Goal: Task Accomplishment & Management: Use online tool/utility

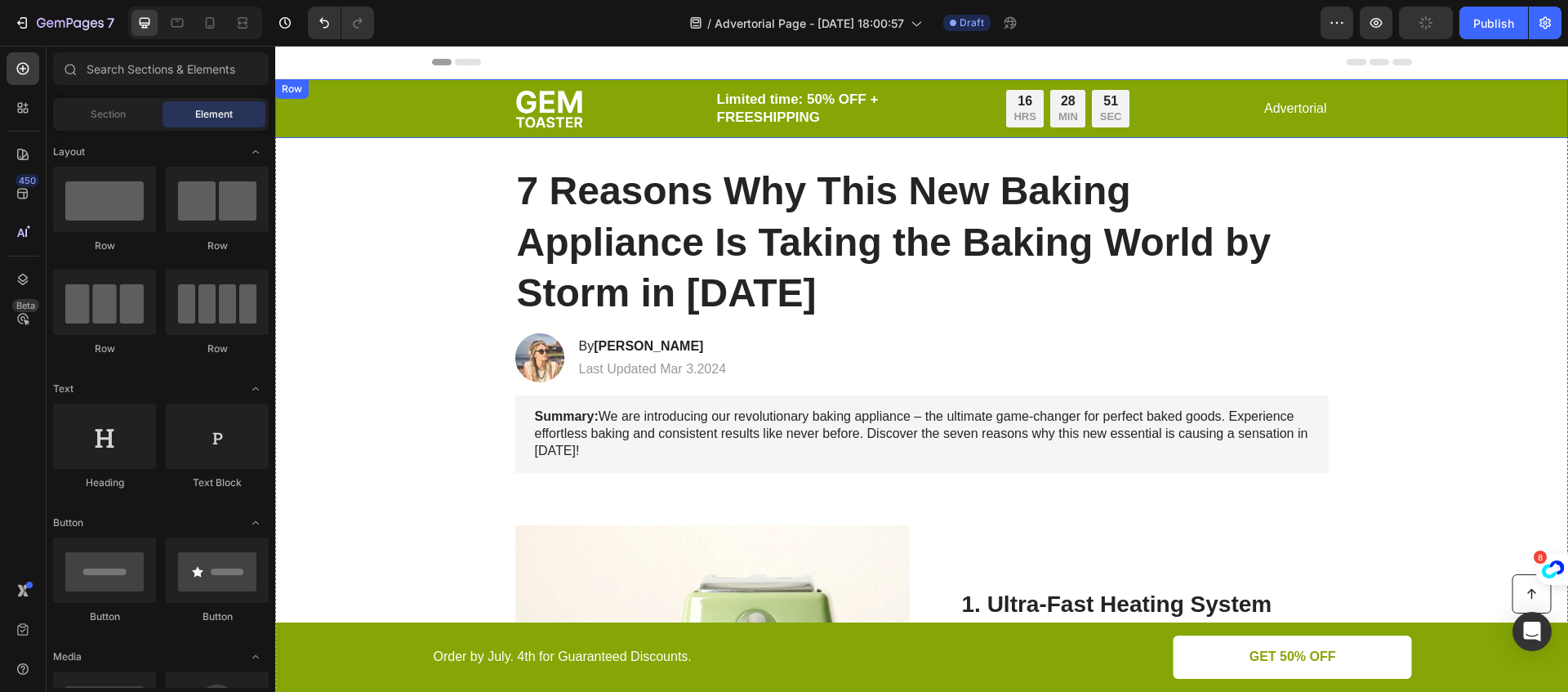
click at [453, 99] on div "Image Limited time: 50% OFF + FREESHIPPING Text Block 16 HRS 28 MIN 51 SEC Coun…" at bounding box center [921, 108] width 1260 height 39
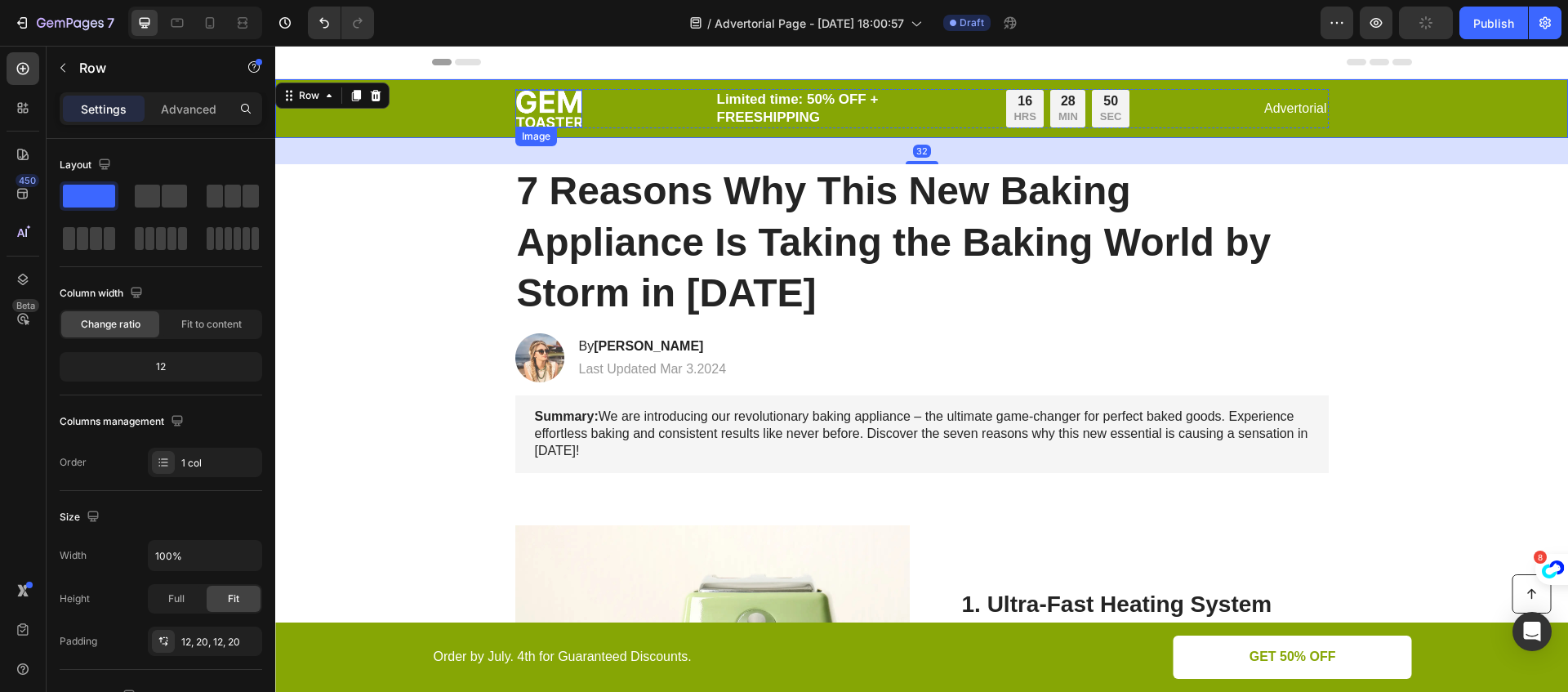
click at [547, 101] on img at bounding box center [548, 108] width 67 height 38
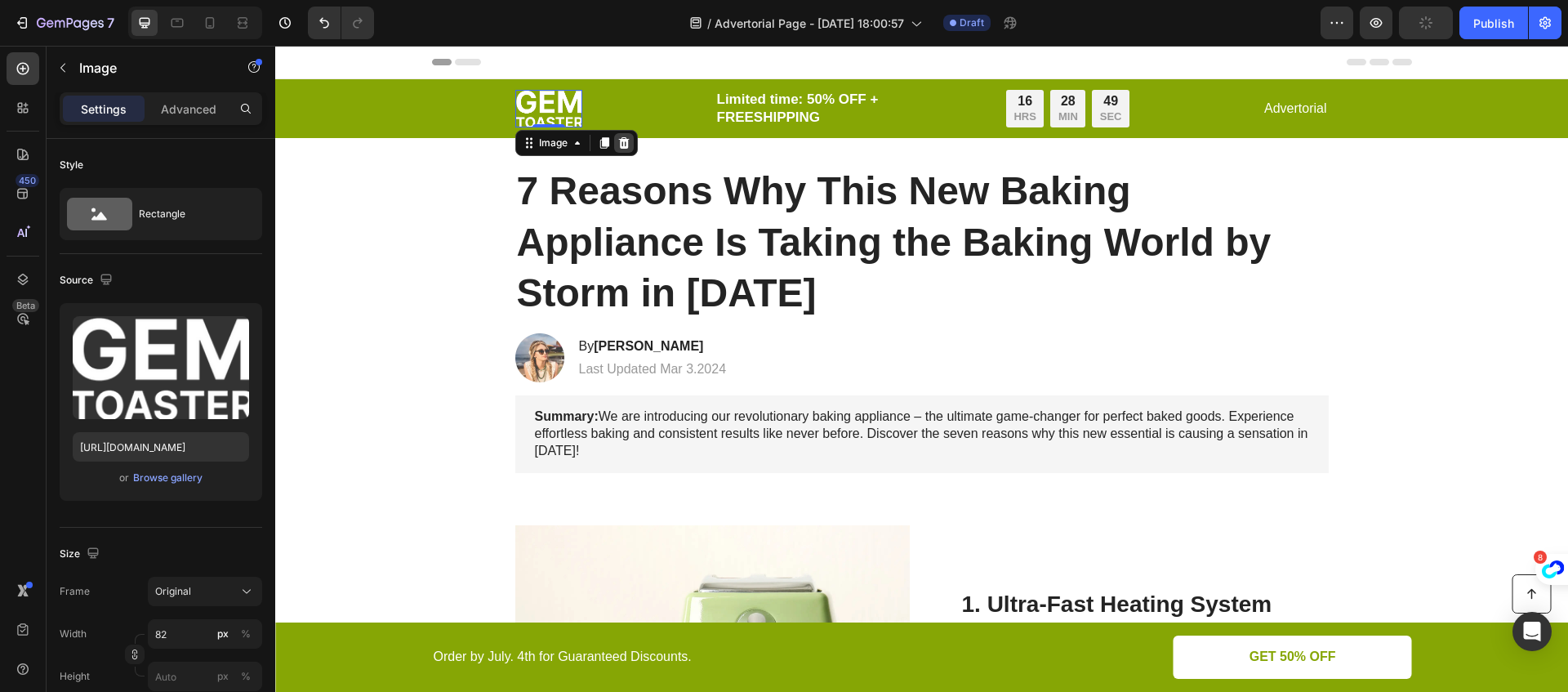
click at [621, 142] on icon at bounding box center [623, 143] width 11 height 12
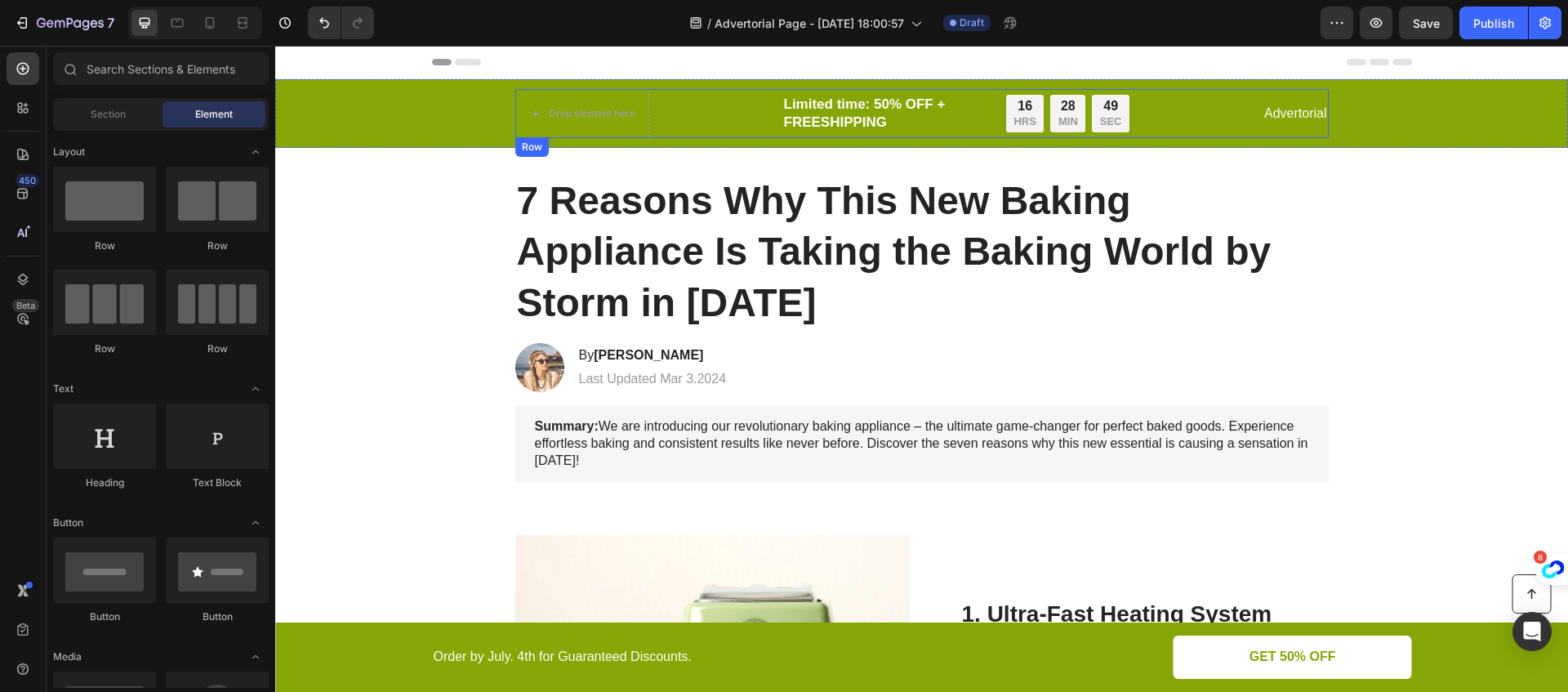
click at [855, 107] on p "Limited time: 50% OFF + FREESHIPPING" at bounding box center [884, 114] width 201 height 36
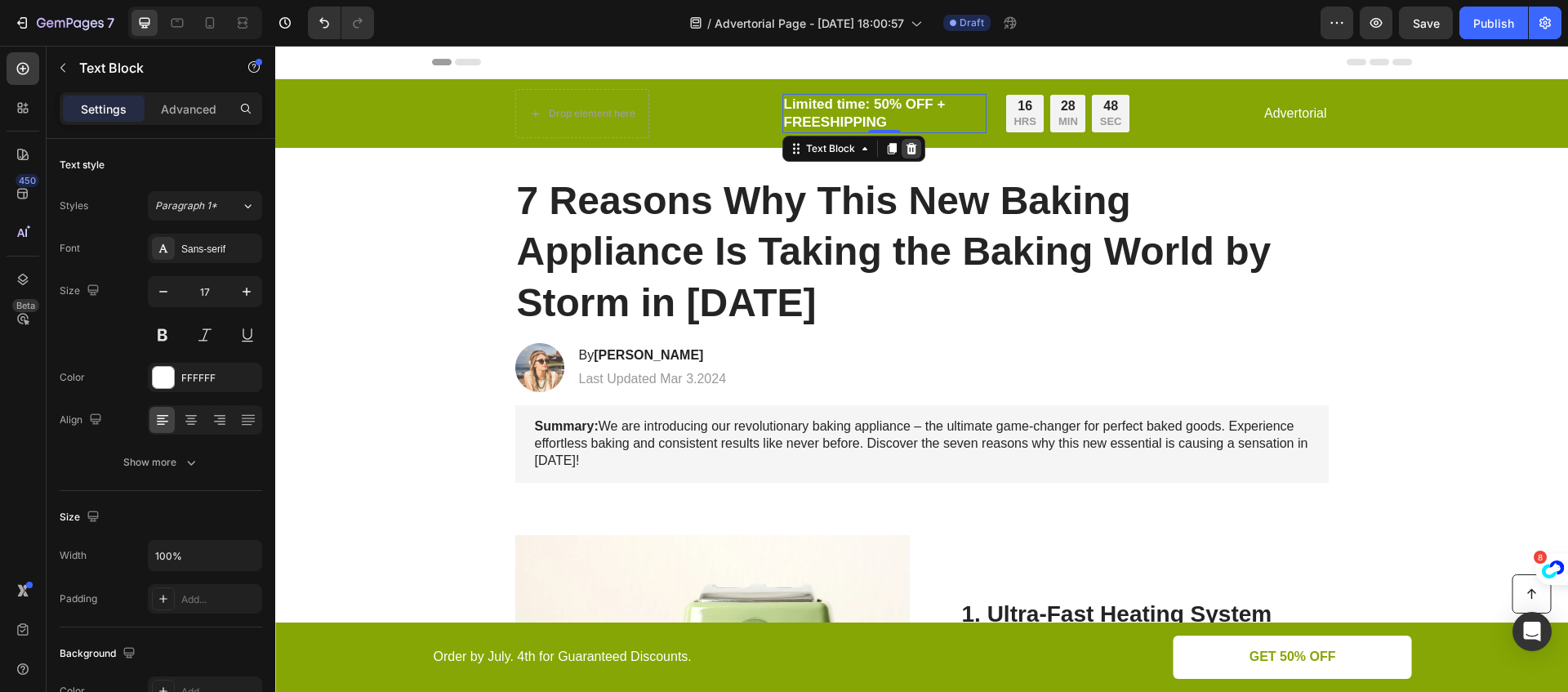
click at [910, 148] on icon at bounding box center [911, 148] width 11 height 12
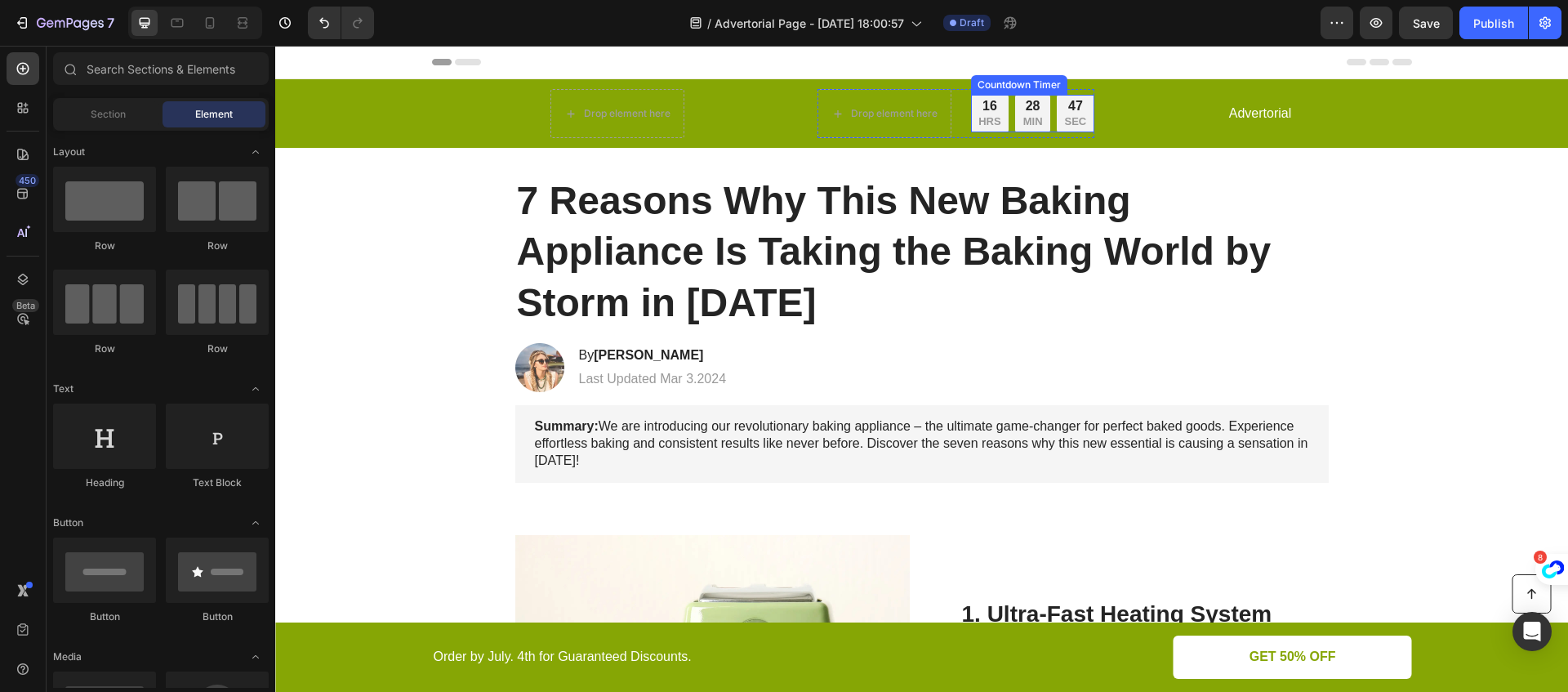
click at [990, 117] on p "HRS" at bounding box center [989, 121] width 22 height 14
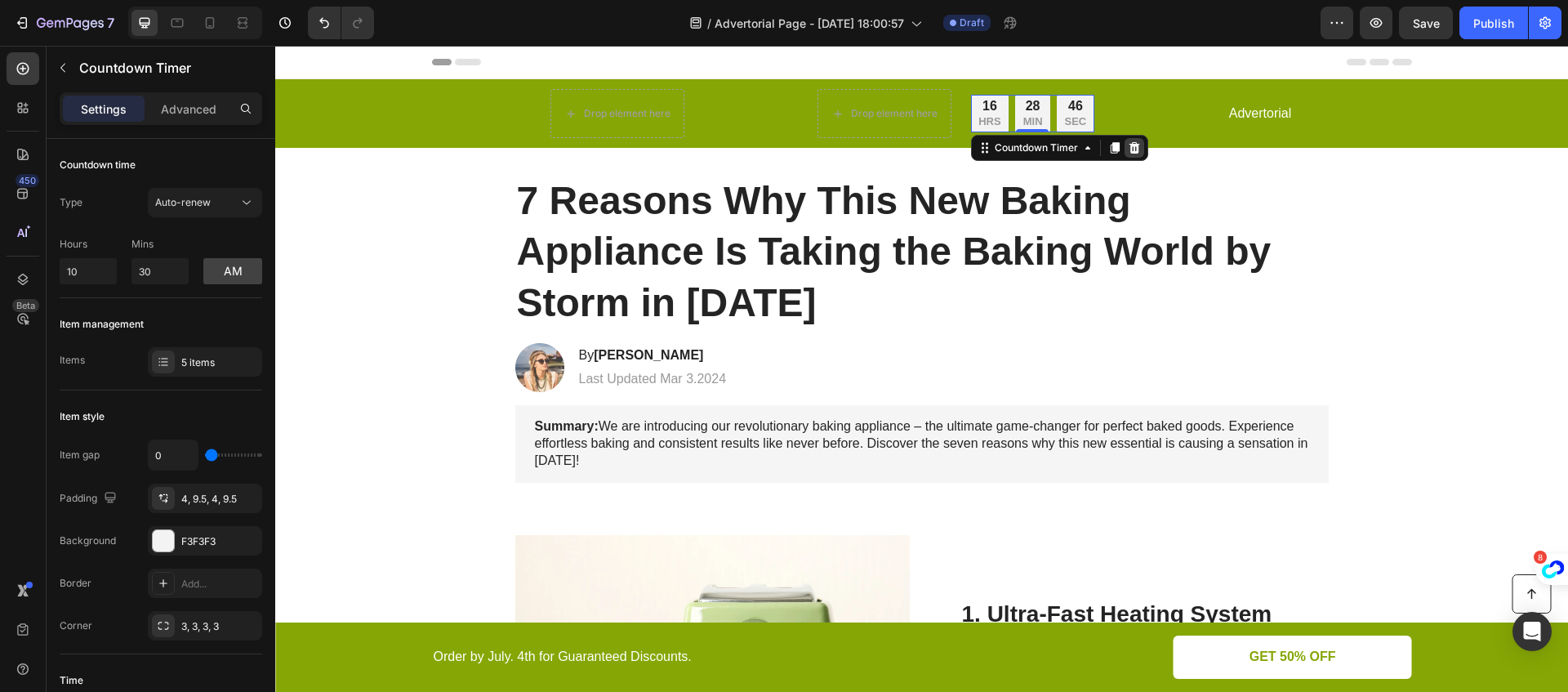
click at [1140, 149] on icon at bounding box center [1134, 147] width 13 height 13
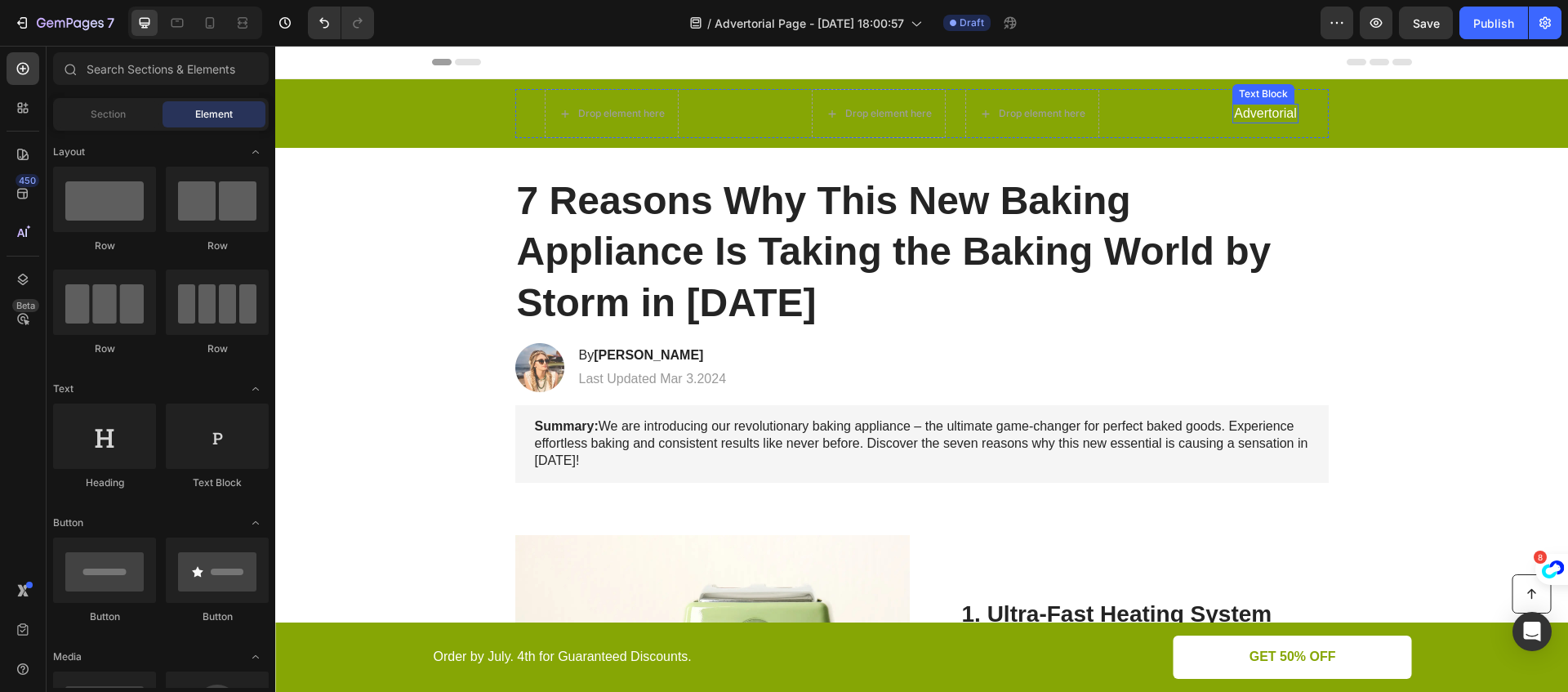
click at [1238, 115] on p "Advertorial" at bounding box center [1265, 114] width 62 height 17
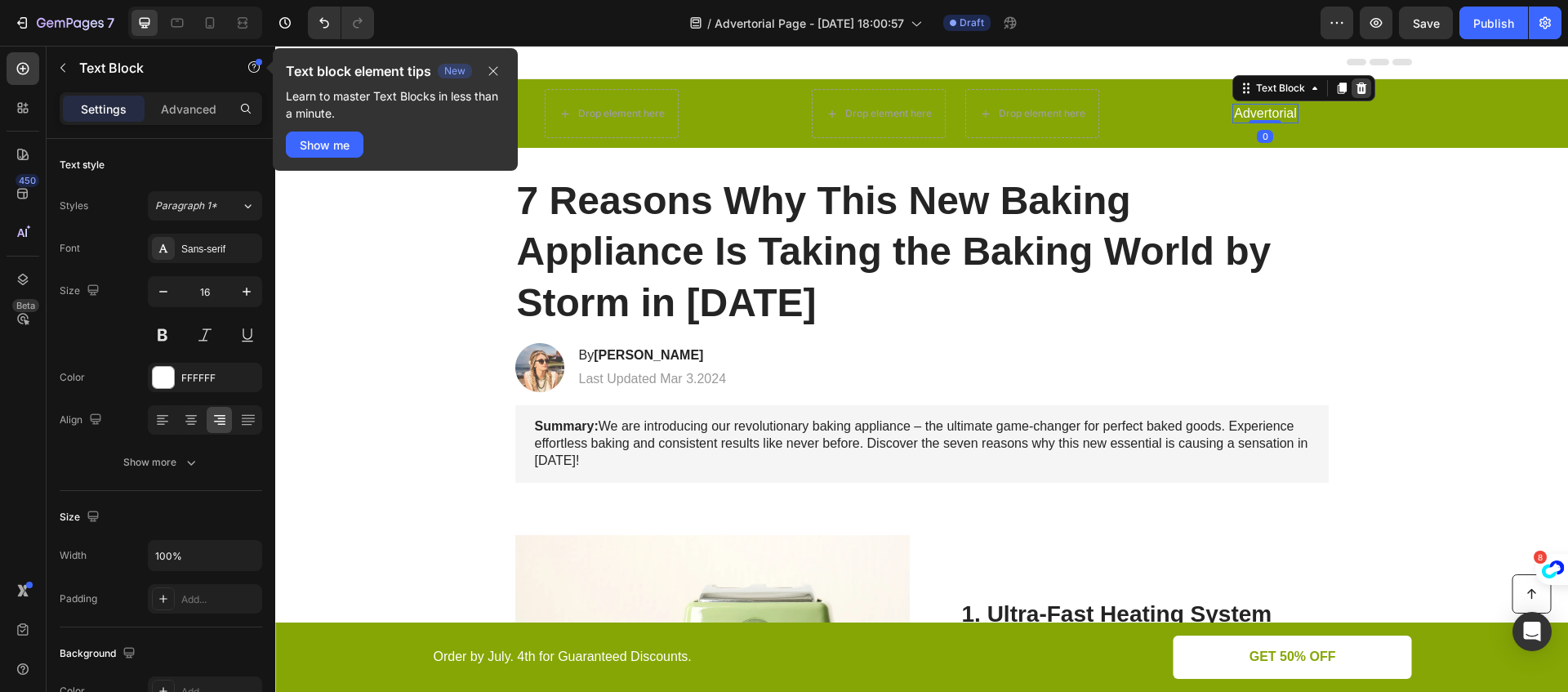
click at [1361, 81] on icon at bounding box center [1361, 88] width 13 height 13
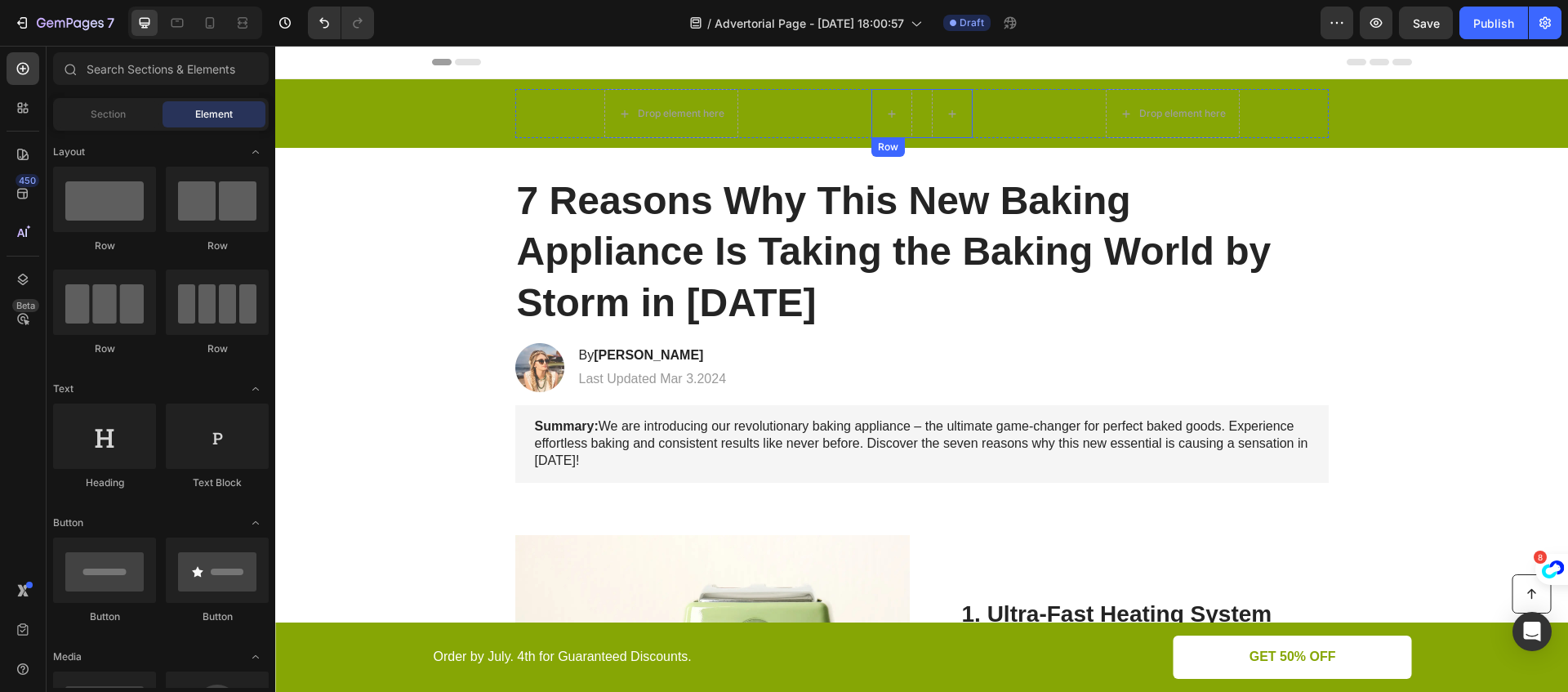
click at [917, 108] on div "Row" at bounding box center [922, 114] width 101 height 49
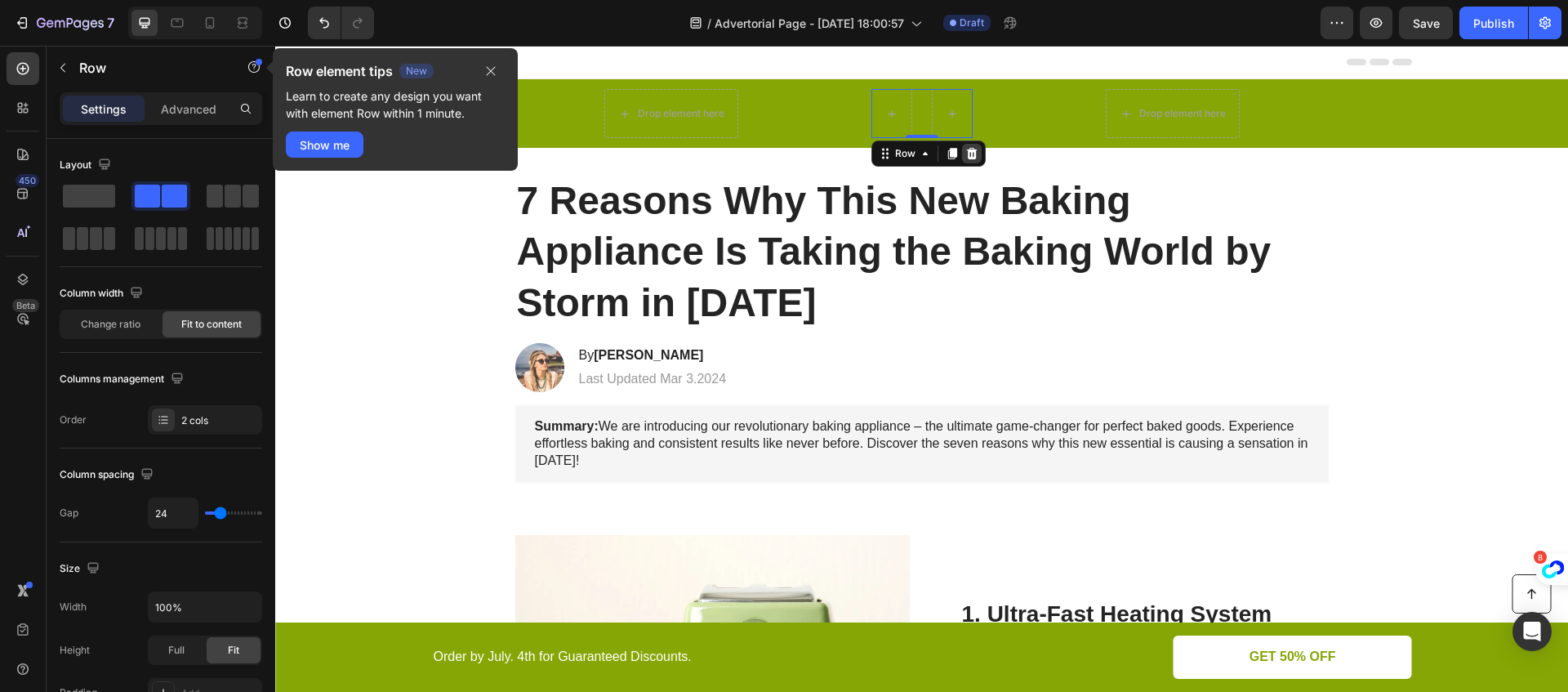
click at [975, 149] on icon at bounding box center [972, 154] width 13 height 13
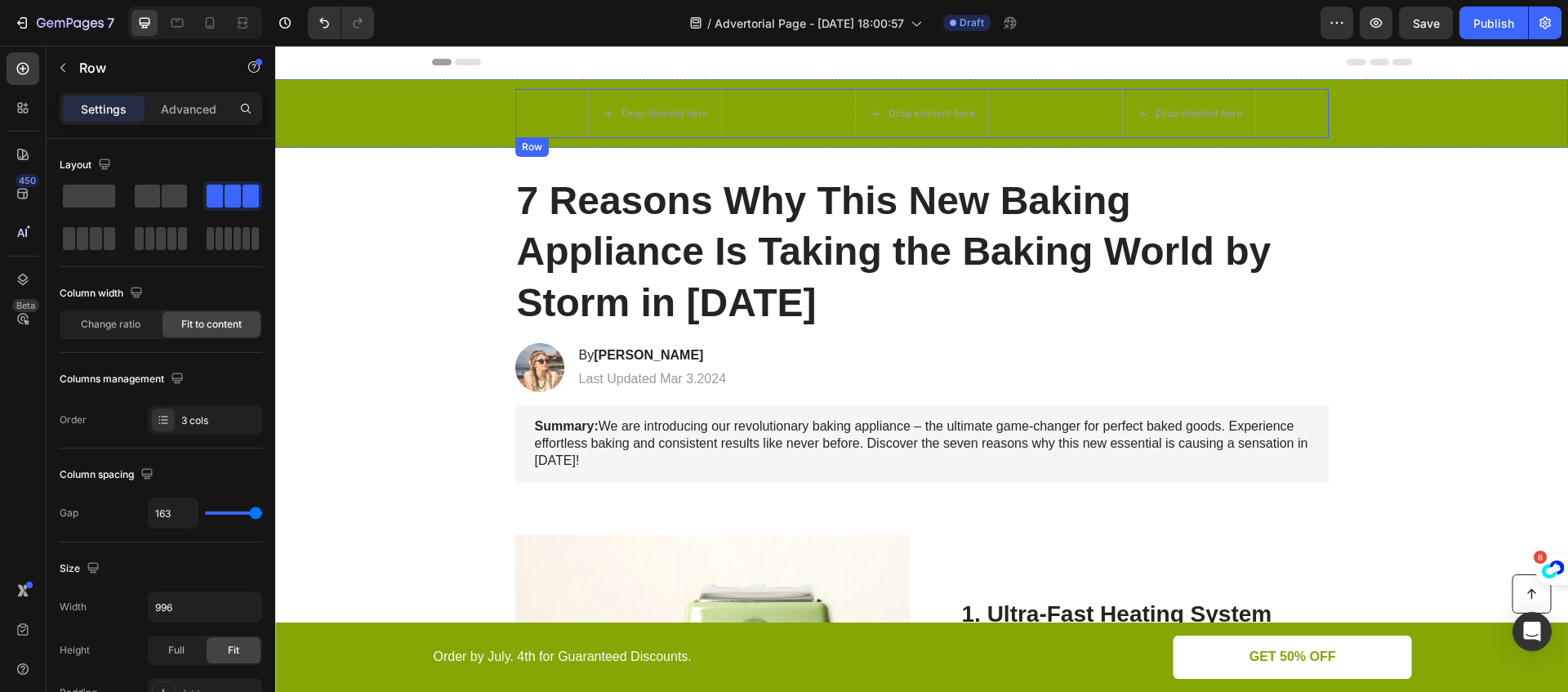
click at [844, 104] on div "Drop element here Drop element here Drop element here Row" at bounding box center [921, 114] width 813 height 49
click at [615, 147] on icon at bounding box center [615, 154] width 13 height 13
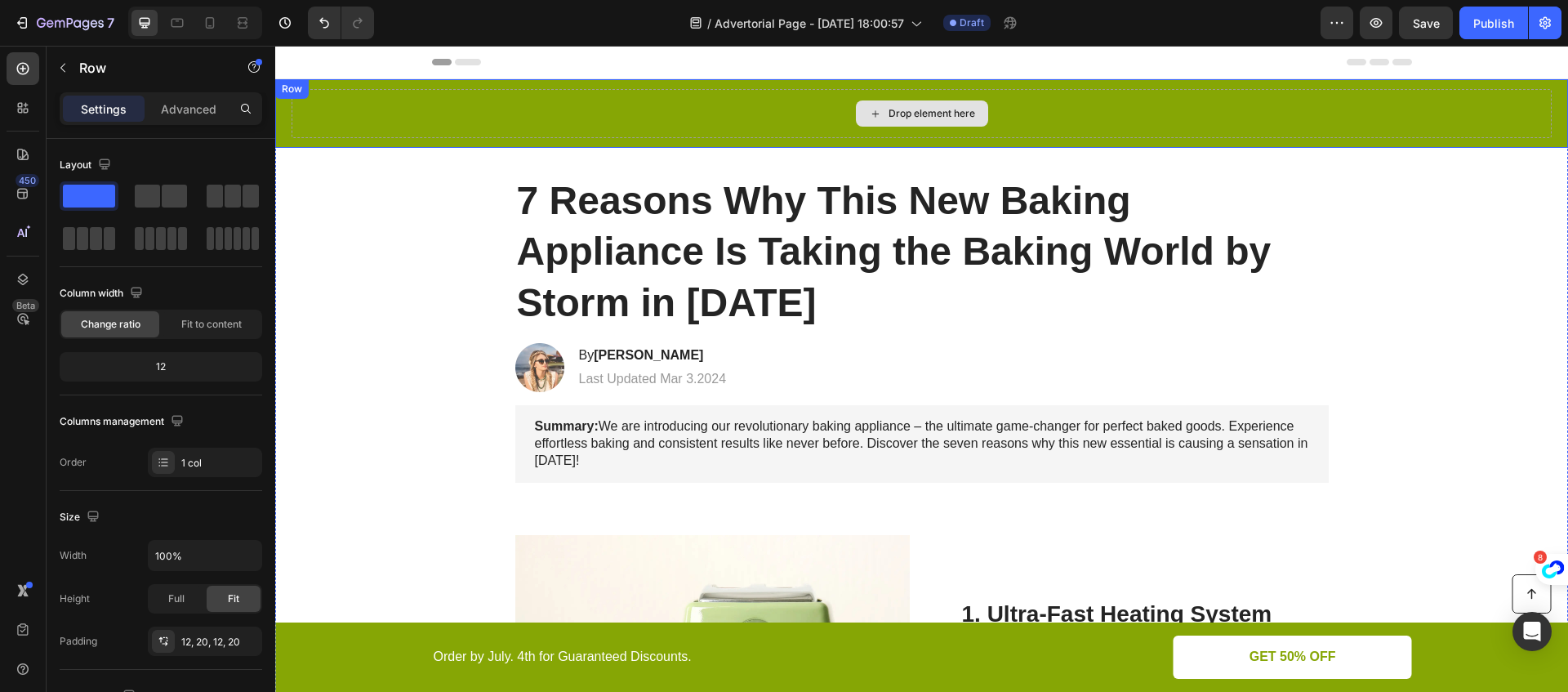
click at [623, 92] on div "Drop element here" at bounding box center [921, 114] width 1260 height 49
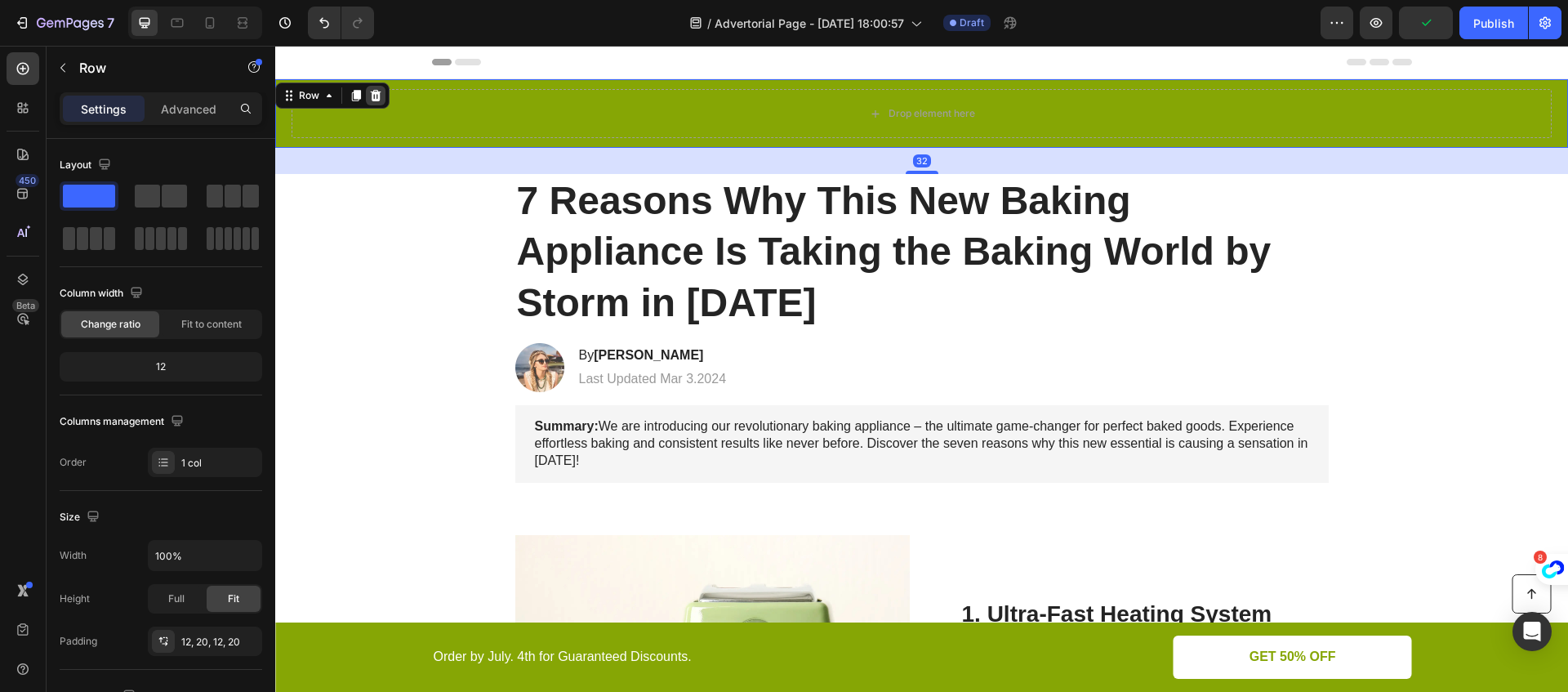
click at [378, 98] on icon at bounding box center [376, 95] width 11 height 12
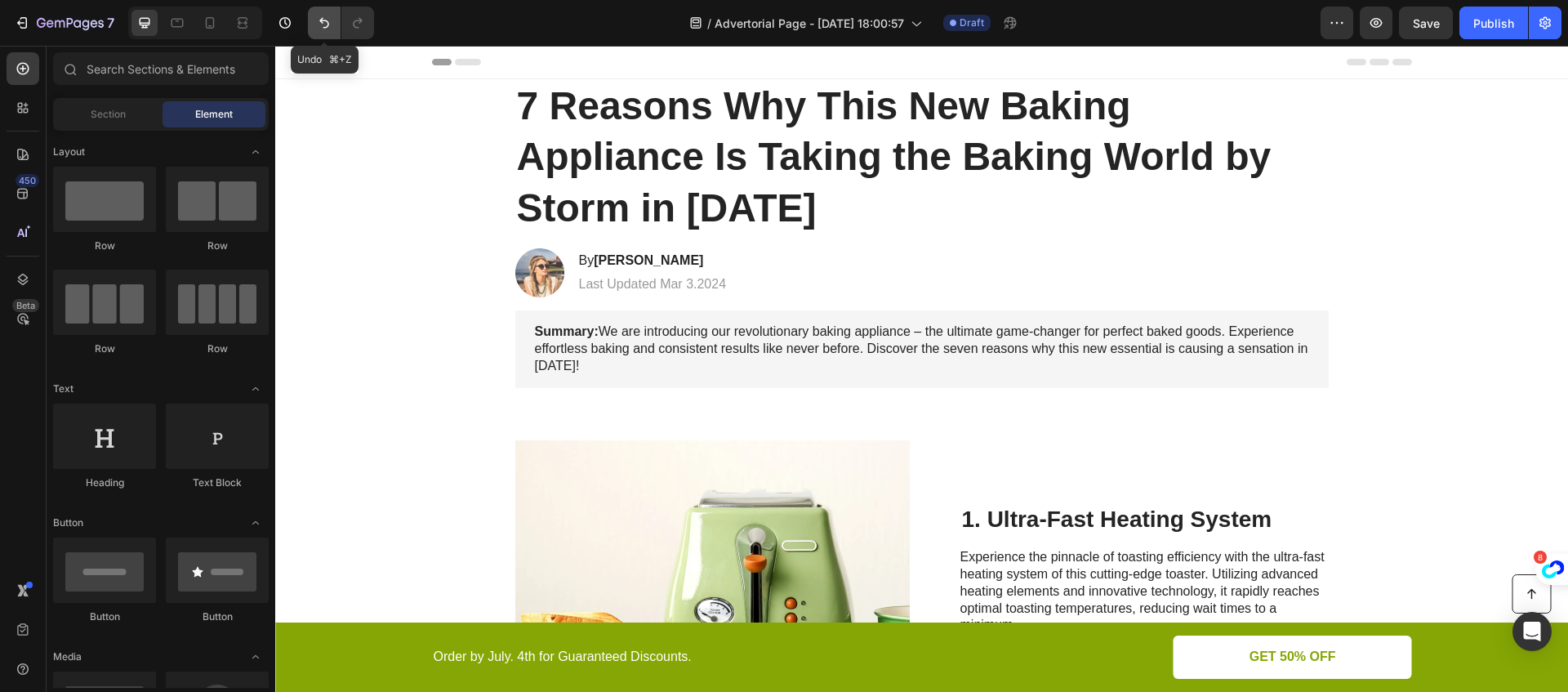
click at [321, 25] on icon "Undo/Redo" at bounding box center [324, 23] width 16 height 16
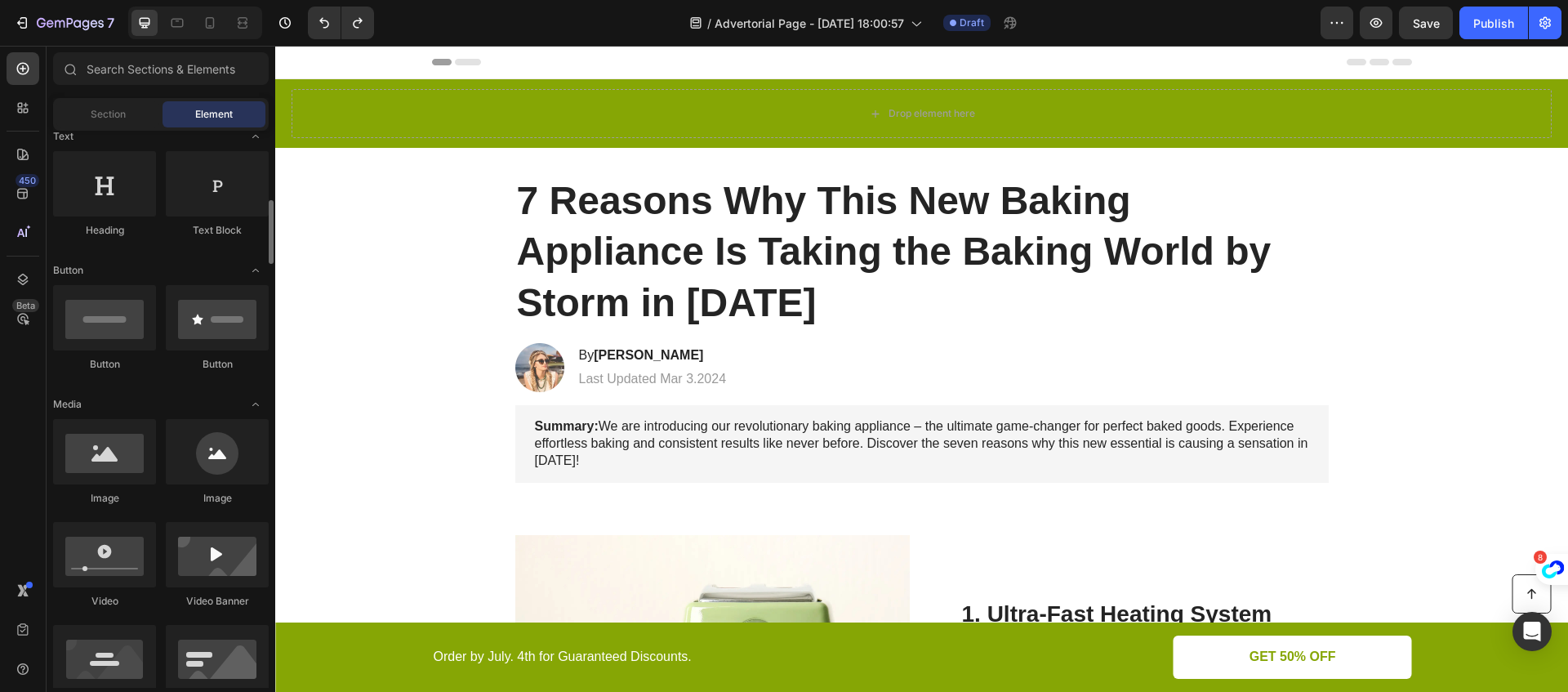
scroll to position [305, 0]
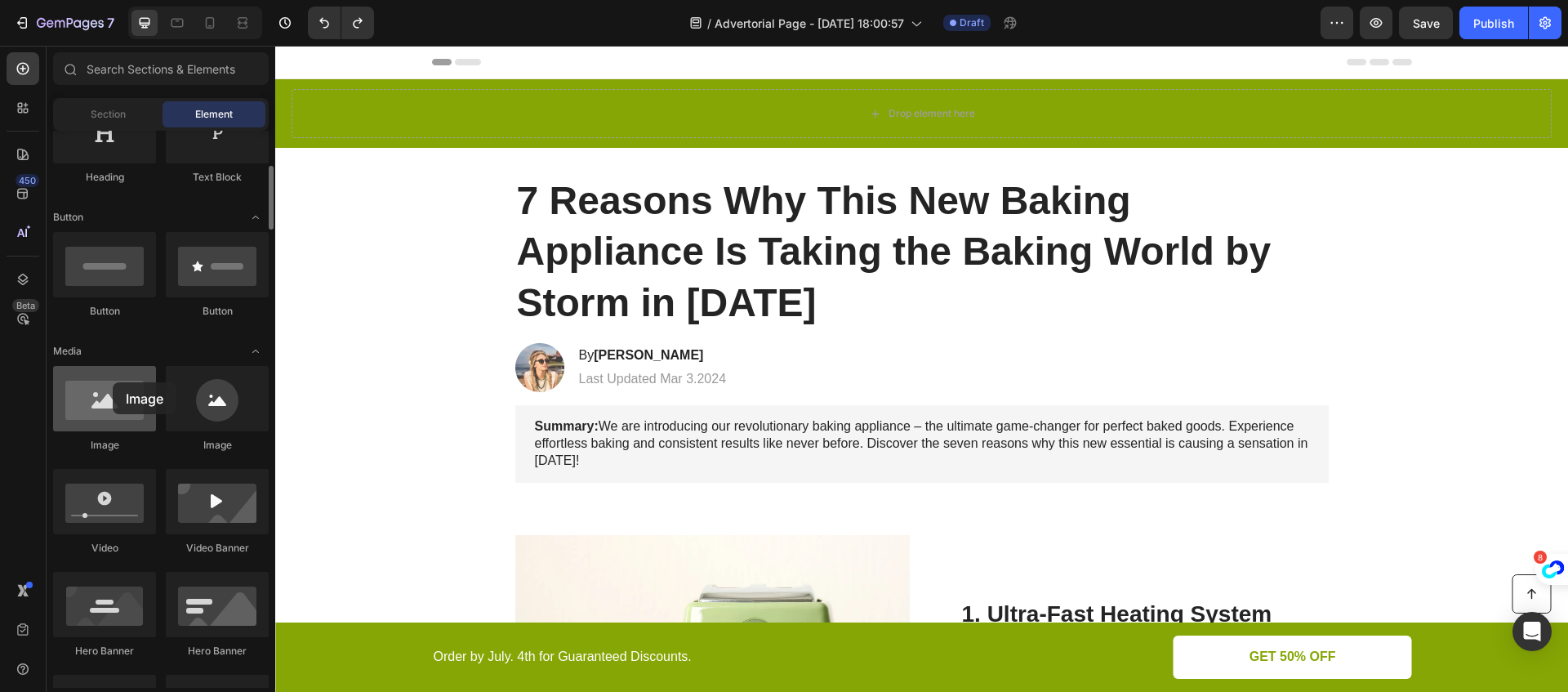
drag, startPoint x: 251, startPoint y: 344, endPoint x: 105, endPoint y: 388, distance: 152.5
click at [105, 388] on div at bounding box center [105, 398] width 103 height 65
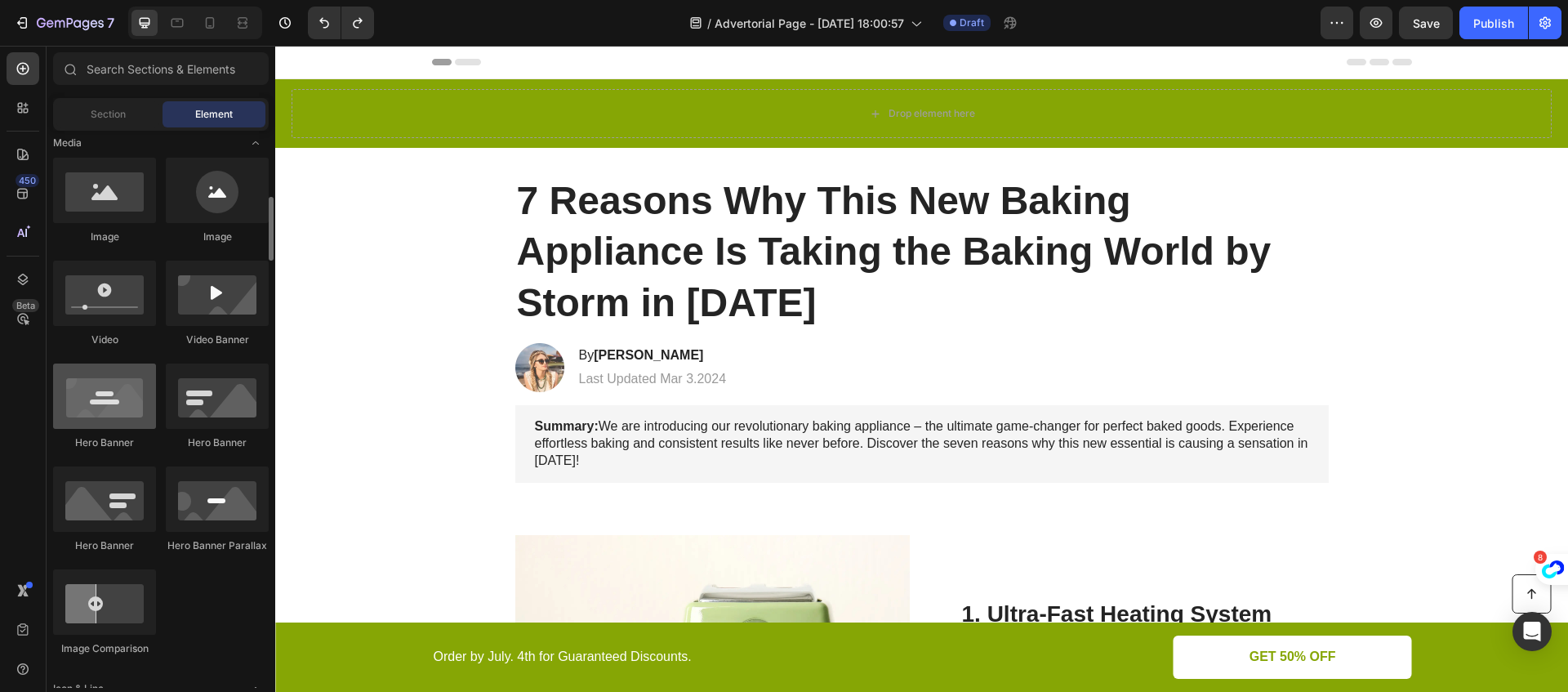
scroll to position [532, 0]
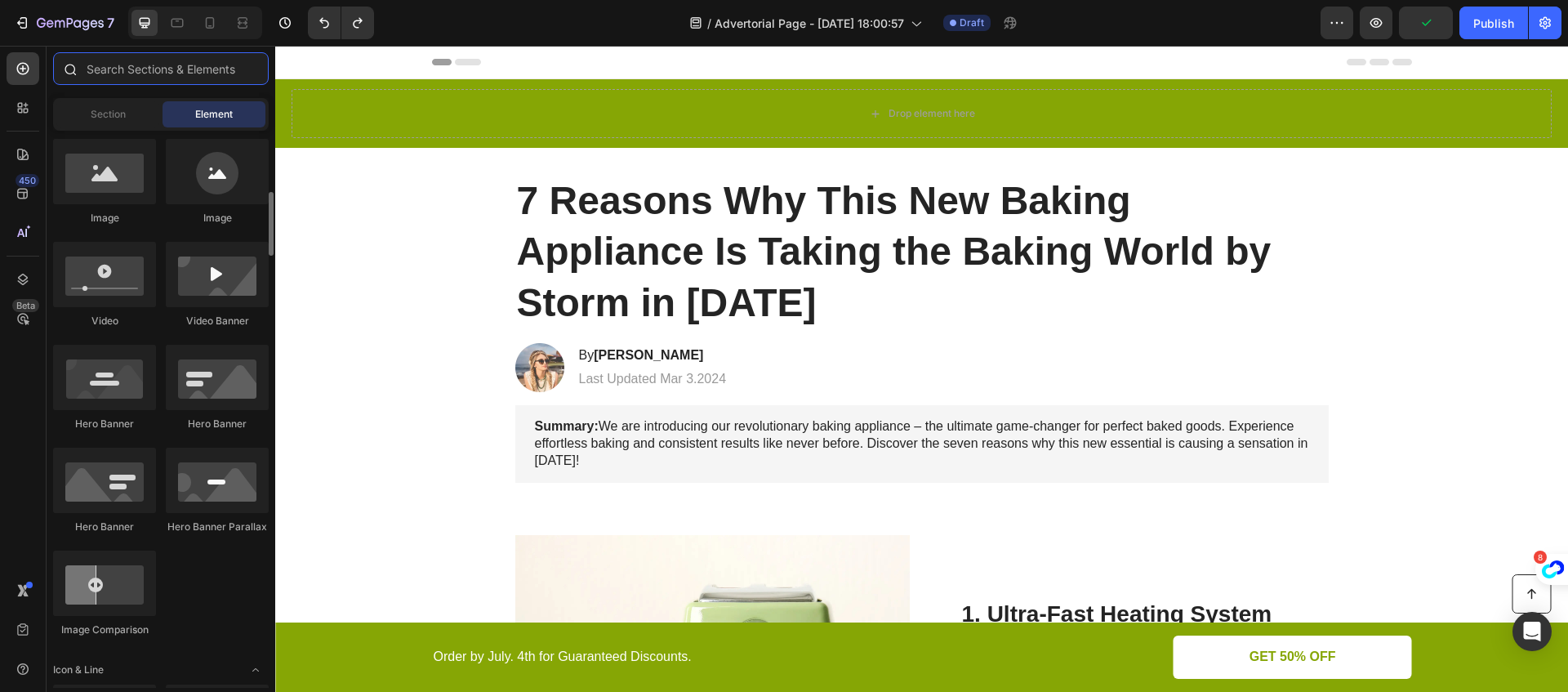
click at [110, 75] on input "text" at bounding box center [161, 69] width 216 height 33
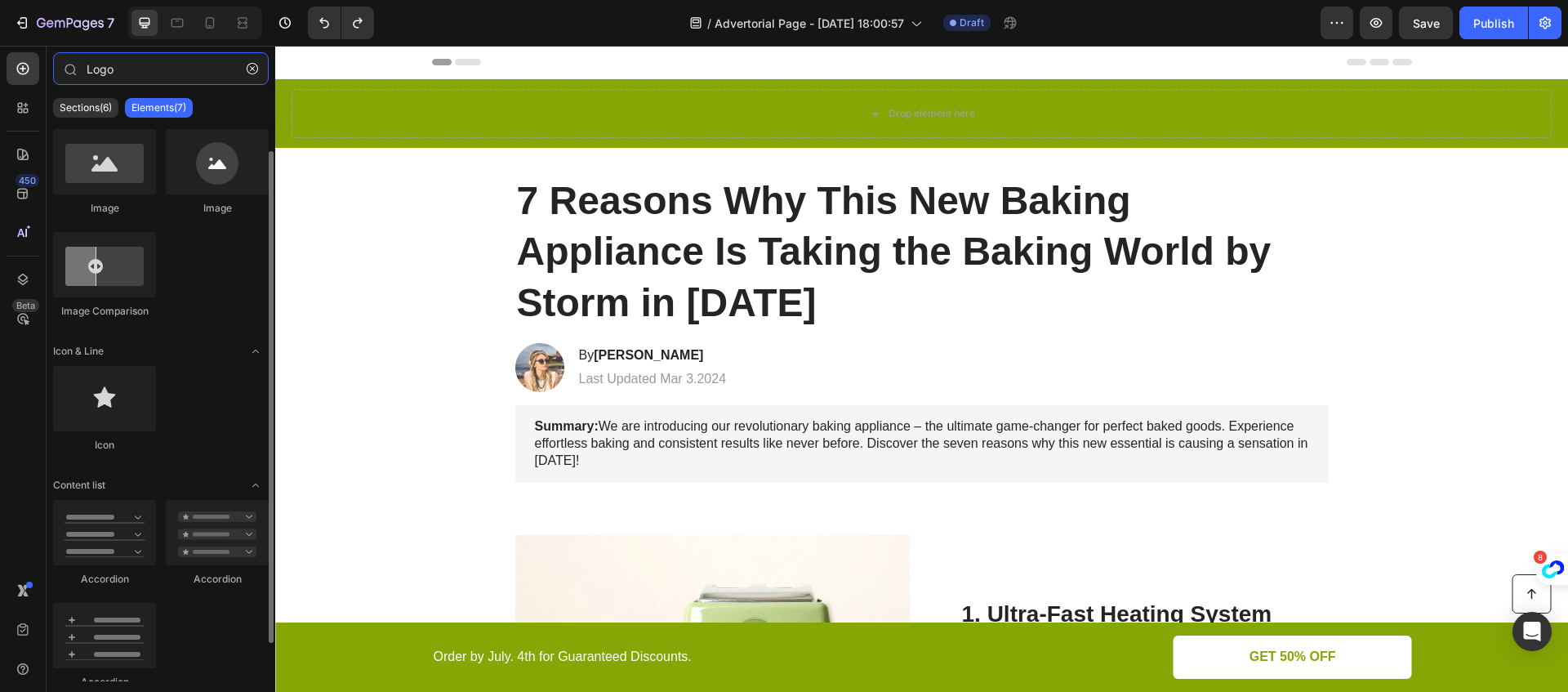
scroll to position [30, 0]
type input "Logo"
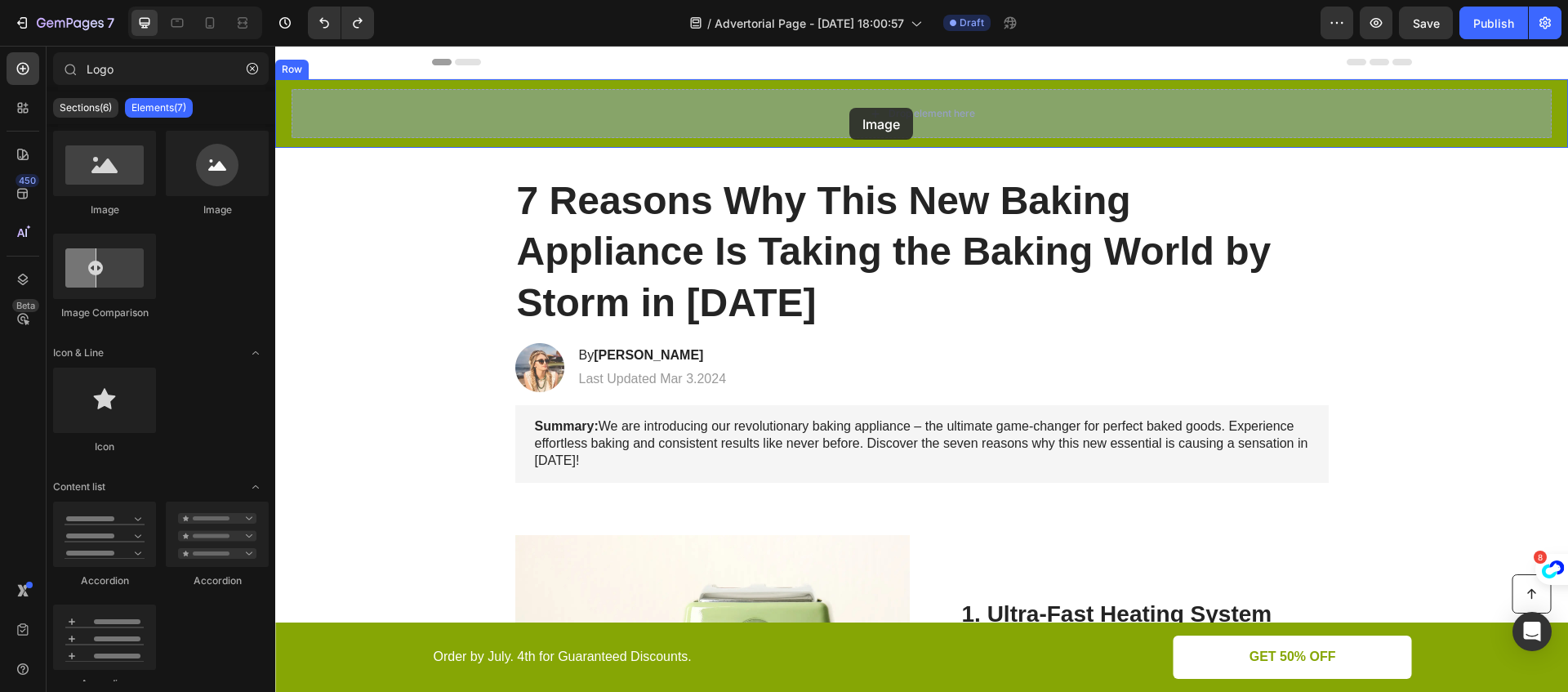
drag, startPoint x: 385, startPoint y: 202, endPoint x: 849, endPoint y: 108, distance: 473.4
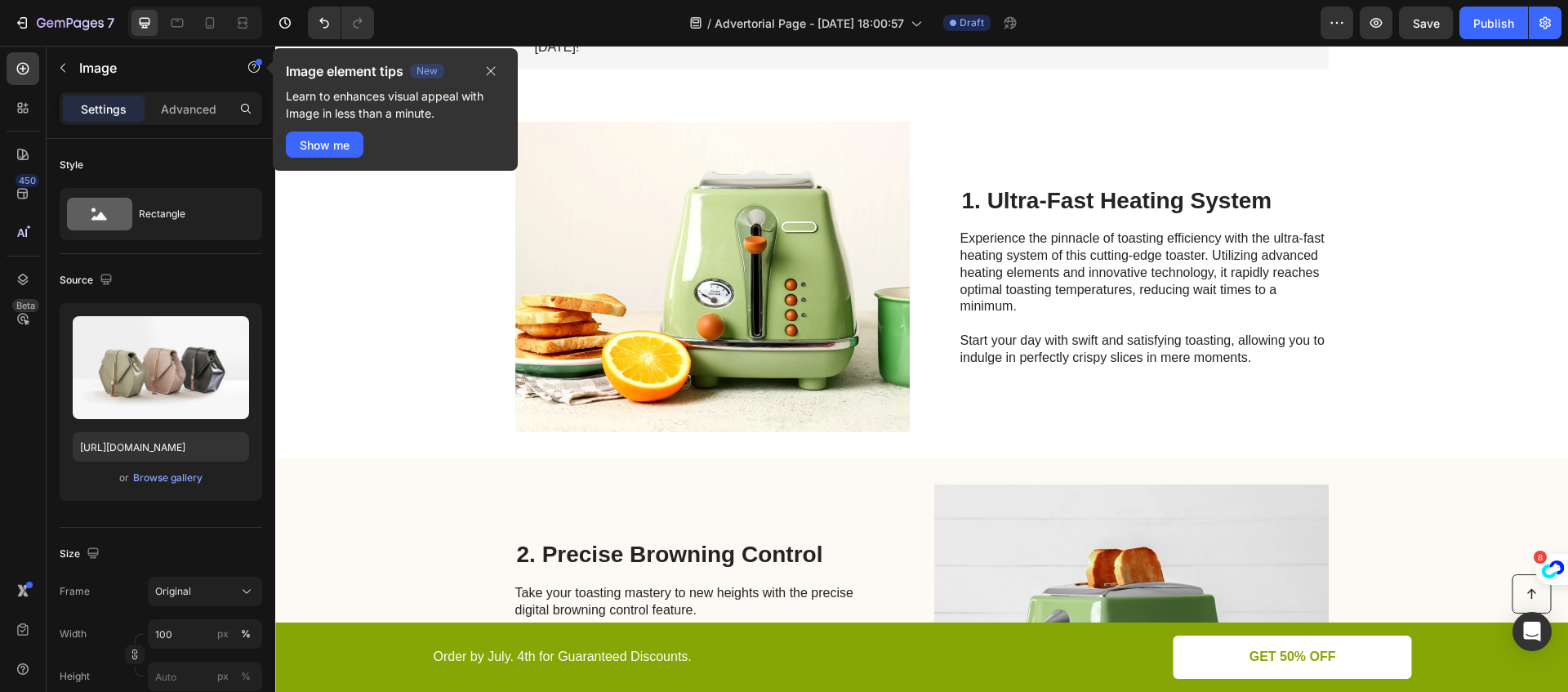
scroll to position [403, 0]
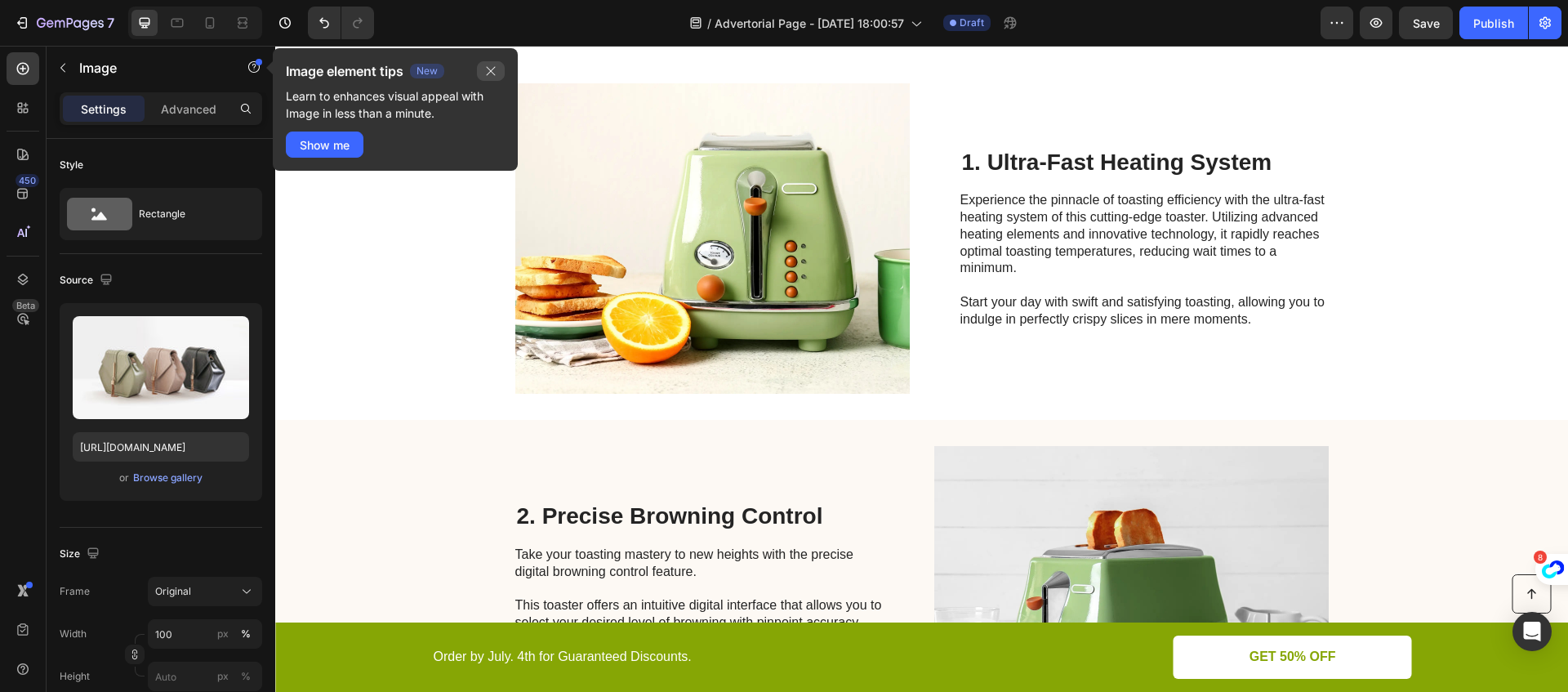
click at [492, 73] on icon "button" at bounding box center [490, 70] width 13 height 13
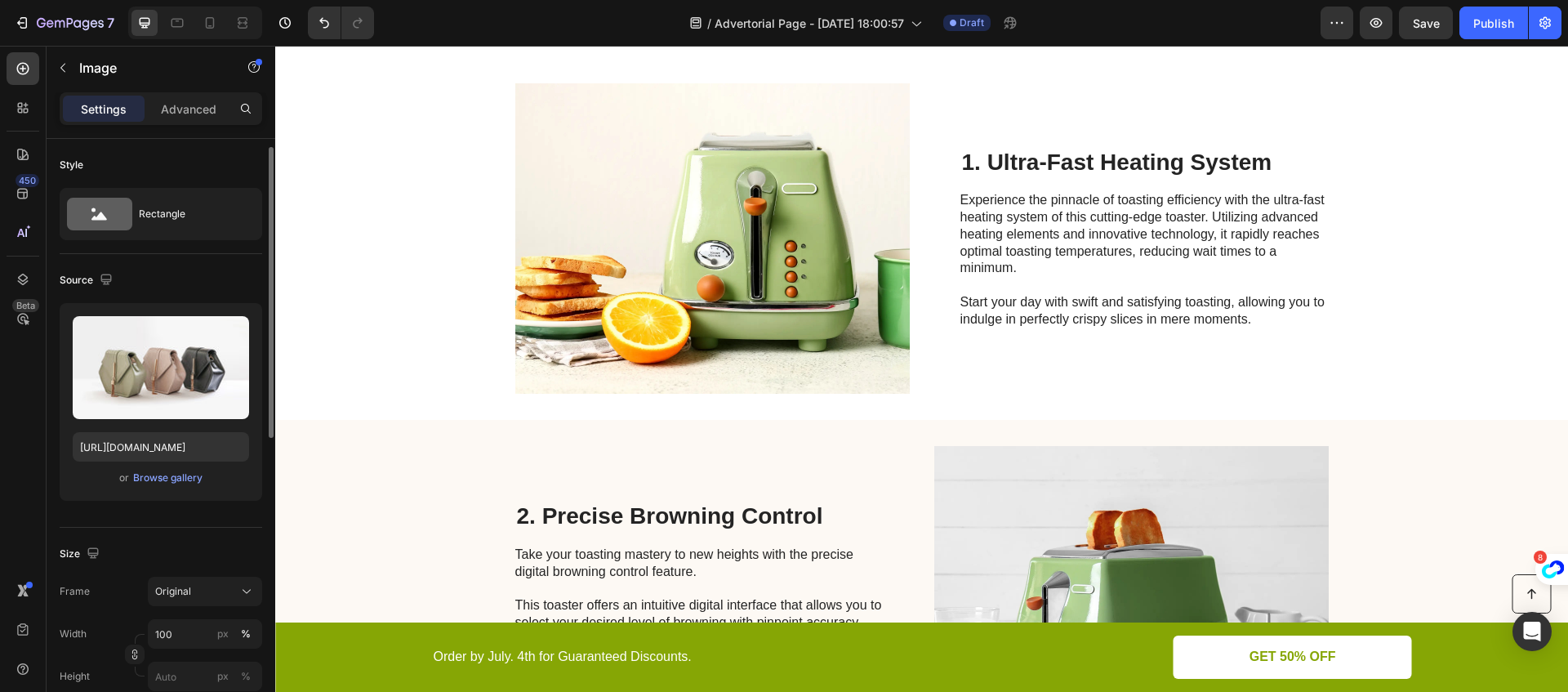
scroll to position [14, 0]
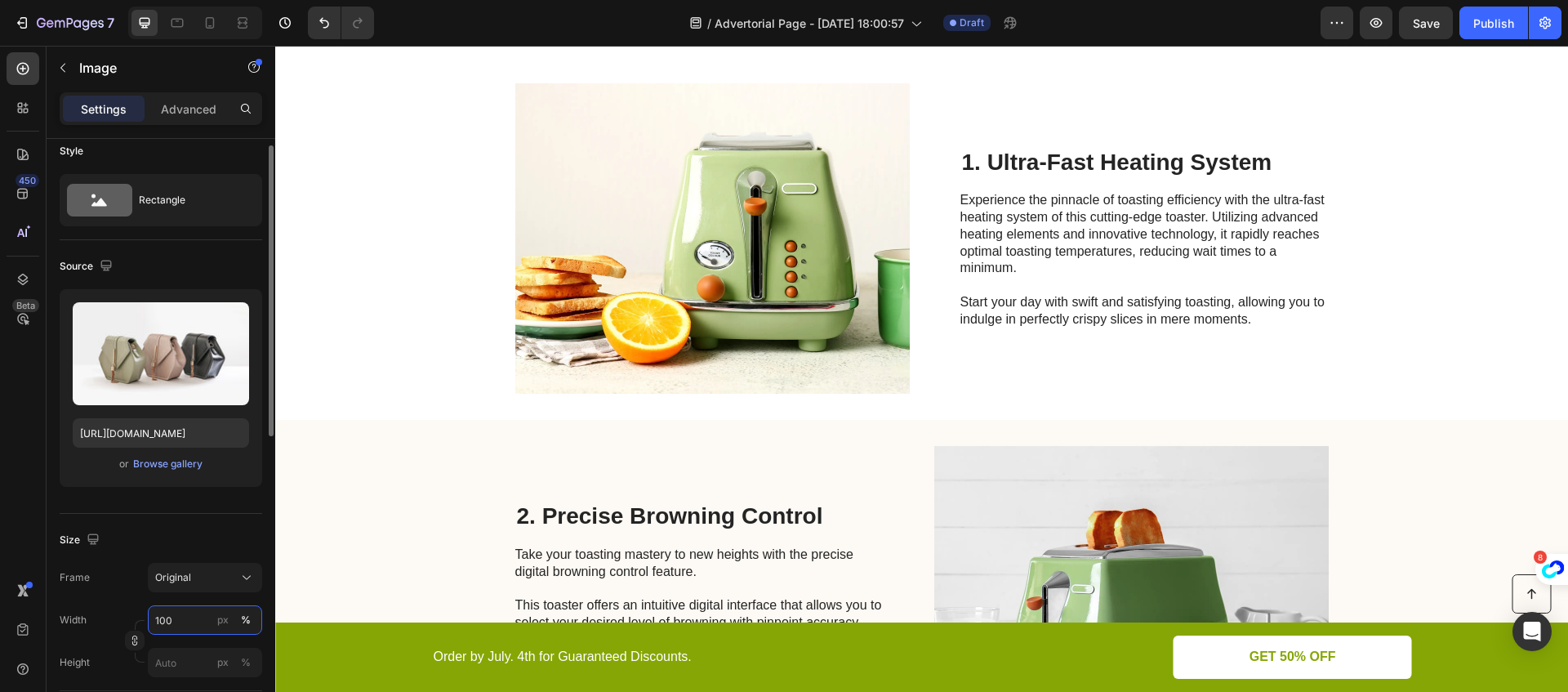
click at [184, 617] on input "100" at bounding box center [205, 620] width 115 height 30
type input "9"
type input "80"
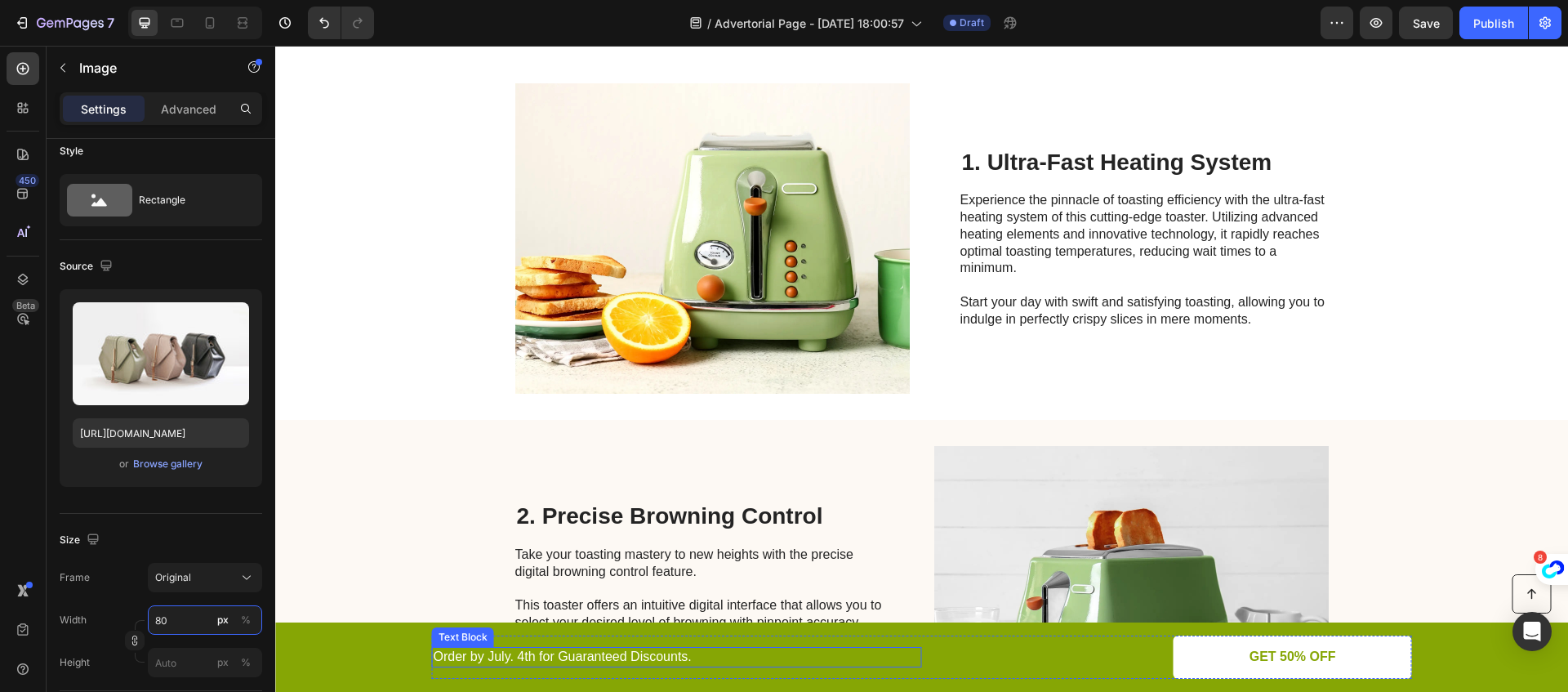
scroll to position [0, 0]
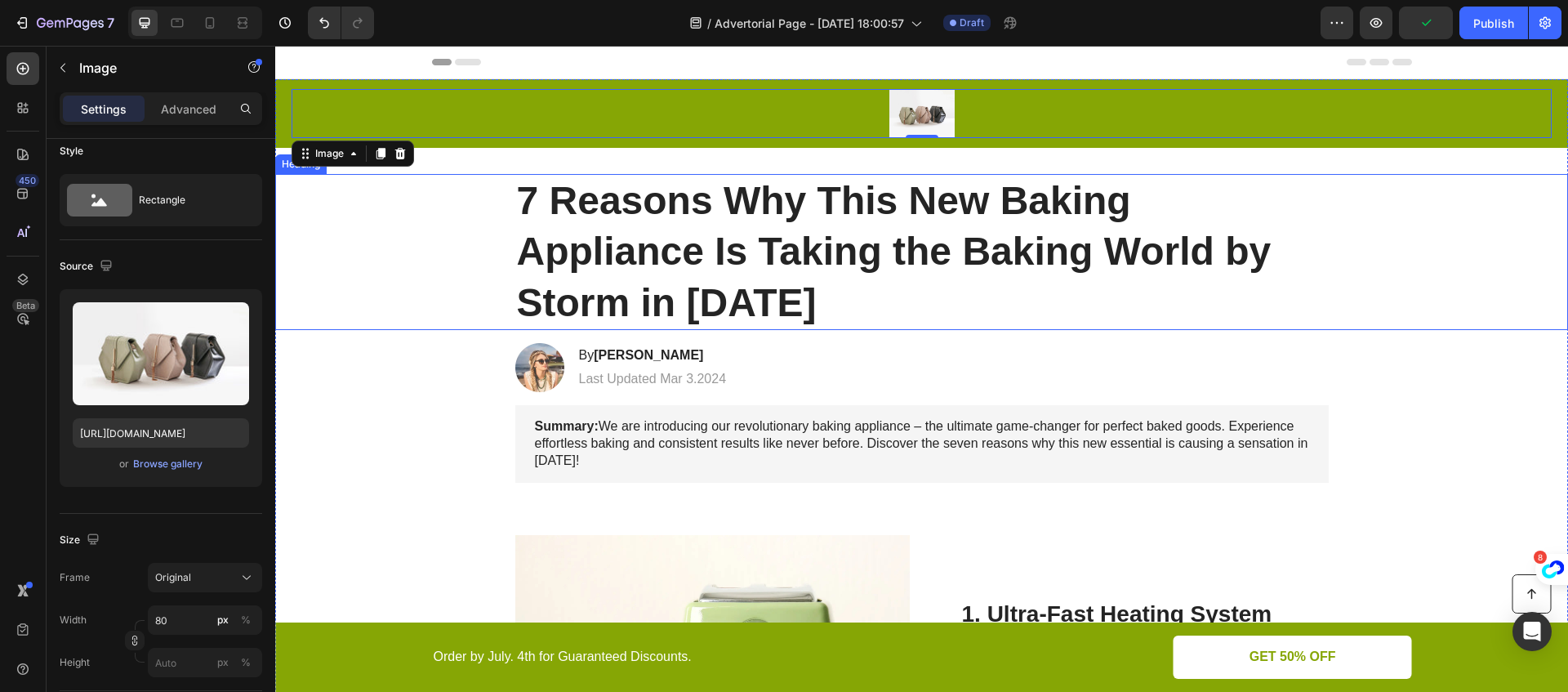
click at [456, 214] on div "7 Reasons Why This New Baking Appliance Is Taking the Baking World by Storm in …" at bounding box center [921, 252] width 1260 height 156
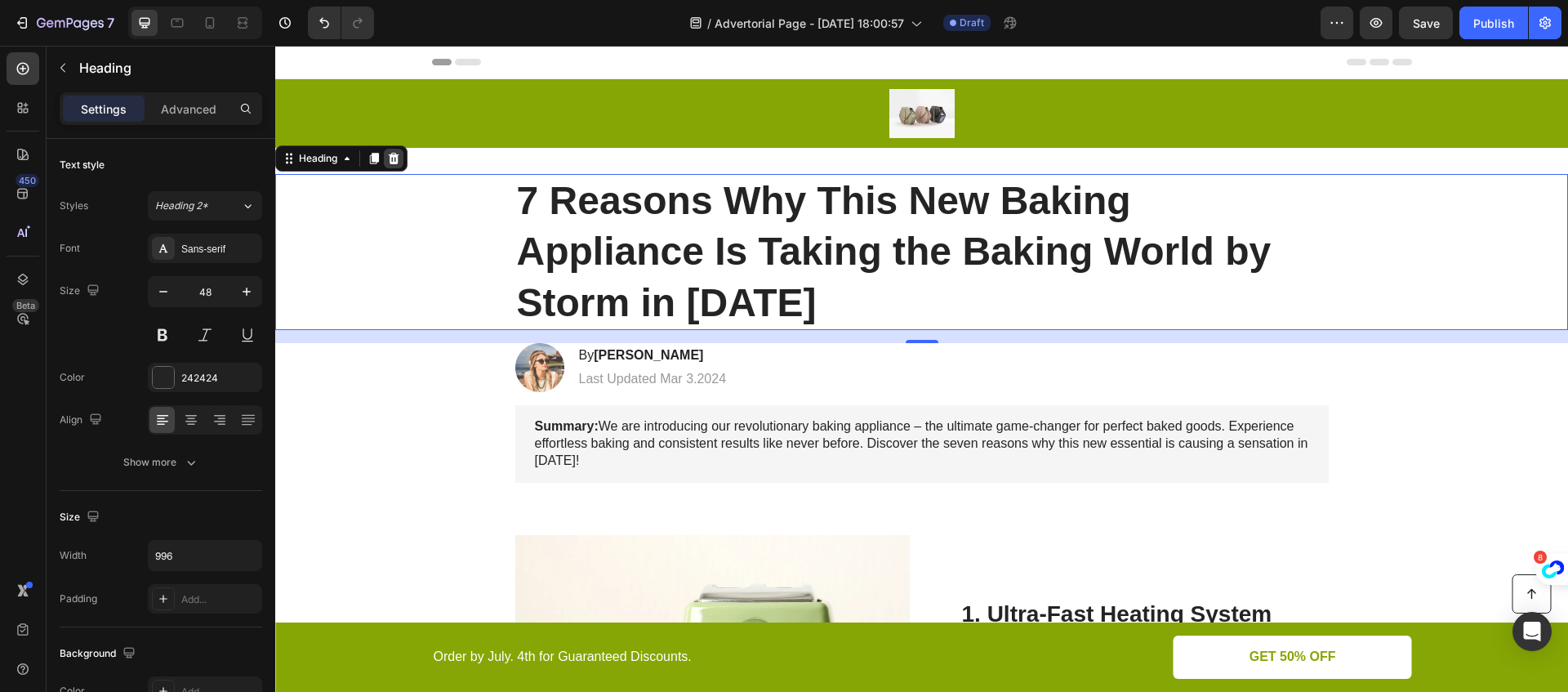
click at [398, 155] on icon at bounding box center [394, 158] width 13 height 13
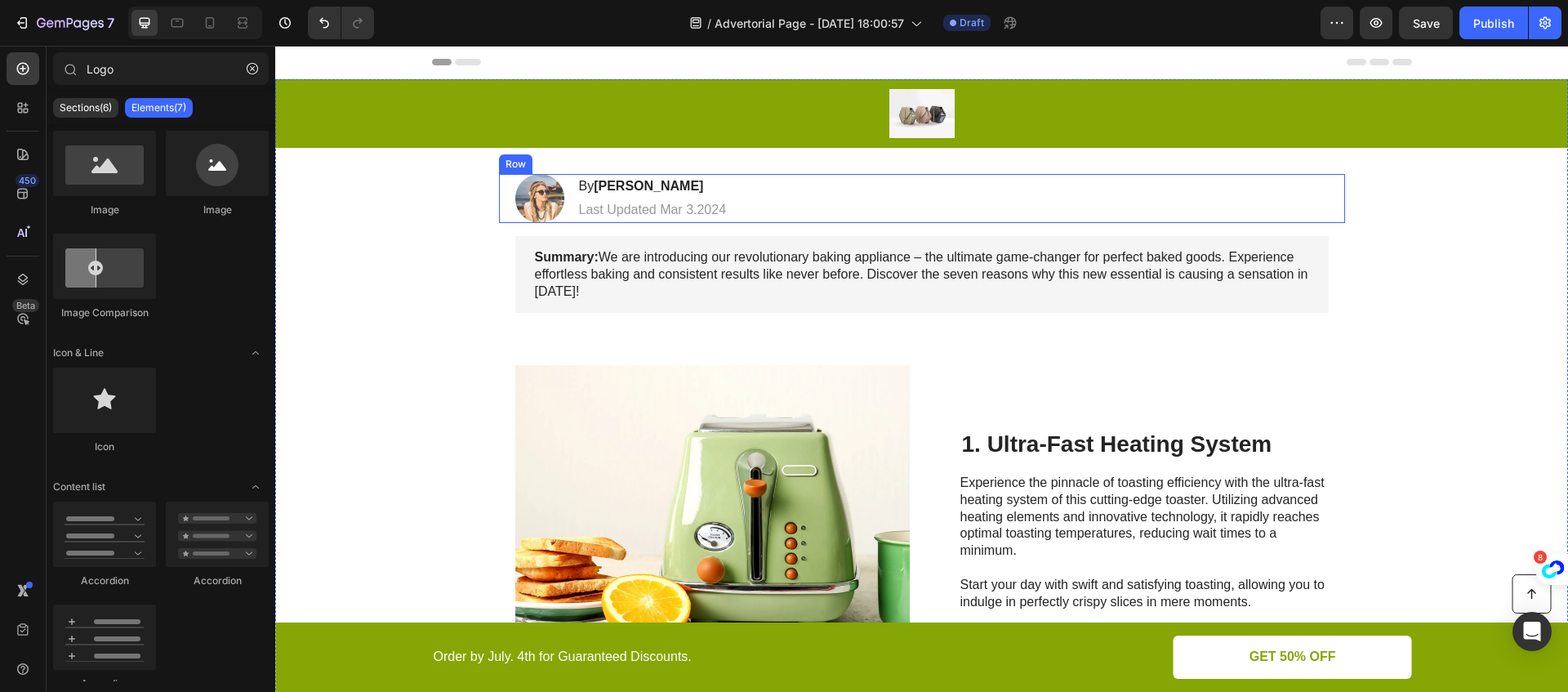
click at [738, 191] on div "Image By [PERSON_NAME] Heading Last Updated [DATE] Text [GEOGRAPHIC_DATA]" at bounding box center [921, 199] width 846 height 49
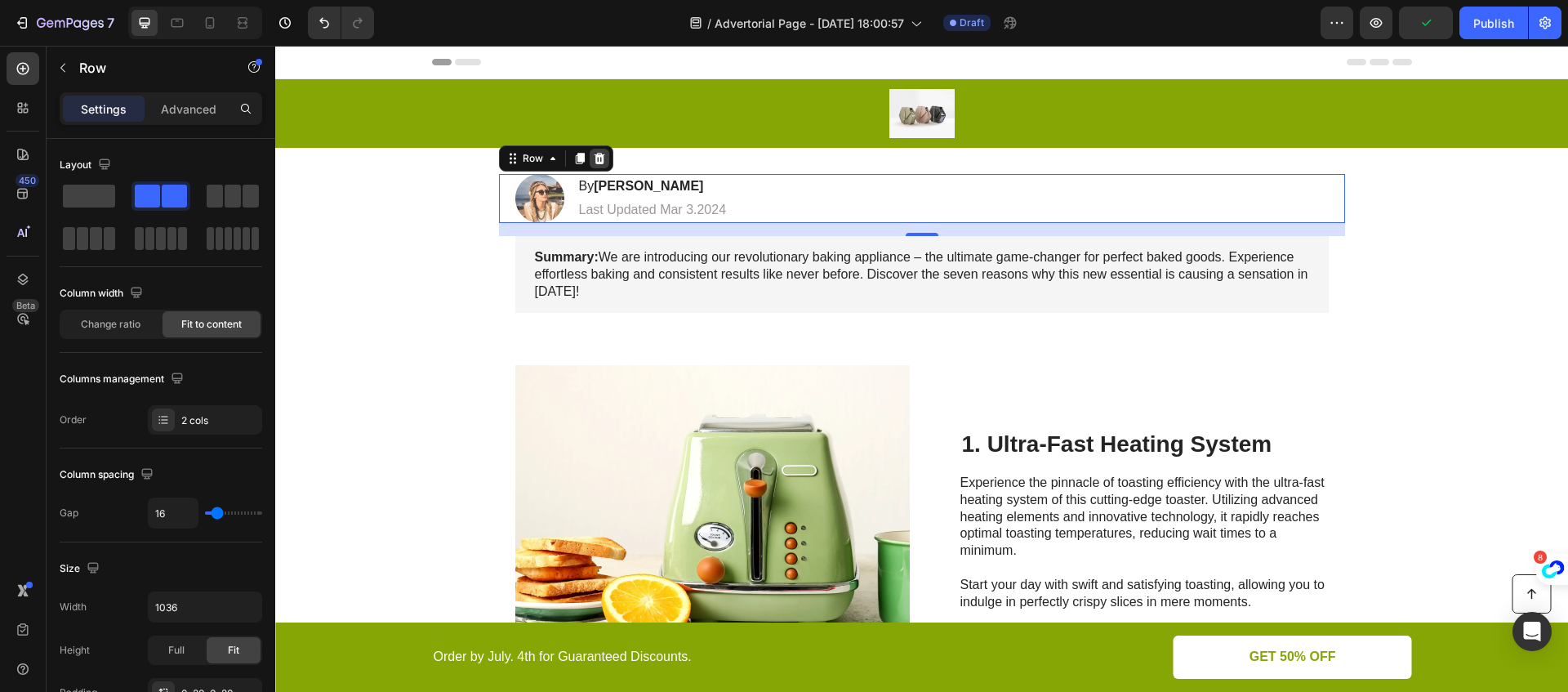
click at [601, 156] on icon at bounding box center [599, 158] width 11 height 12
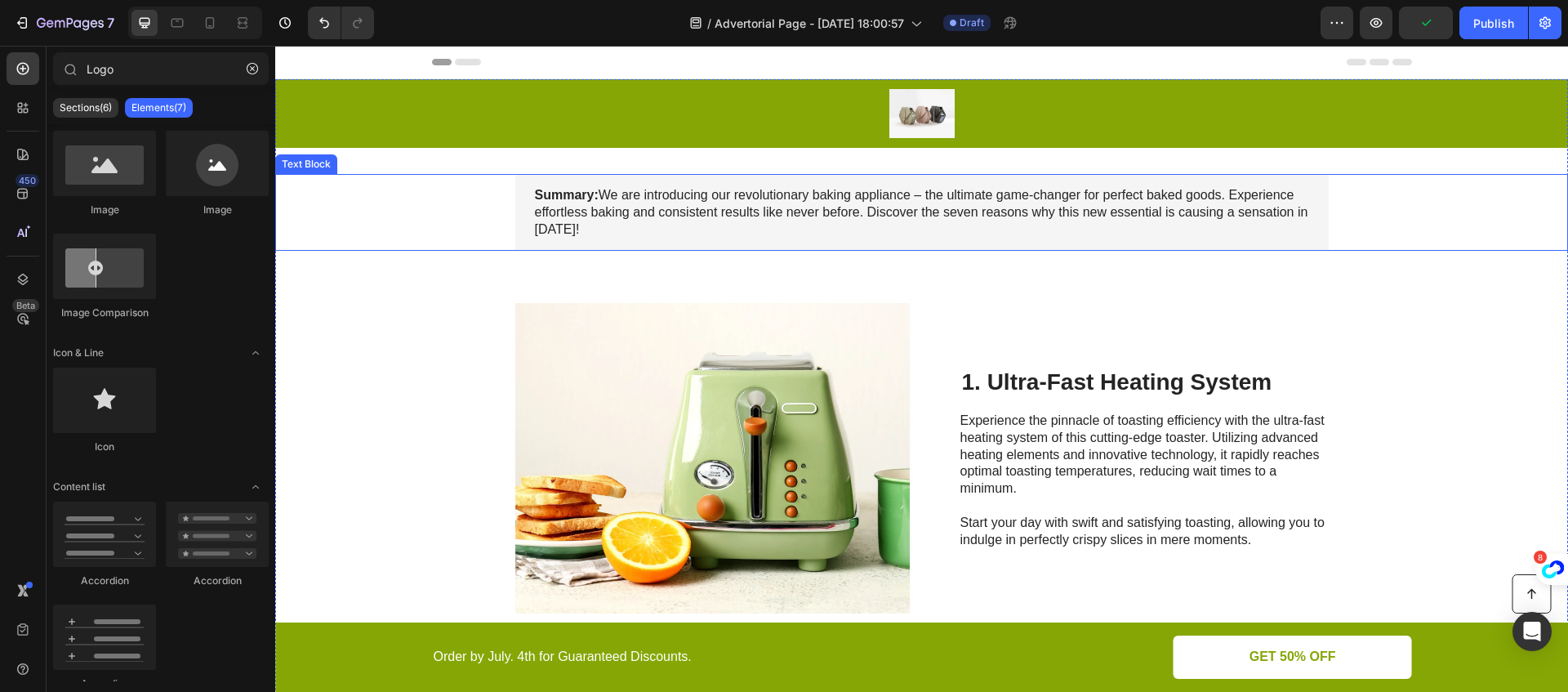
click at [630, 184] on div "Summary: We are introducing our revolutionary baking appliance – the ultimate g…" at bounding box center [921, 212] width 813 height 77
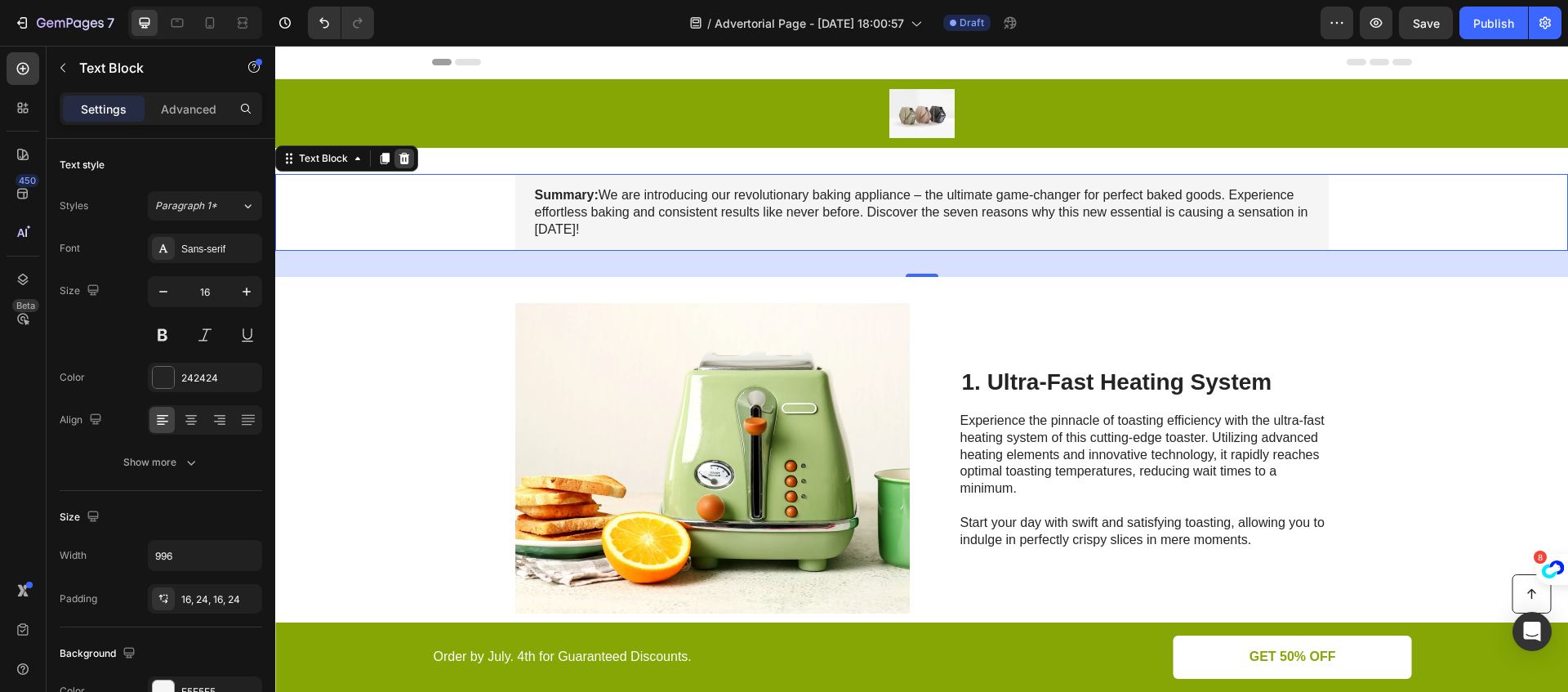
click at [407, 152] on icon at bounding box center [404, 158] width 13 height 13
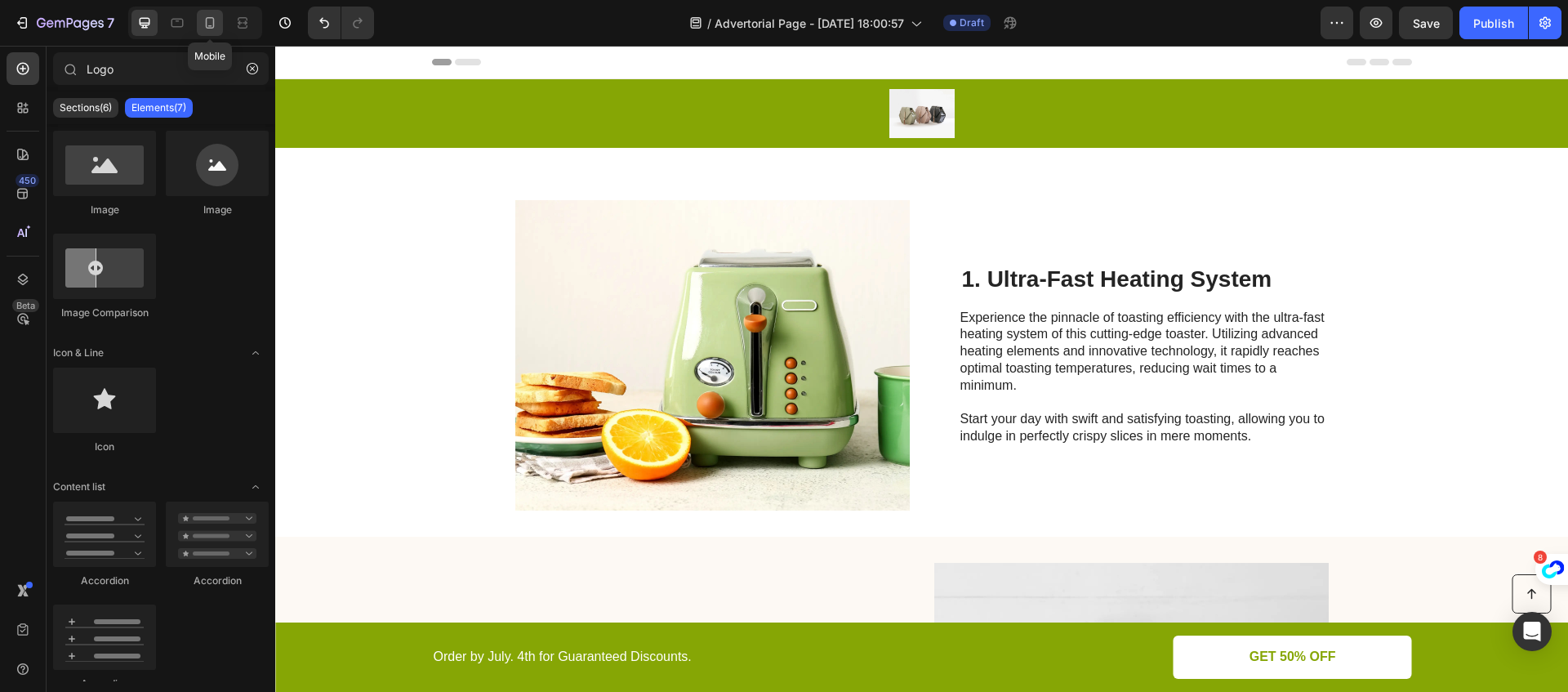
click at [210, 30] on icon at bounding box center [210, 23] width 16 height 16
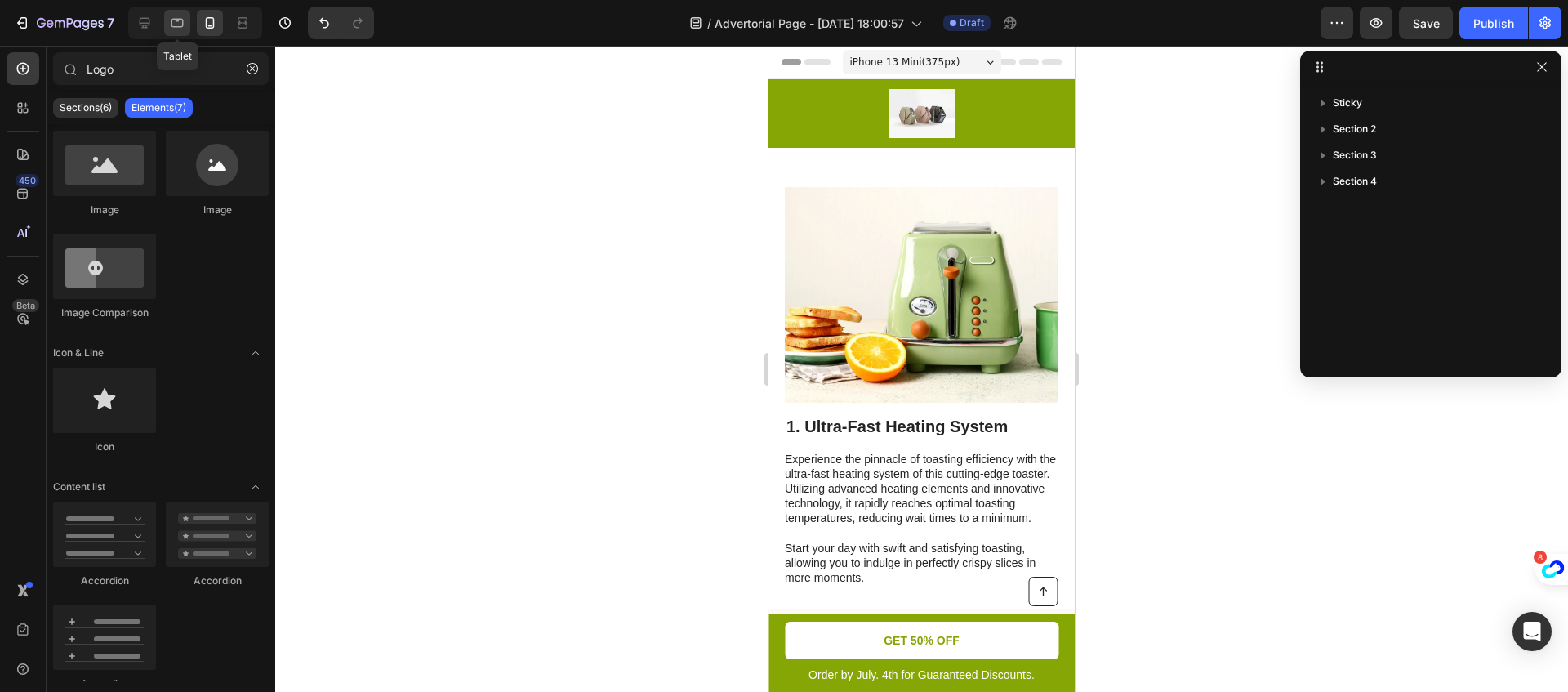
click at [173, 22] on icon at bounding box center [177, 23] width 16 height 16
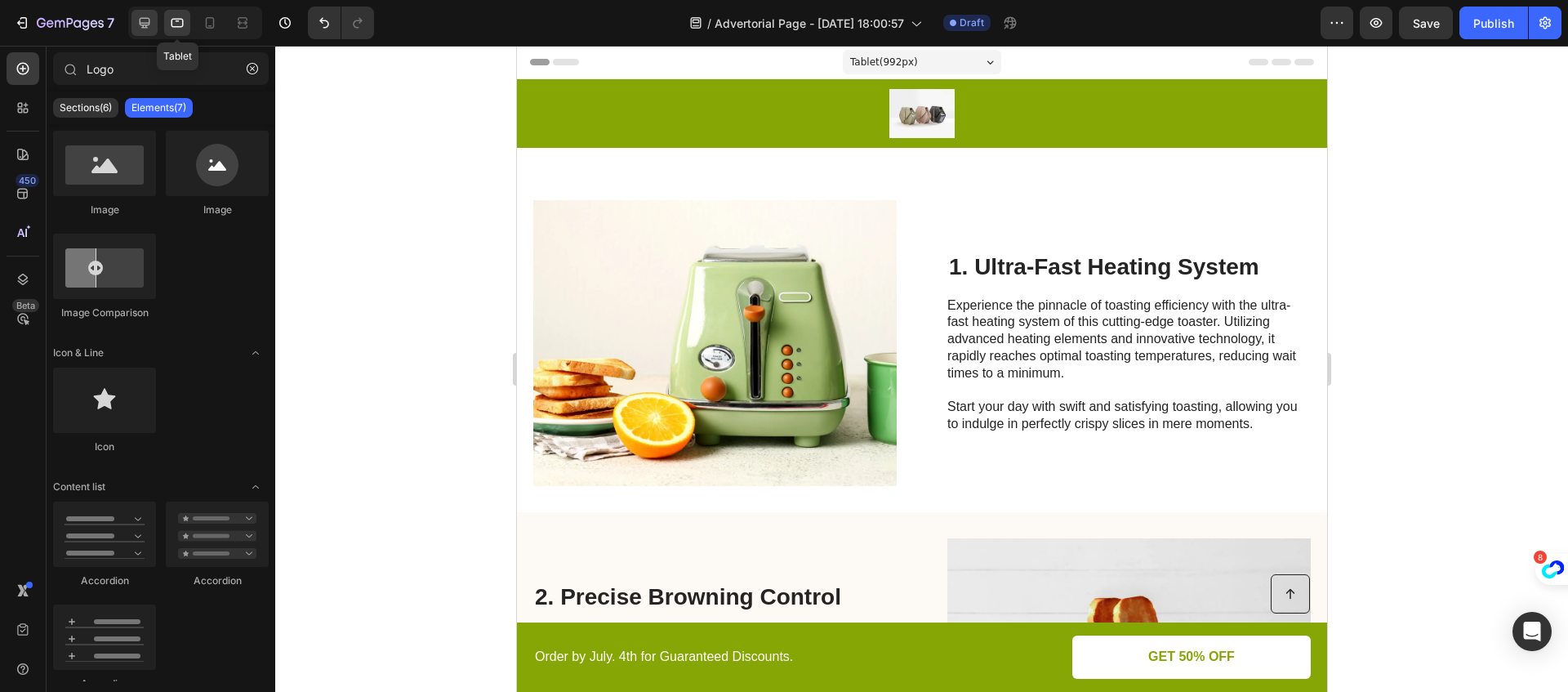
click at [151, 22] on icon at bounding box center [145, 23] width 16 height 16
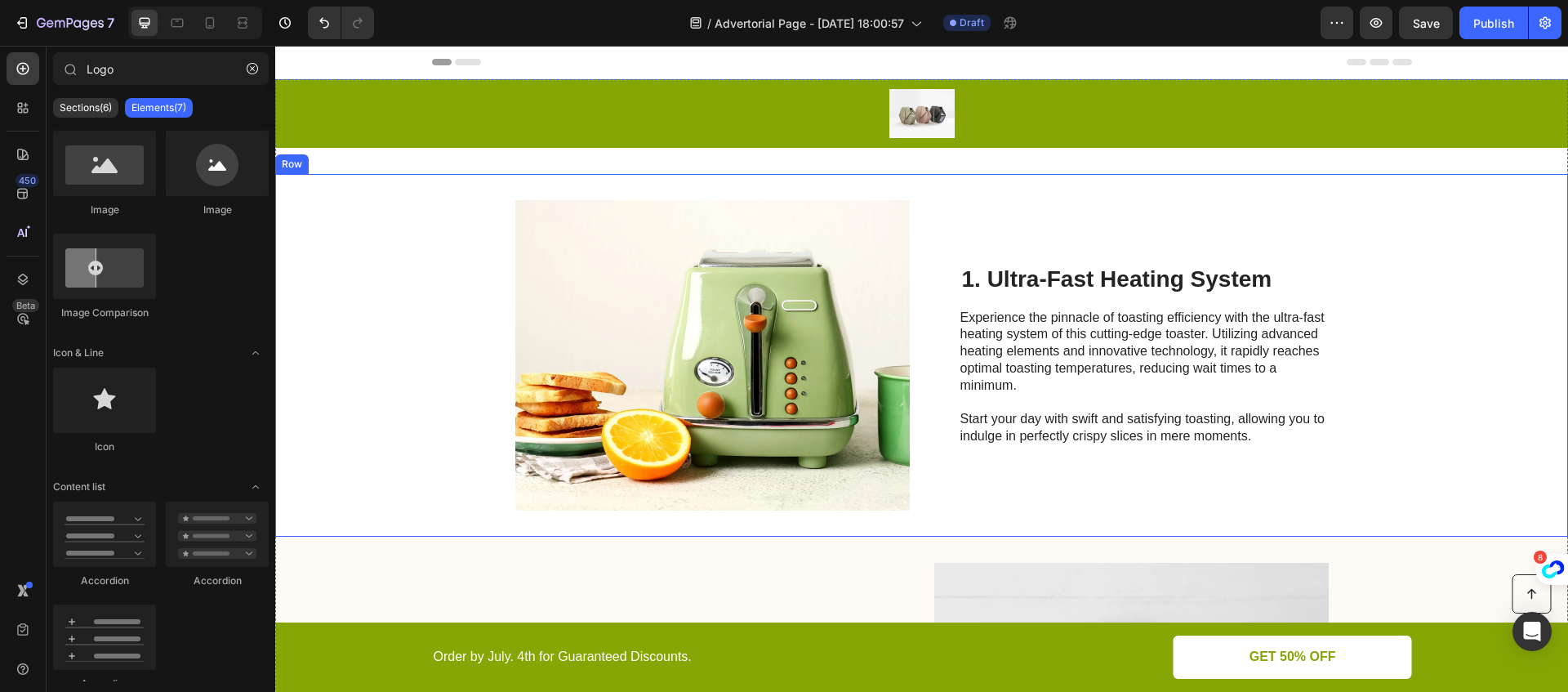
click at [435, 234] on div "Image 1. Ultra-Fast Heating System Heading Experience the pinnacle of toasting …" at bounding box center [921, 355] width 1293 height 362
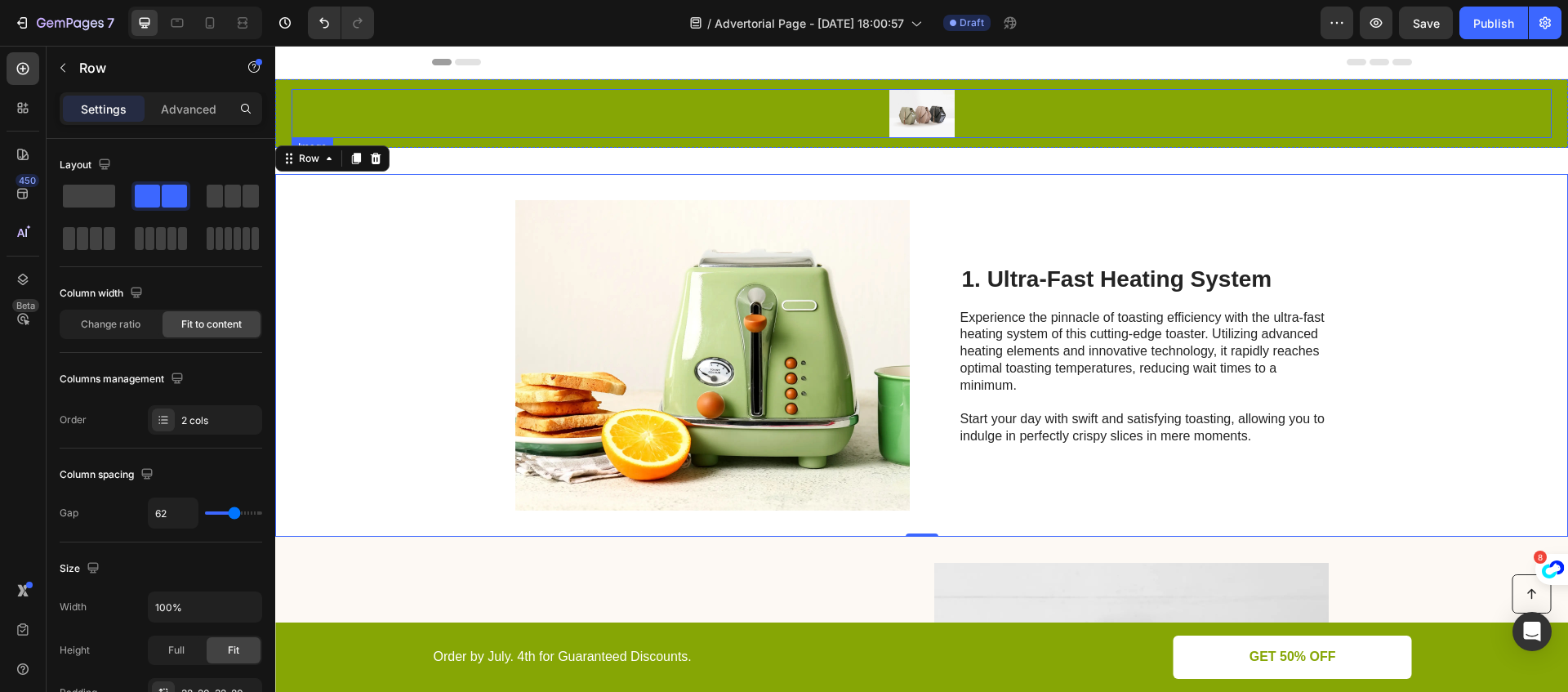
click at [555, 110] on div at bounding box center [921, 114] width 1260 height 49
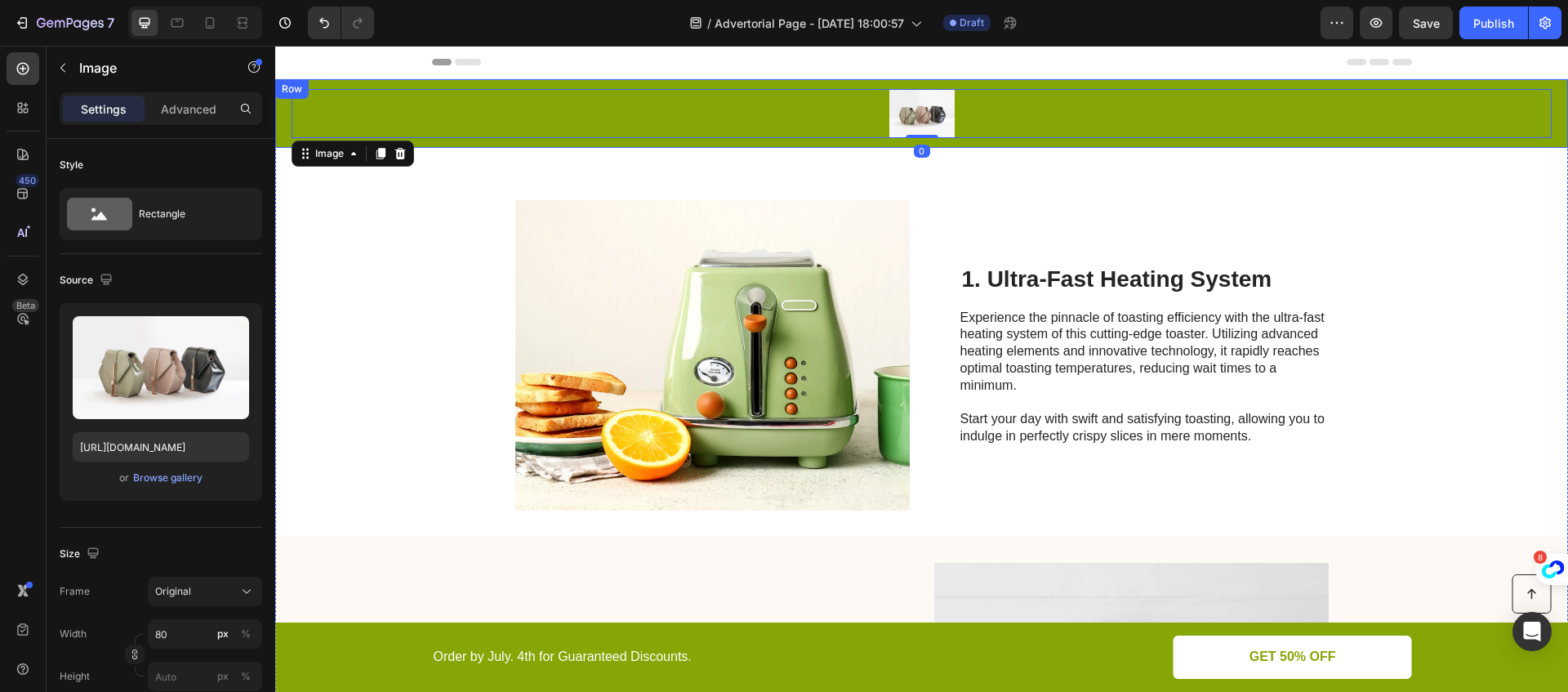
click at [285, 104] on div "Image 0 Row" at bounding box center [921, 114] width 1293 height 69
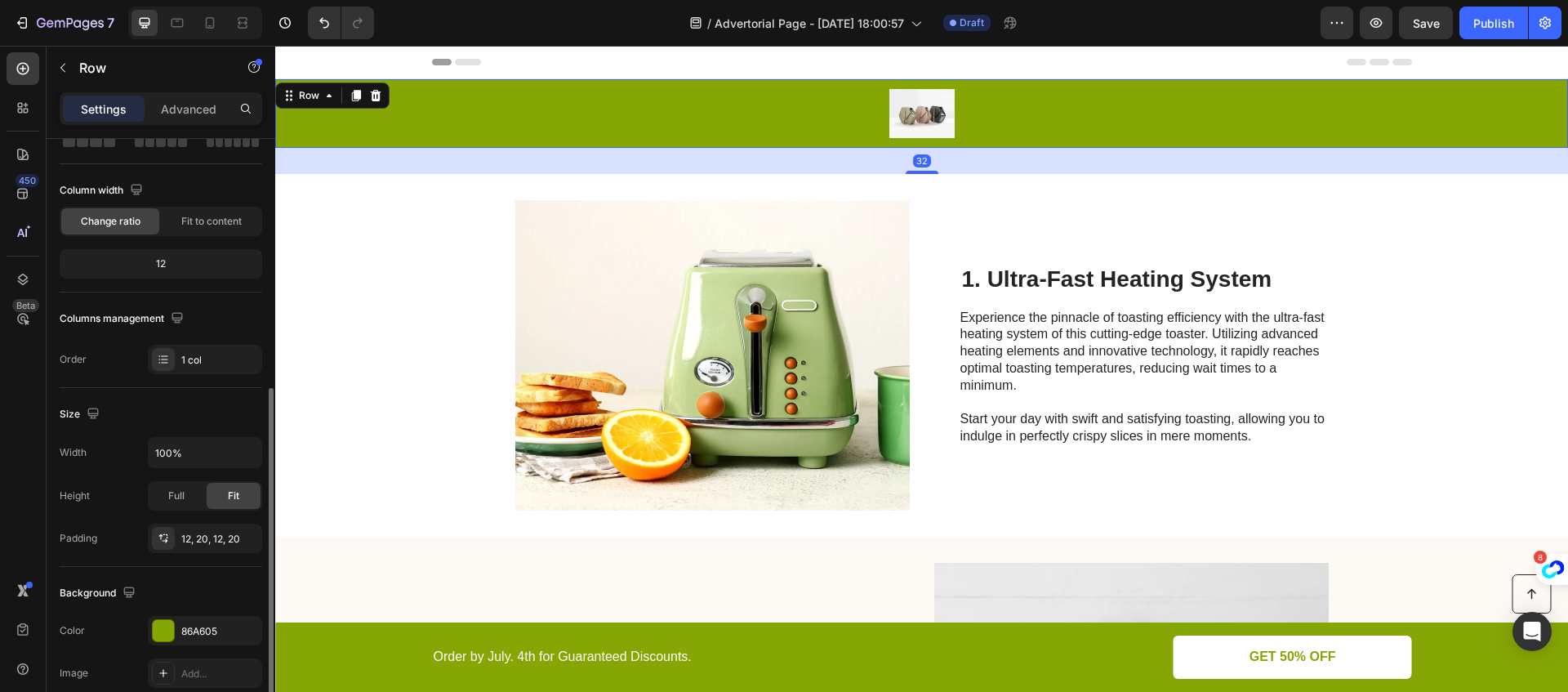
scroll to position [397, 0]
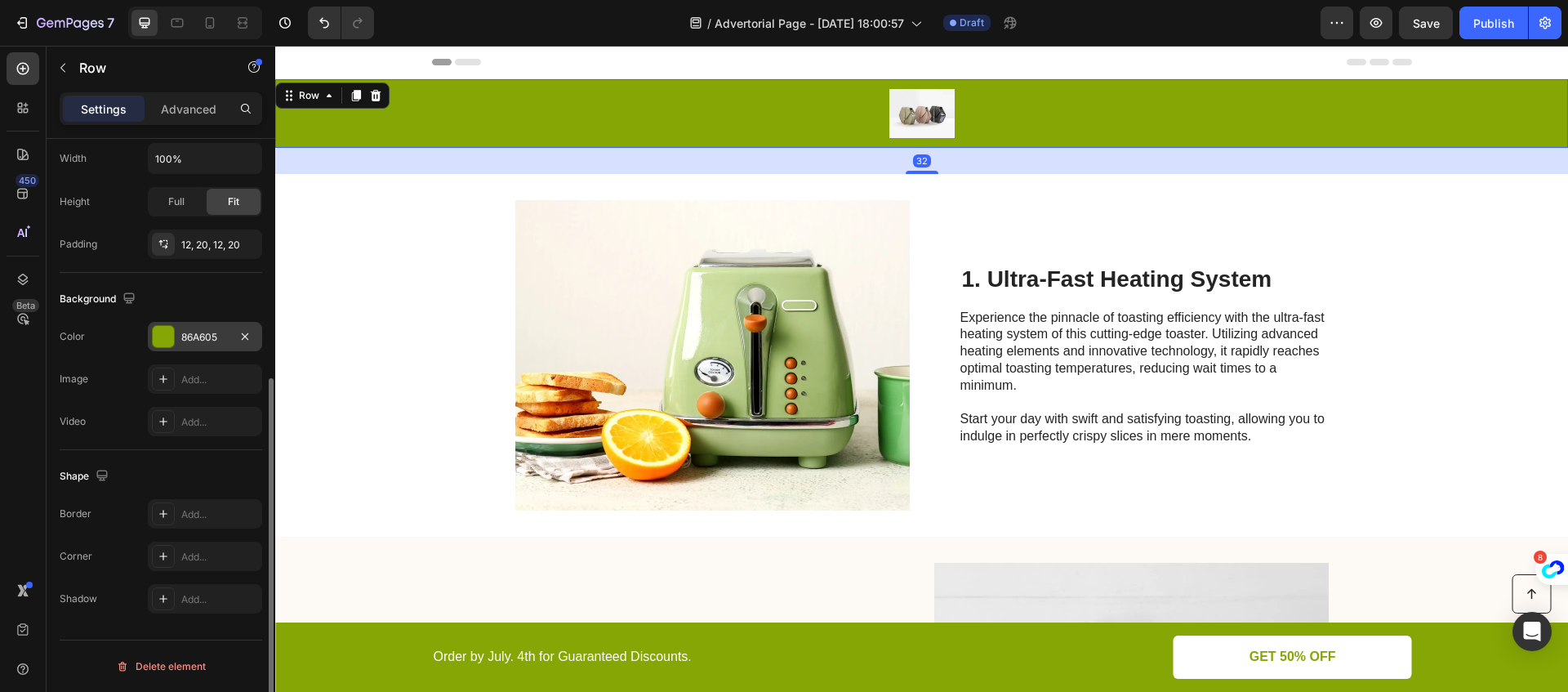
click at [157, 348] on div "86A605" at bounding box center [205, 336] width 115 height 30
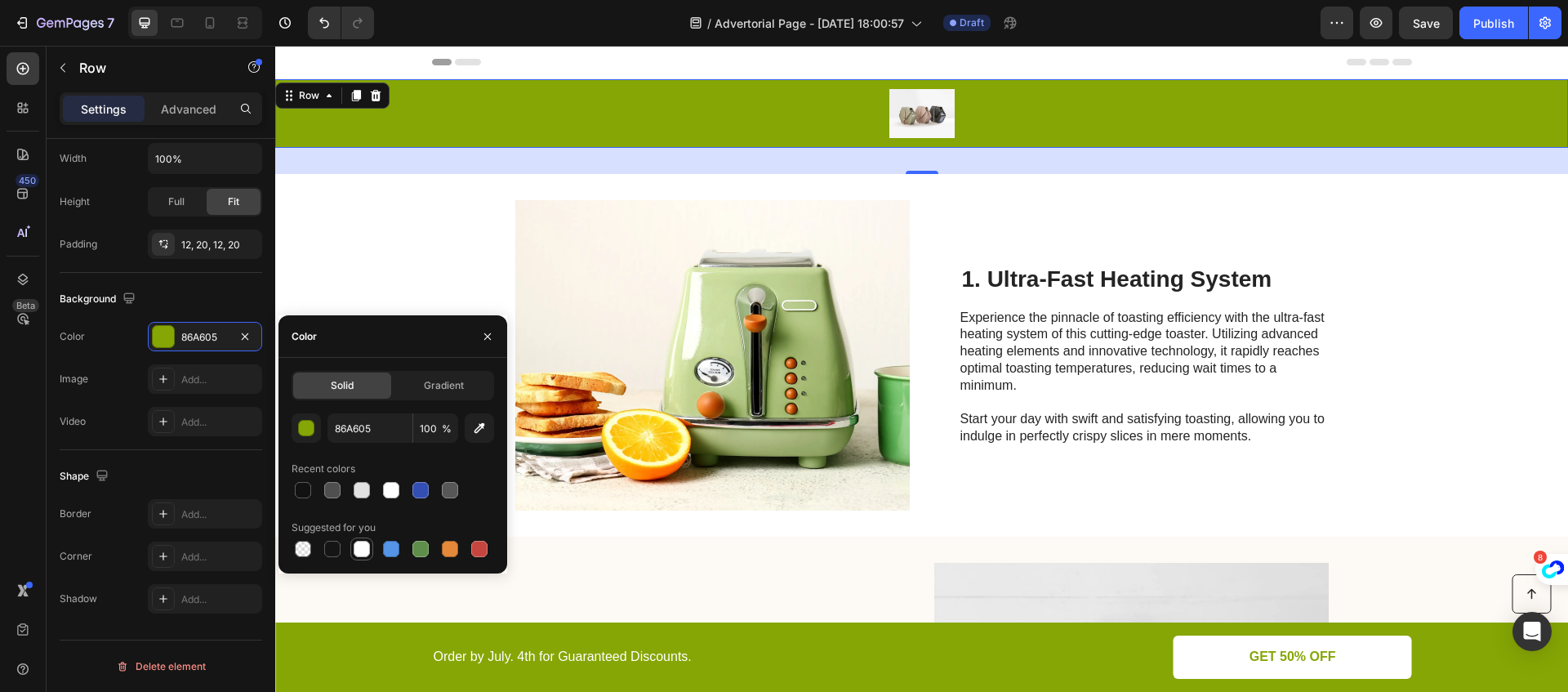
click at [366, 541] on div at bounding box center [361, 548] width 16 height 16
type input "FFFFFF"
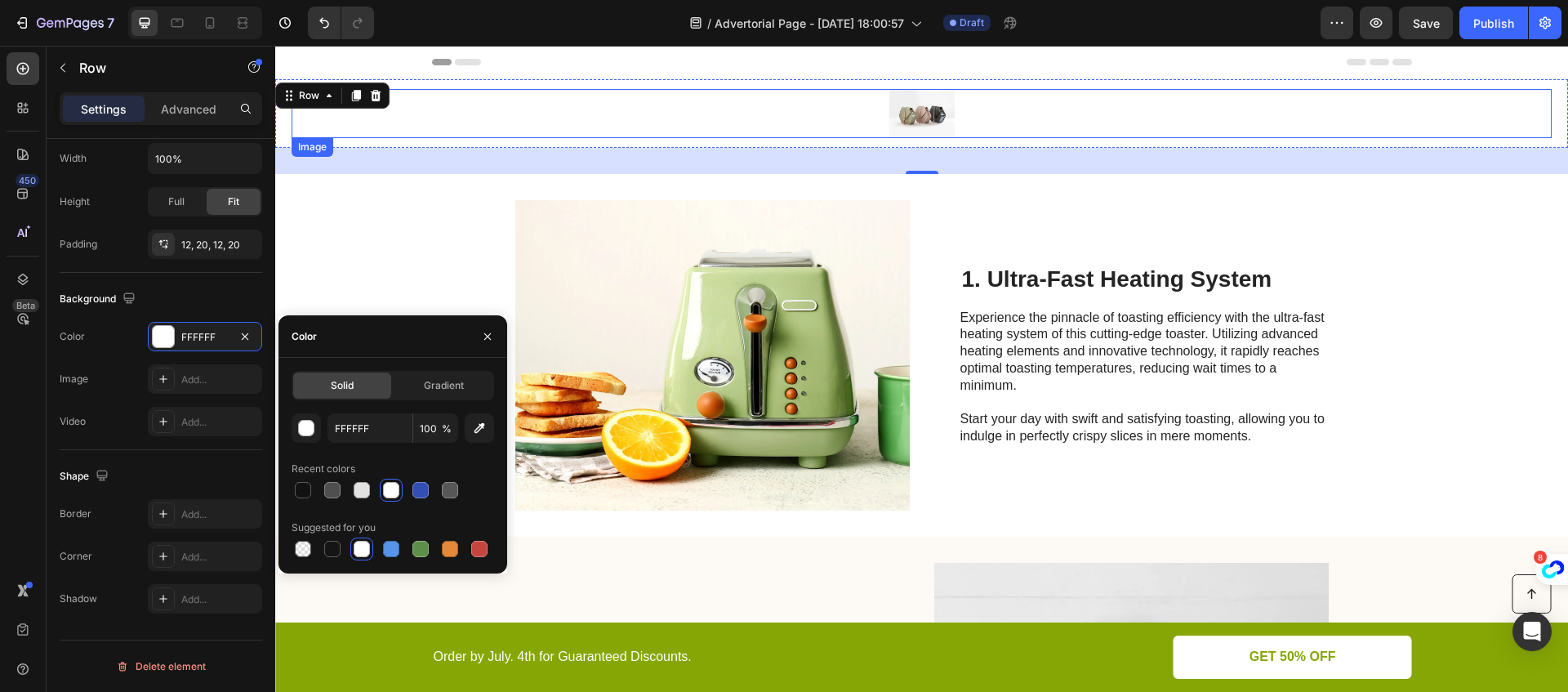
click at [813, 129] on div at bounding box center [921, 114] width 1260 height 49
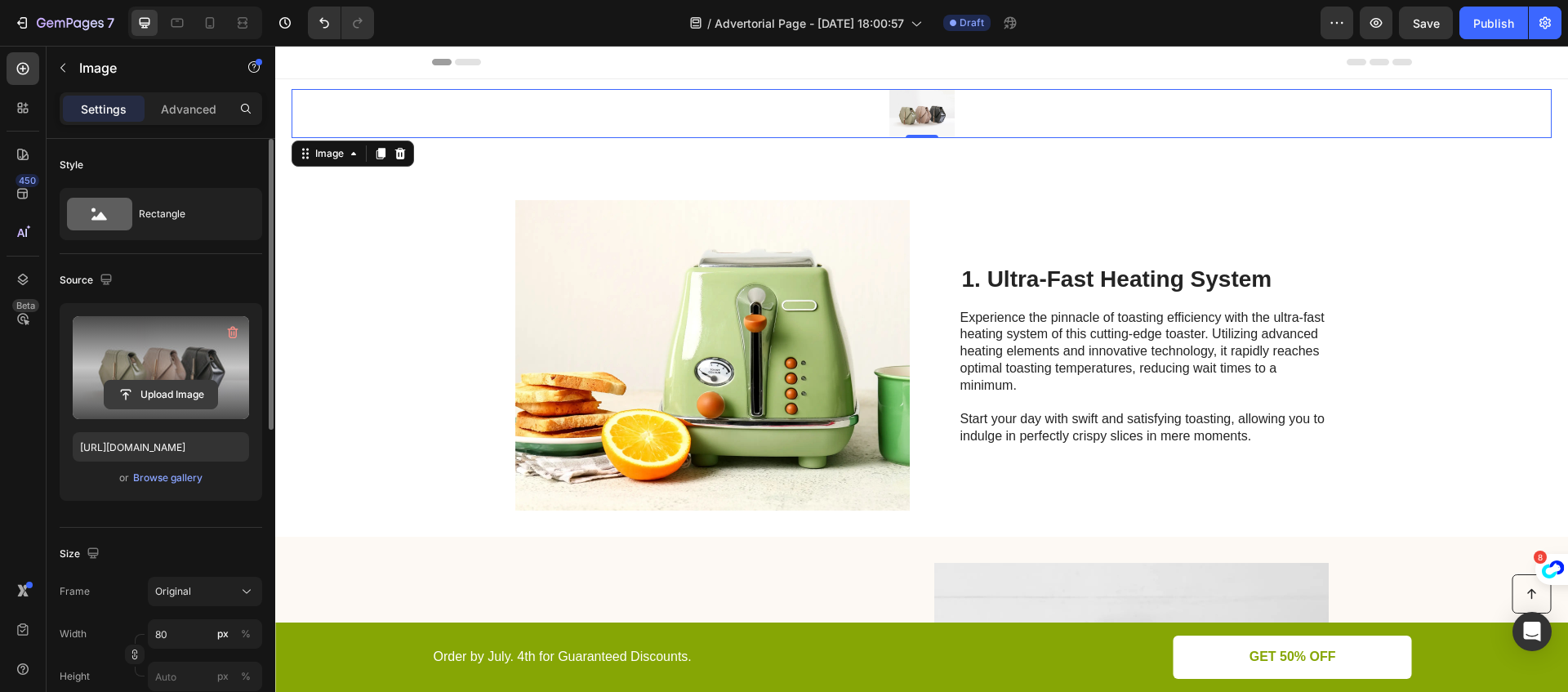
click at [157, 395] on input "file" at bounding box center [161, 394] width 113 height 28
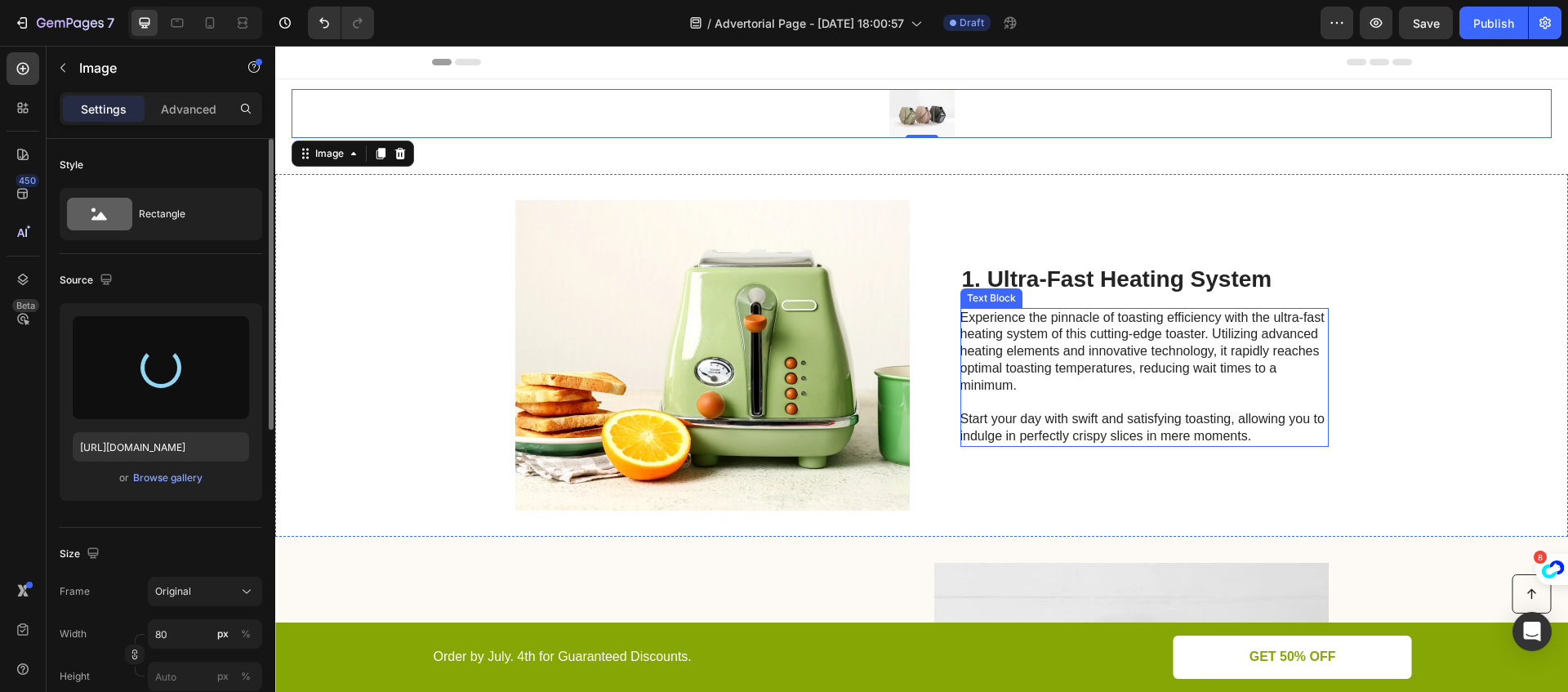
type input "[URL][DOMAIN_NAME]"
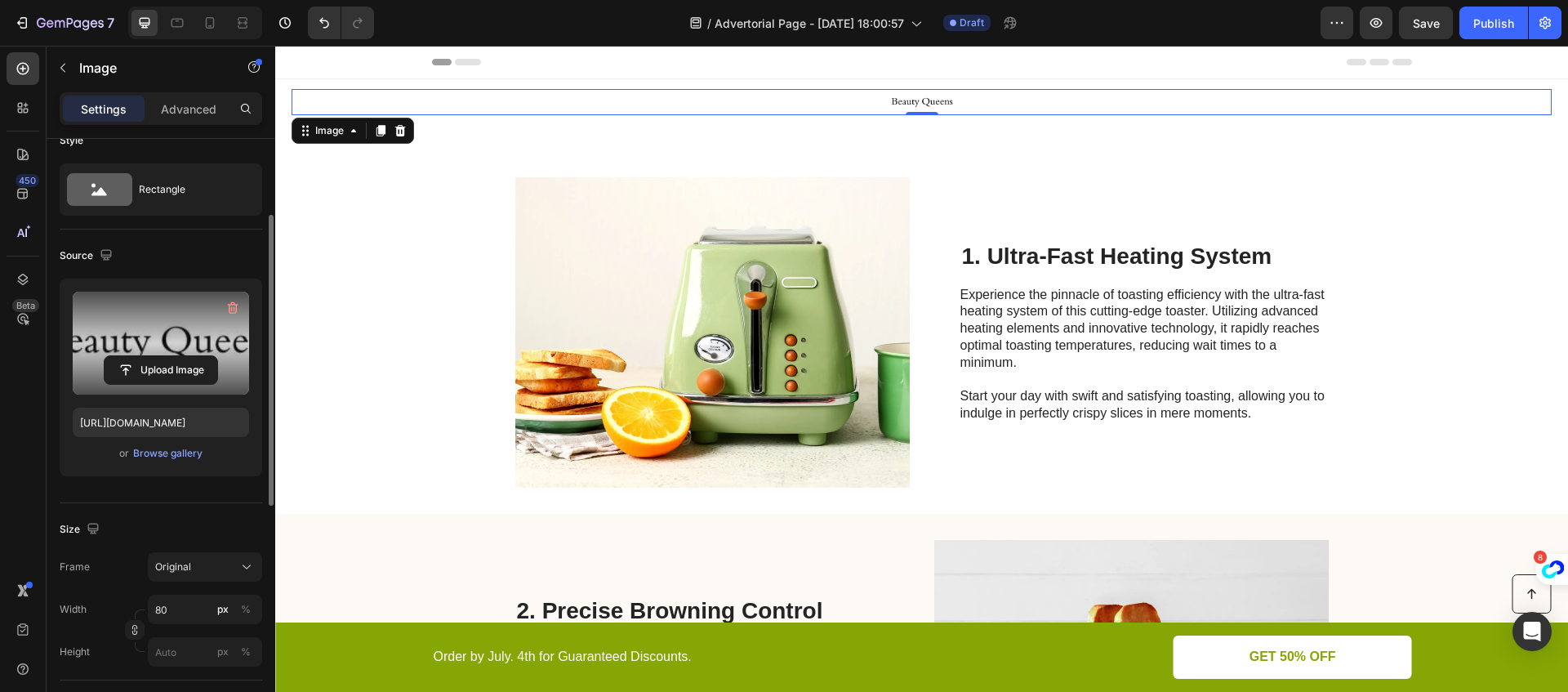
scroll to position [105, 0]
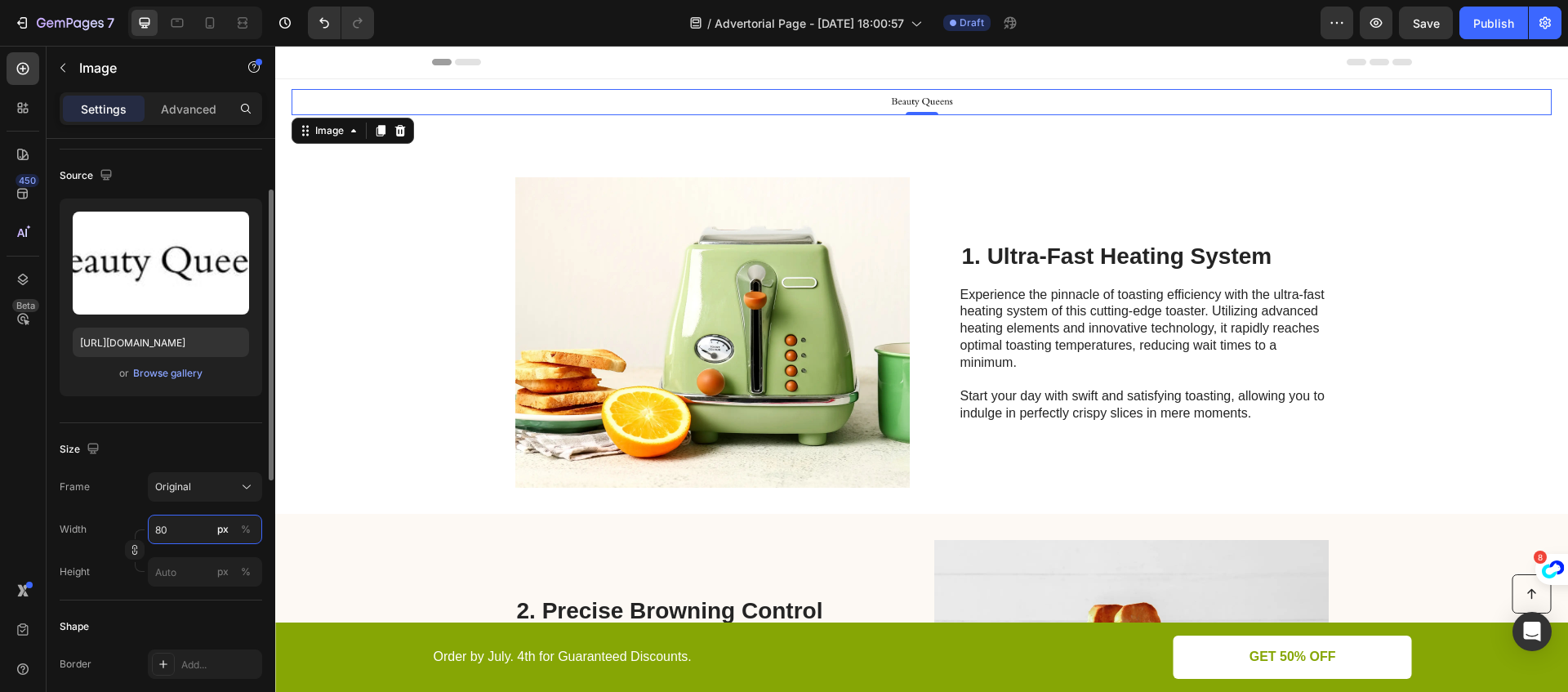
click at [176, 532] on input "80" at bounding box center [205, 529] width 115 height 30
type input "100"
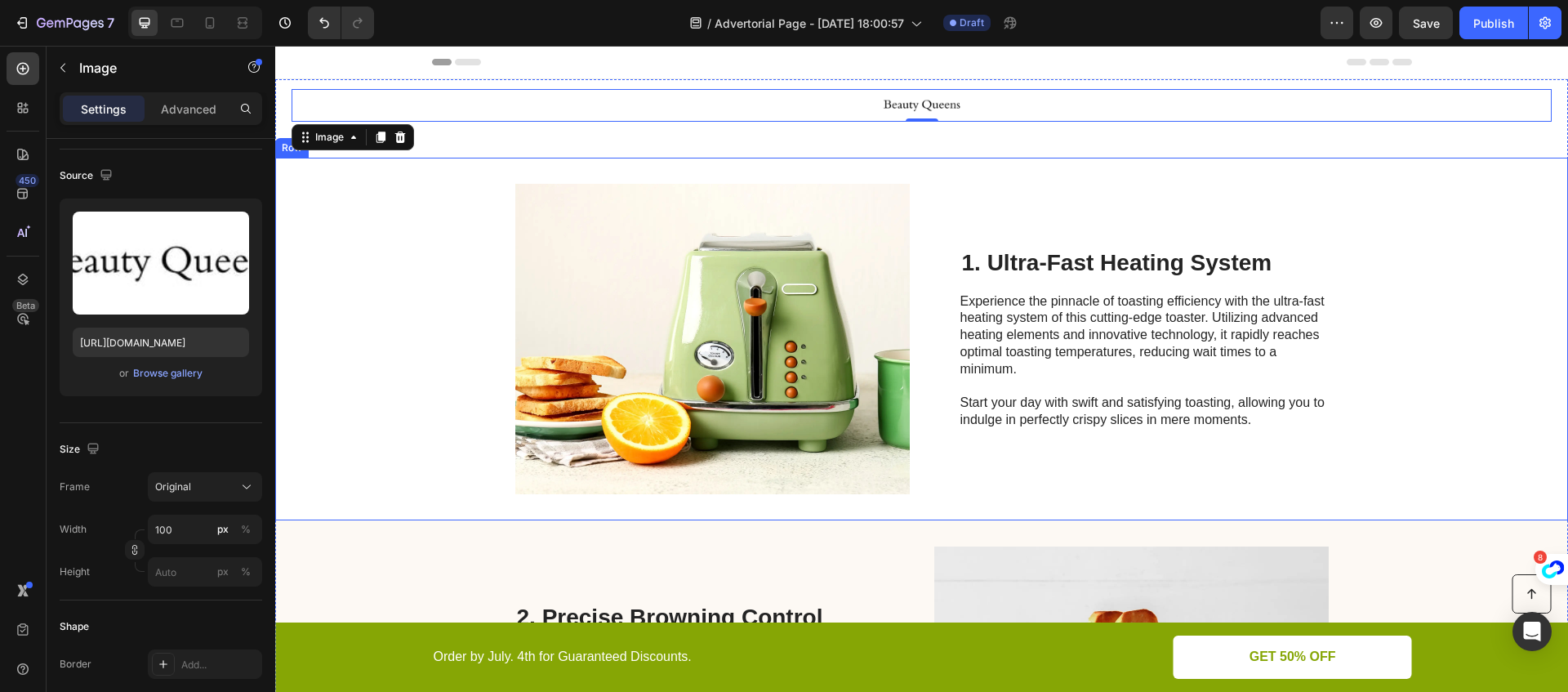
click at [402, 379] on div "Image 1. Ultra-Fast Heating System Heading Experience the pinnacle of toasting …" at bounding box center [921, 338] width 1293 height 362
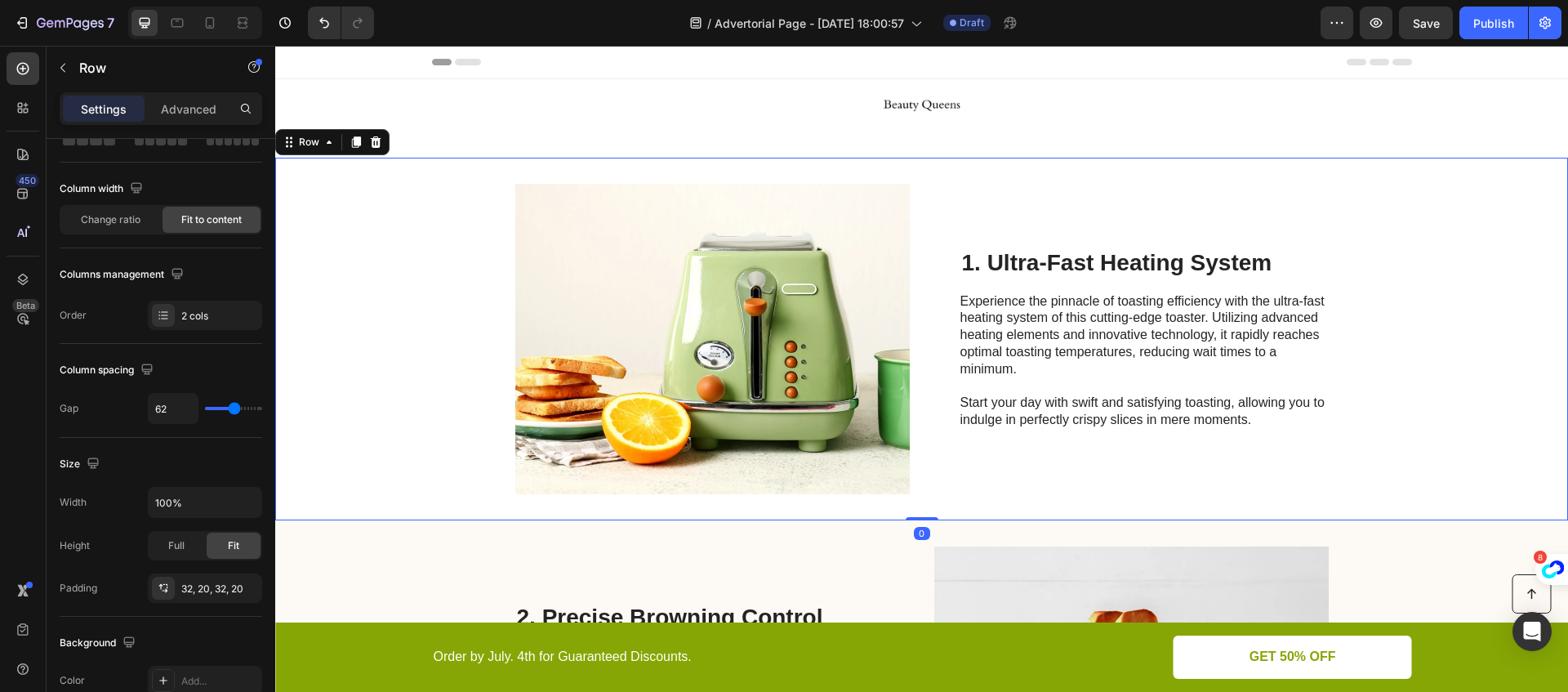
scroll to position [0, 0]
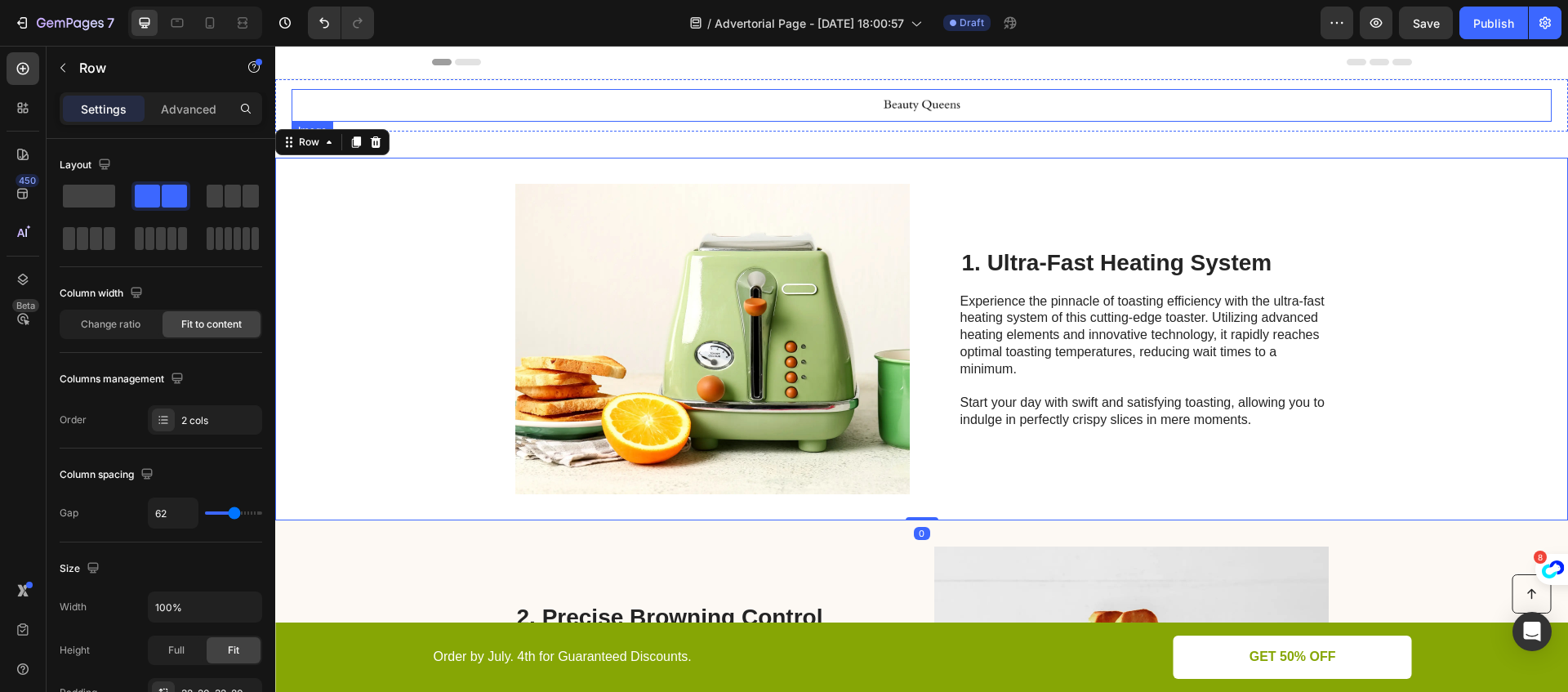
click at [917, 112] on img at bounding box center [921, 106] width 81 height 33
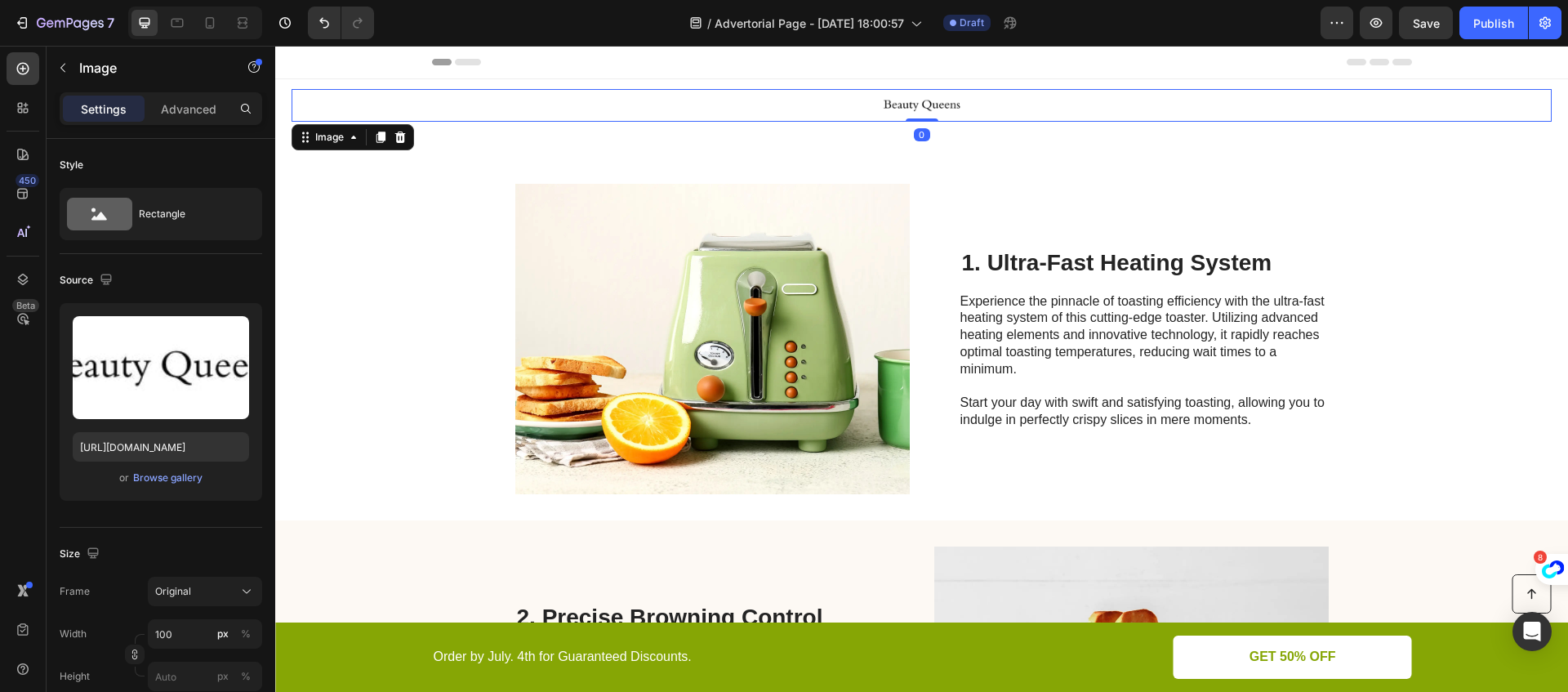
click at [922, 107] on img at bounding box center [921, 106] width 81 height 33
click at [947, 173] on div "Image 1. Ultra-Fast Heating System Heading Experience the pinnacle of toasting …" at bounding box center [921, 338] width 1293 height 362
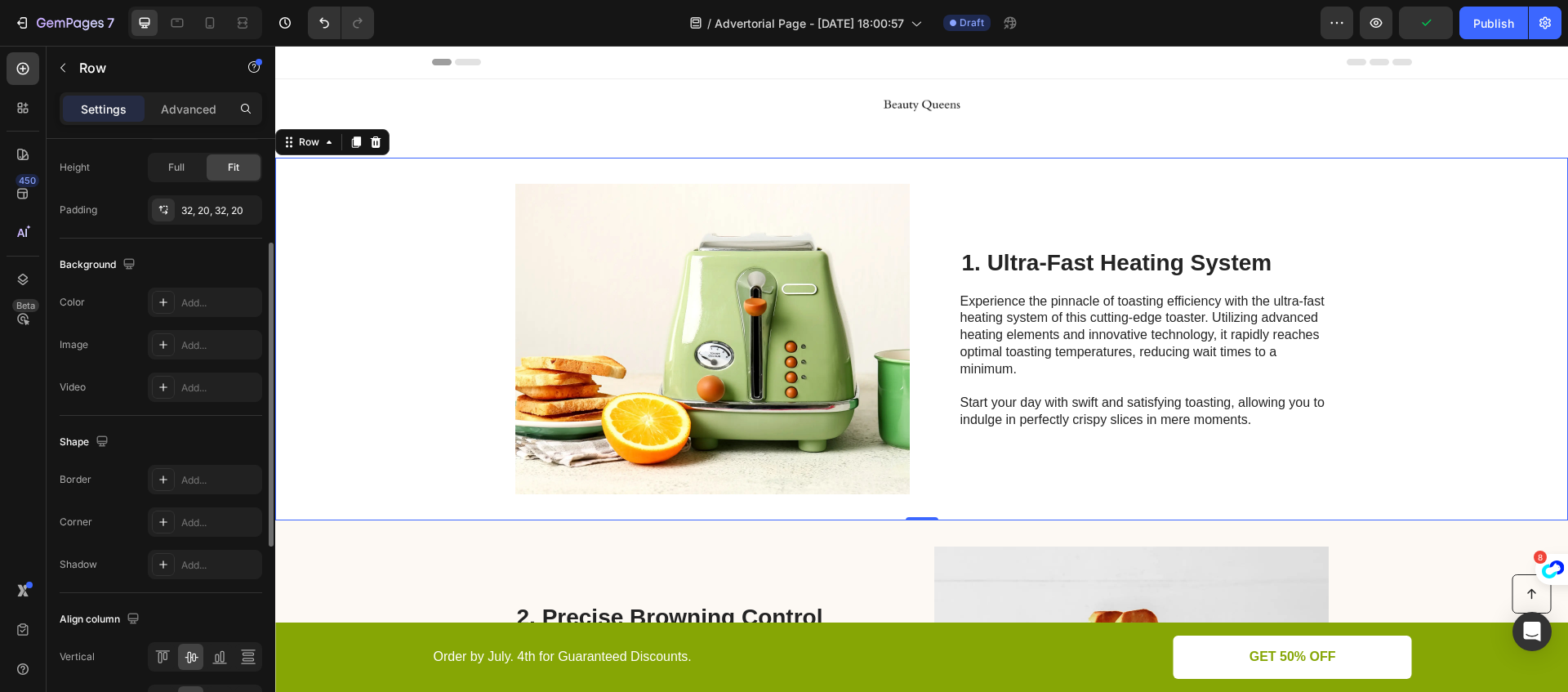
scroll to position [583, 0]
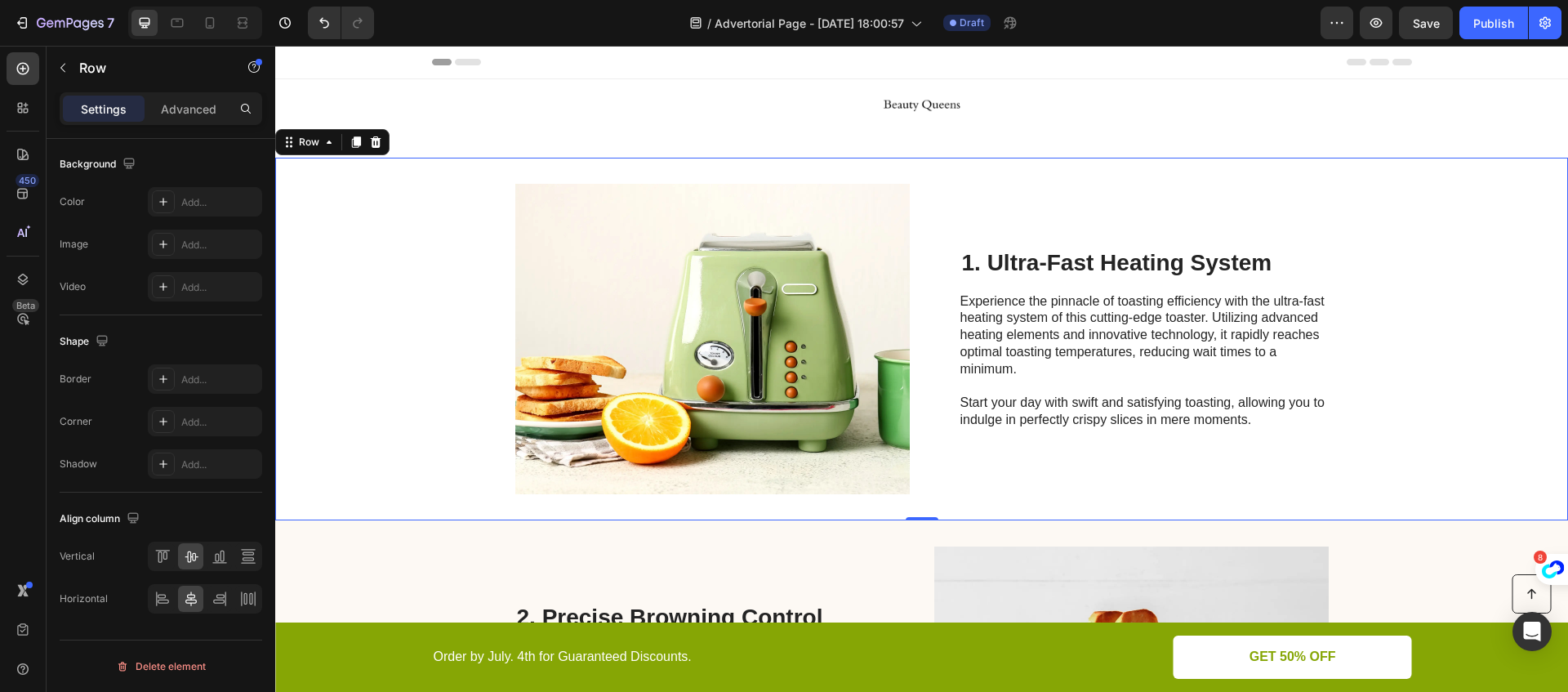
click at [428, 258] on div "Image 1. Ultra-Fast Heating System Heading Experience the pinnacle of toasting …" at bounding box center [921, 338] width 1293 height 362
click at [454, 124] on div "Image Row" at bounding box center [921, 106] width 1293 height 52
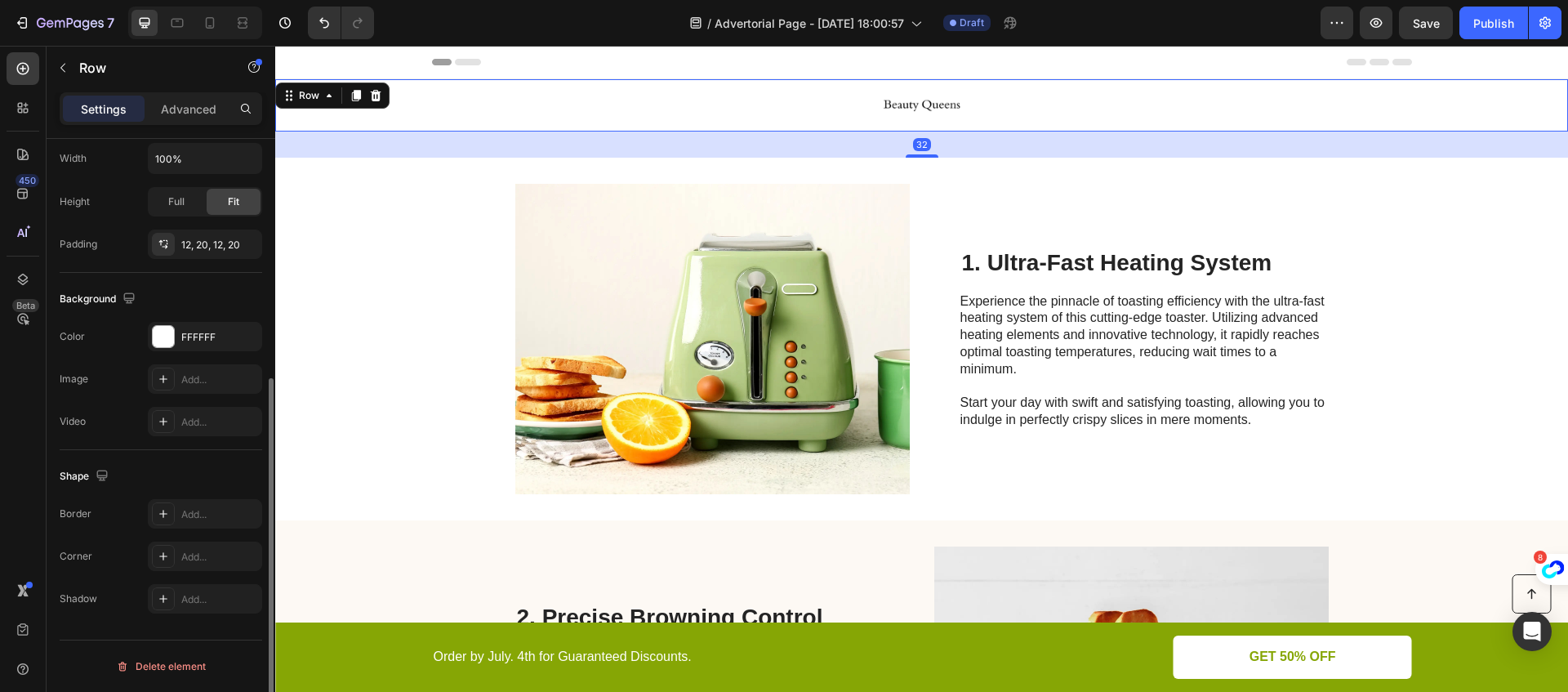
scroll to position [397, 0]
click at [539, 107] on div at bounding box center [921, 106] width 1260 height 33
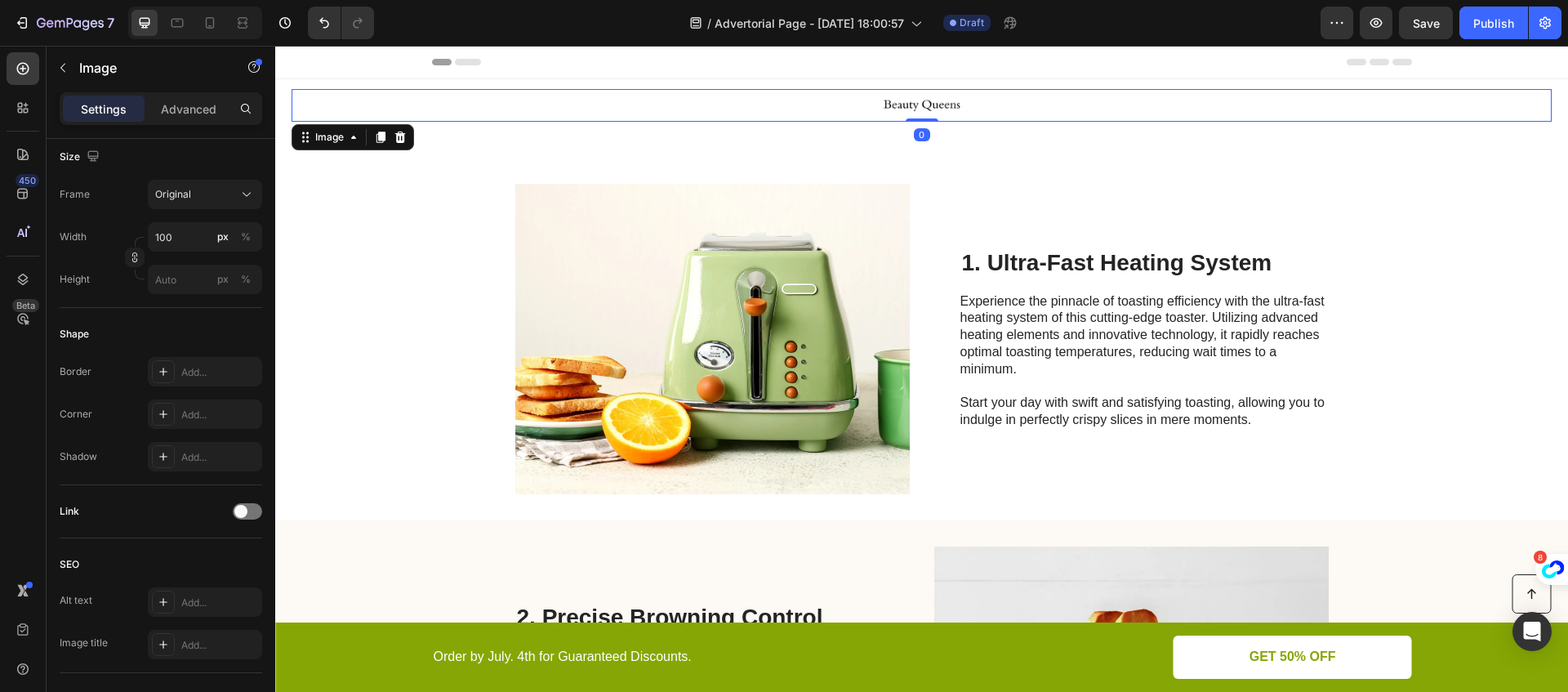
scroll to position [0, 0]
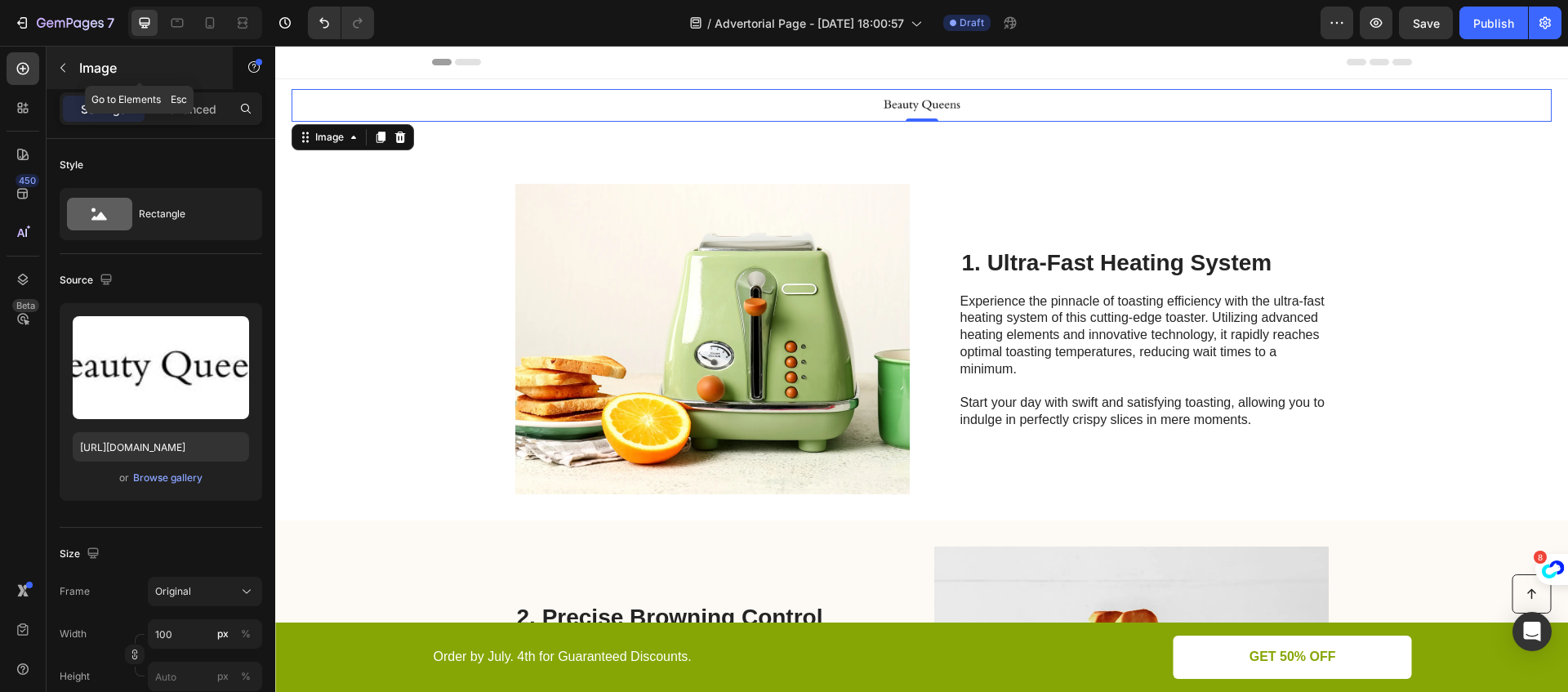
click at [61, 66] on icon "button" at bounding box center [62, 69] width 5 height 9
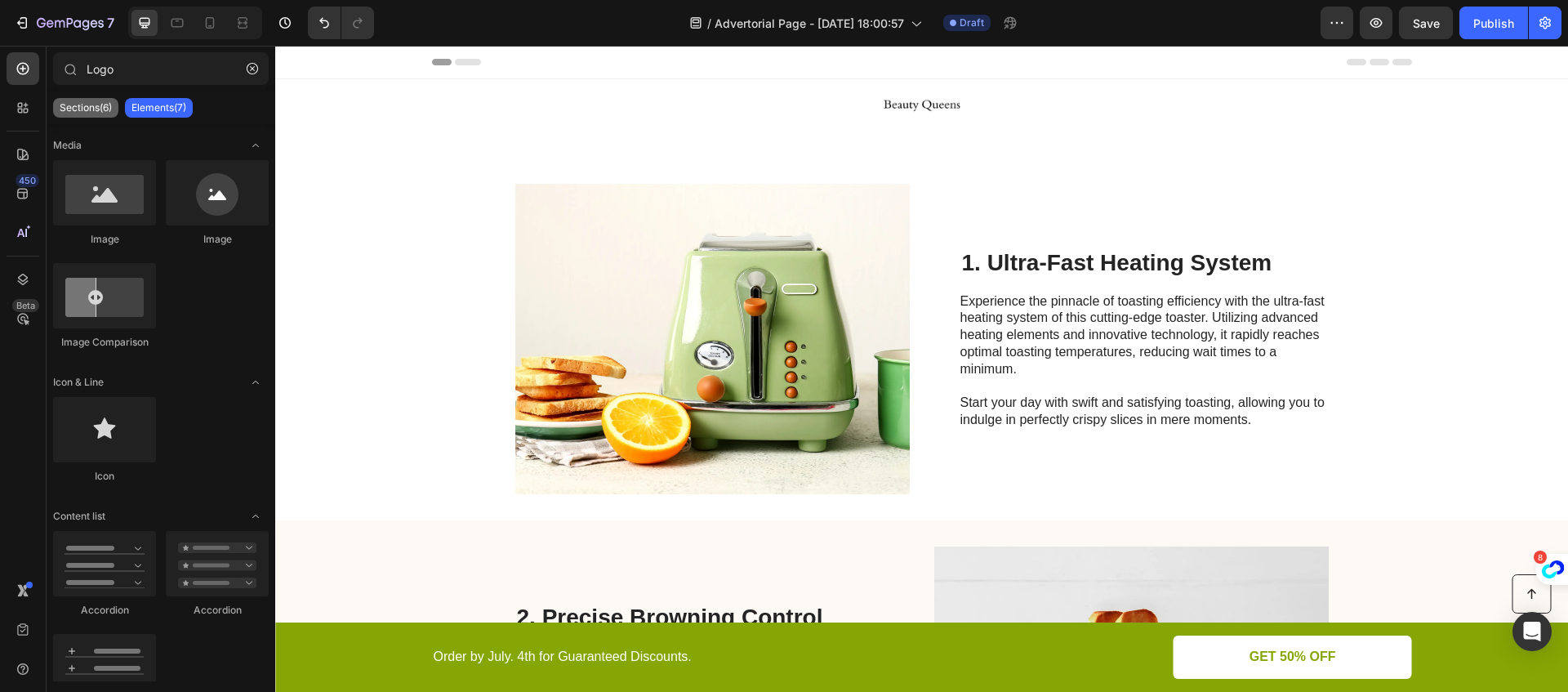
click at [81, 113] on p "Sections(6)" at bounding box center [86, 108] width 52 height 13
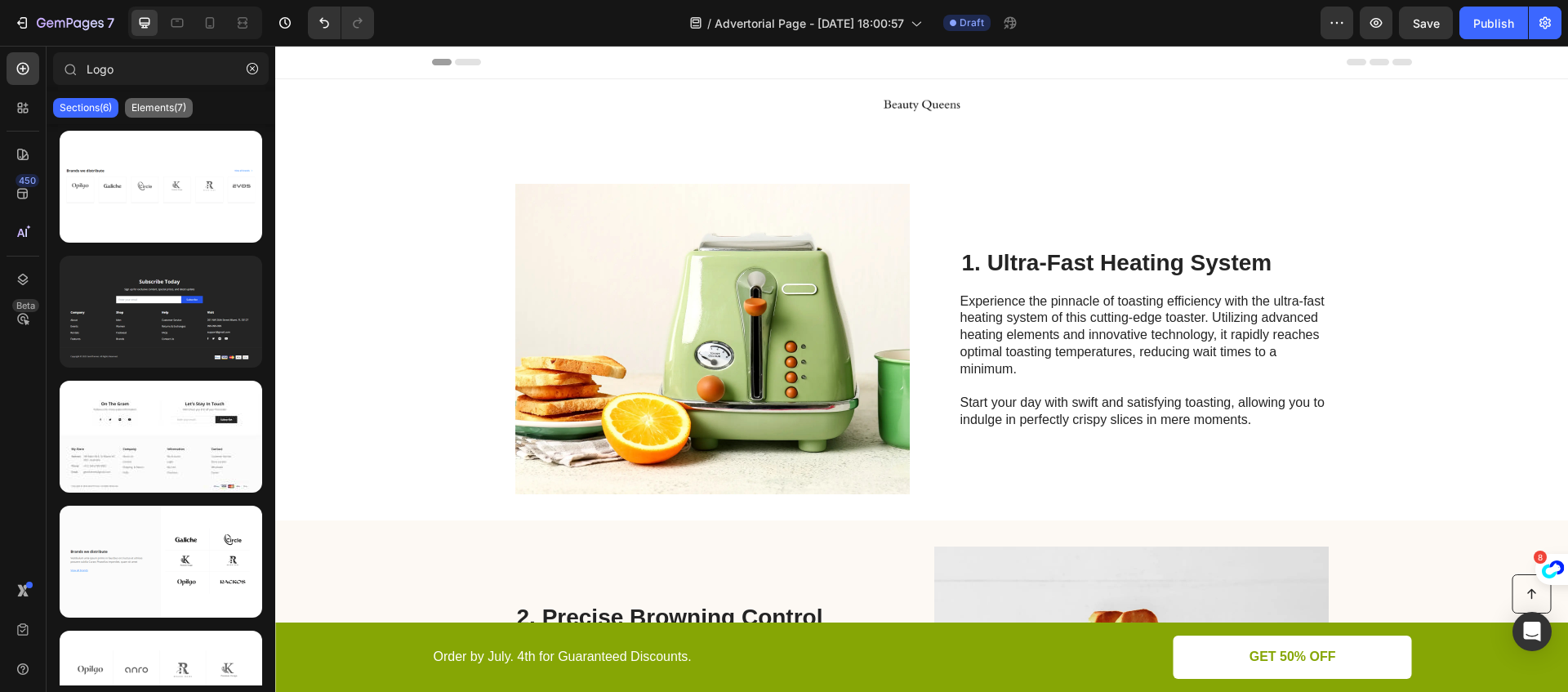
click at [149, 104] on p "Elements(7)" at bounding box center [159, 108] width 55 height 13
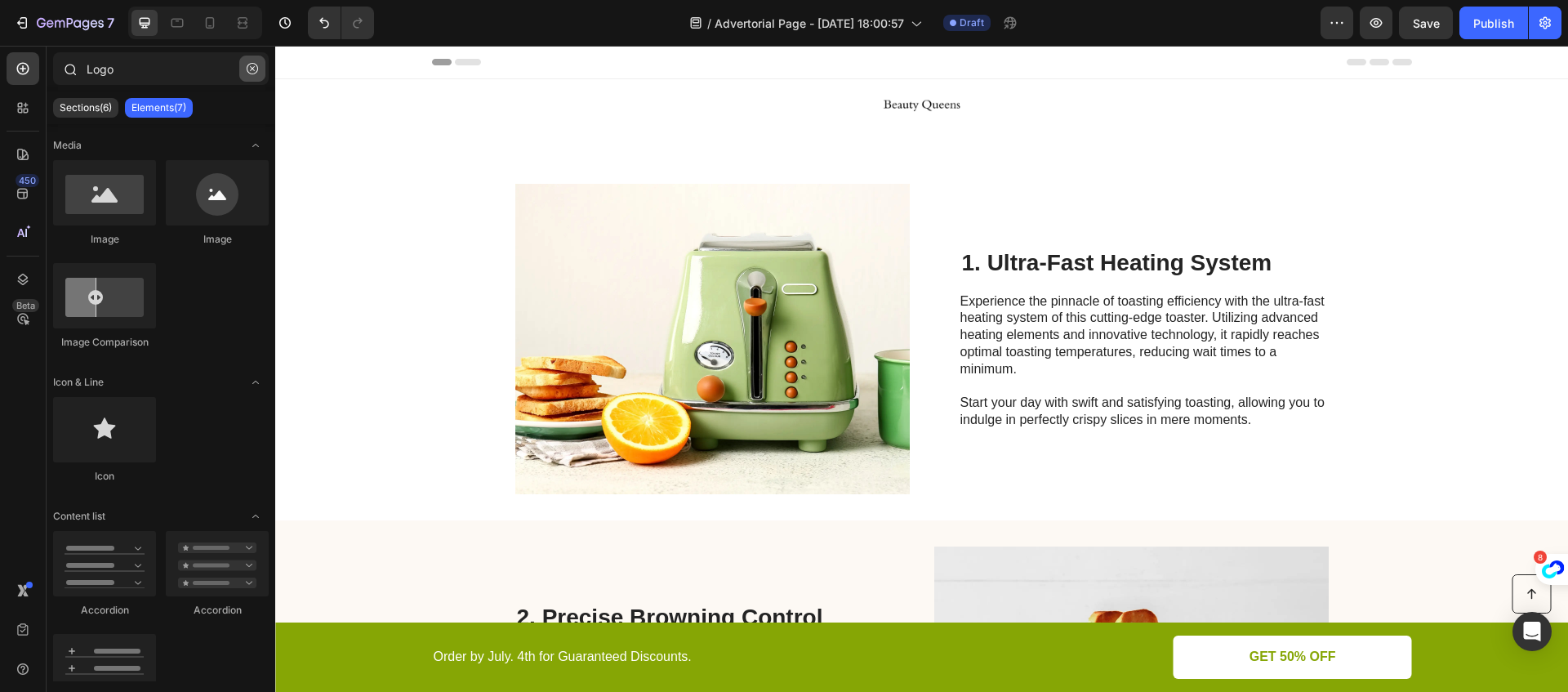
click at [252, 65] on icon "button" at bounding box center [252, 69] width 12 height 12
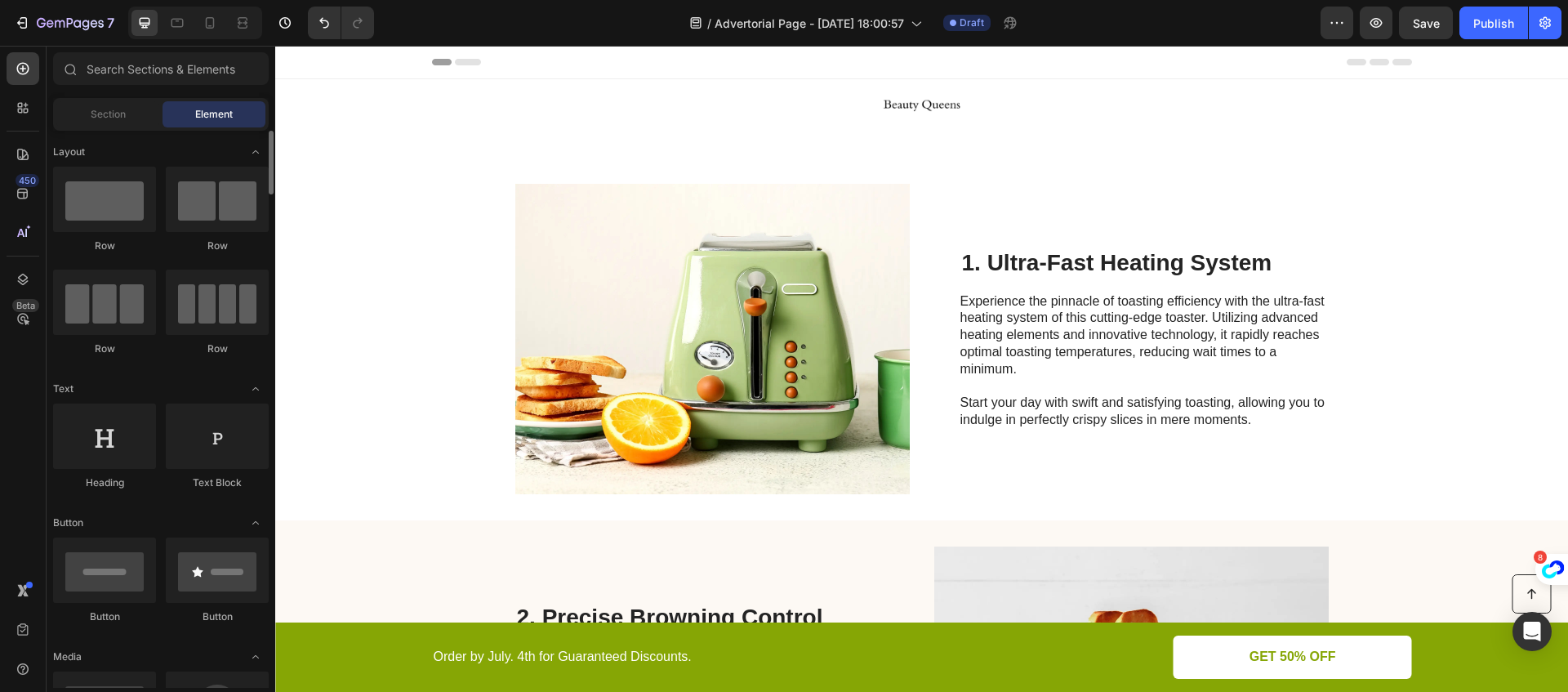
scroll to position [2, 0]
drag, startPoint x: 90, startPoint y: 207, endPoint x: 81, endPoint y: 182, distance: 26.6
click at [81, 182] on div at bounding box center [105, 198] width 103 height 65
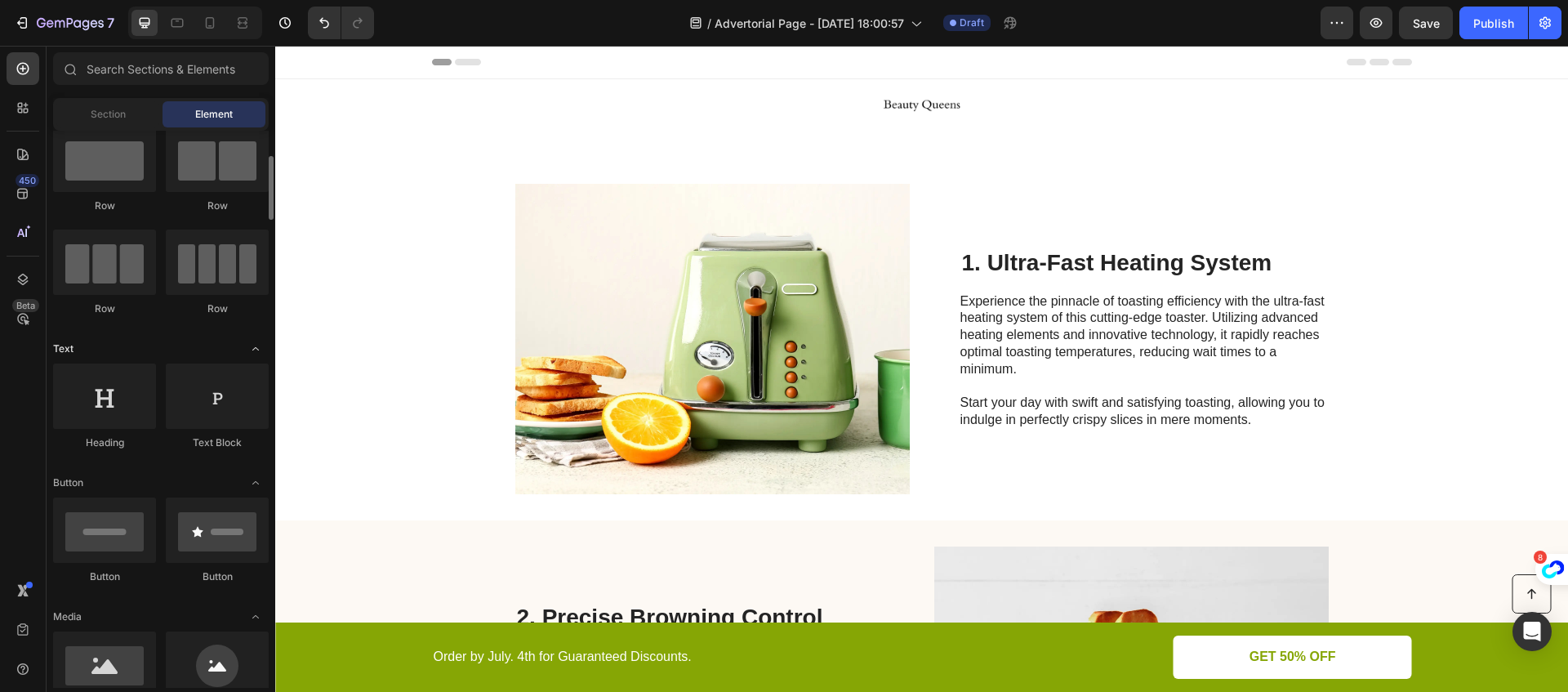
scroll to position [0, 0]
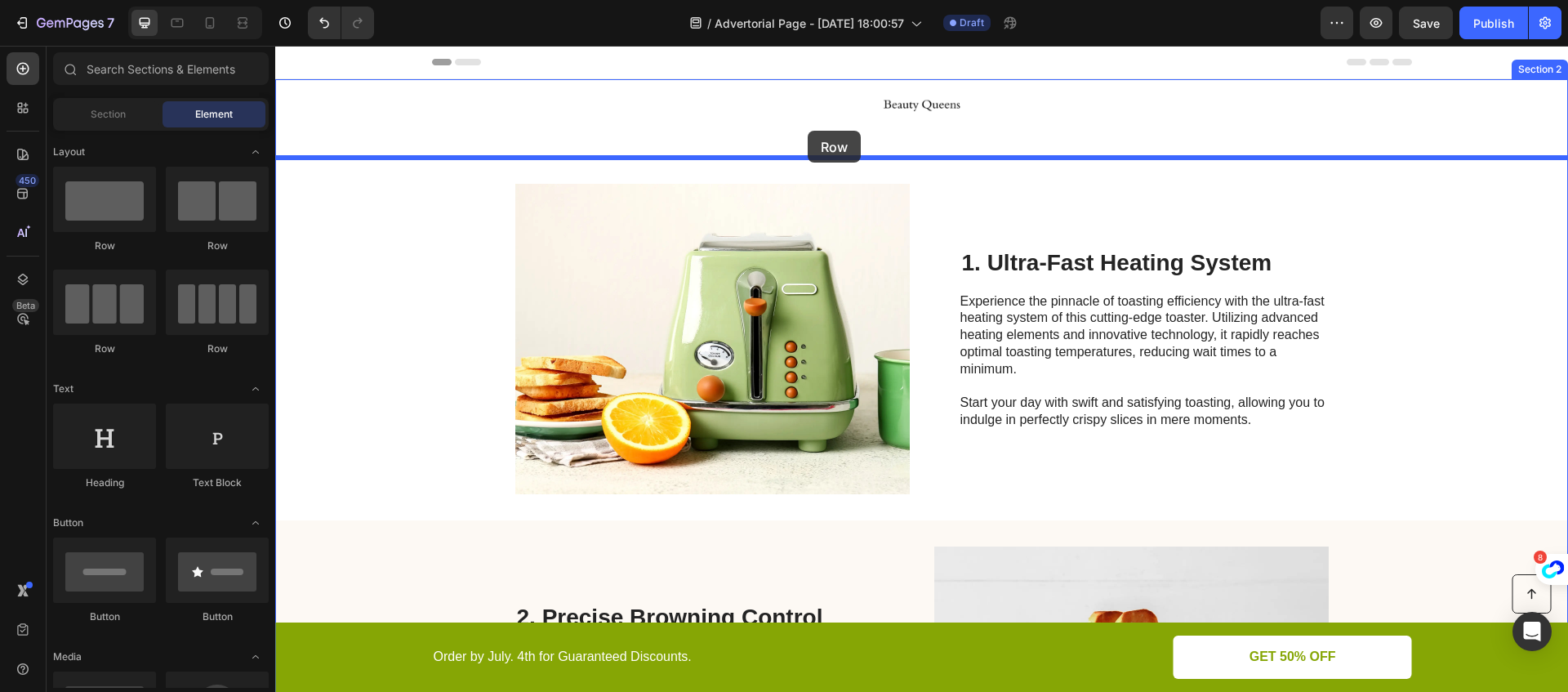
drag, startPoint x: 386, startPoint y: 246, endPoint x: 800, endPoint y: 135, distance: 428.6
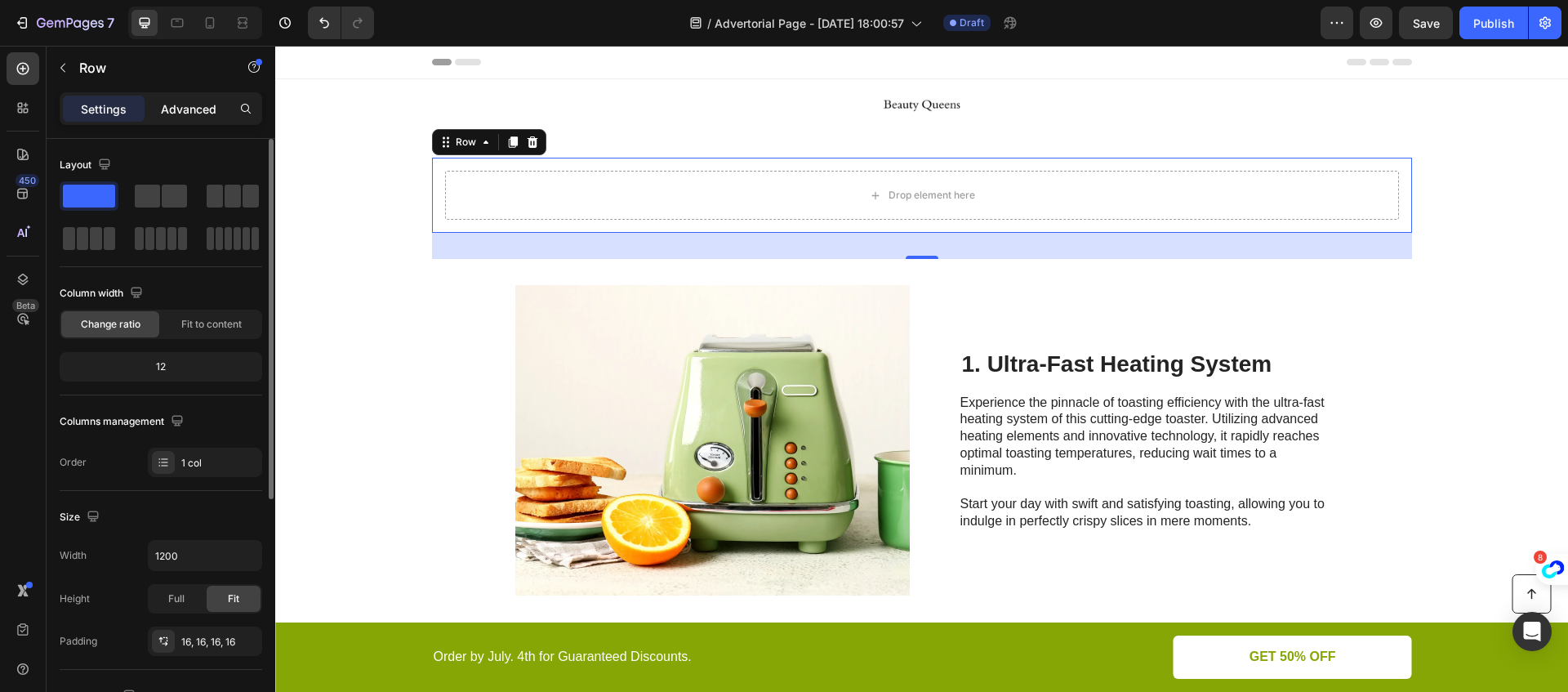
click at [169, 98] on div "Advanced" at bounding box center [189, 108] width 81 height 26
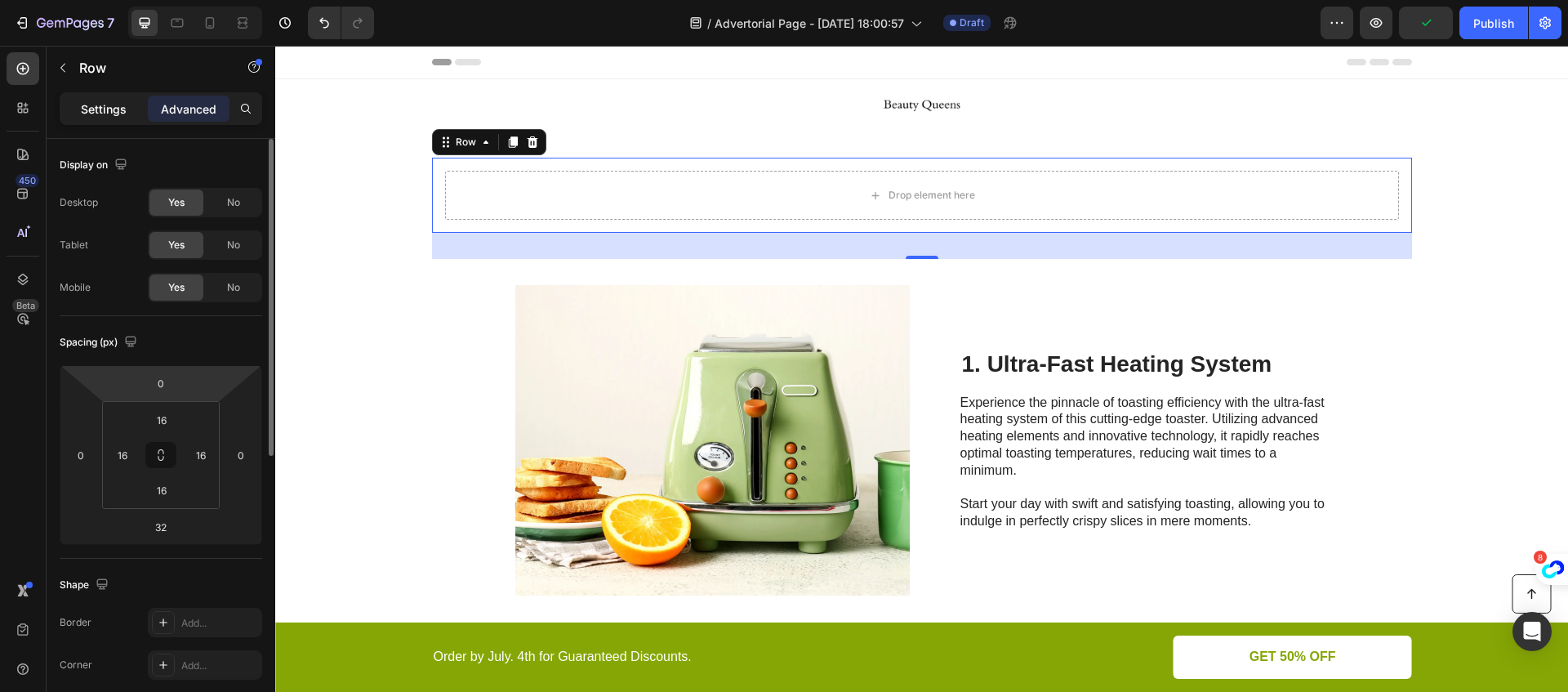
click at [126, 120] on div "Settings" at bounding box center [104, 108] width 81 height 26
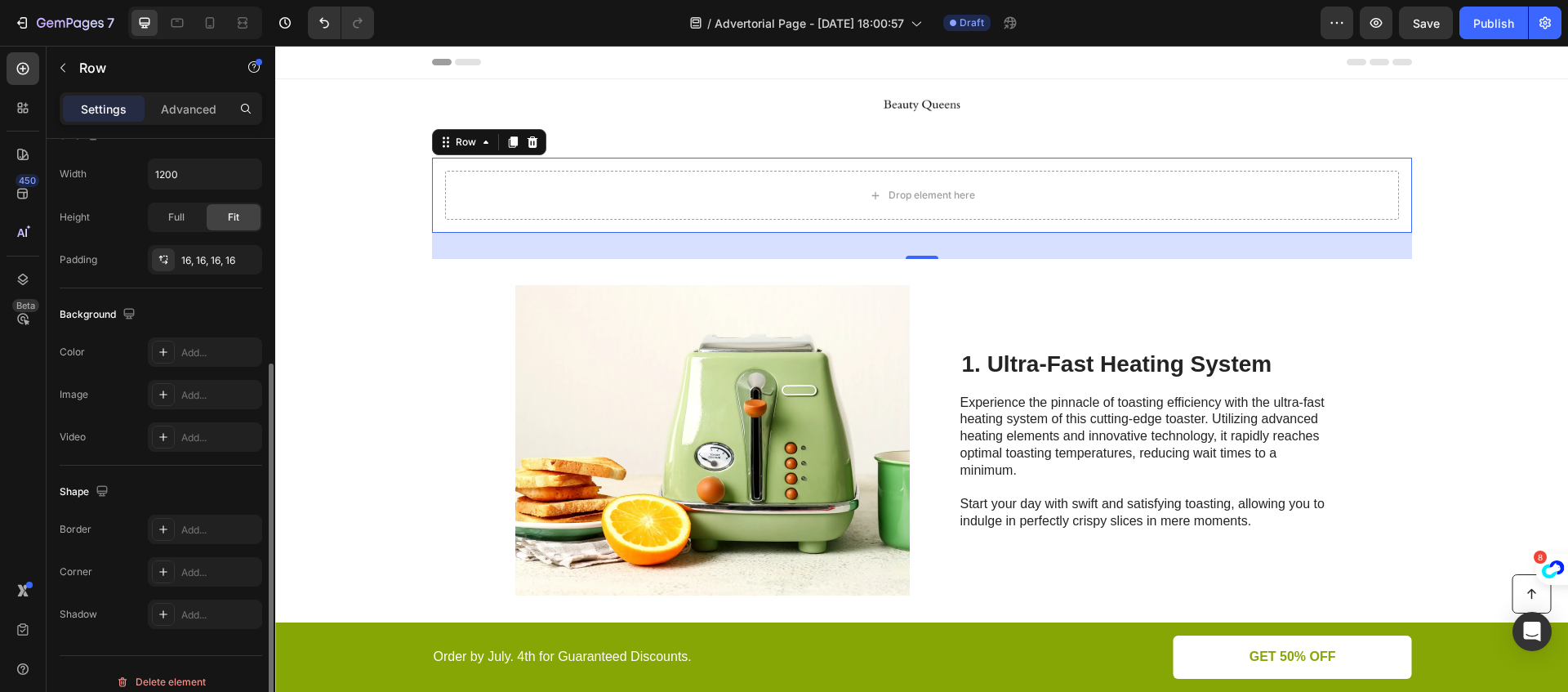
scroll to position [388, 0]
click at [159, 386] on icon at bounding box center [163, 388] width 13 height 13
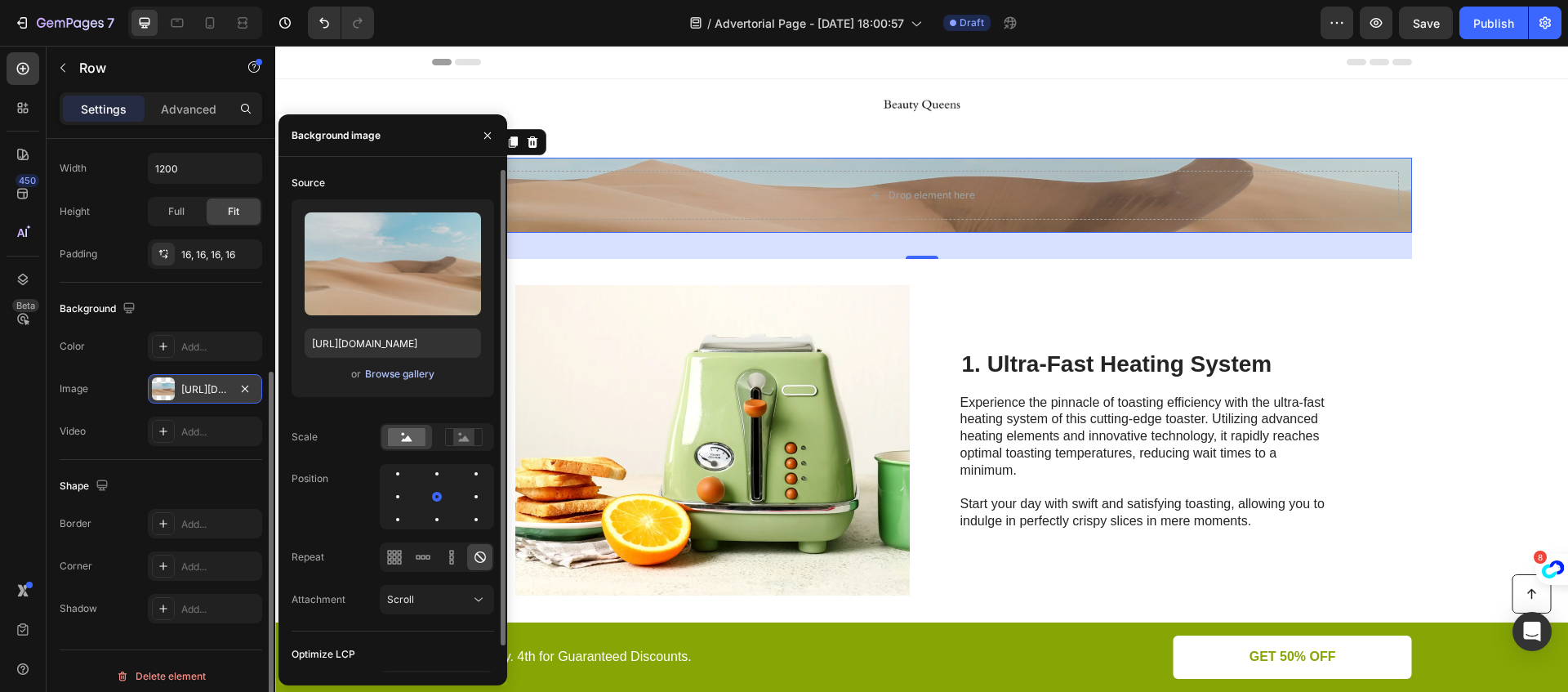
click at [400, 372] on div "Browse gallery" at bounding box center [399, 374] width 70 height 14
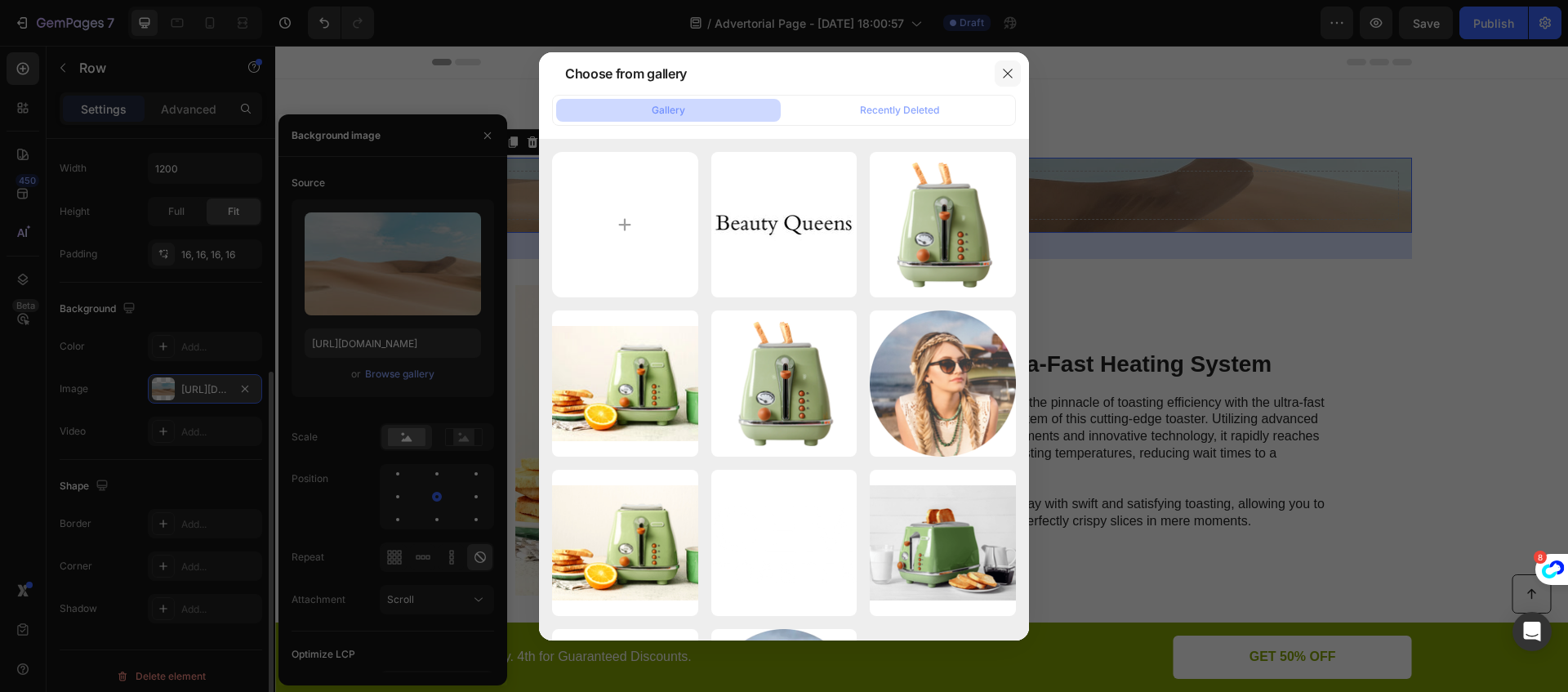
click at [1006, 72] on icon "button" at bounding box center [1007, 73] width 9 height 9
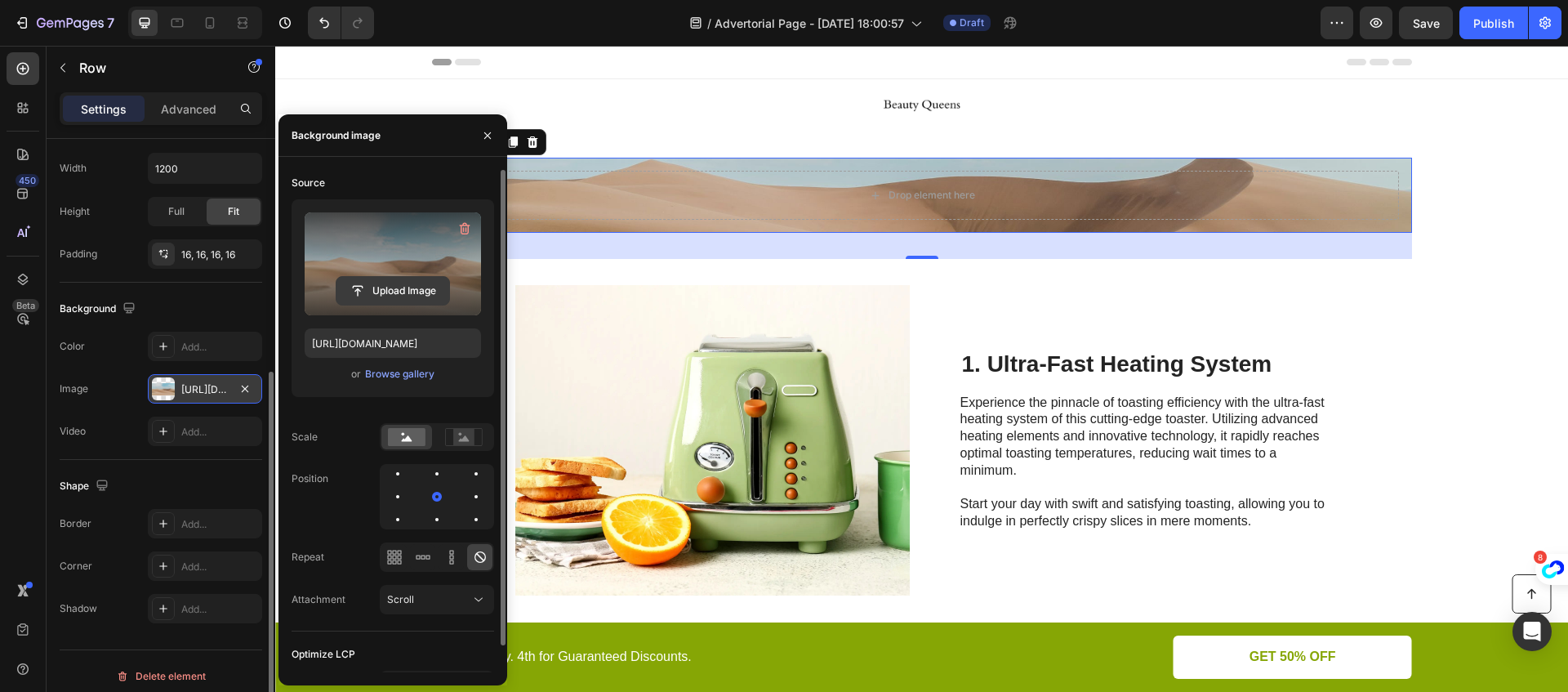
click at [377, 284] on input "file" at bounding box center [392, 290] width 113 height 28
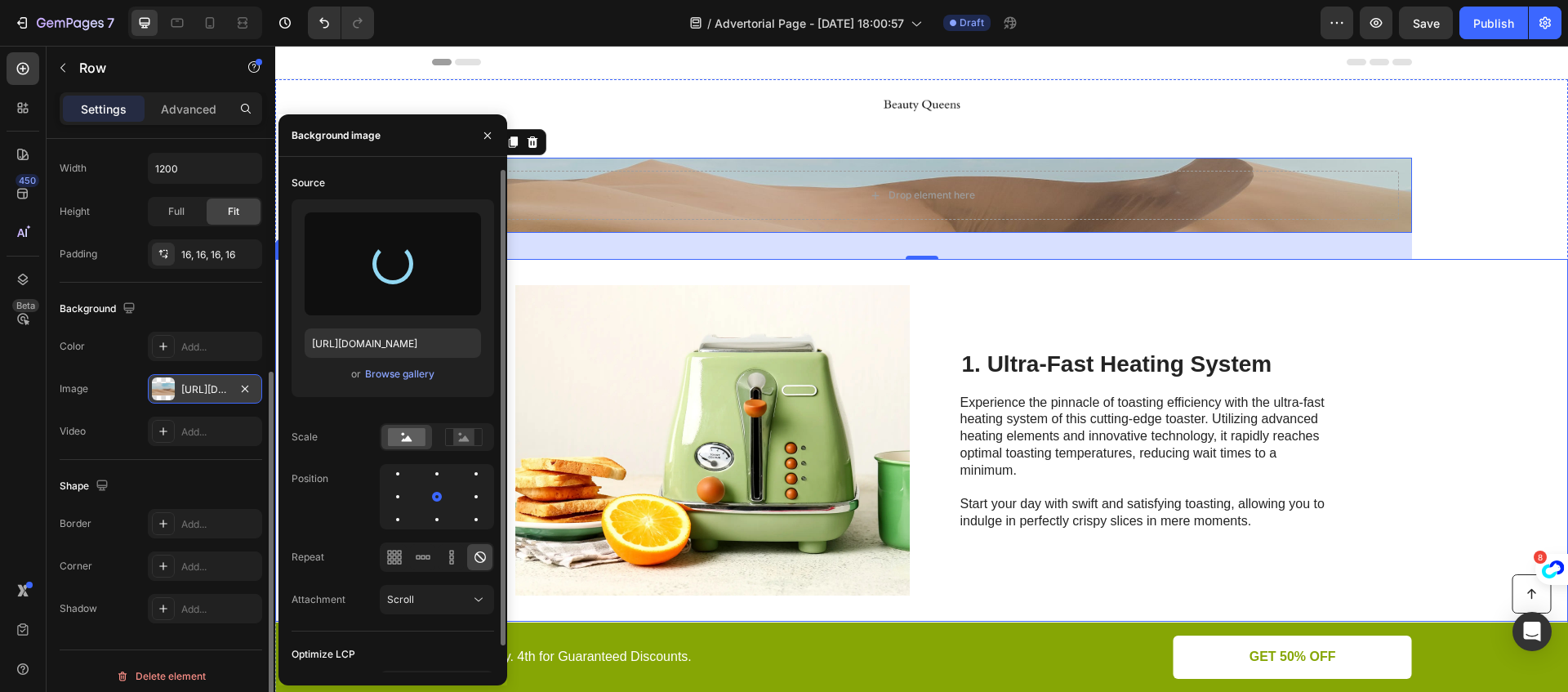
type input "[URL][DOMAIN_NAME]"
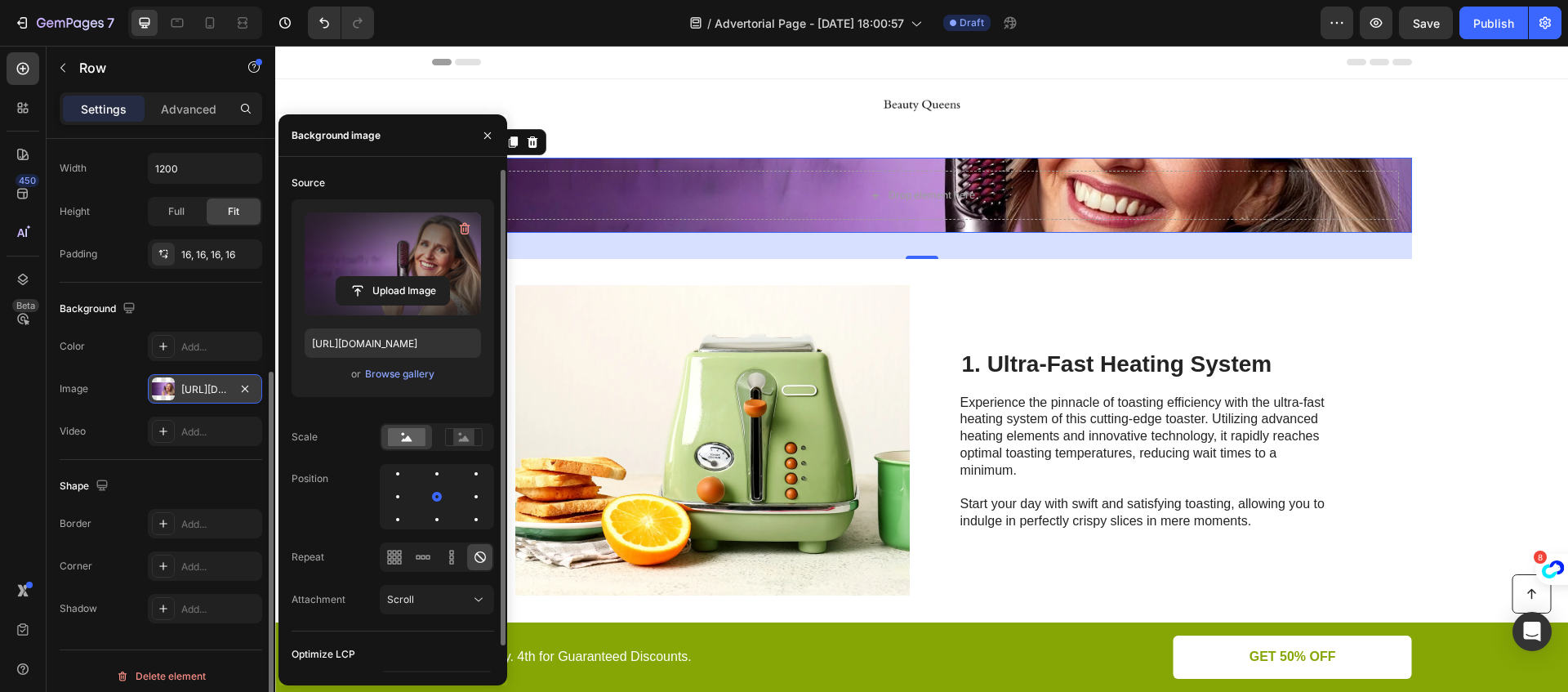
click at [130, 371] on div "The changes might be hidden by the video. Color Add... Image [URL][DOMAIN_NAME]…" at bounding box center [161, 388] width 202 height 115
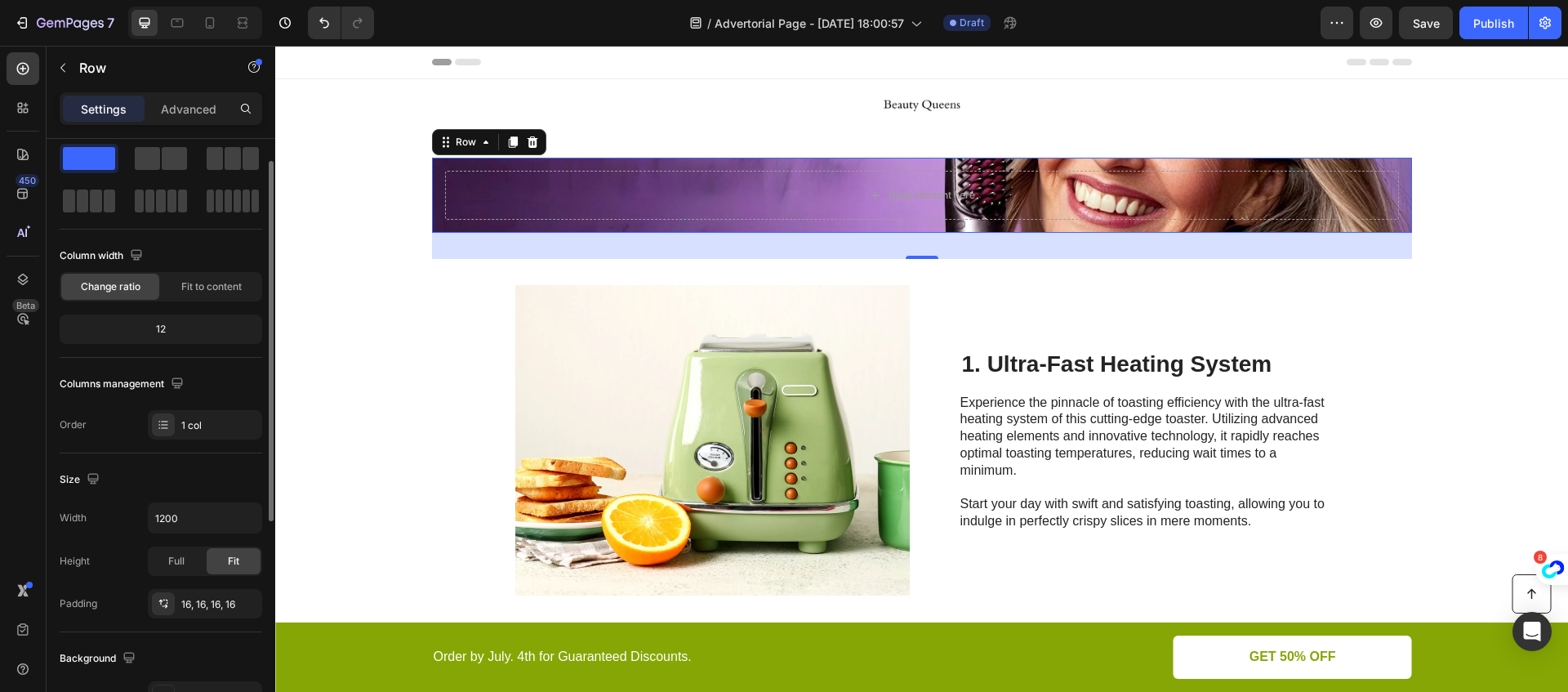
scroll to position [38, 0]
click at [182, 112] on p "Advanced" at bounding box center [188, 108] width 55 height 17
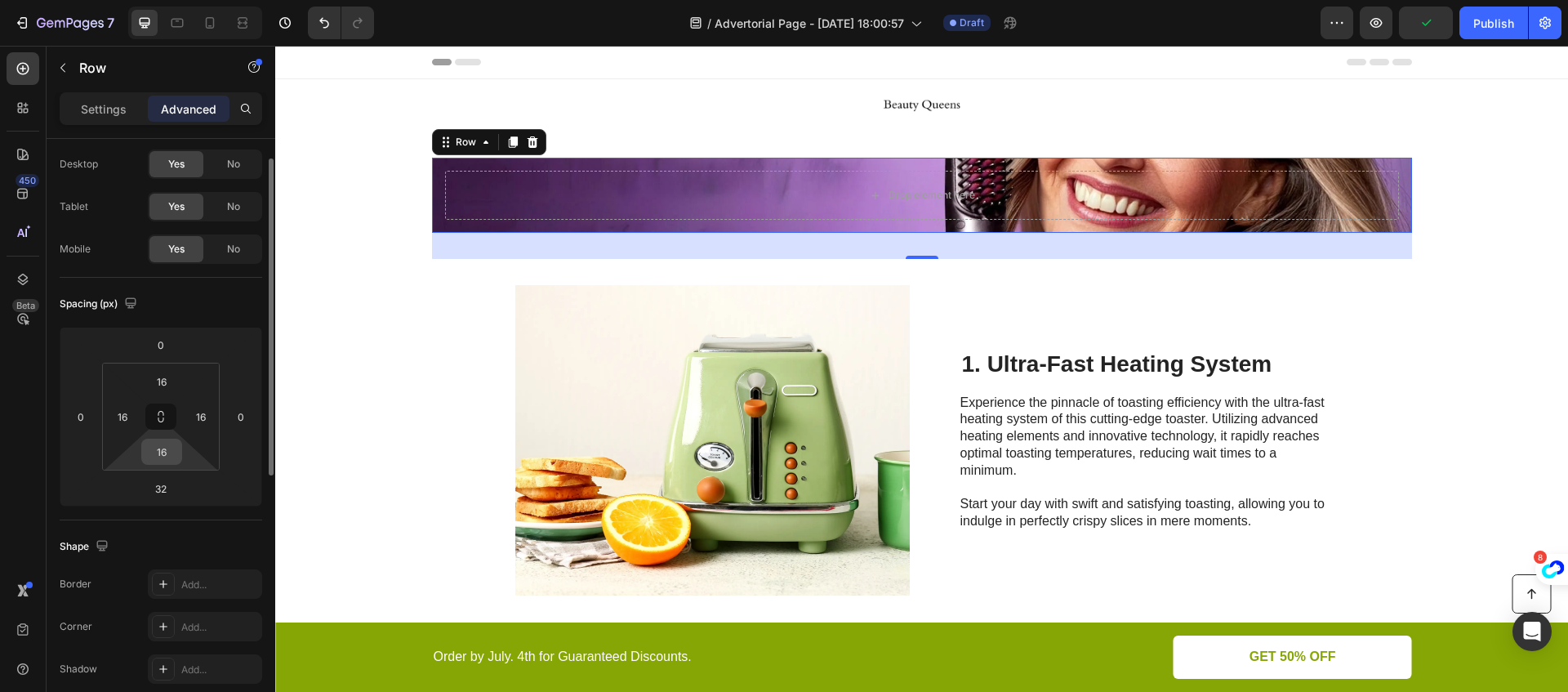
click at [162, 453] on input "16" at bounding box center [162, 451] width 33 height 24
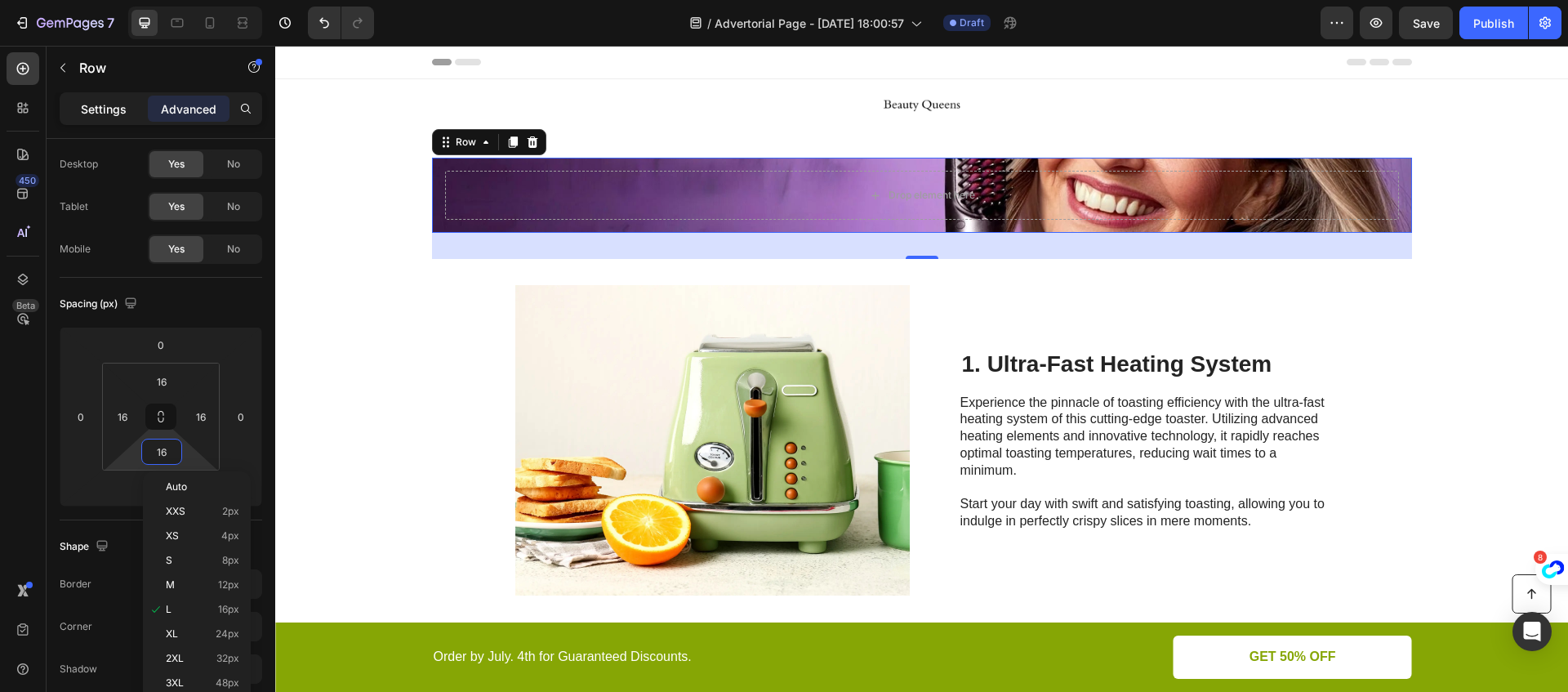
click at [114, 100] on p "Settings" at bounding box center [104, 108] width 46 height 17
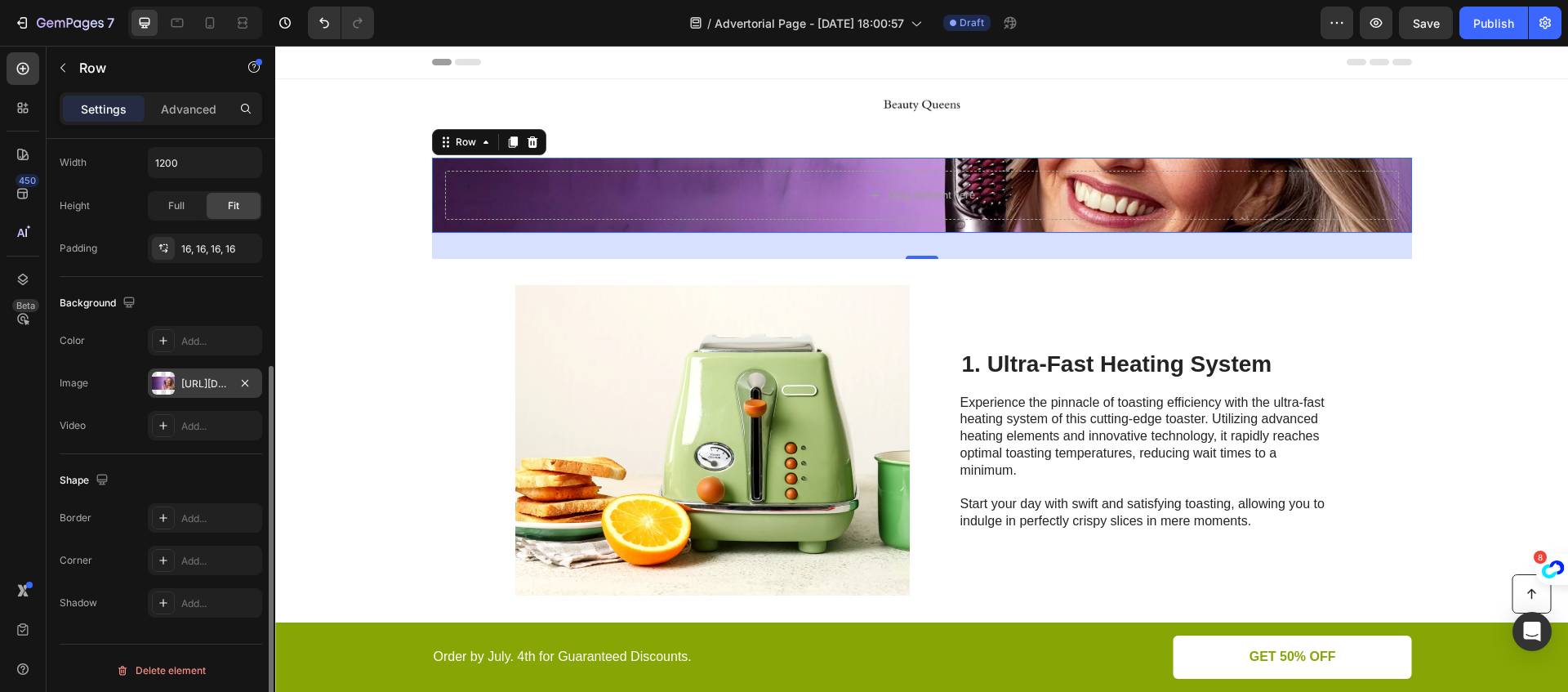
scroll to position [397, 0]
click at [188, 100] on p "Advanced" at bounding box center [188, 108] width 55 height 17
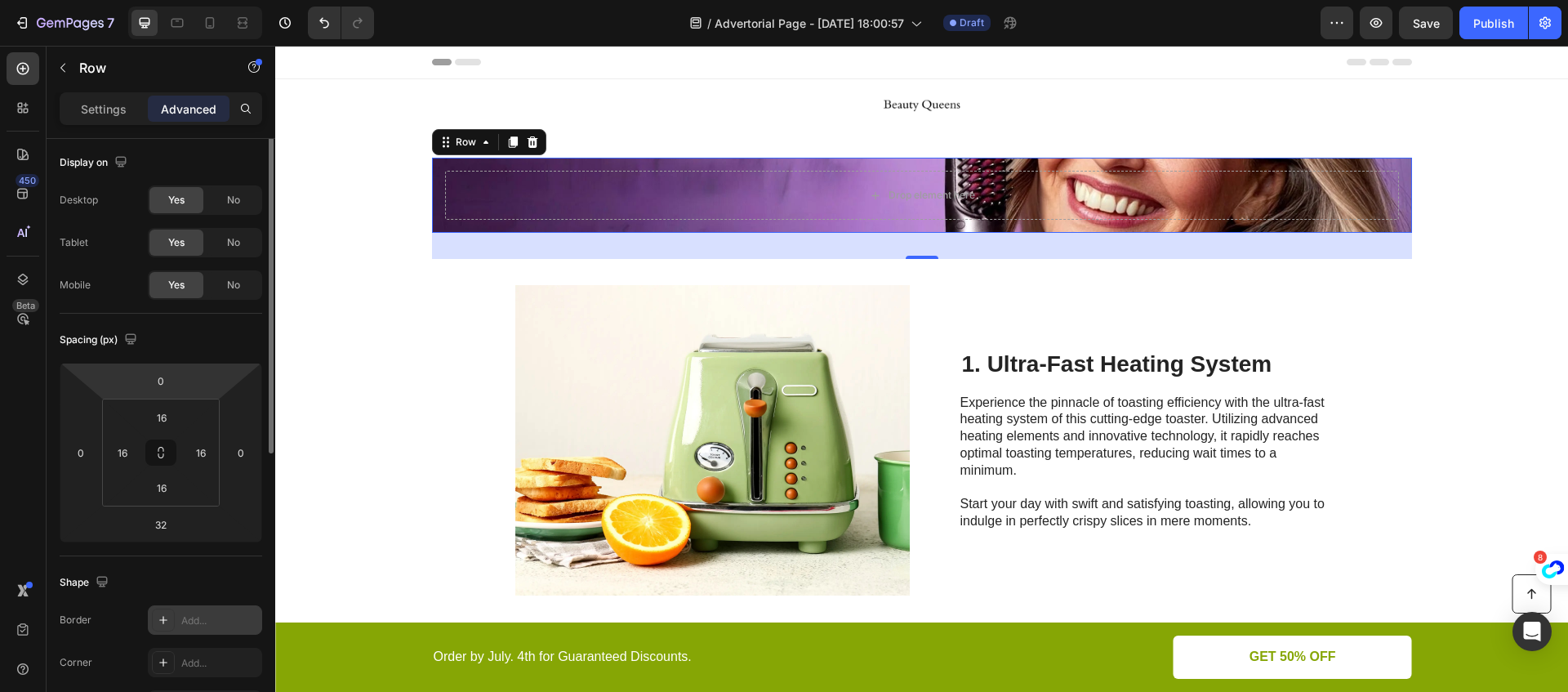
scroll to position [0, 0]
click at [152, 490] on input "16" at bounding box center [162, 490] width 33 height 24
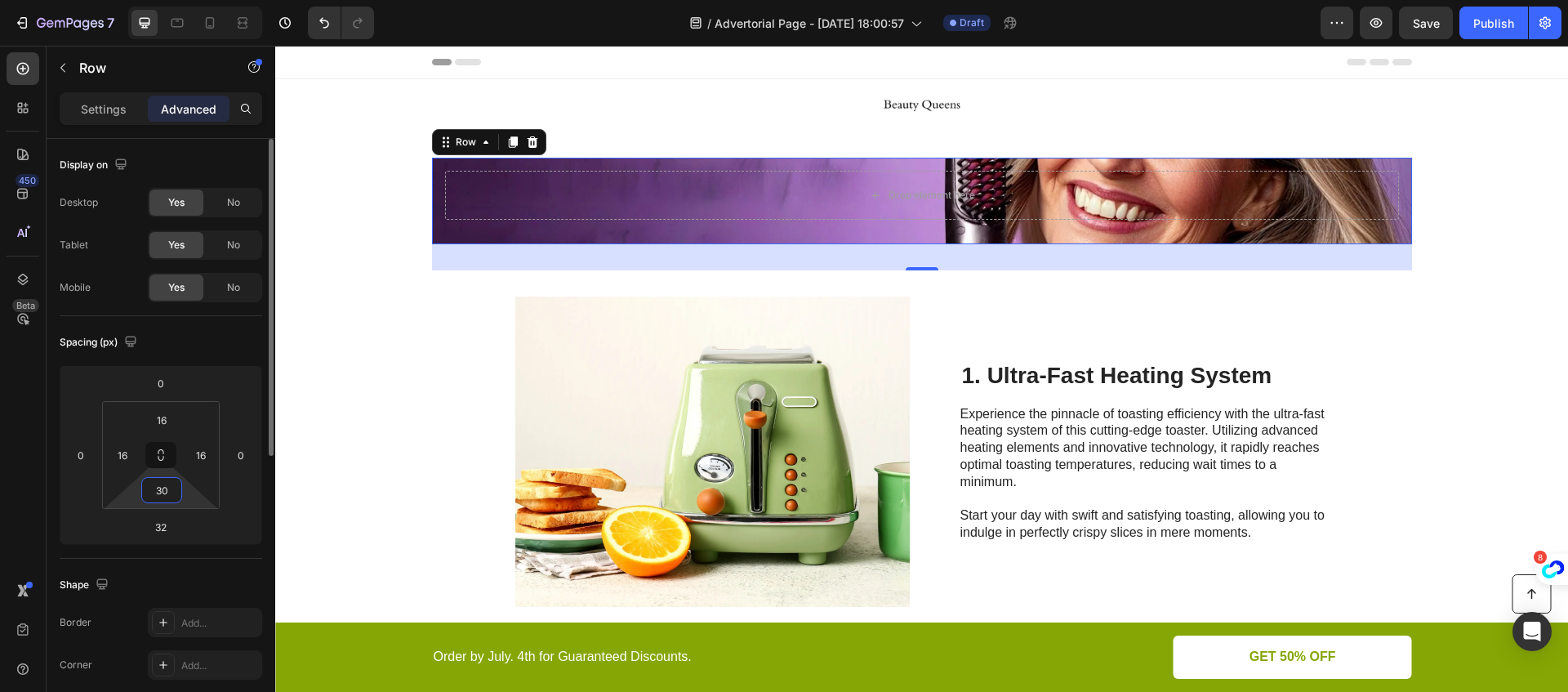
type input "3"
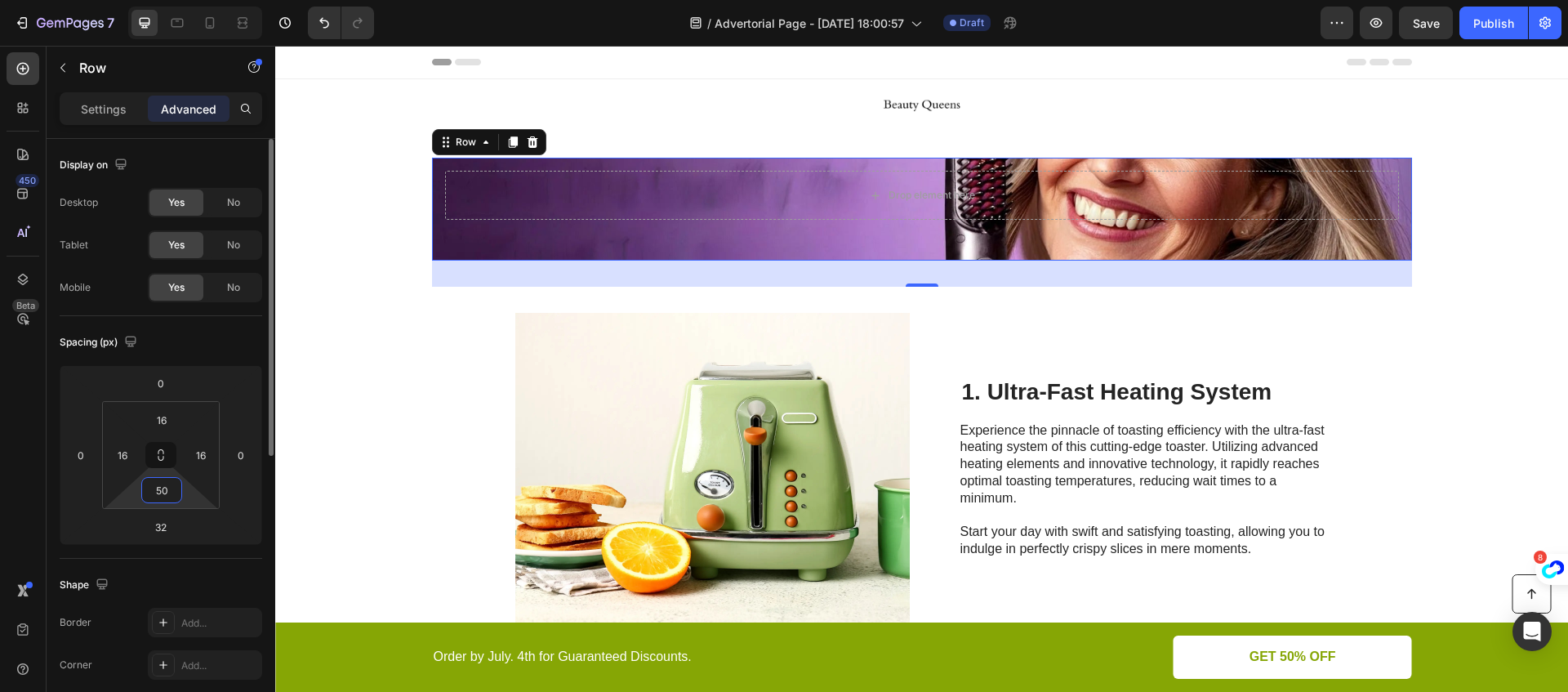
type input "5"
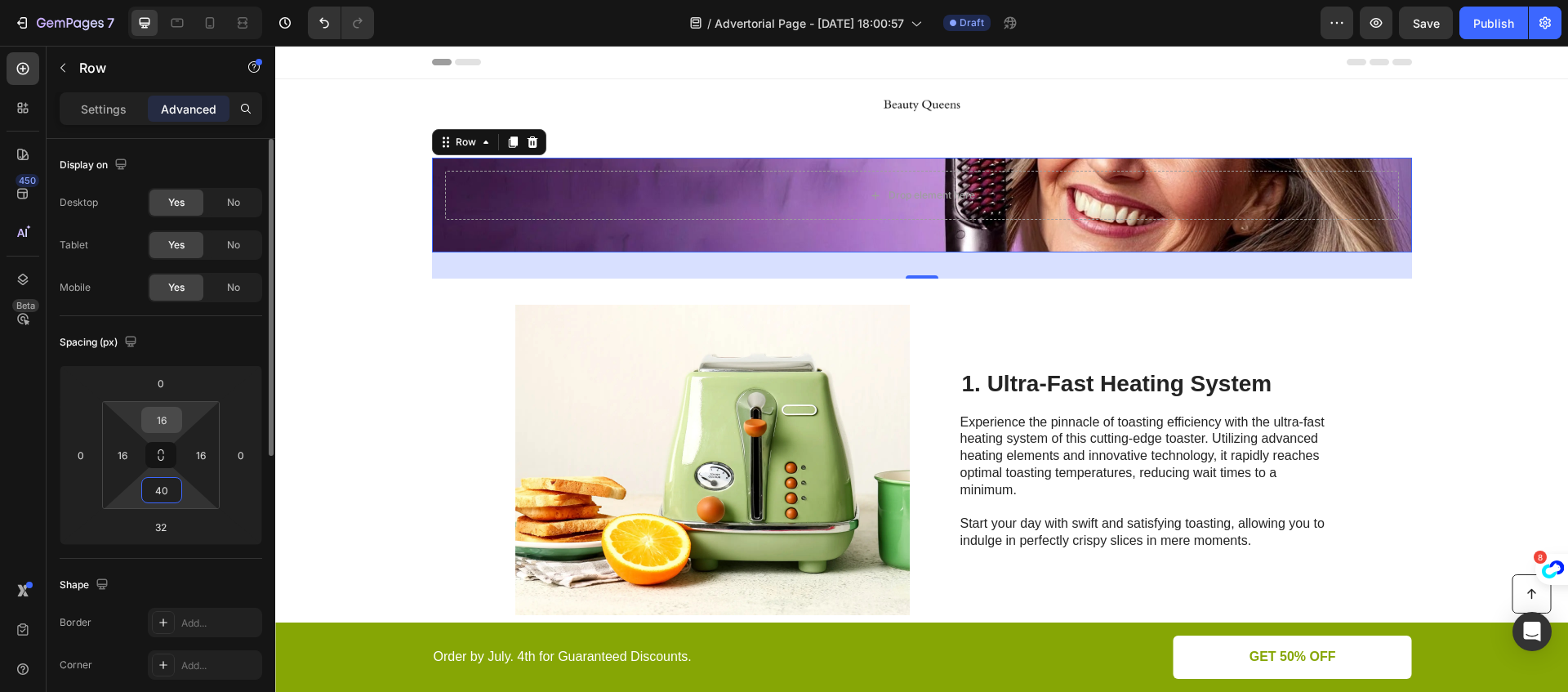
type input "40"
click at [169, 423] on input "16" at bounding box center [162, 419] width 33 height 24
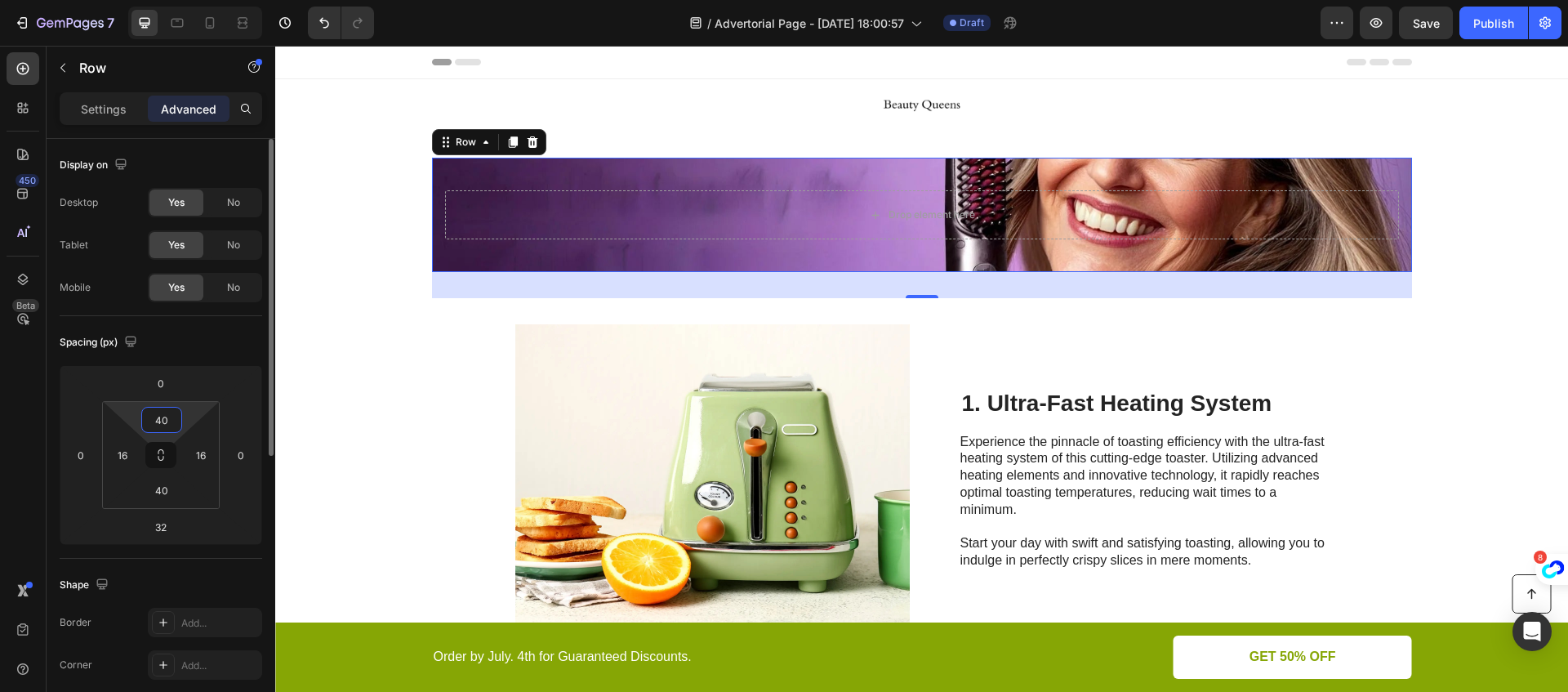
type input "4"
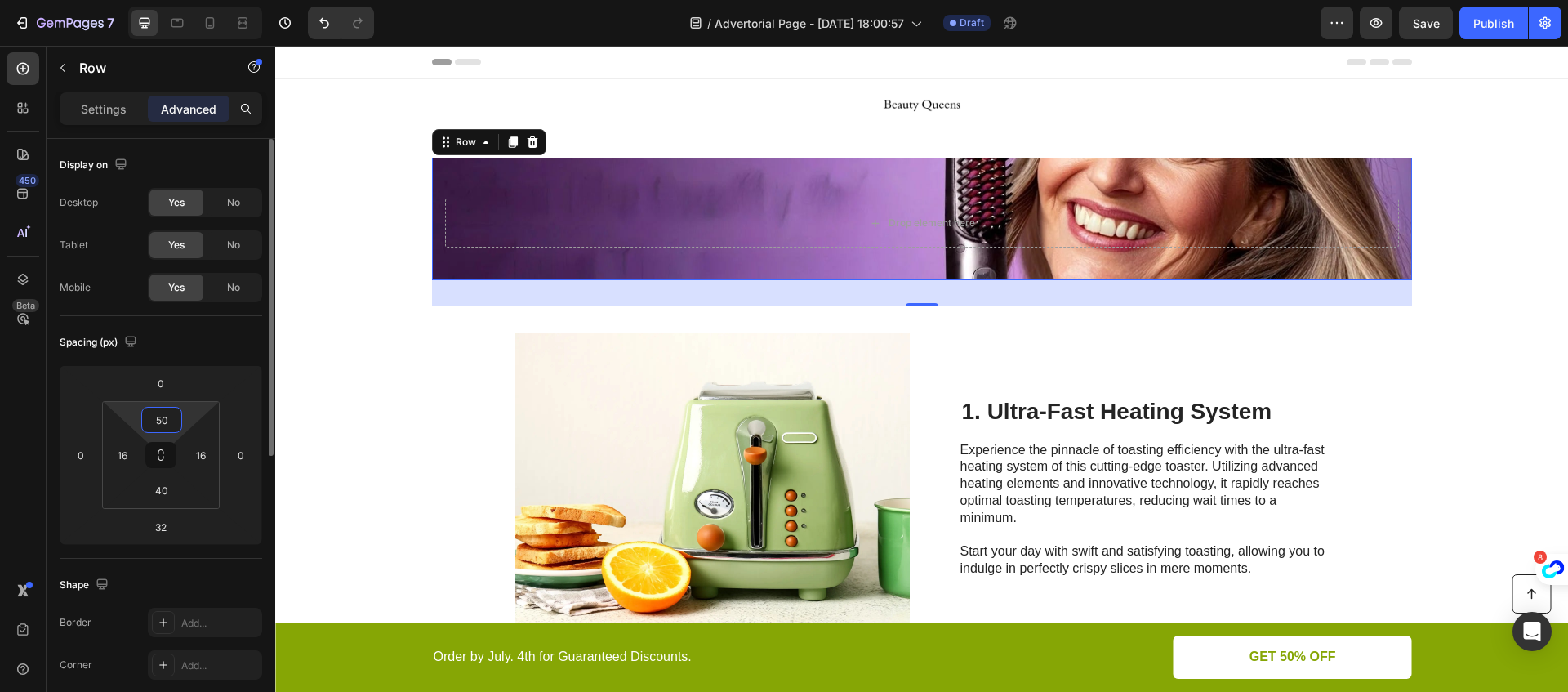
type input "5"
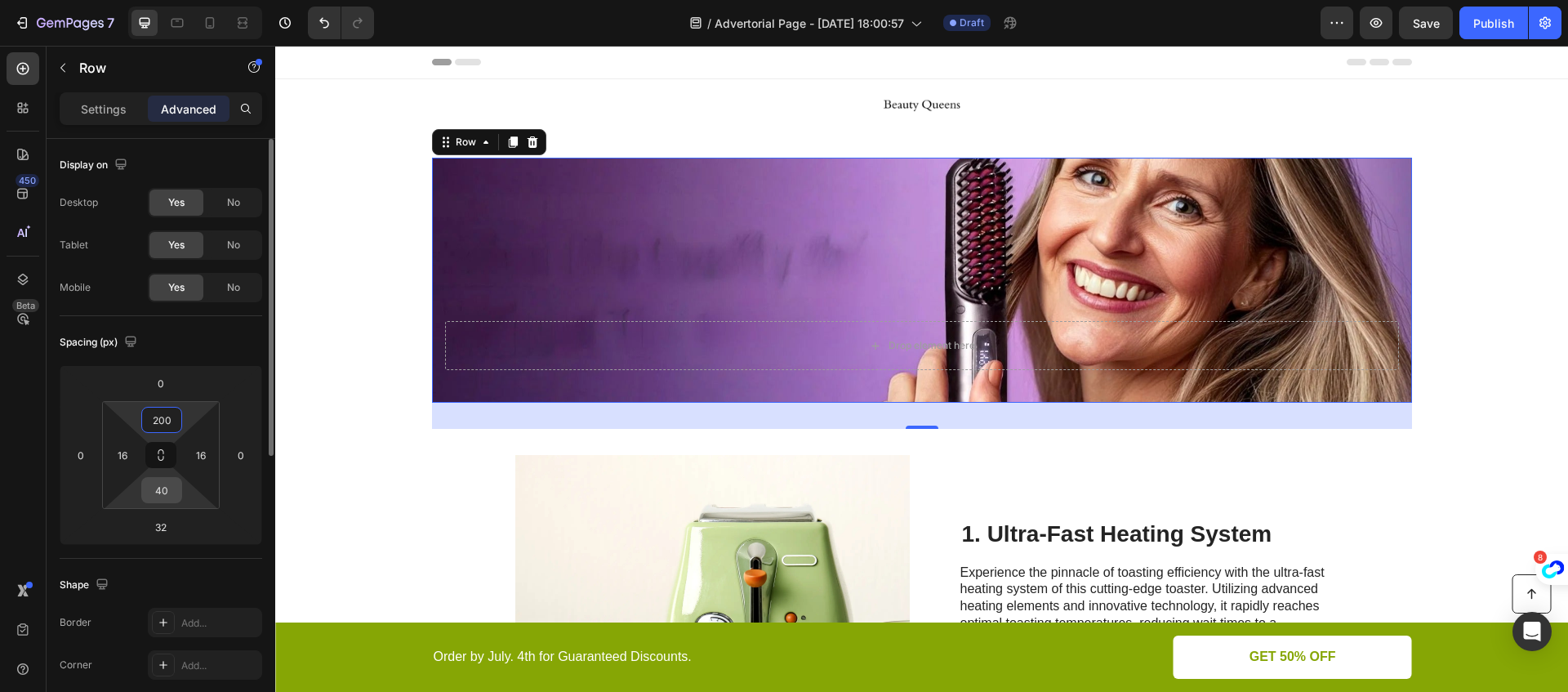
type input "200"
click at [166, 491] on input "40" at bounding box center [162, 490] width 33 height 24
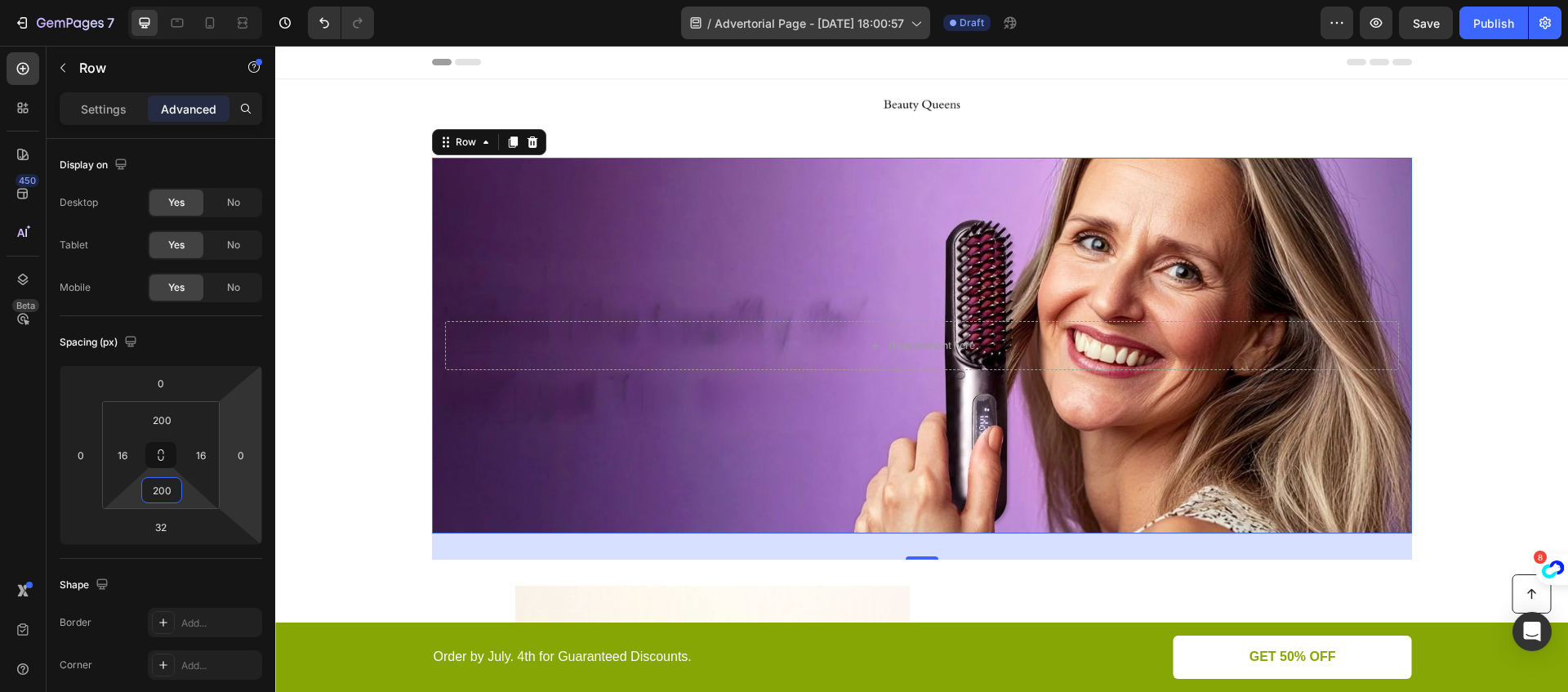
type input "200"
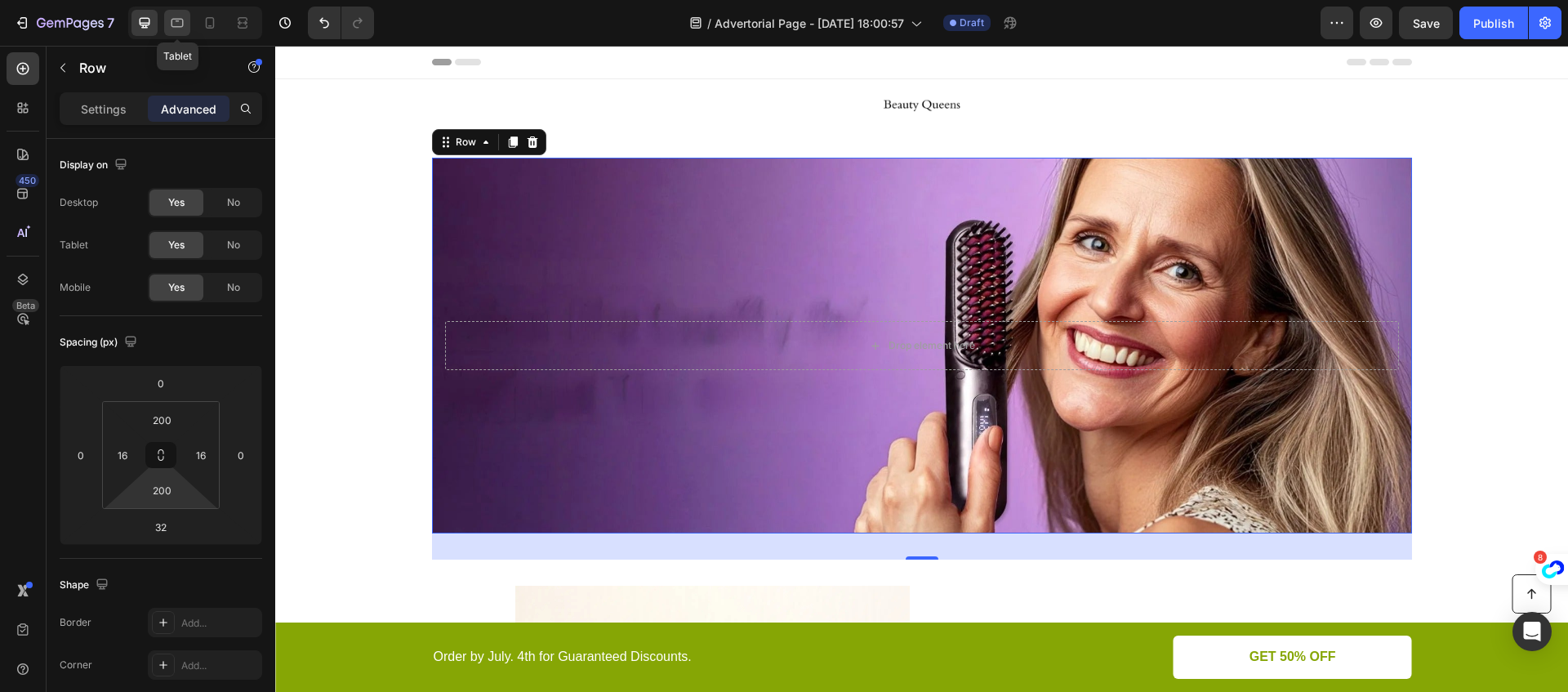
click at [165, 23] on div at bounding box center [177, 23] width 26 height 26
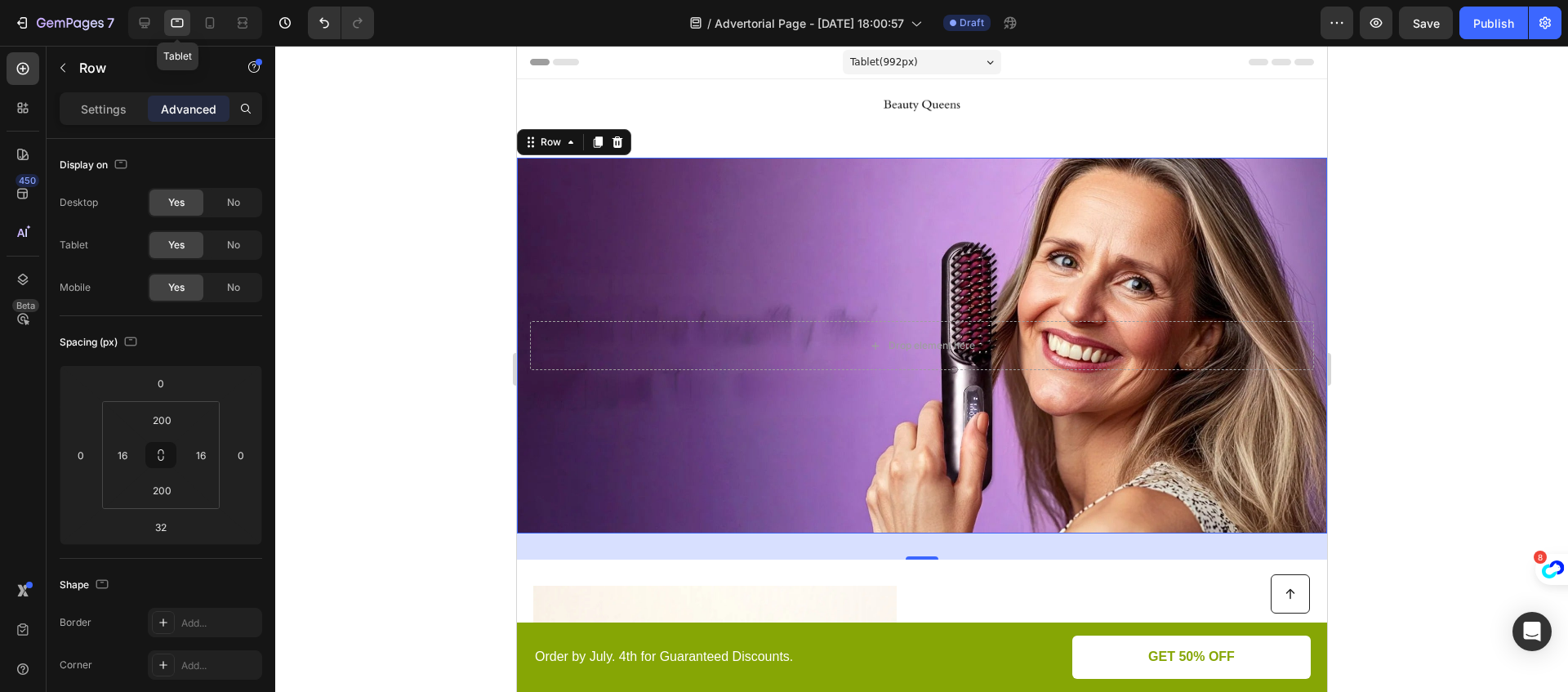
scroll to position [55, 0]
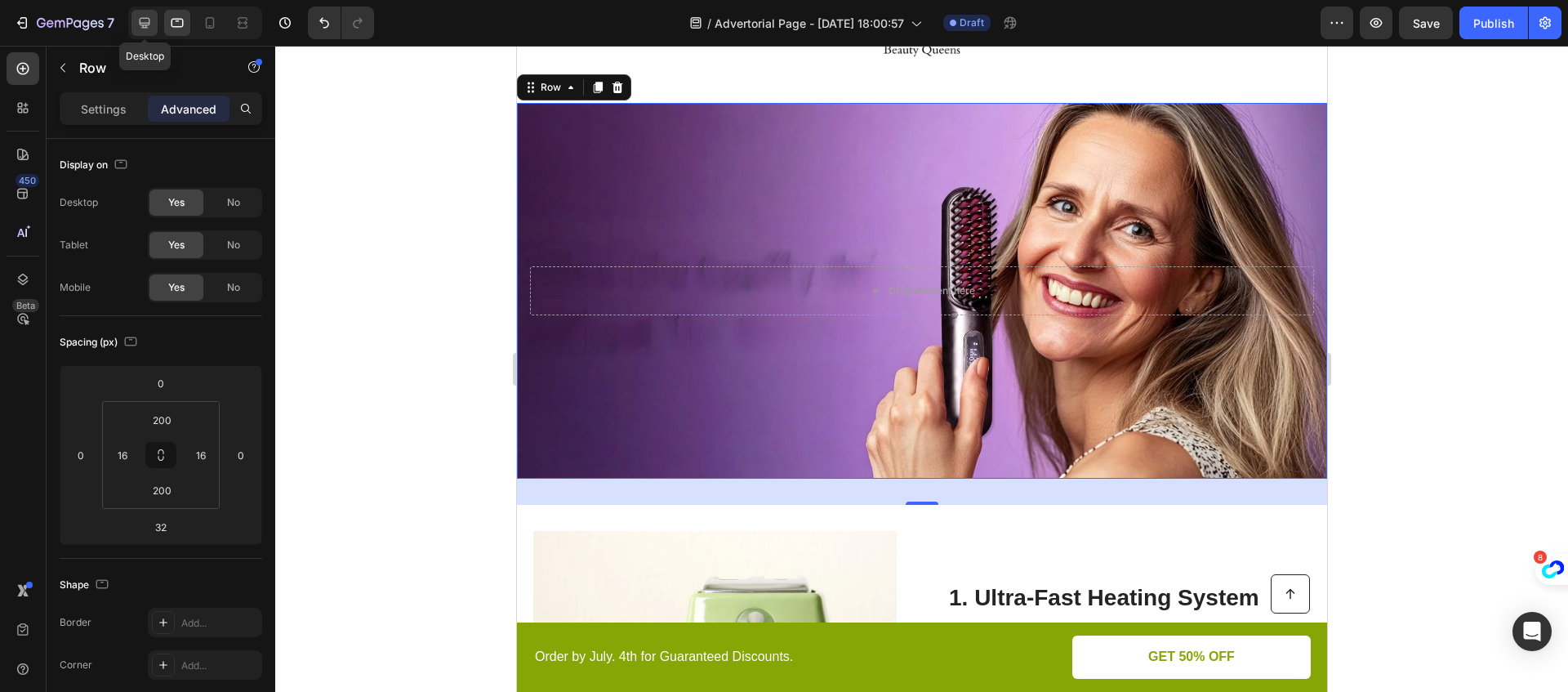
click at [138, 22] on icon at bounding box center [145, 23] width 16 height 16
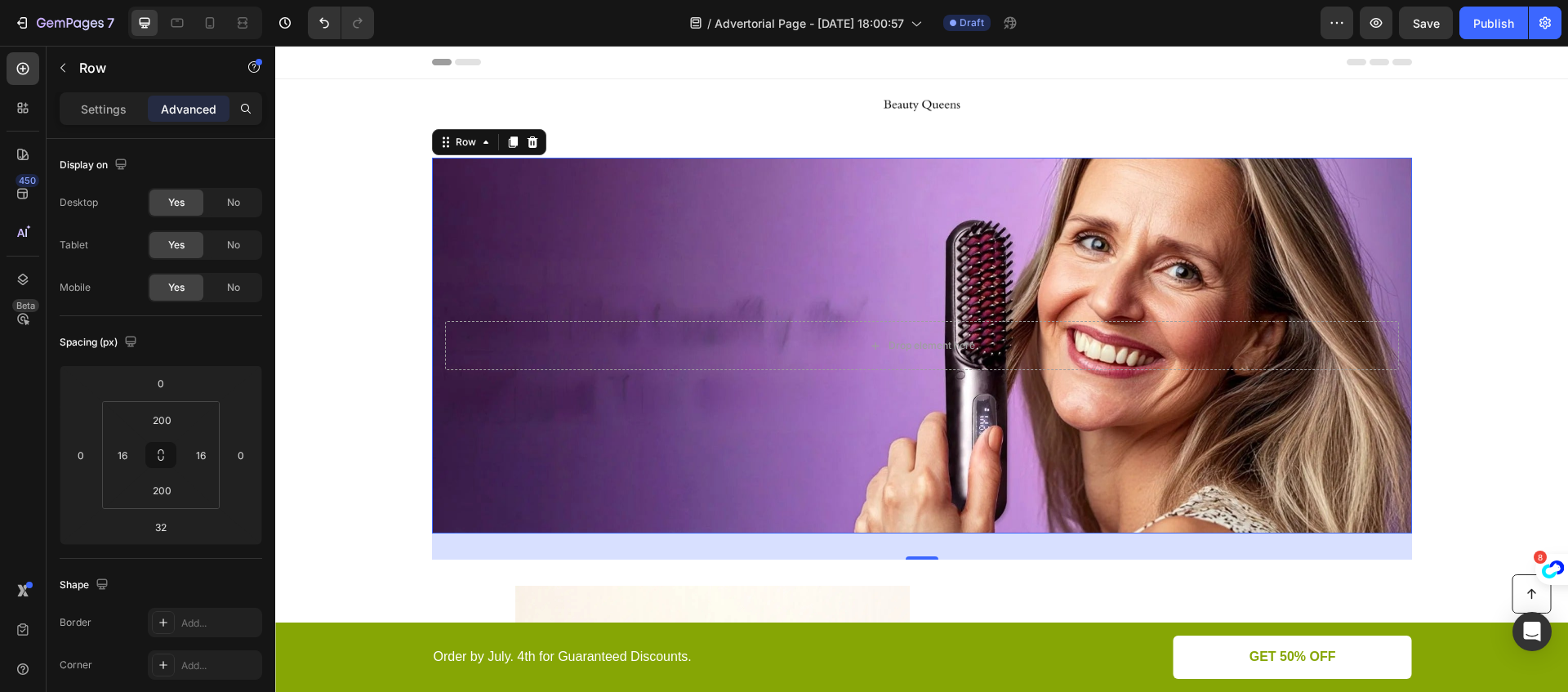
click at [531, 393] on div "Drop element here Row 32" at bounding box center [921, 345] width 980 height 376
click at [572, 430] on div "Drop element here Row 32" at bounding box center [921, 345] width 980 height 376
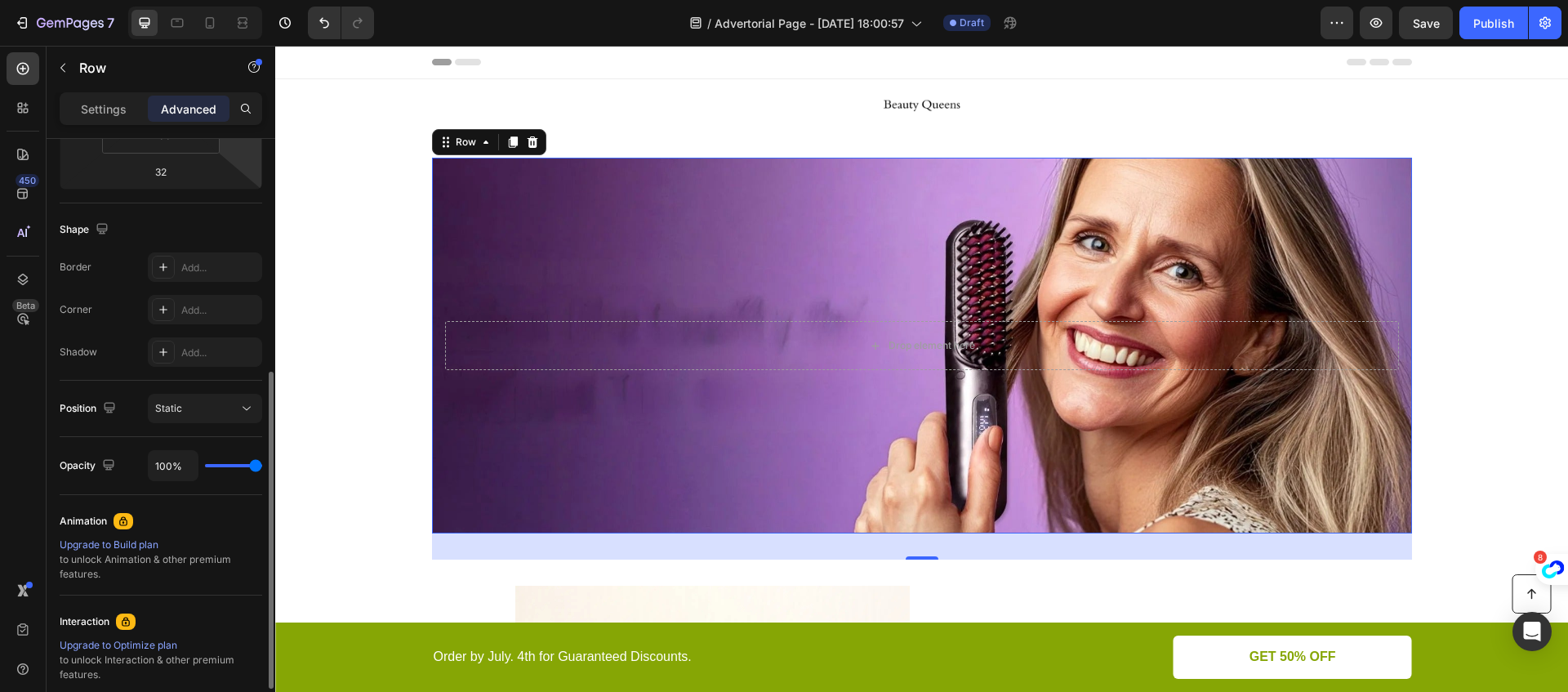
scroll to position [416, 0]
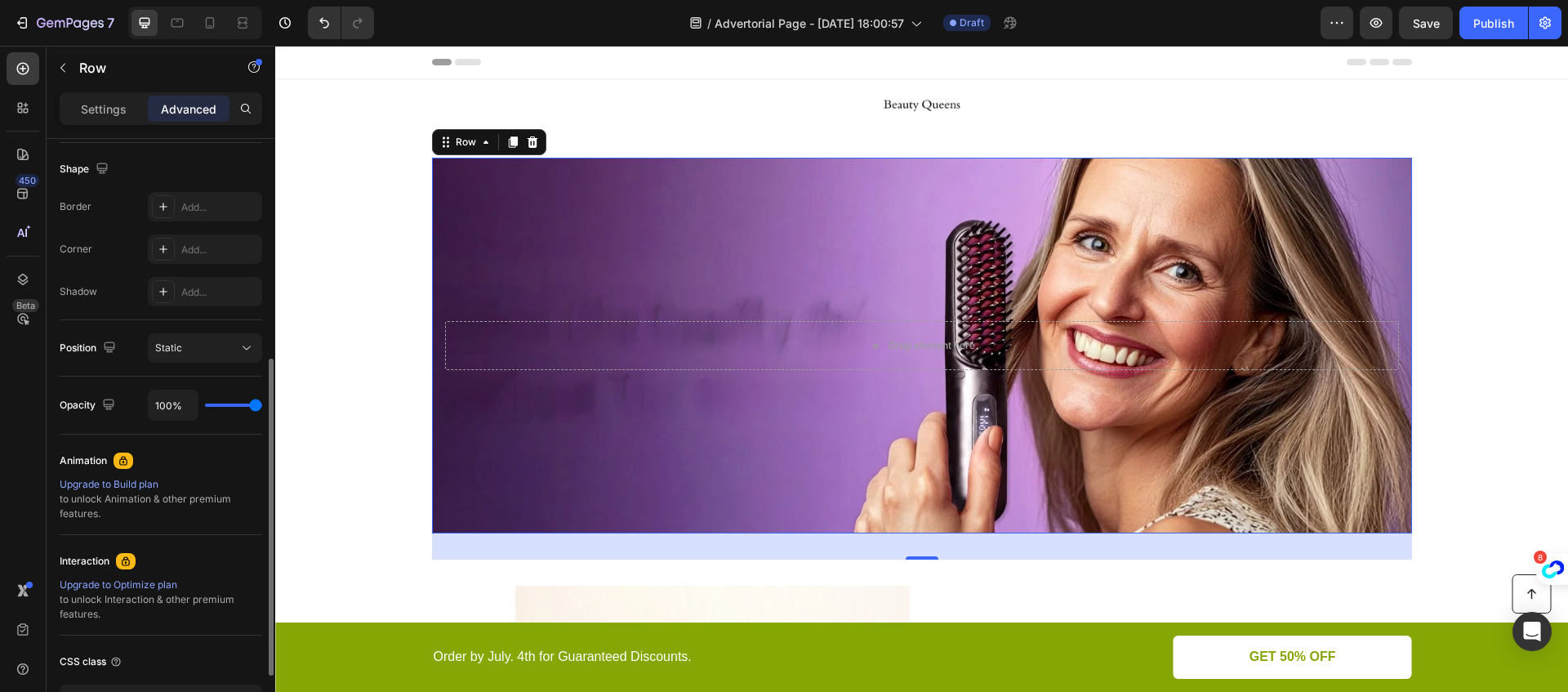
type input "83%"
type input "83"
type input "75%"
type input "75"
type input "73%"
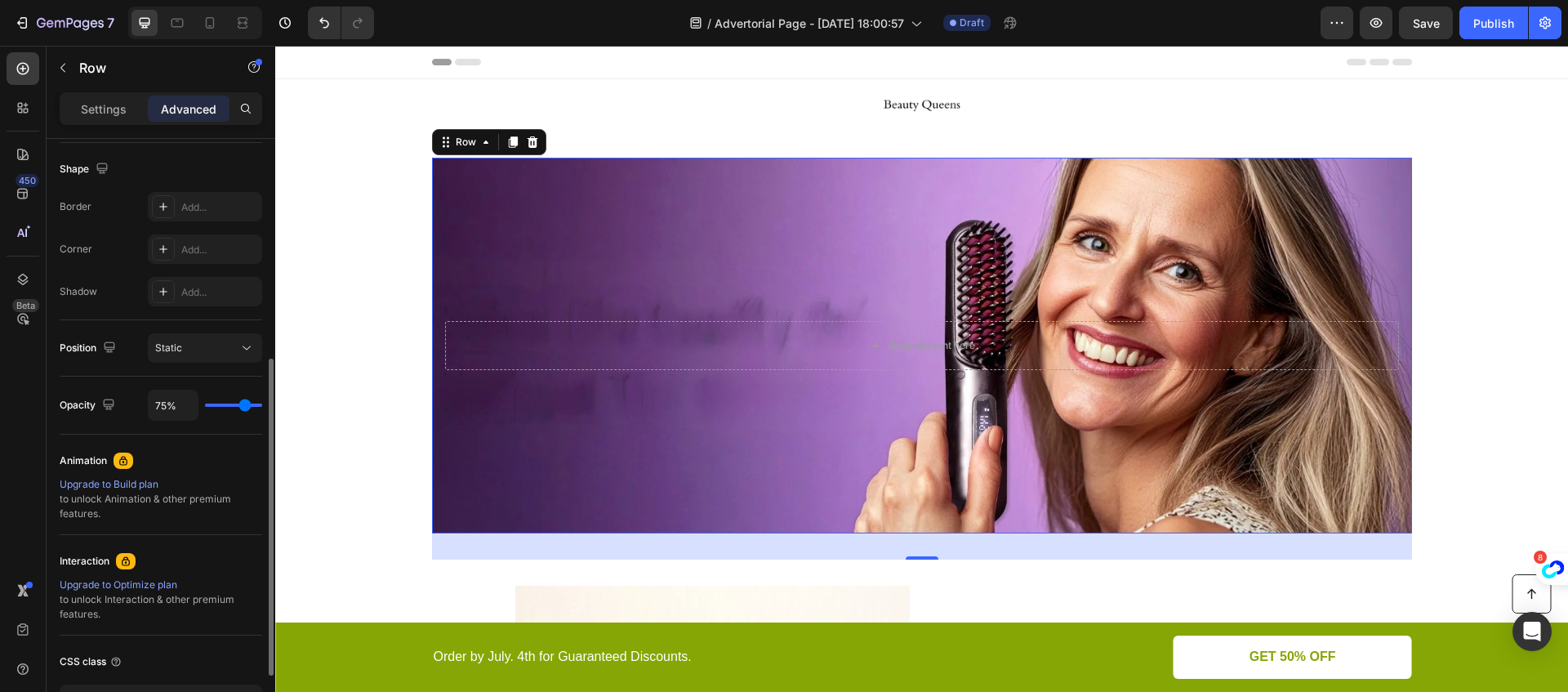
type input "73"
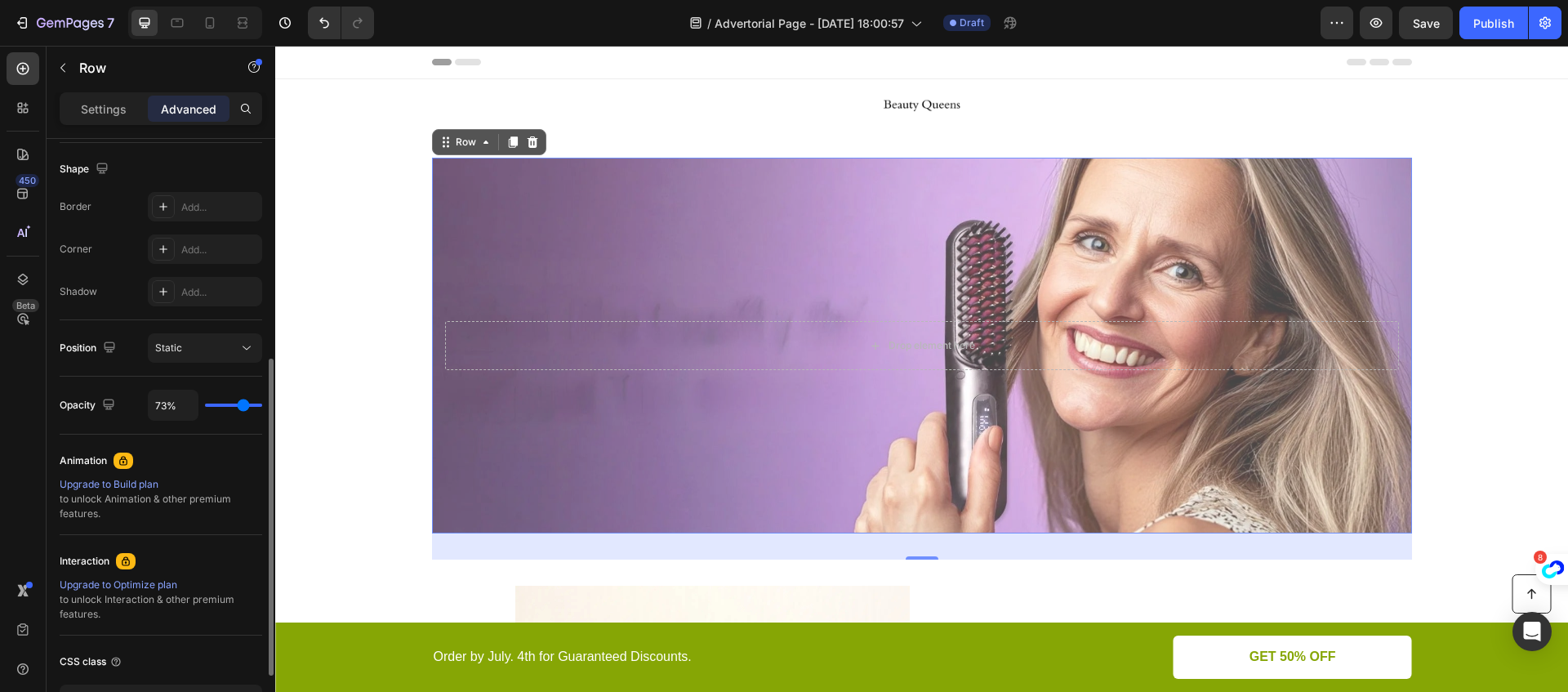
type input "71%"
type input "71"
type input "70%"
type input "70"
type input "68%"
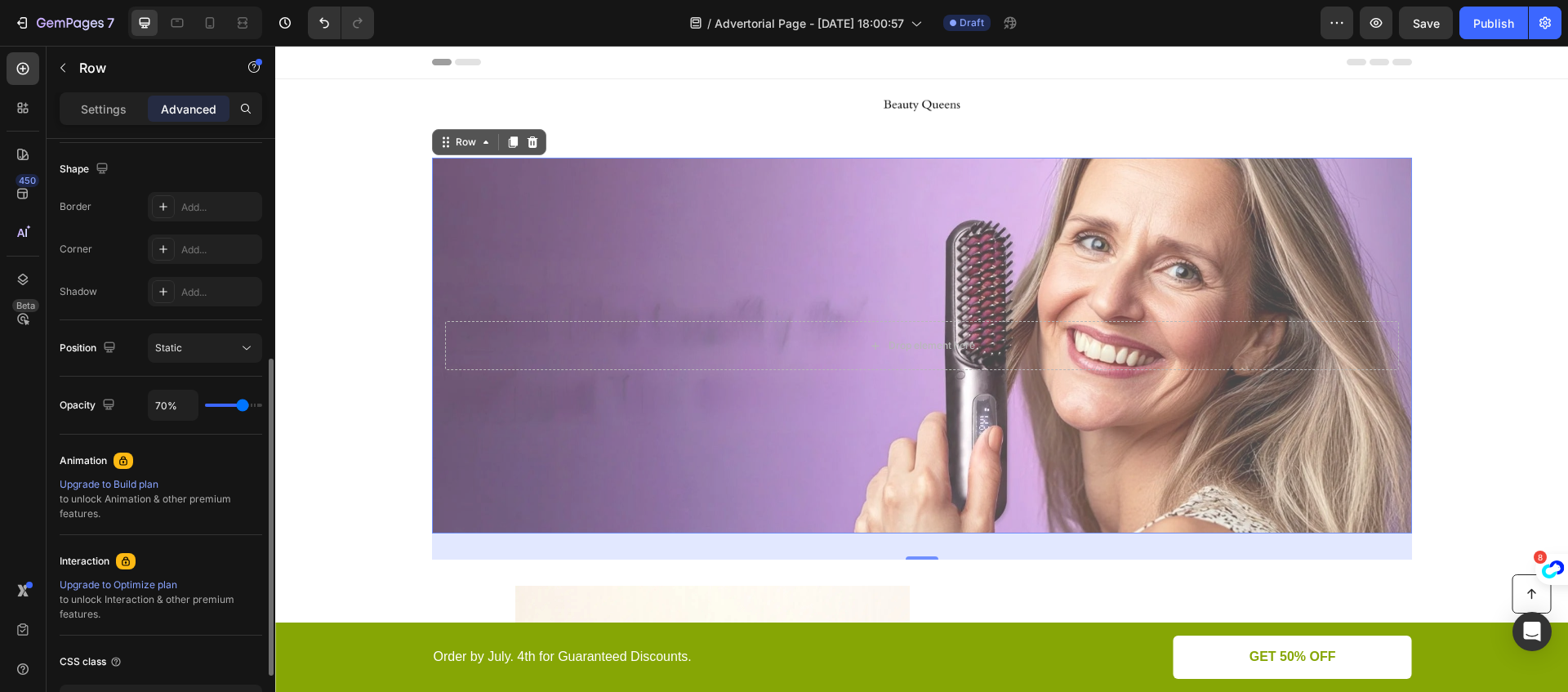
type input "68"
type input "66%"
type input "66"
type input "65%"
type input "65"
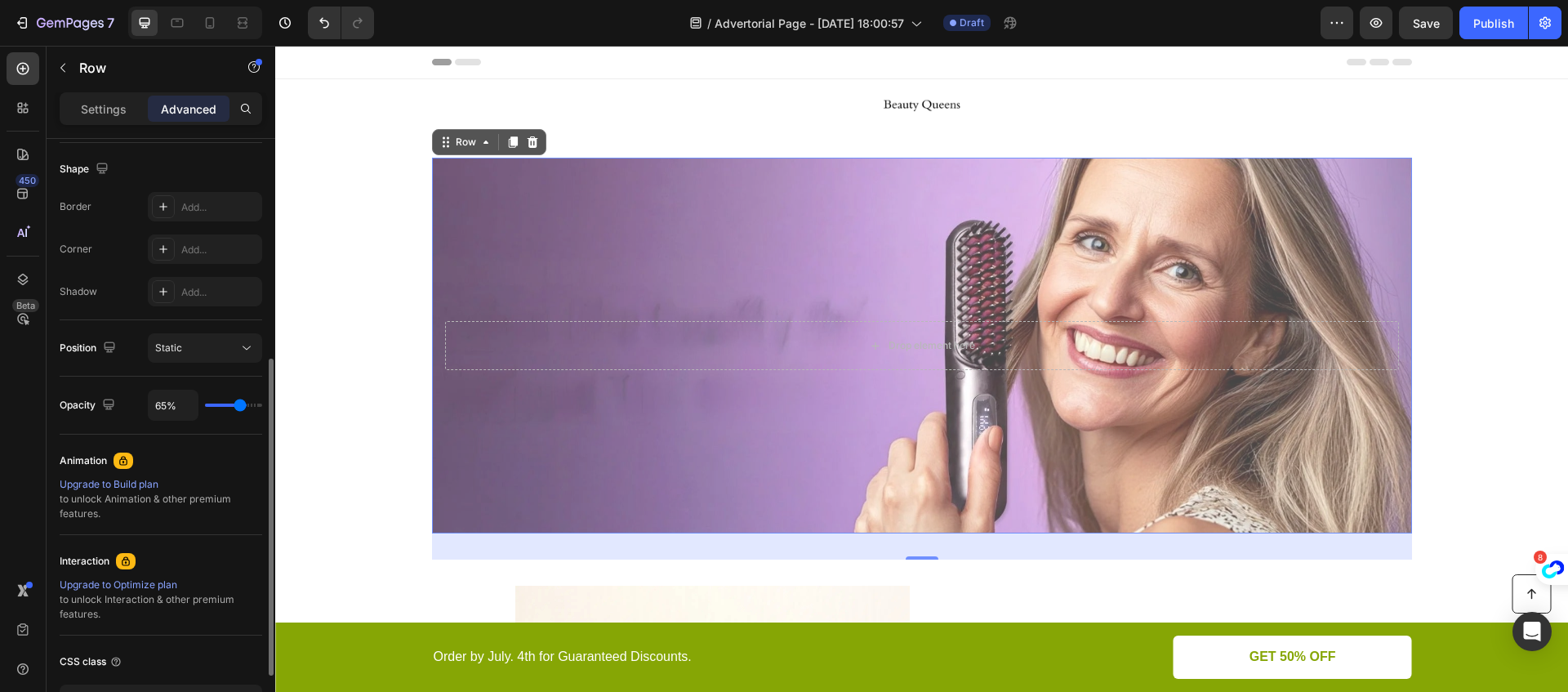
type input "64%"
type input "64"
type input "63%"
type input "63"
type input "62%"
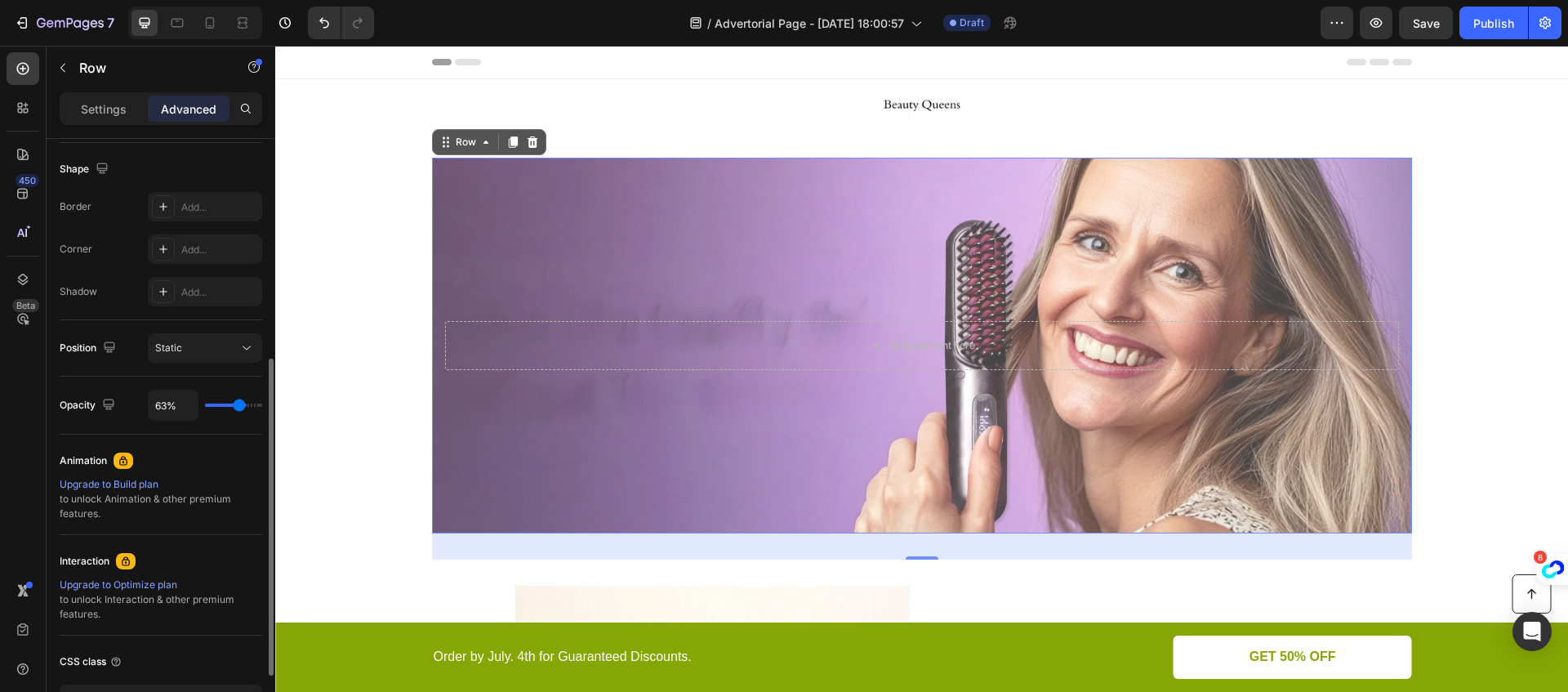
type input "62"
type input "61%"
type input "61"
type input "60%"
type input "60"
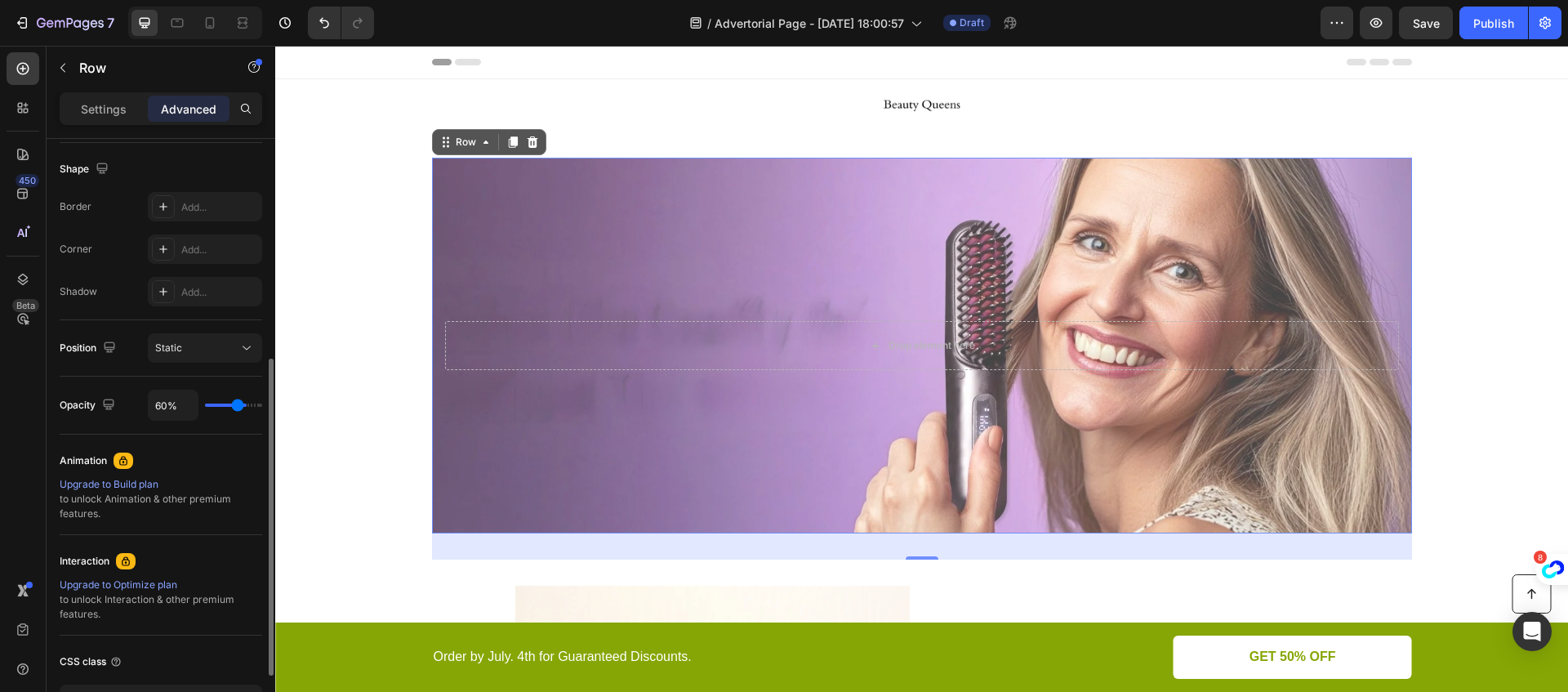
type input "59%"
type input "59"
type input "58%"
type input "58"
type input "57%"
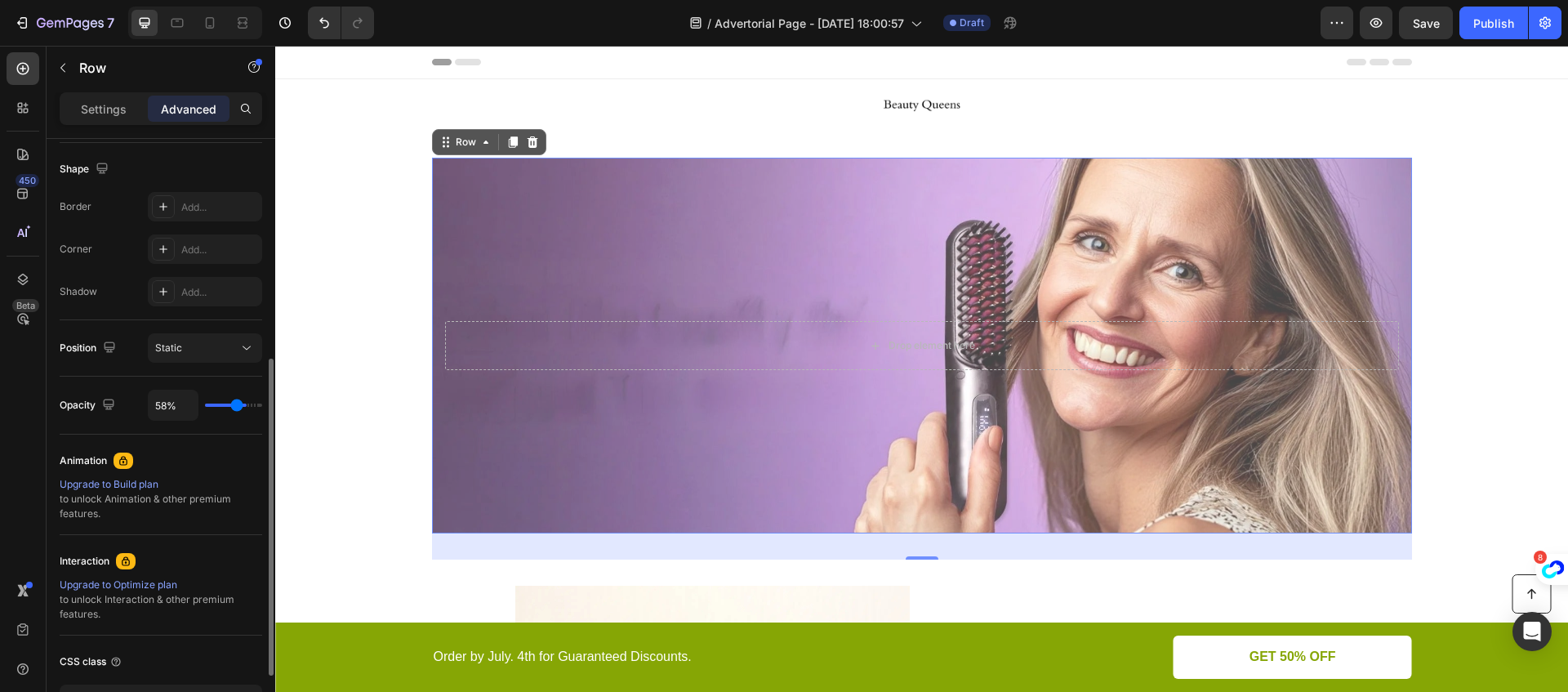
type input "57"
type input "56%"
type input "56"
type input "55%"
type input "55"
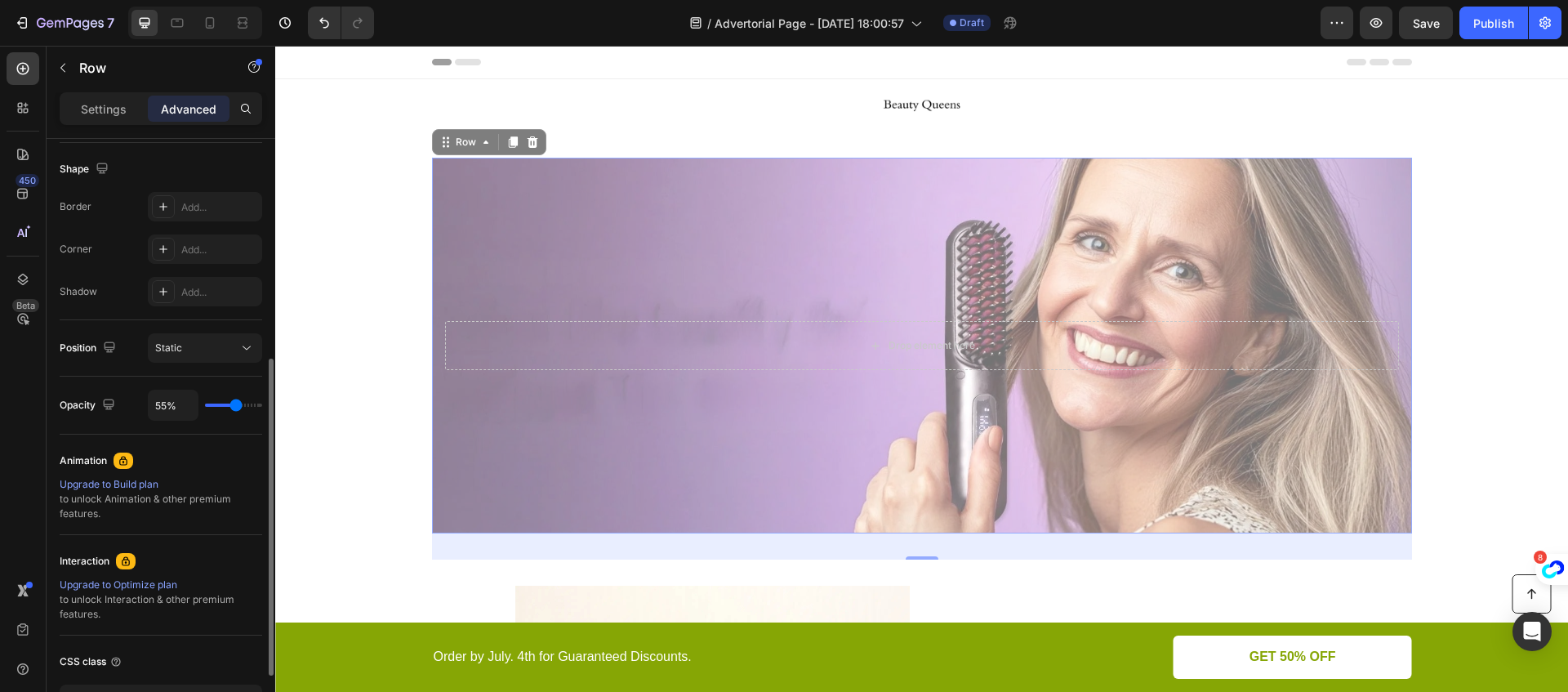
type input "56%"
type input "56"
type input "57%"
type input "57"
type input "58%"
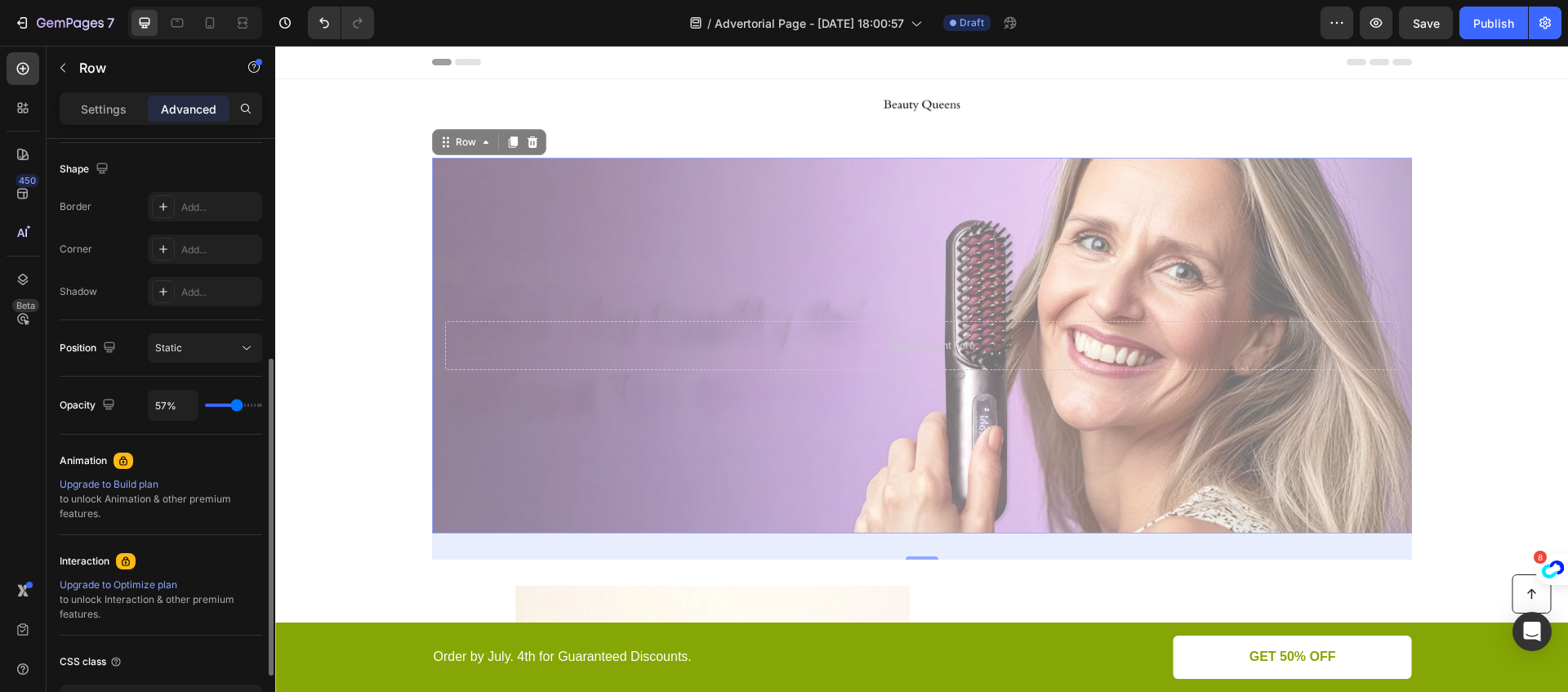
type input "58"
type input "59%"
type input "59"
type input "60%"
type input "60"
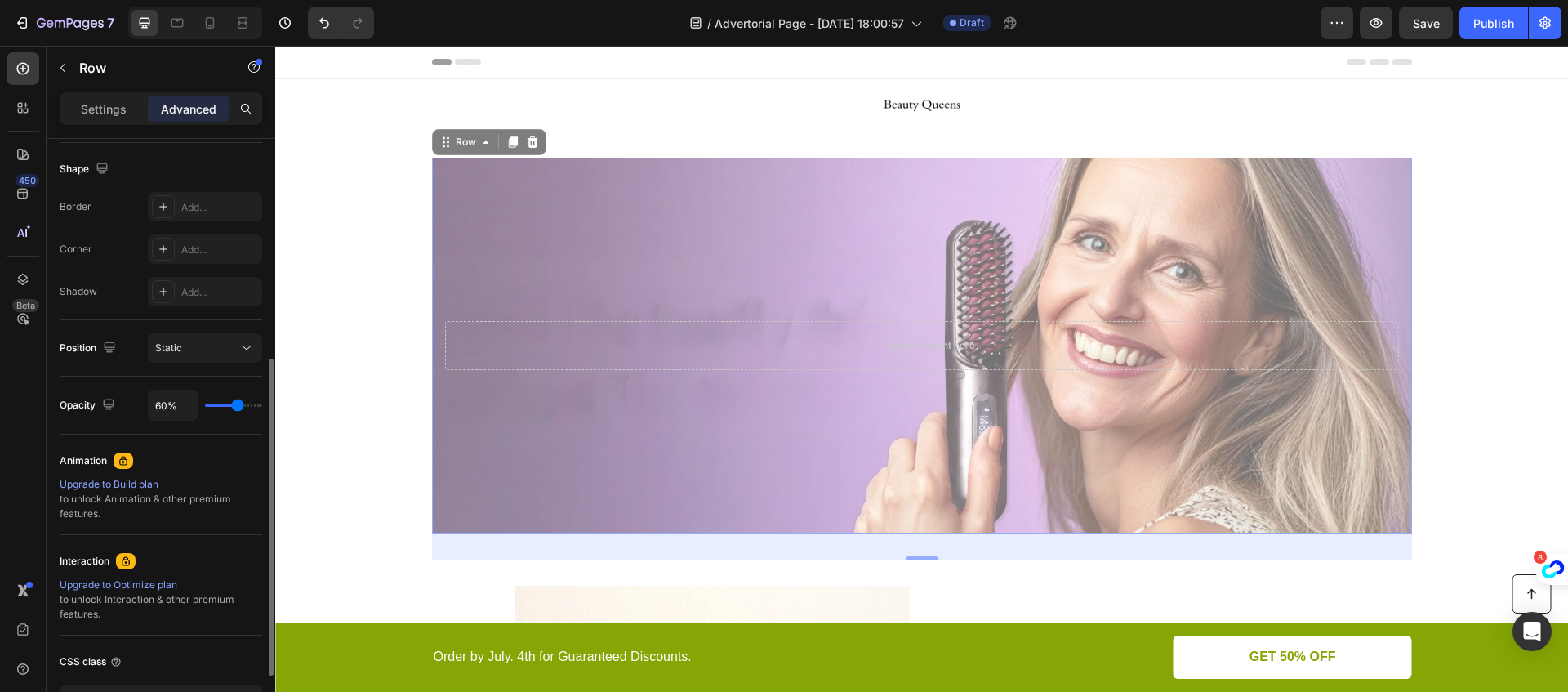
type input "61%"
type input "61"
type input "62%"
type input "62"
type input "63%"
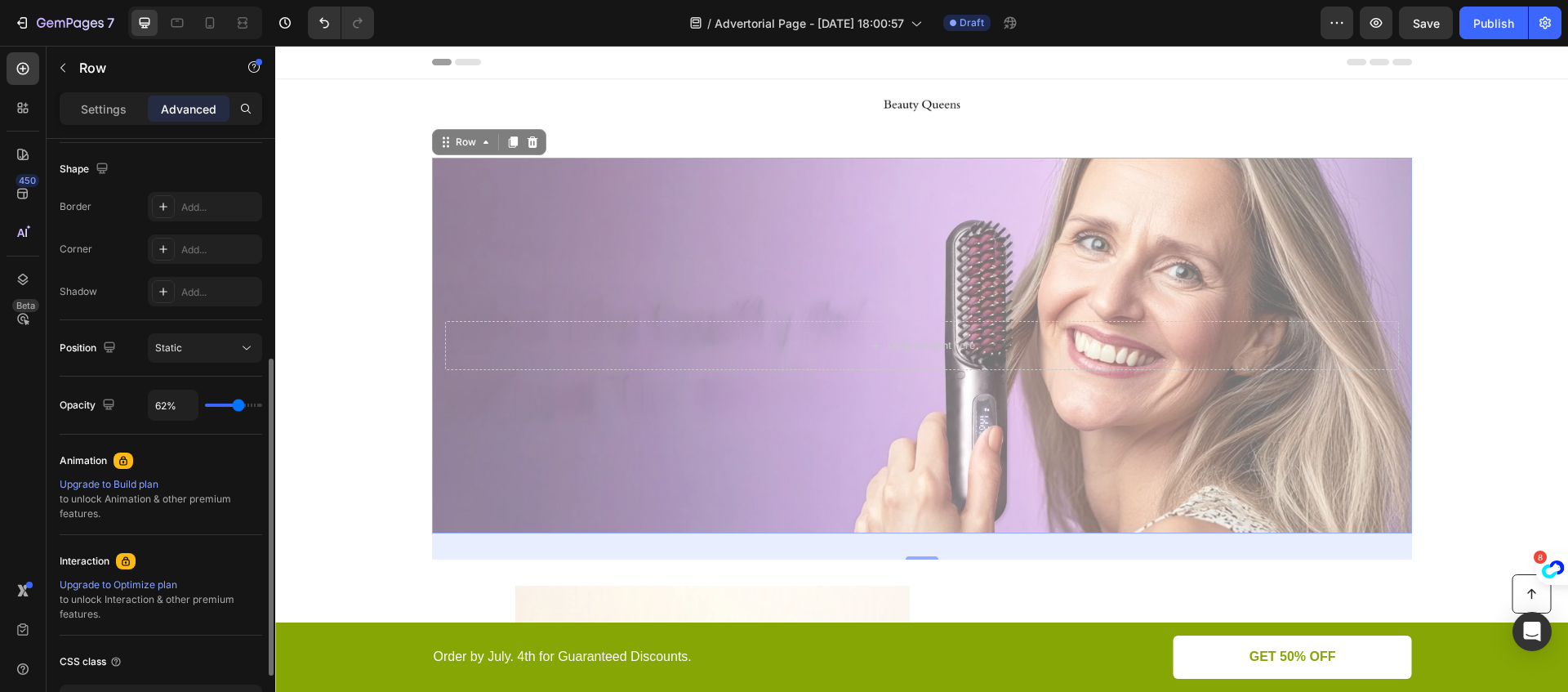
type input "63"
type input "64%"
type input "64"
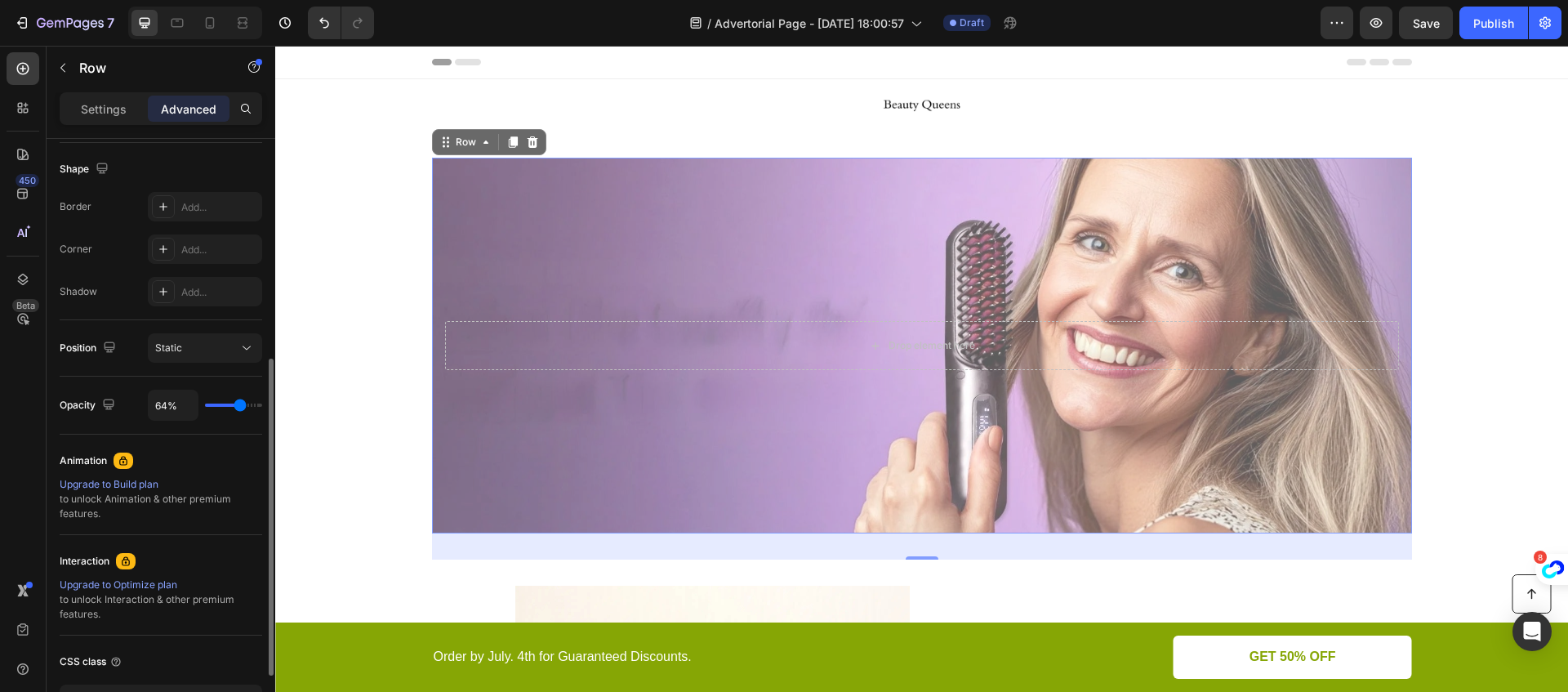
type input "65%"
type input "65"
type input "66%"
type input "66"
type input "67%"
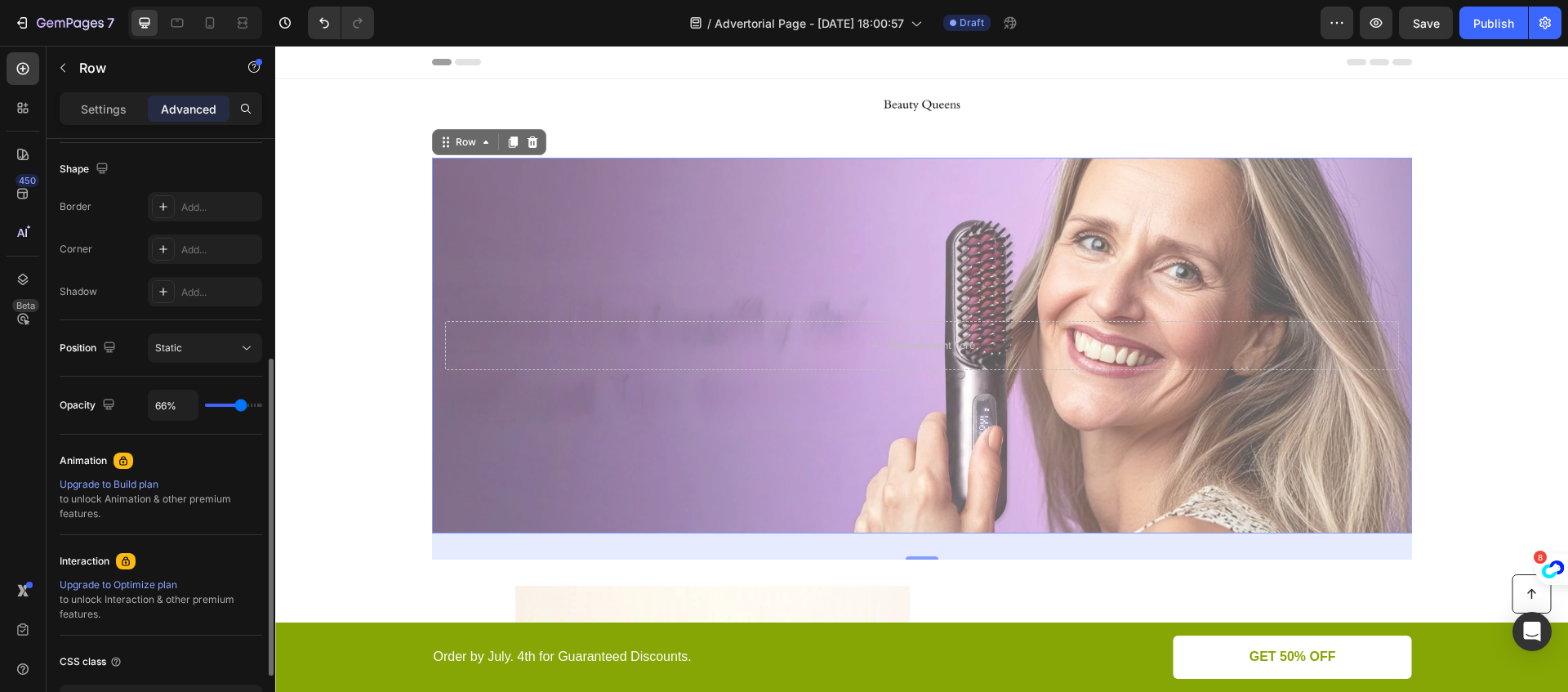
type input "67"
type input "68%"
type input "68"
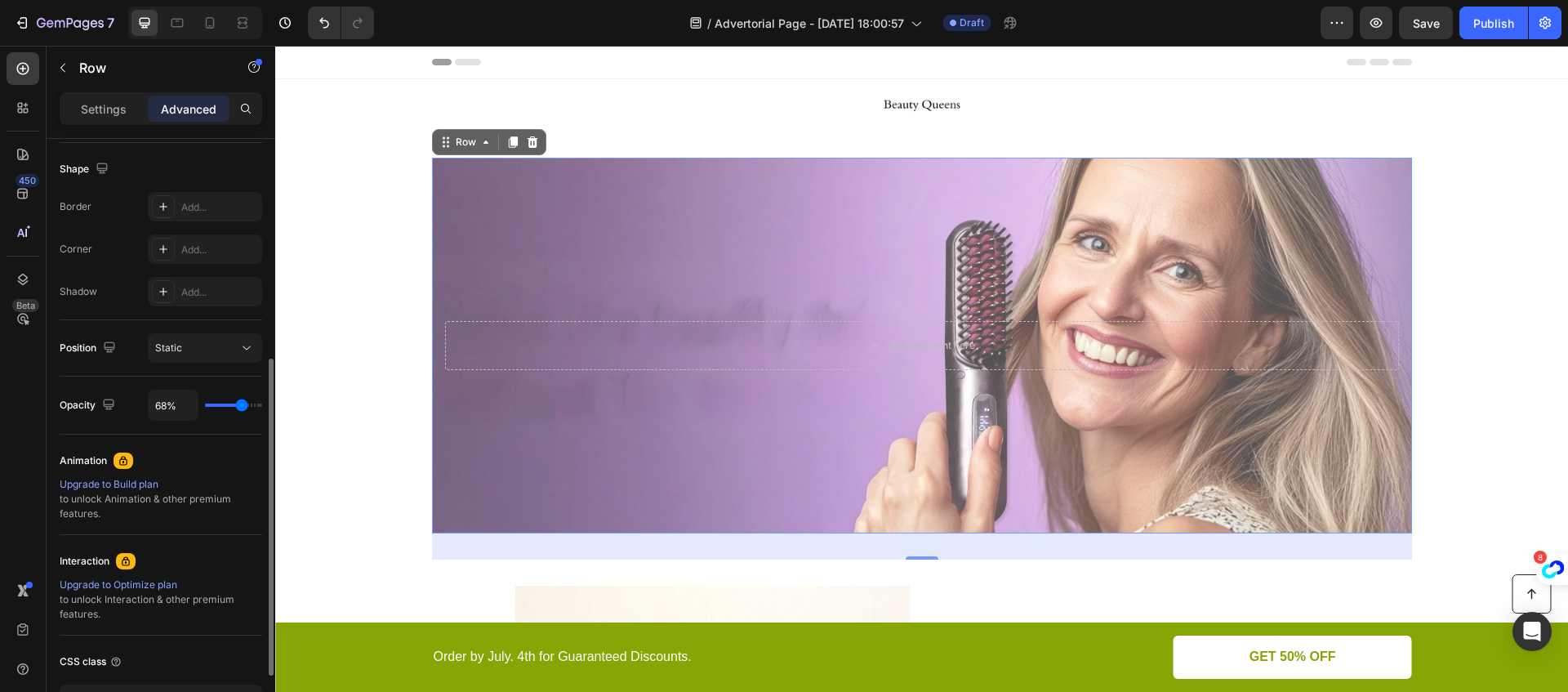
type input "69%"
type input "69"
type input "70%"
type input "70"
type input "71%"
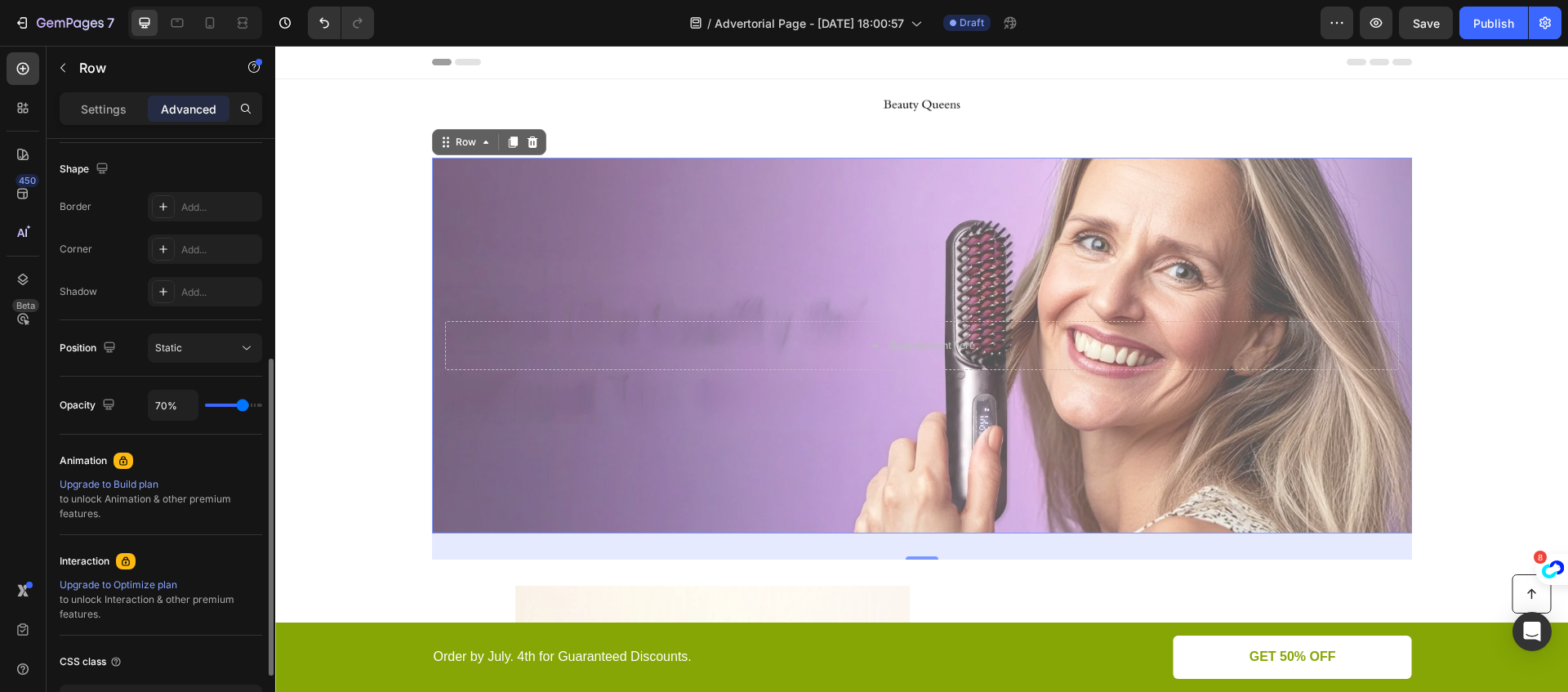
type input "71"
type input "72%"
type input "72"
type input "73%"
type input "73"
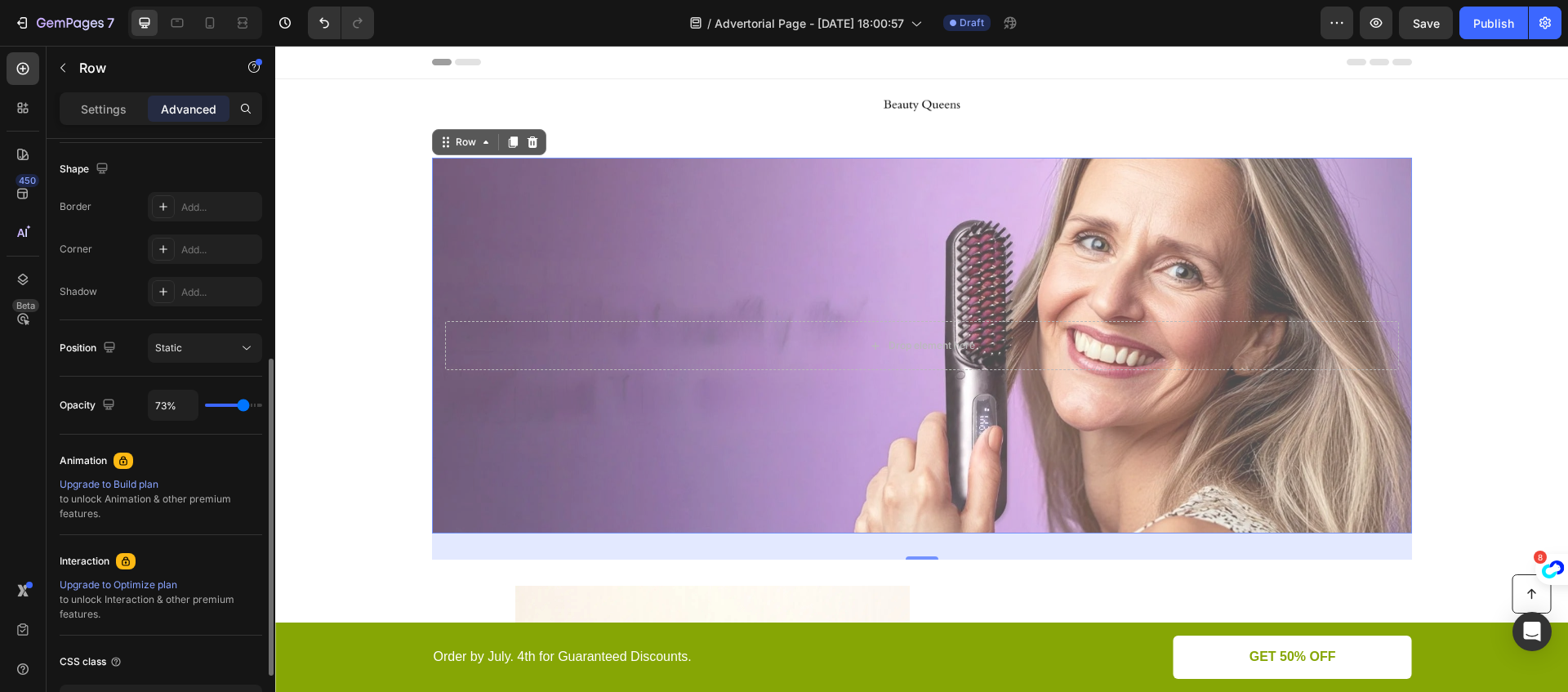
type input "74%"
type input "74"
type input "73%"
type input "73"
type input "72%"
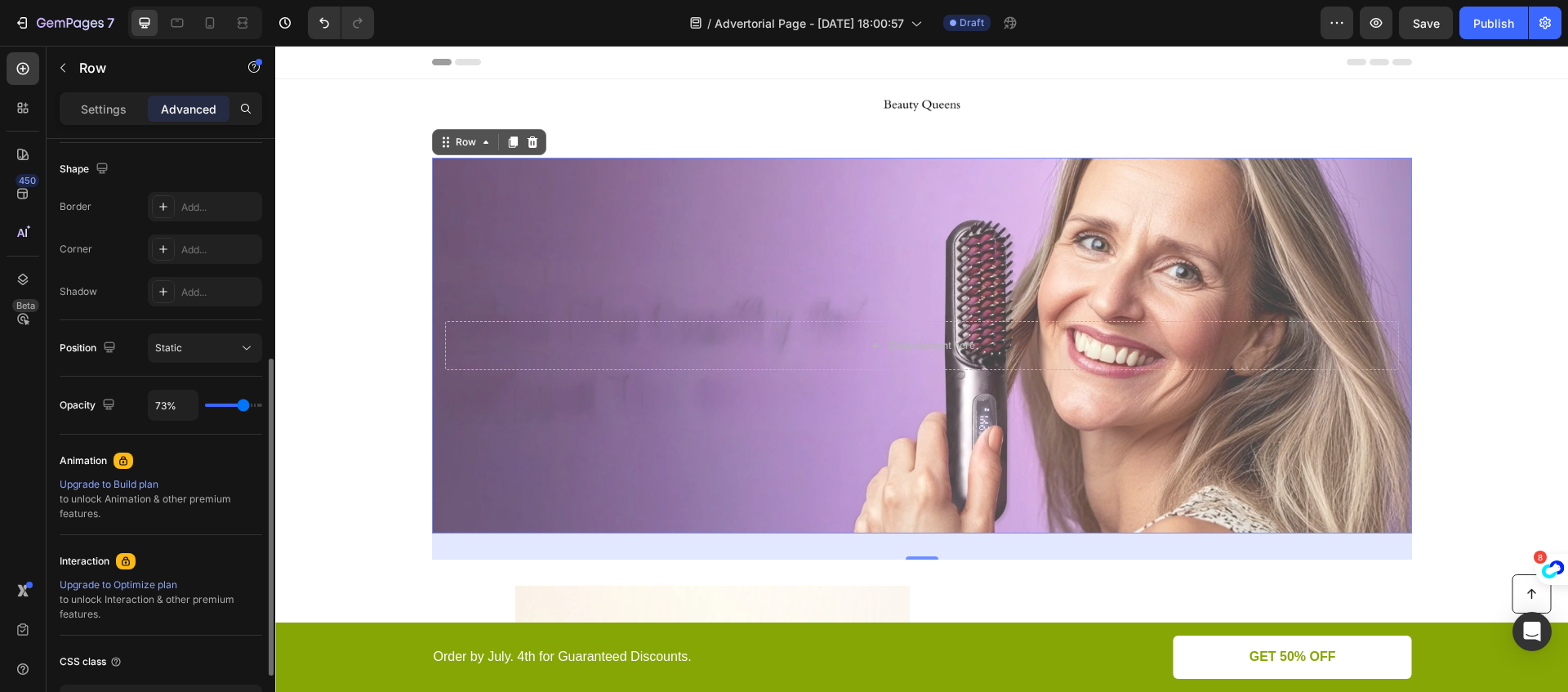
type input "72"
type input "71%"
type input "71"
type input "70%"
type input "70"
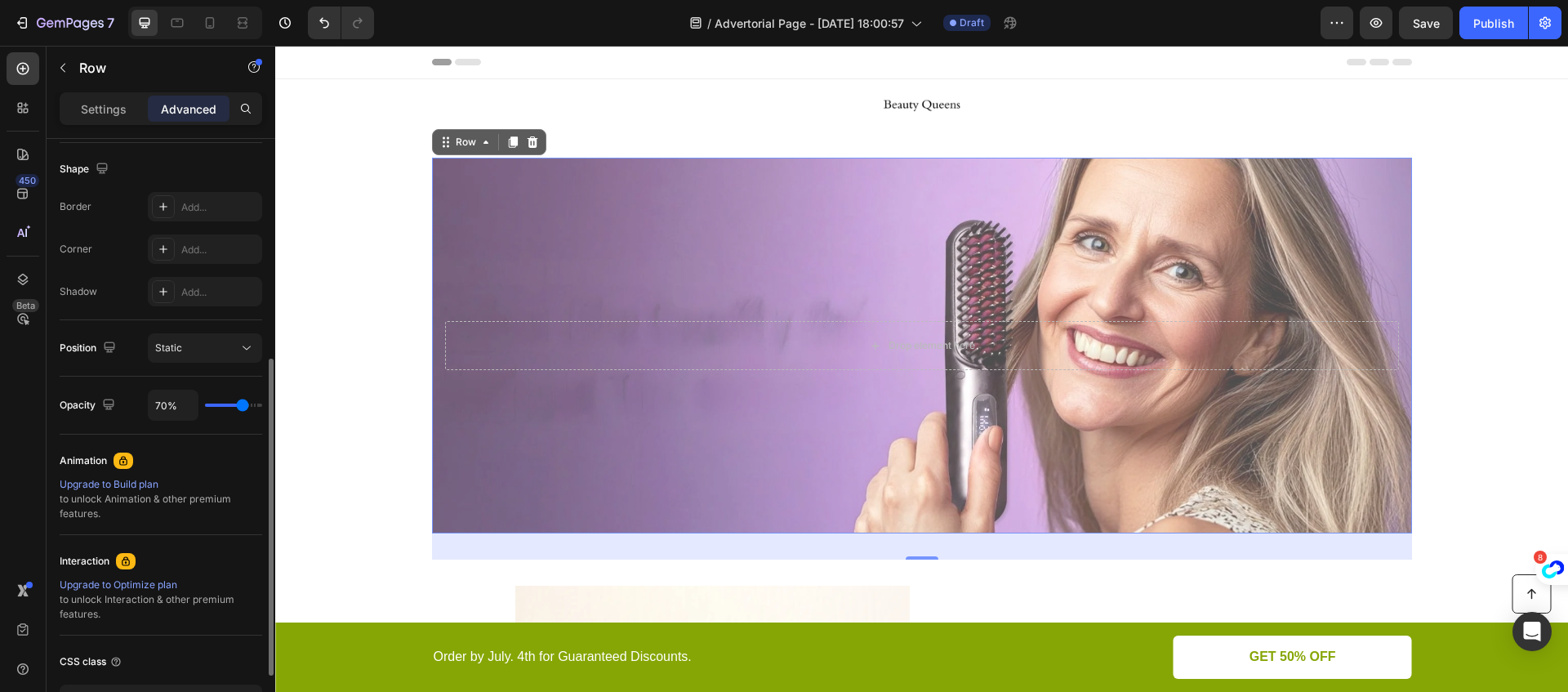
type input "69%"
type input "69"
type input "68%"
type input "68"
type input "67%"
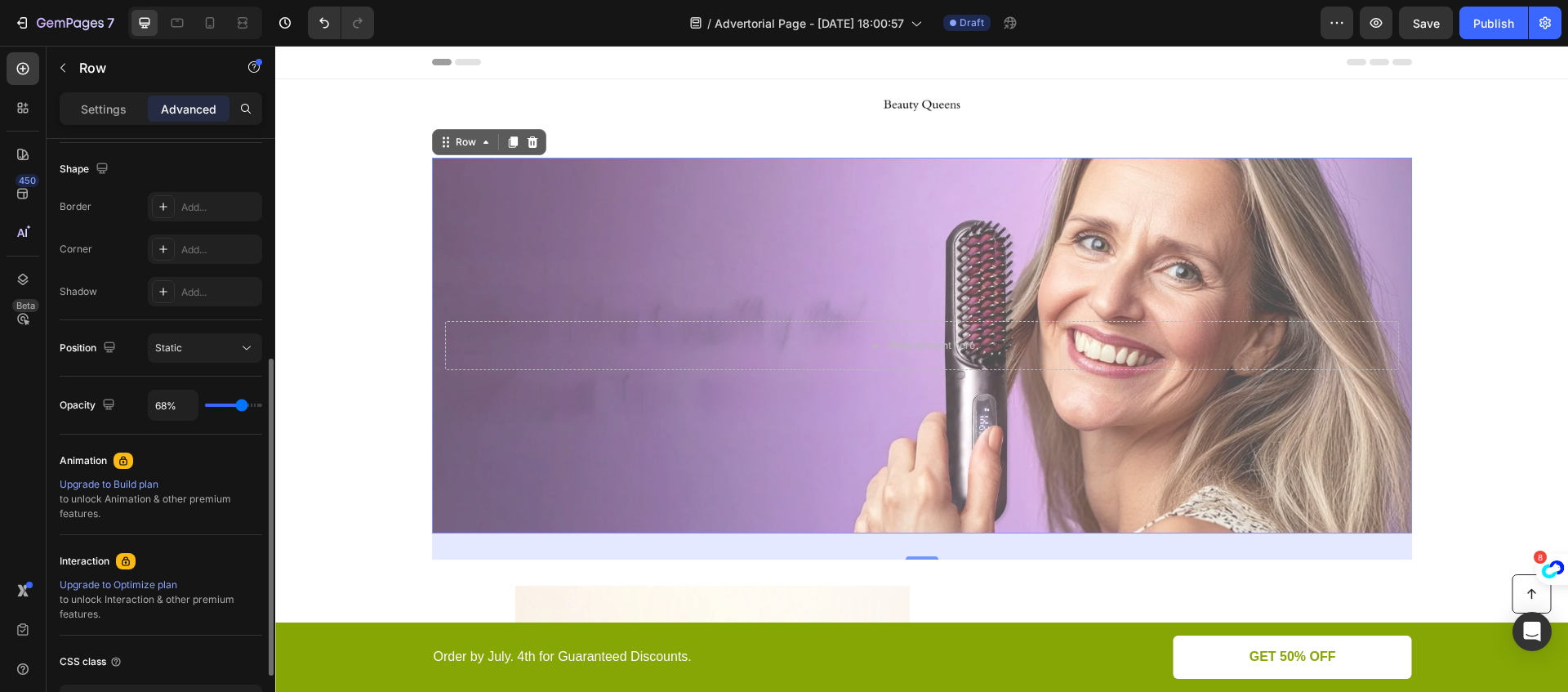
type input "67"
type input "66%"
type input "66"
type input "65%"
type input "65"
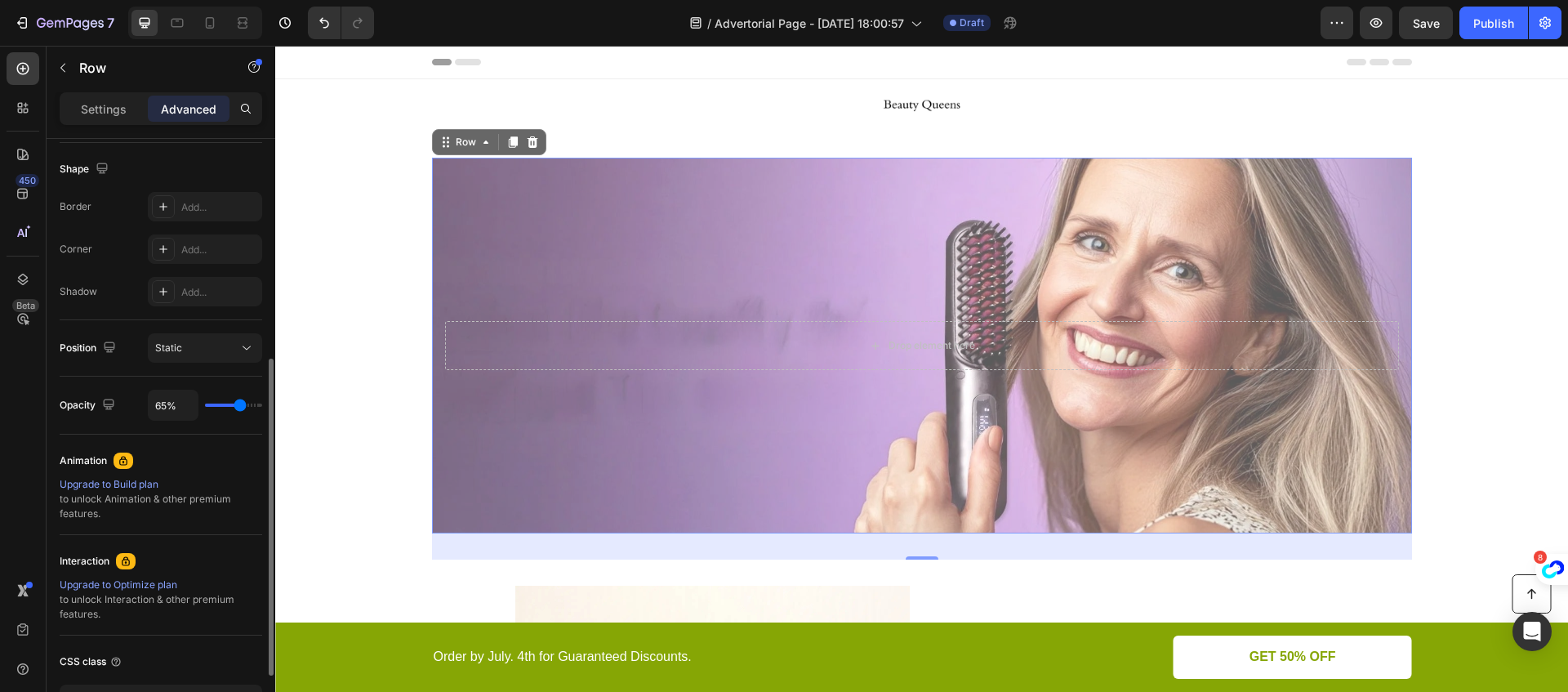
type input "64%"
type input "64"
type input "63%"
type input "63"
type input "62%"
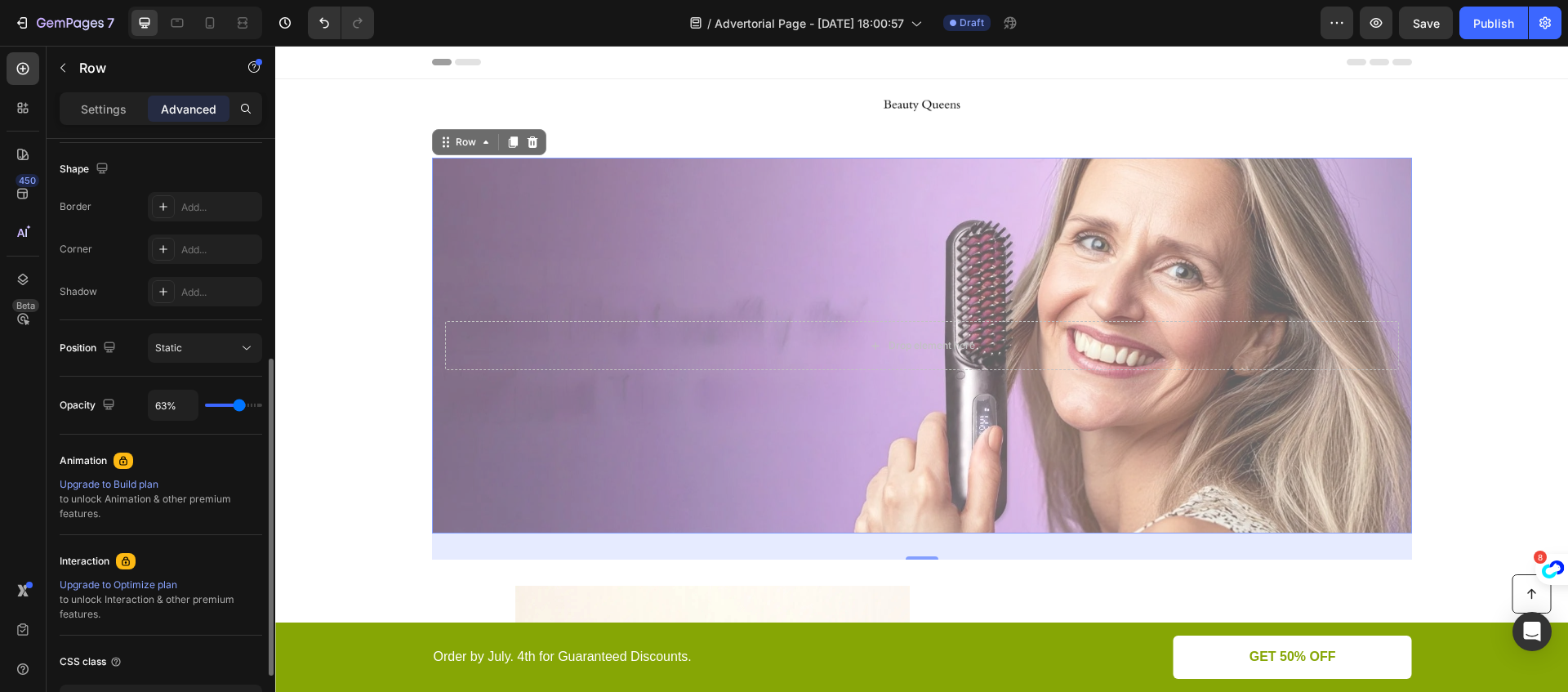
type input "62"
type input "61%"
type input "61"
type input "60%"
type input "60"
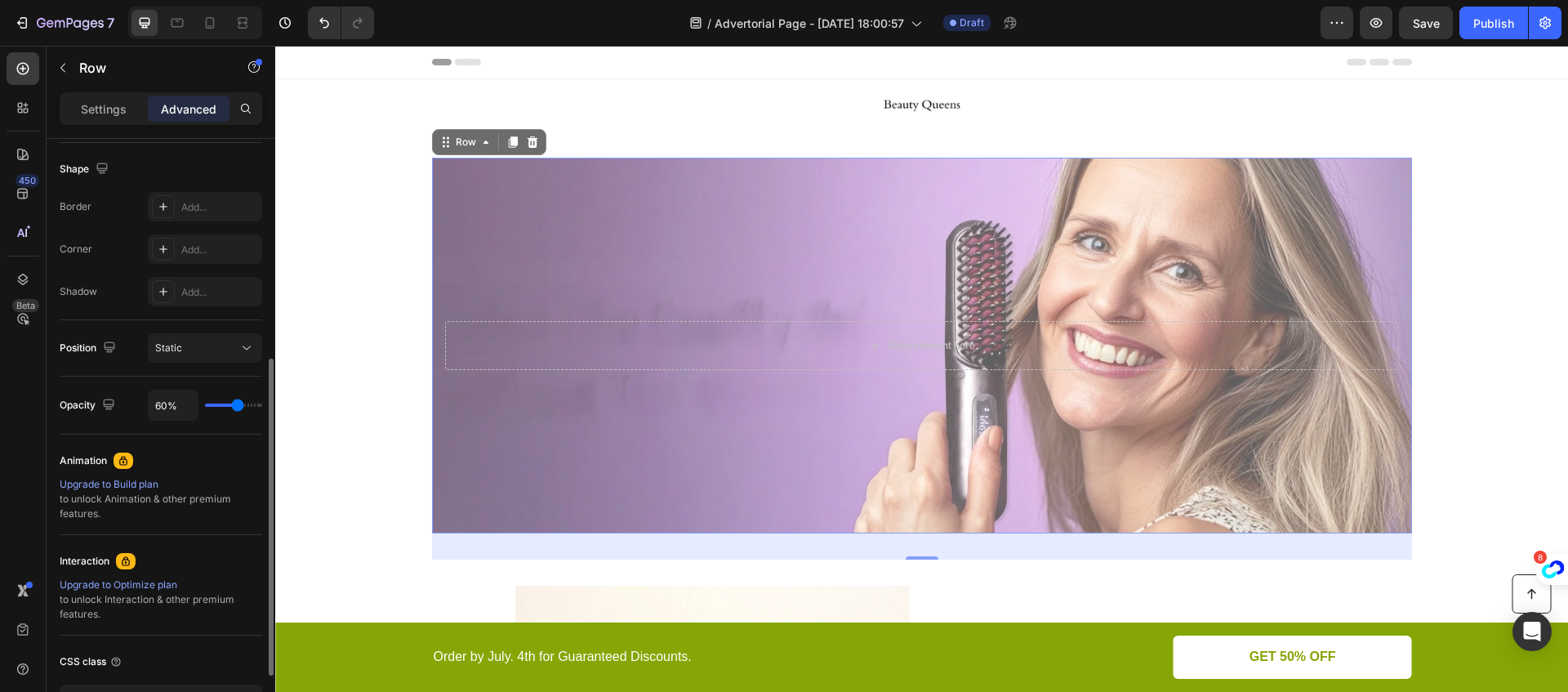
type input "59%"
type input "59"
type input "58%"
type input "58"
type input "57%"
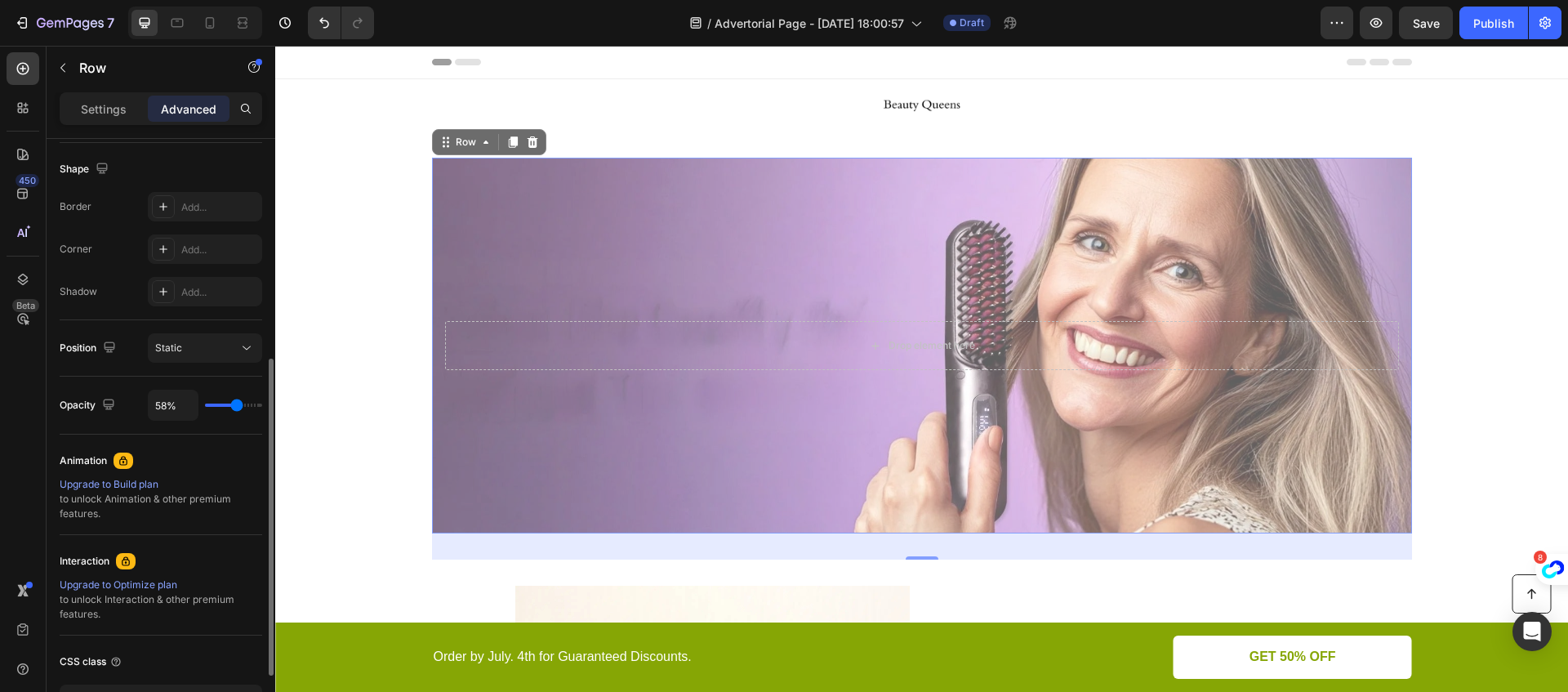
type input "57"
type input "56%"
type input "56"
type input "54%"
type input "54"
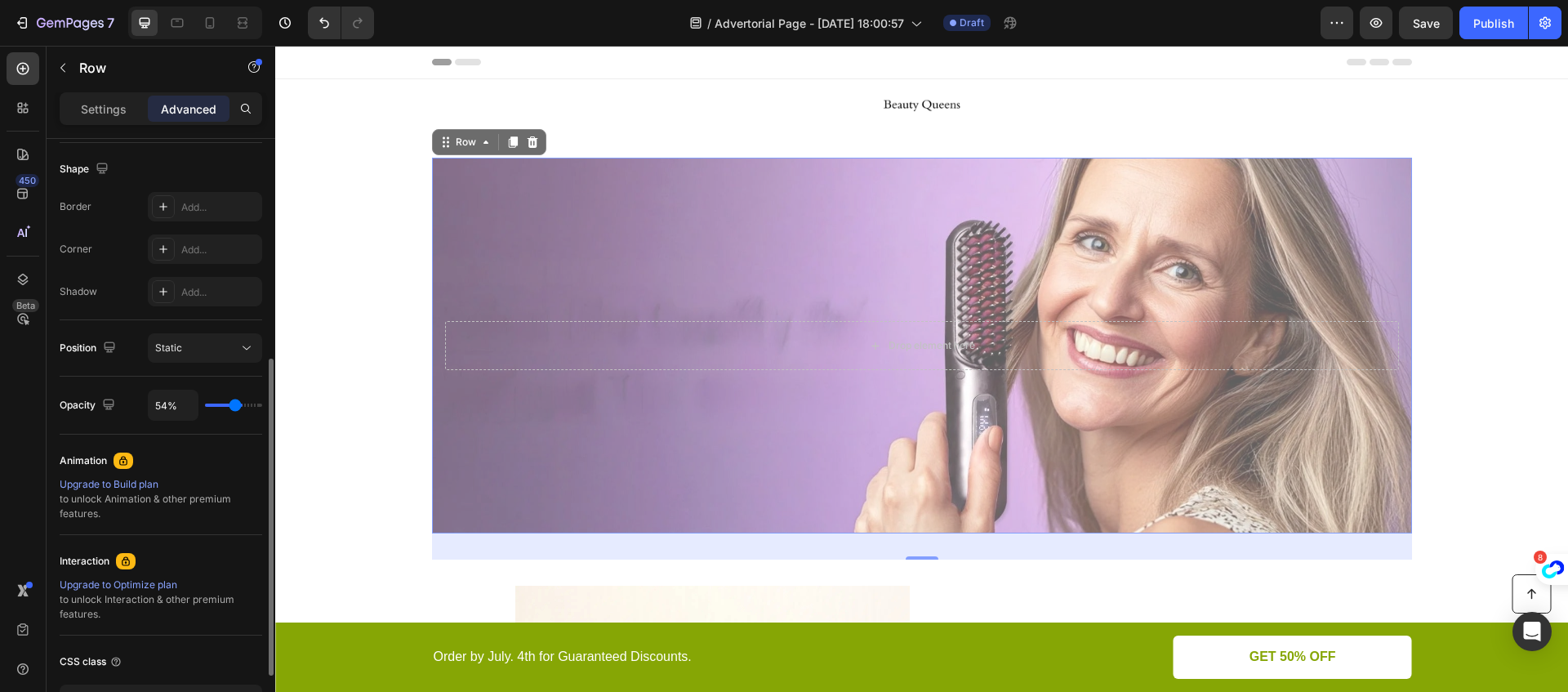
type input "53%"
type input "53"
type input "52%"
type input "52"
type input "51%"
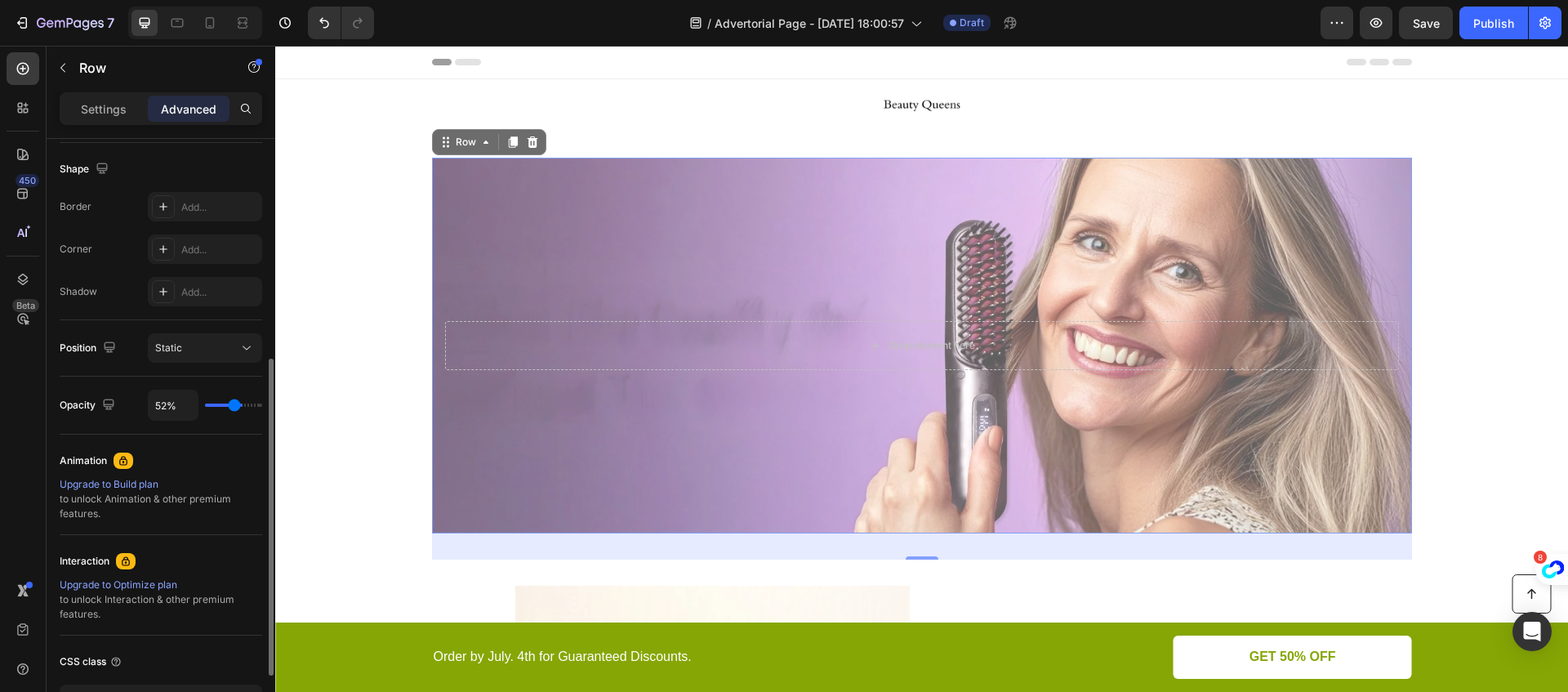
type input "51"
type input "50%"
type input "50"
type input "49%"
type input "49"
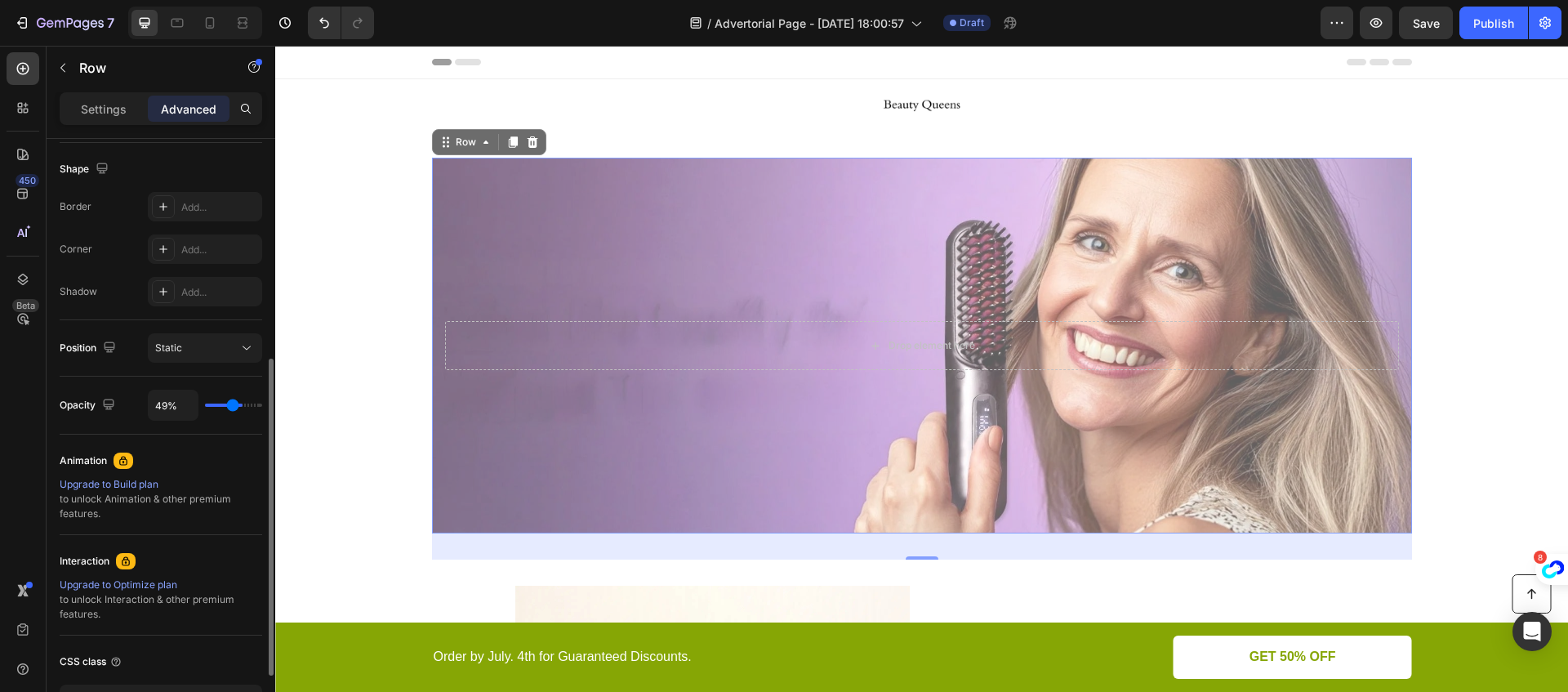
type input "47%"
type input "47"
type input "46%"
type input "46"
type input "44%"
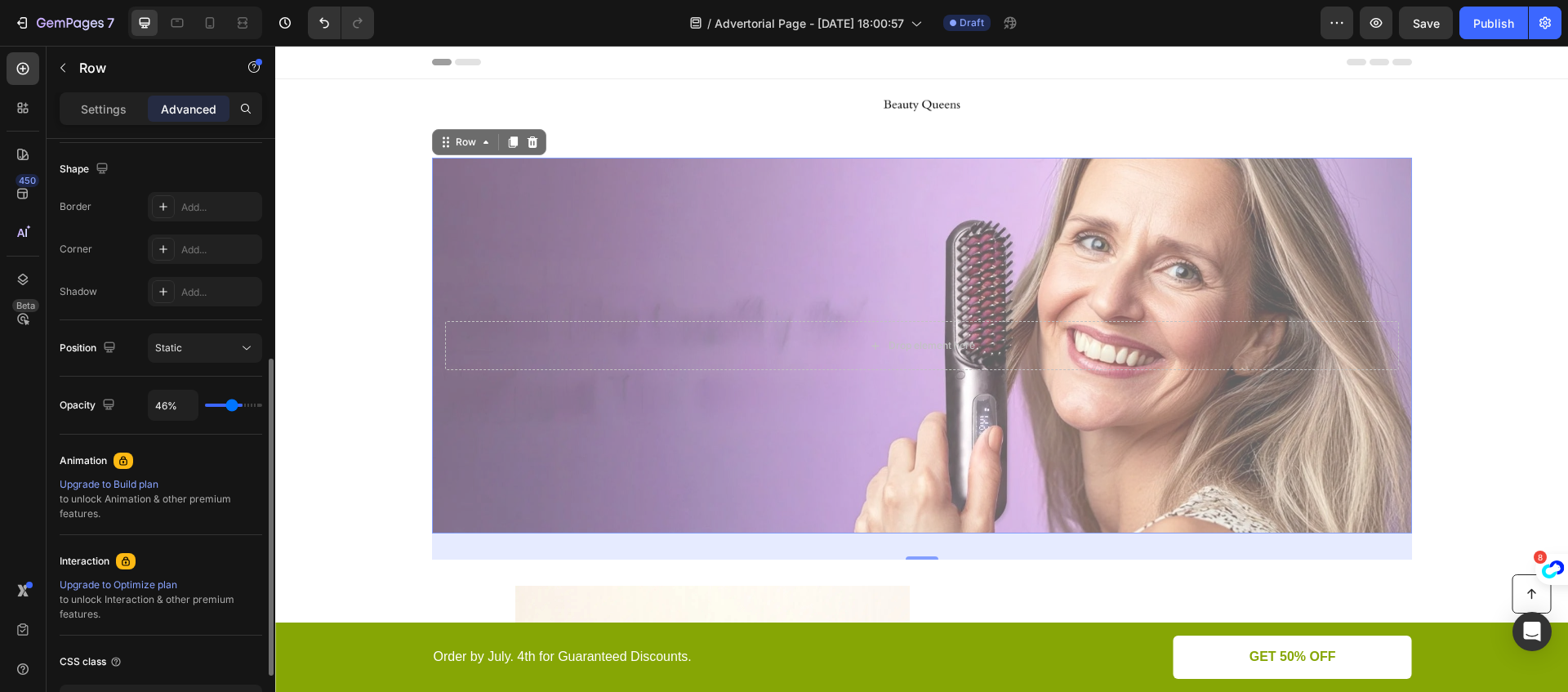
type input "44"
type input "43%"
type input "43"
type input "42%"
type input "42"
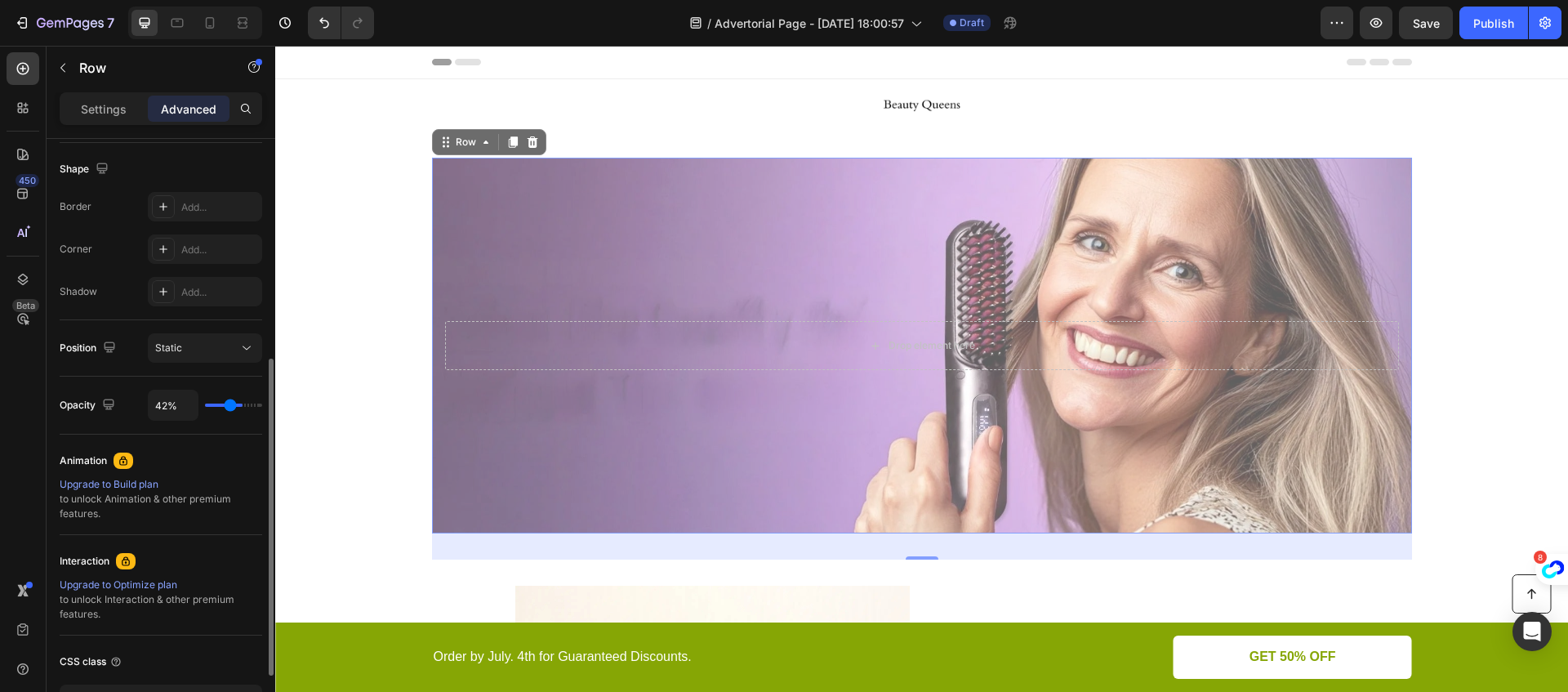
type input "40%"
type input "40"
type input "39%"
type input "39"
type input "38%"
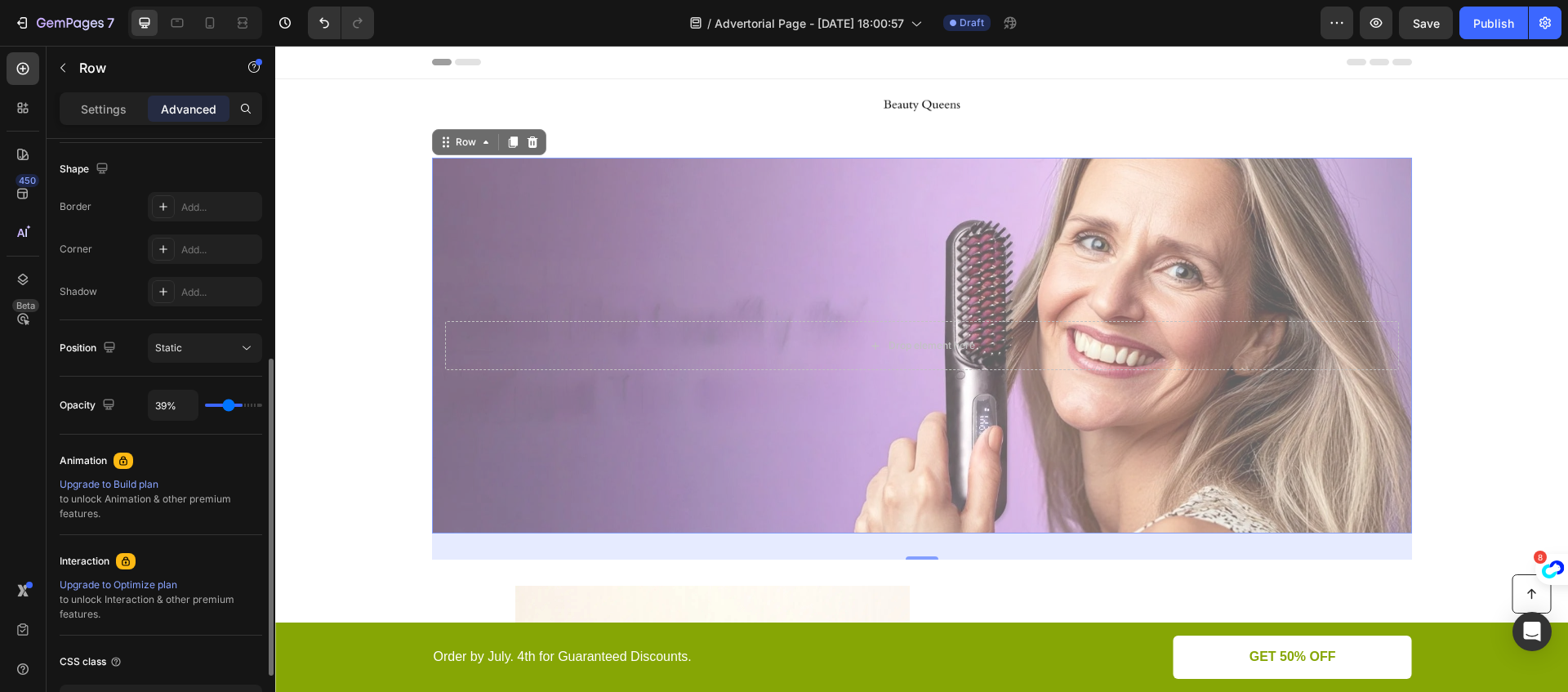
type input "38"
type input "35%"
type input "35"
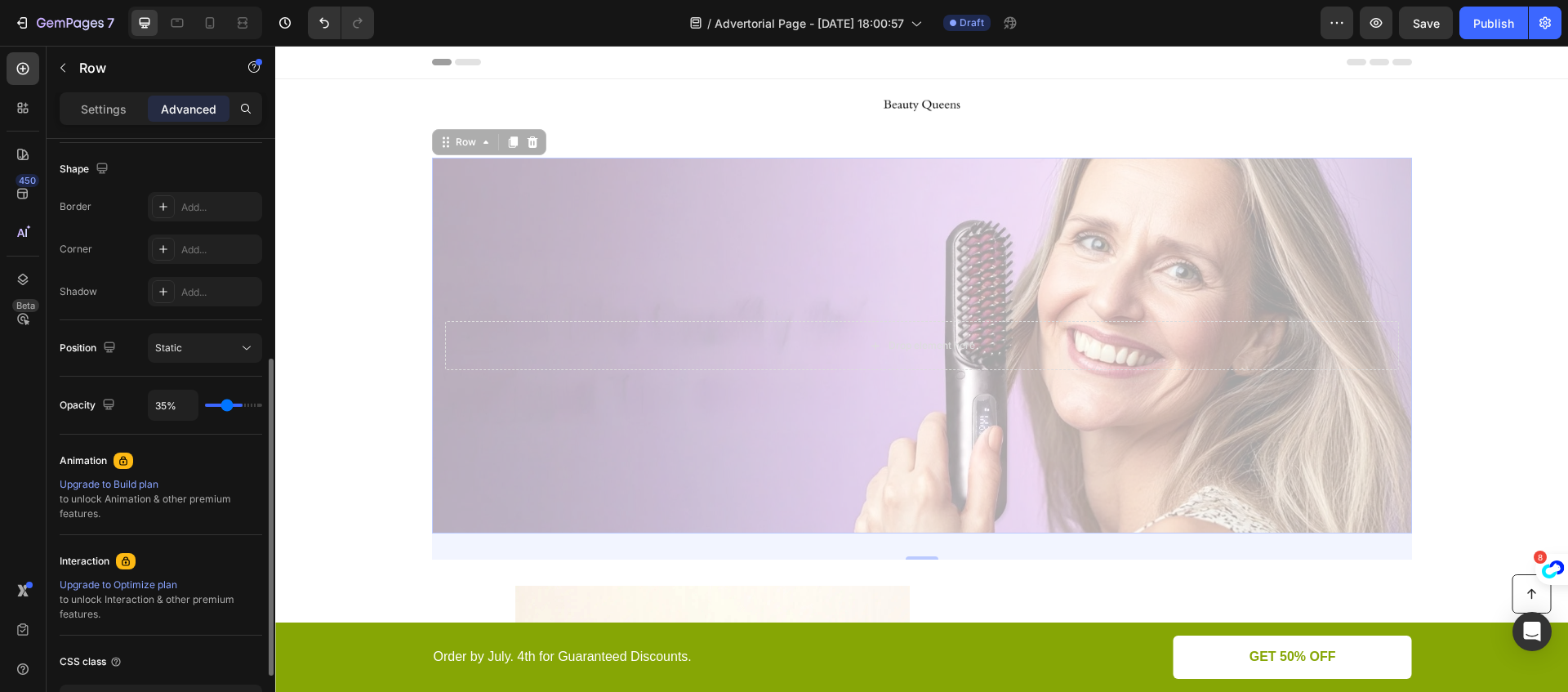
type input "33%"
type input "33"
type input "30%"
type input "30"
type input "27%"
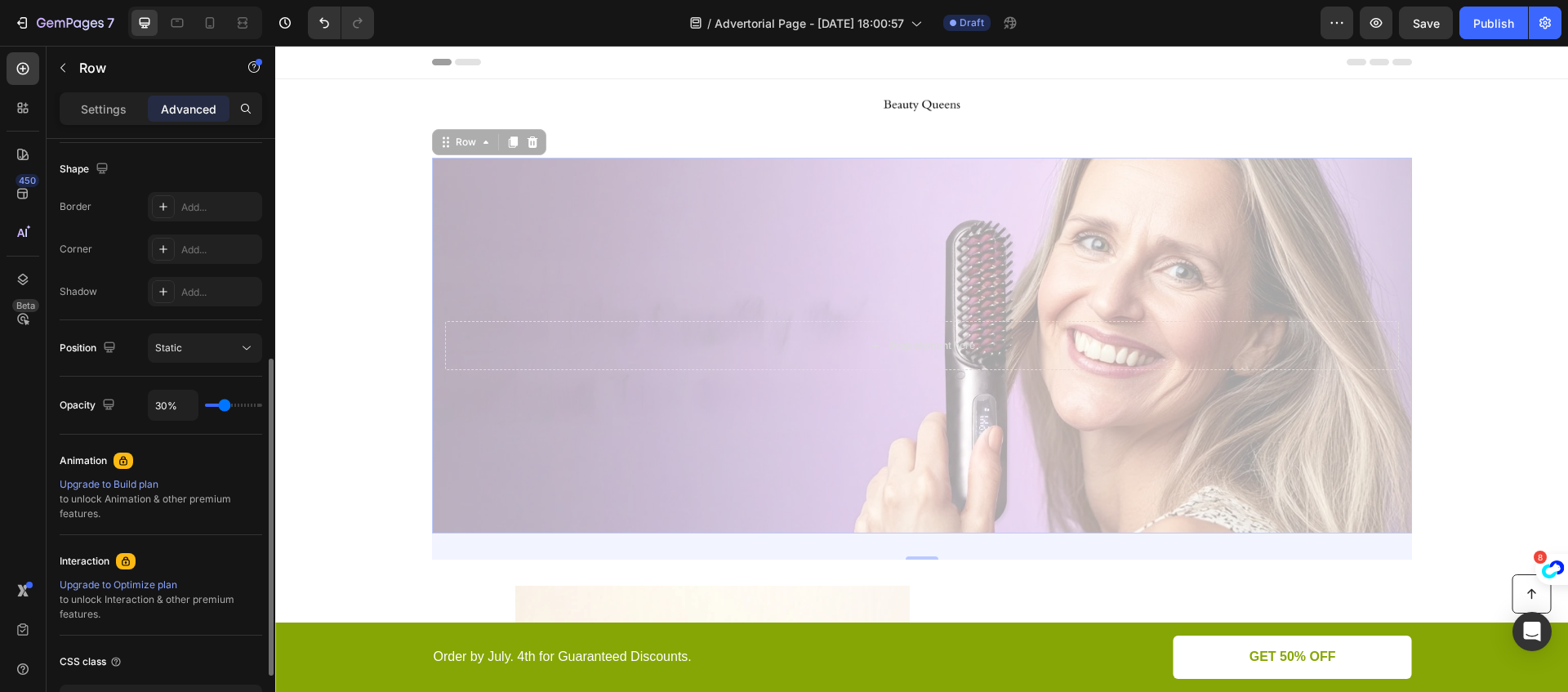
type input "27"
type input "26%"
type input "26"
type input "25%"
type input "25"
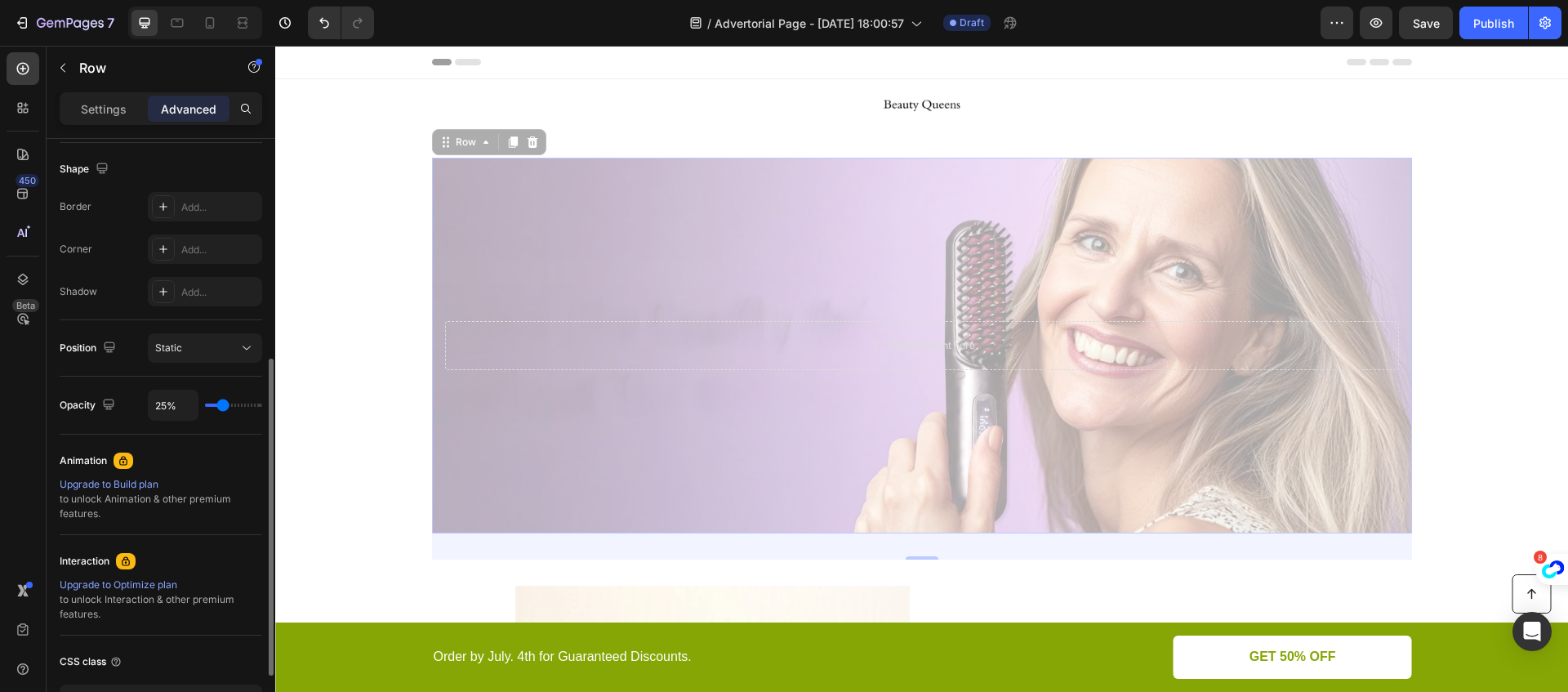
type input "24%"
type input "24"
type input "22%"
type input "22"
type input "20%"
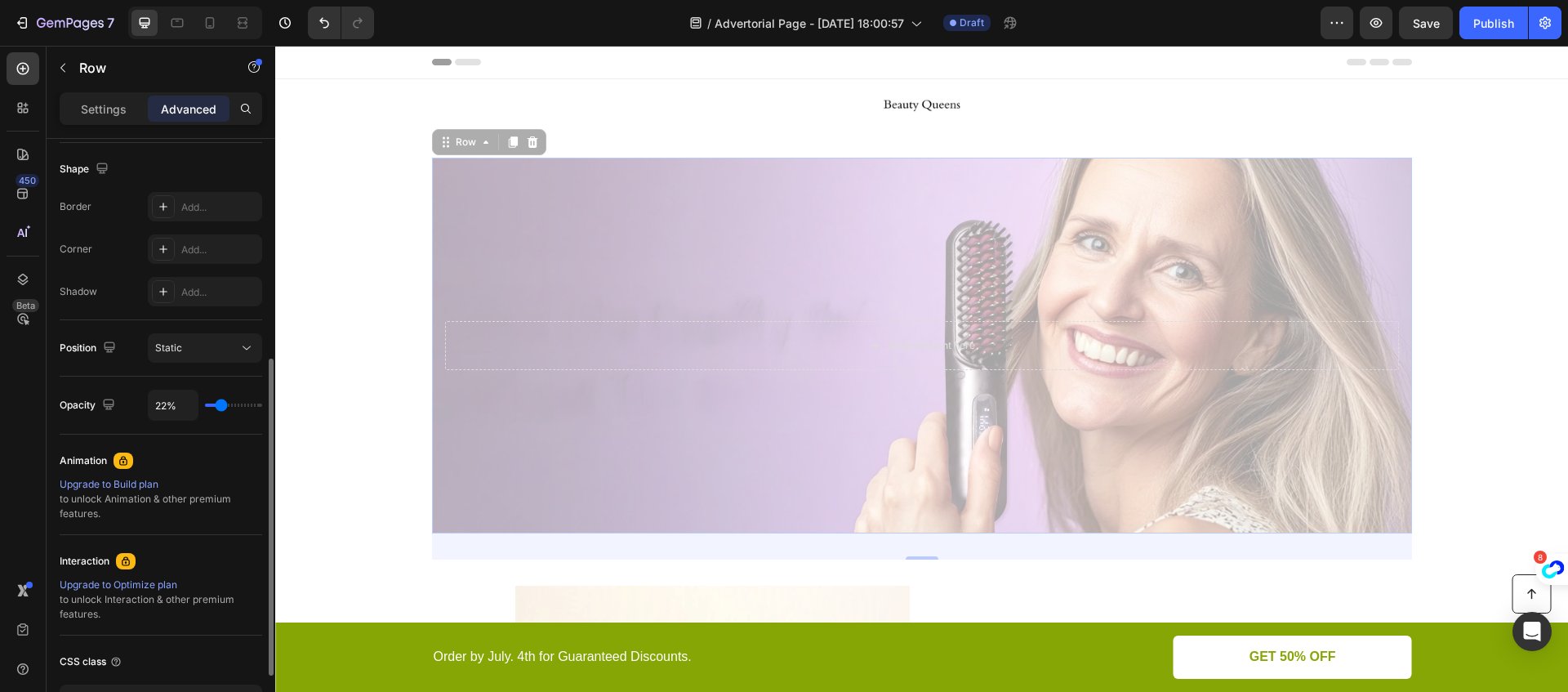
type input "20"
type input "19%"
type input "19"
type input "18%"
type input "18"
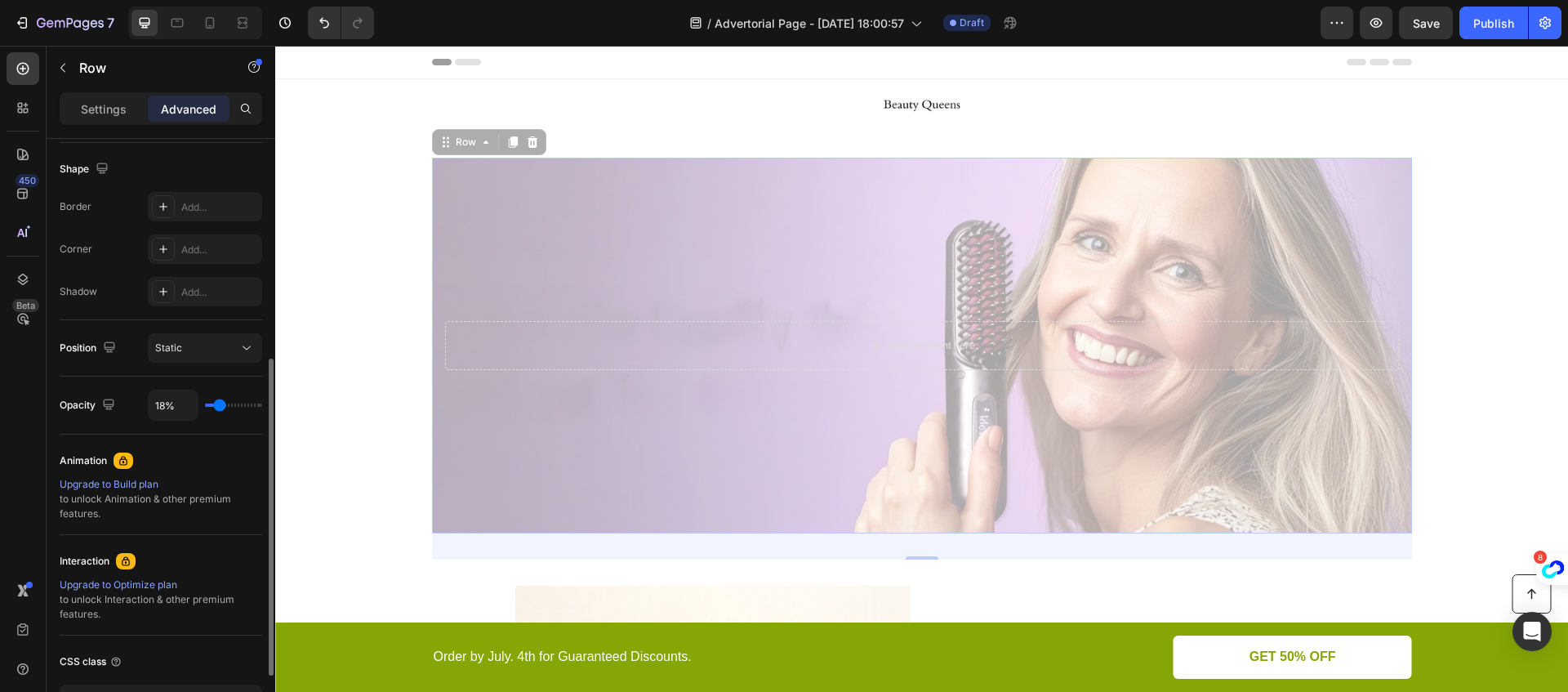
type input "17%"
type input "17"
type input "16%"
type input "16"
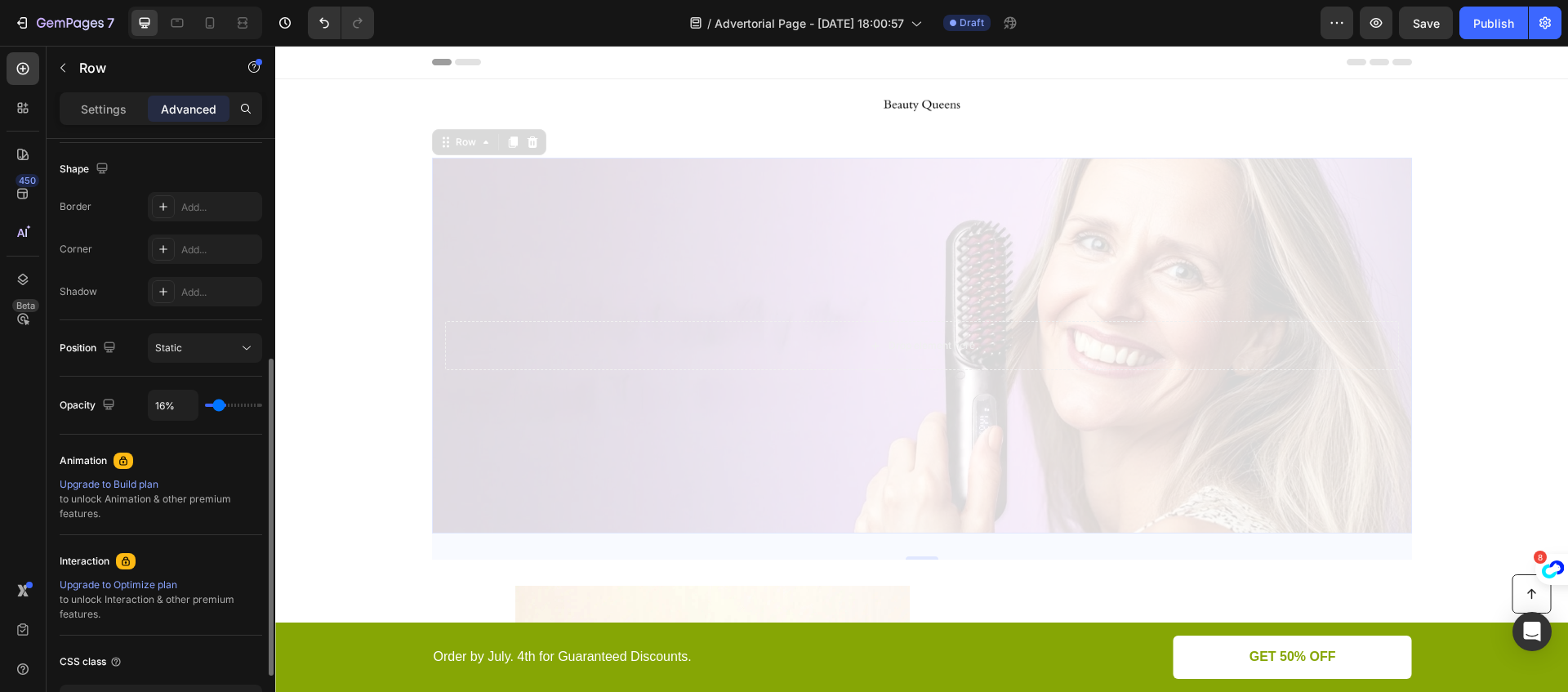
type input "15%"
type input "15"
type input "14%"
type input "14"
type input "16%"
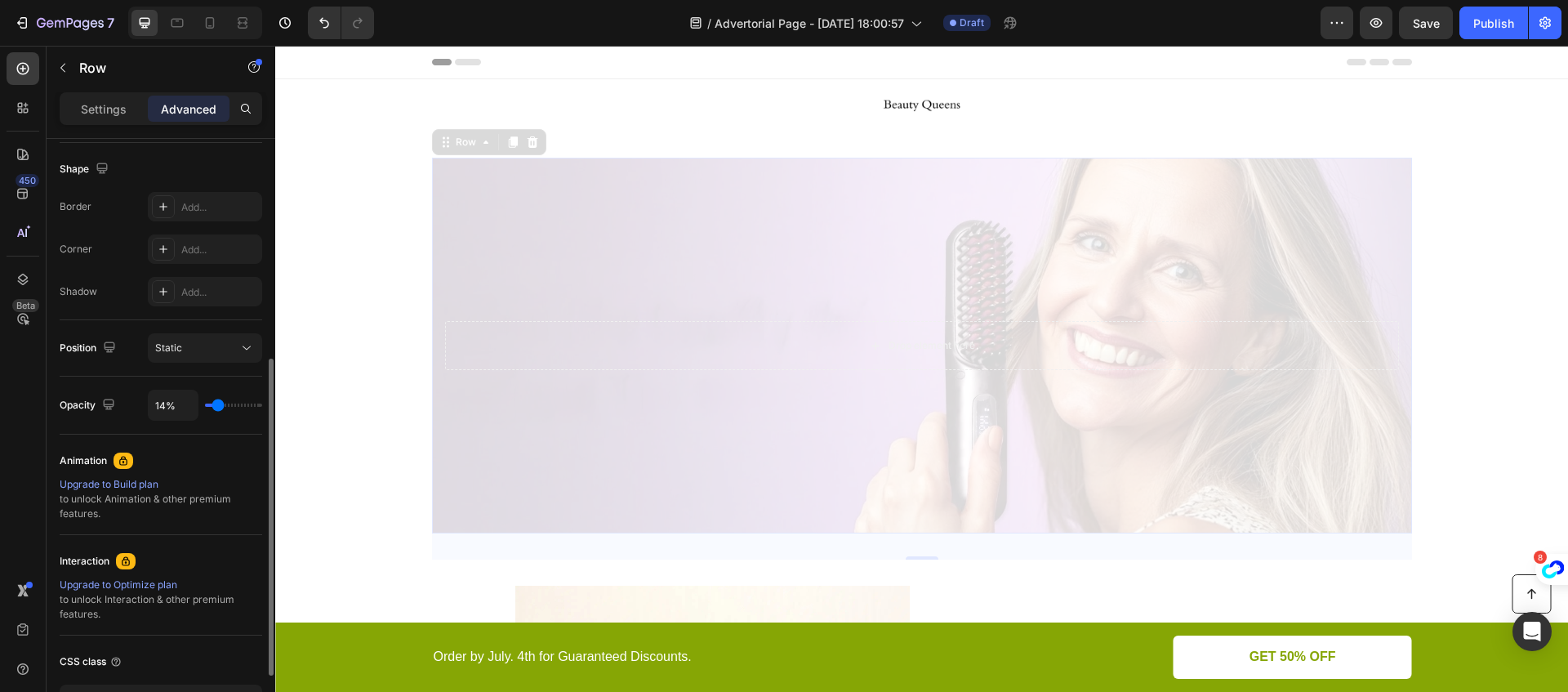
type input "16"
type input "18%"
type input "18"
type input "20%"
type input "20"
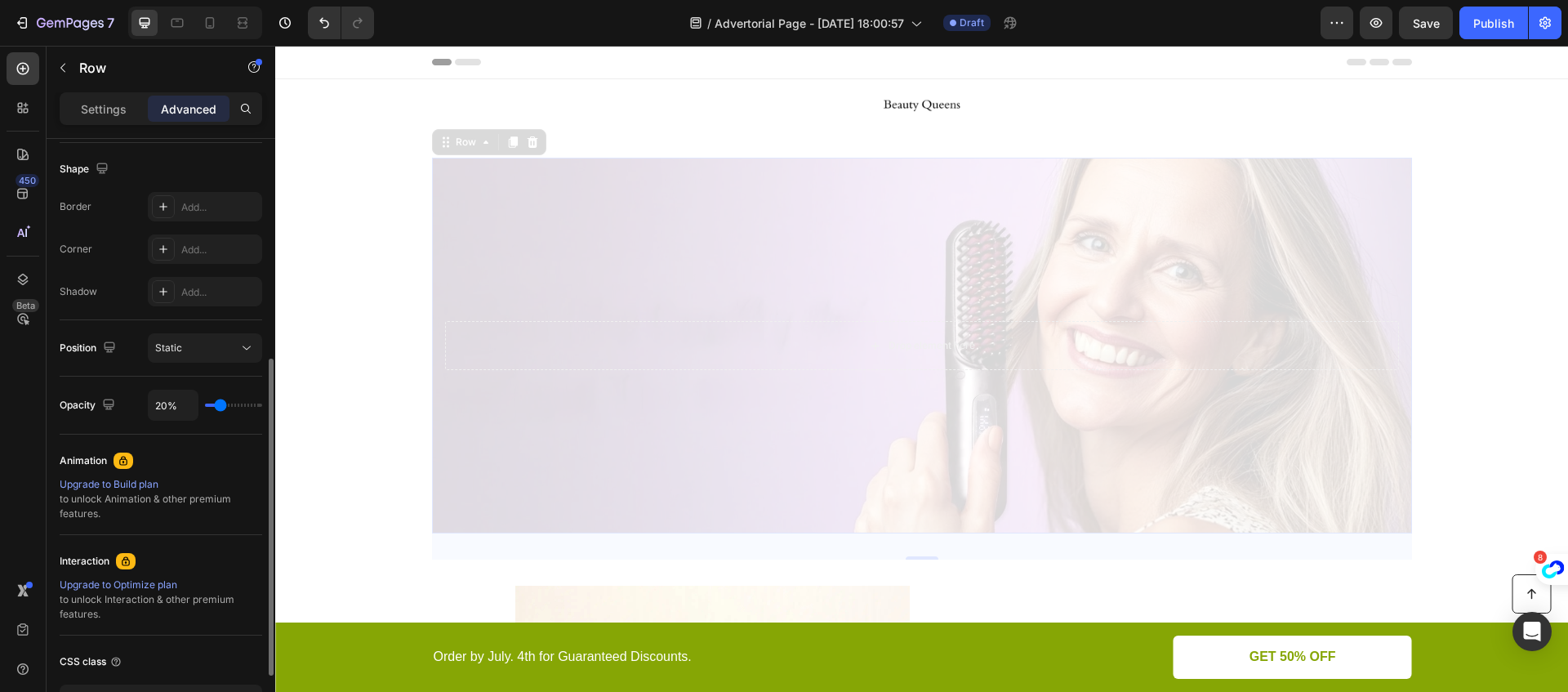
type input "21%"
type input "21"
type input "22%"
type input "22"
type input "24%"
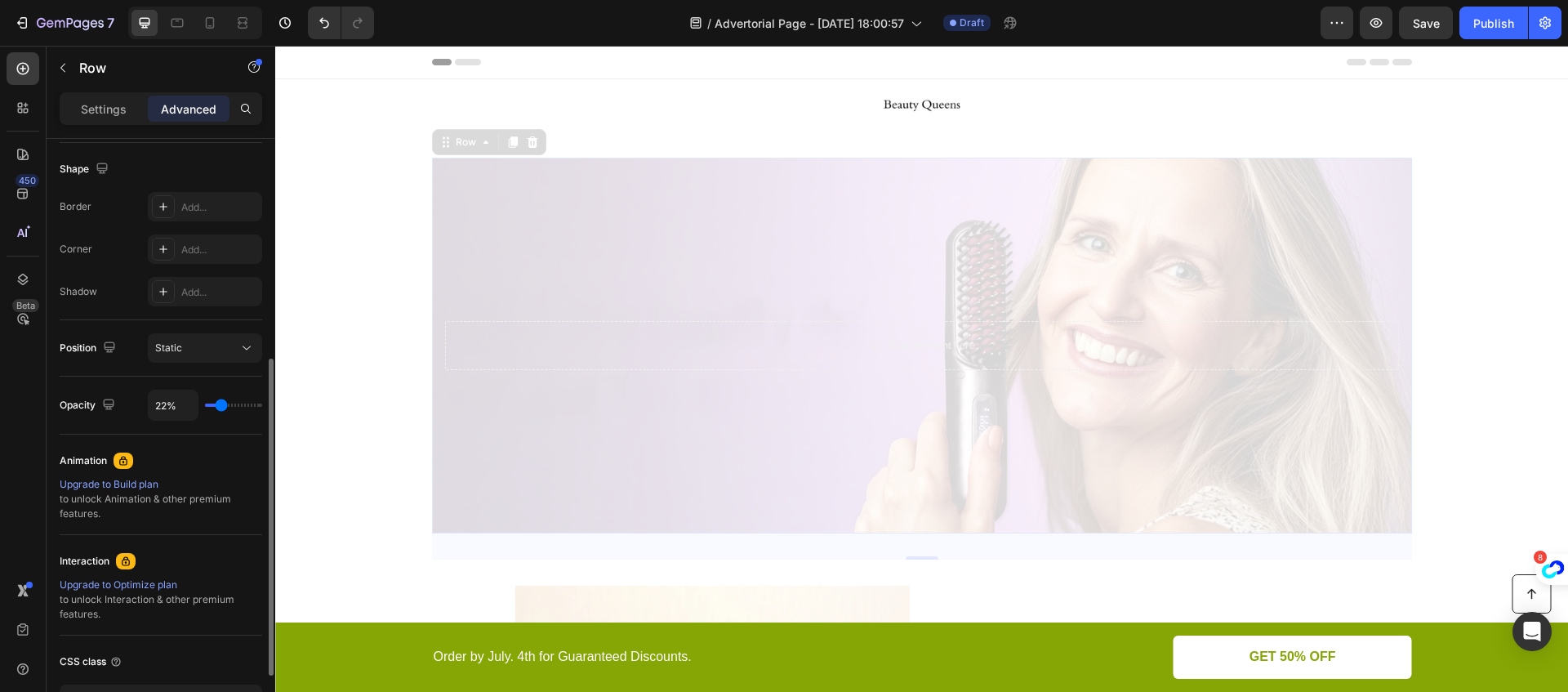
type input "24"
type input "26%"
type input "26"
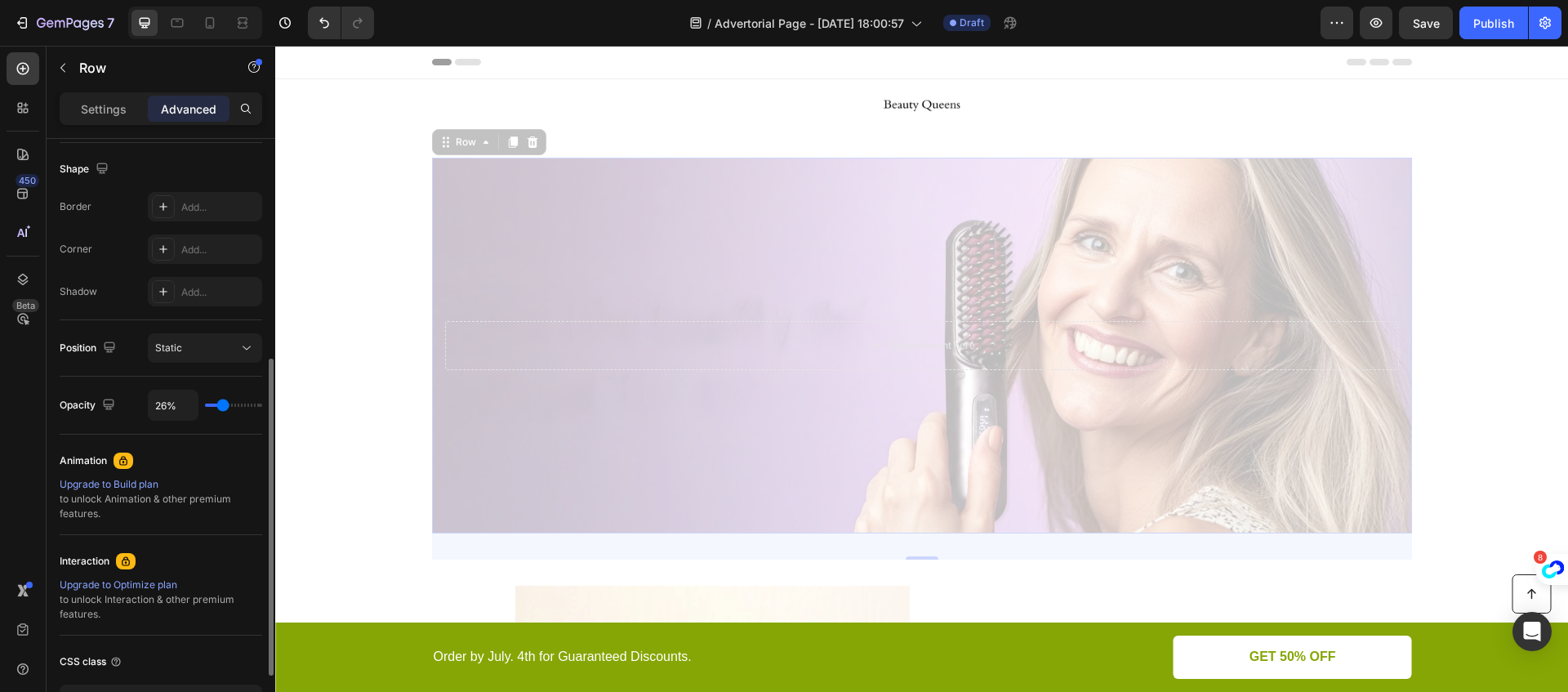
type input "27%"
type input "27"
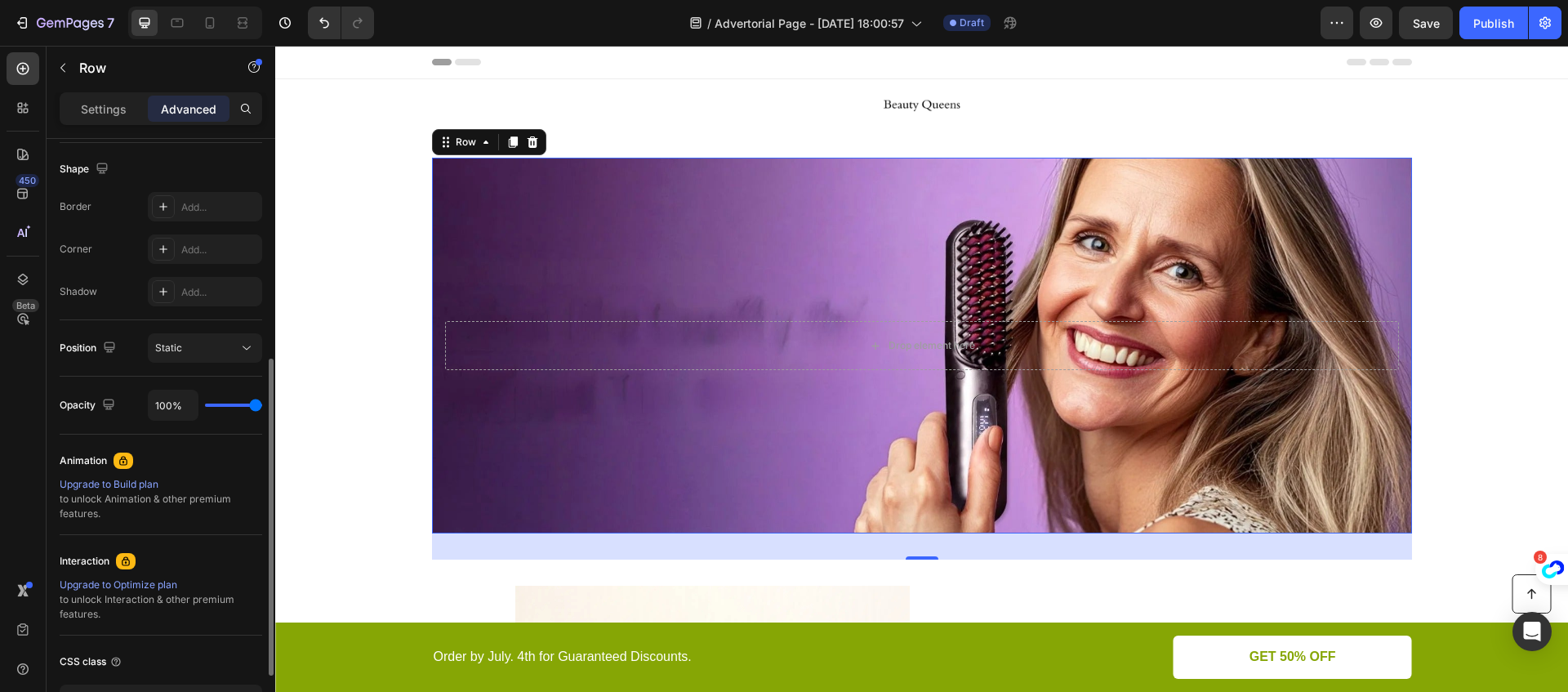
drag, startPoint x: 249, startPoint y: 407, endPoint x: 266, endPoint y: 406, distance: 17.0
click at [262, 406] on input "range" at bounding box center [233, 406] width 57 height 4
click at [229, 360] on button "Static" at bounding box center [205, 348] width 115 height 30
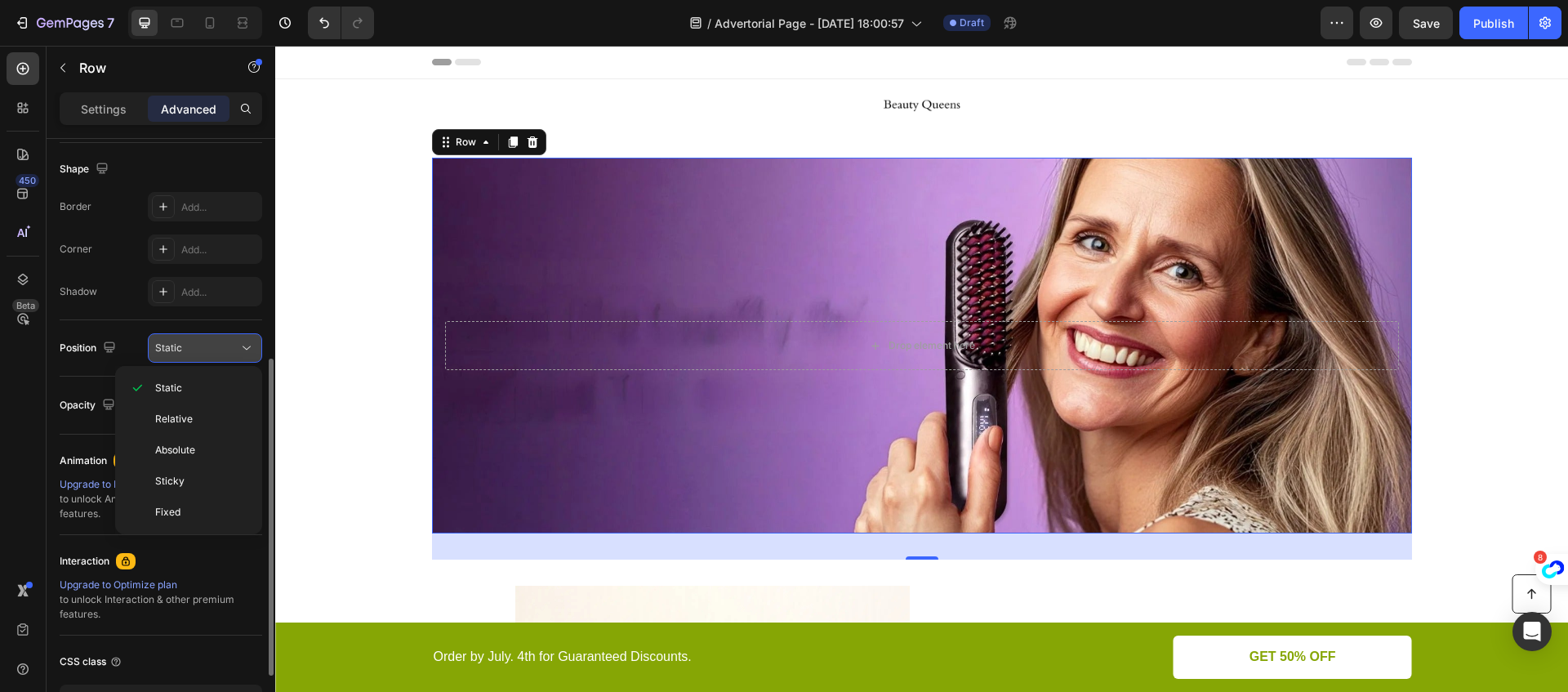
click at [229, 356] on button "Static" at bounding box center [205, 348] width 115 height 30
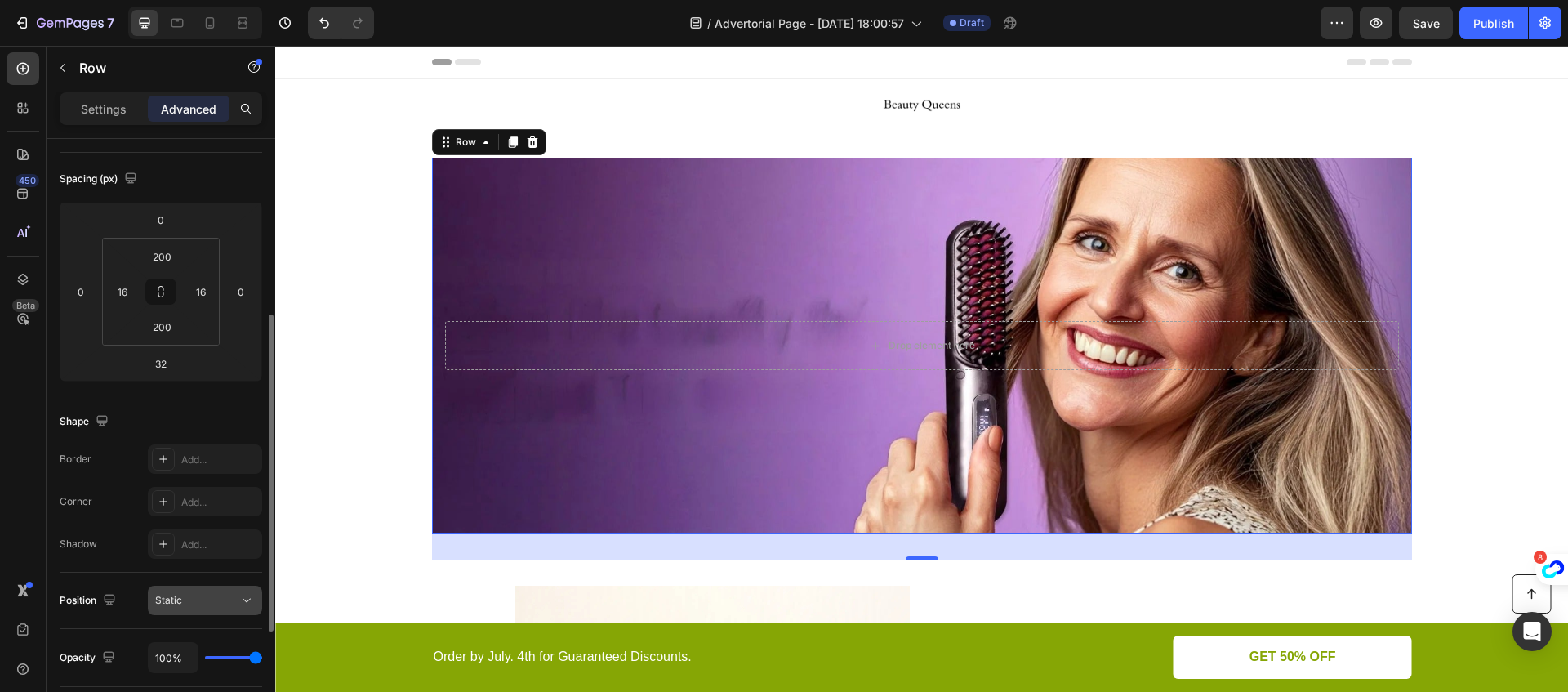
scroll to position [0, 0]
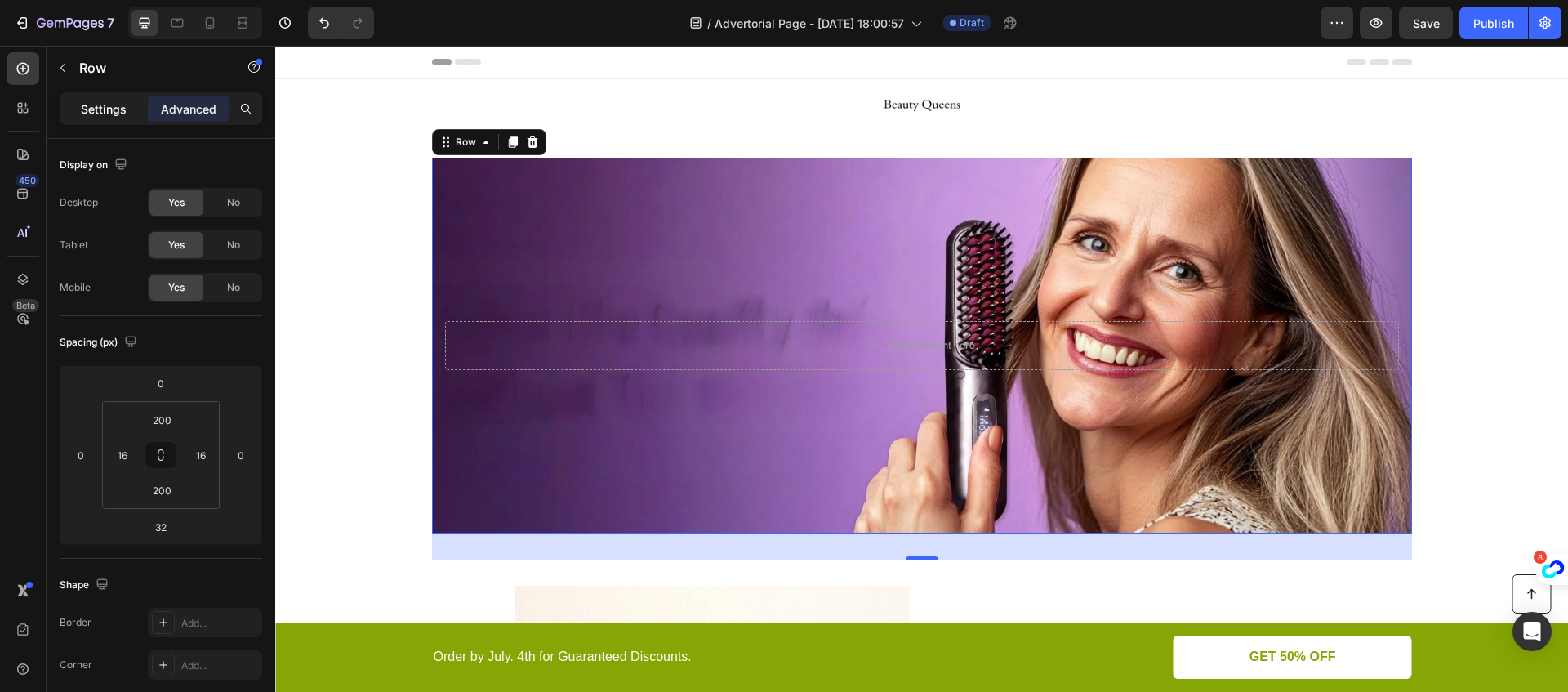
click at [110, 112] on p "Settings" at bounding box center [104, 108] width 46 height 17
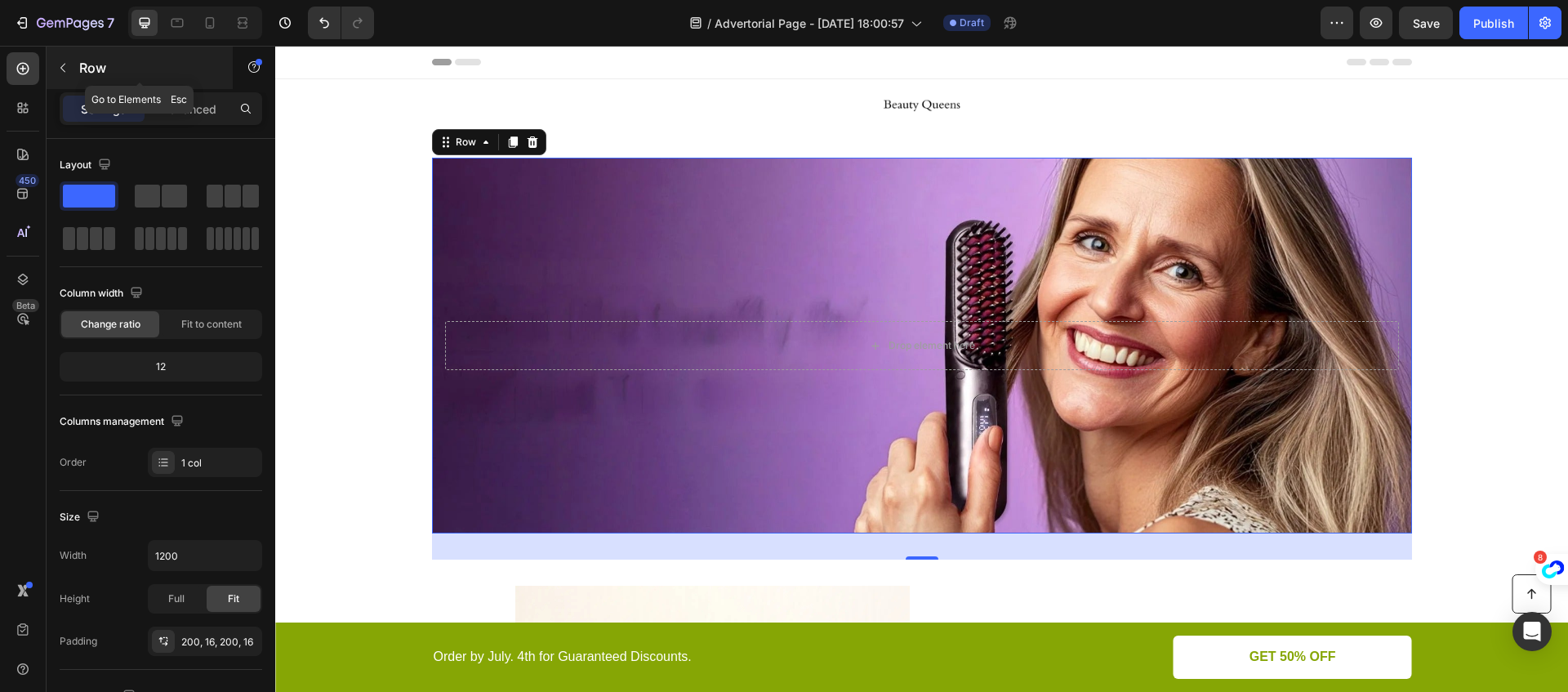
click at [63, 65] on icon "button" at bounding box center [62, 69] width 5 height 9
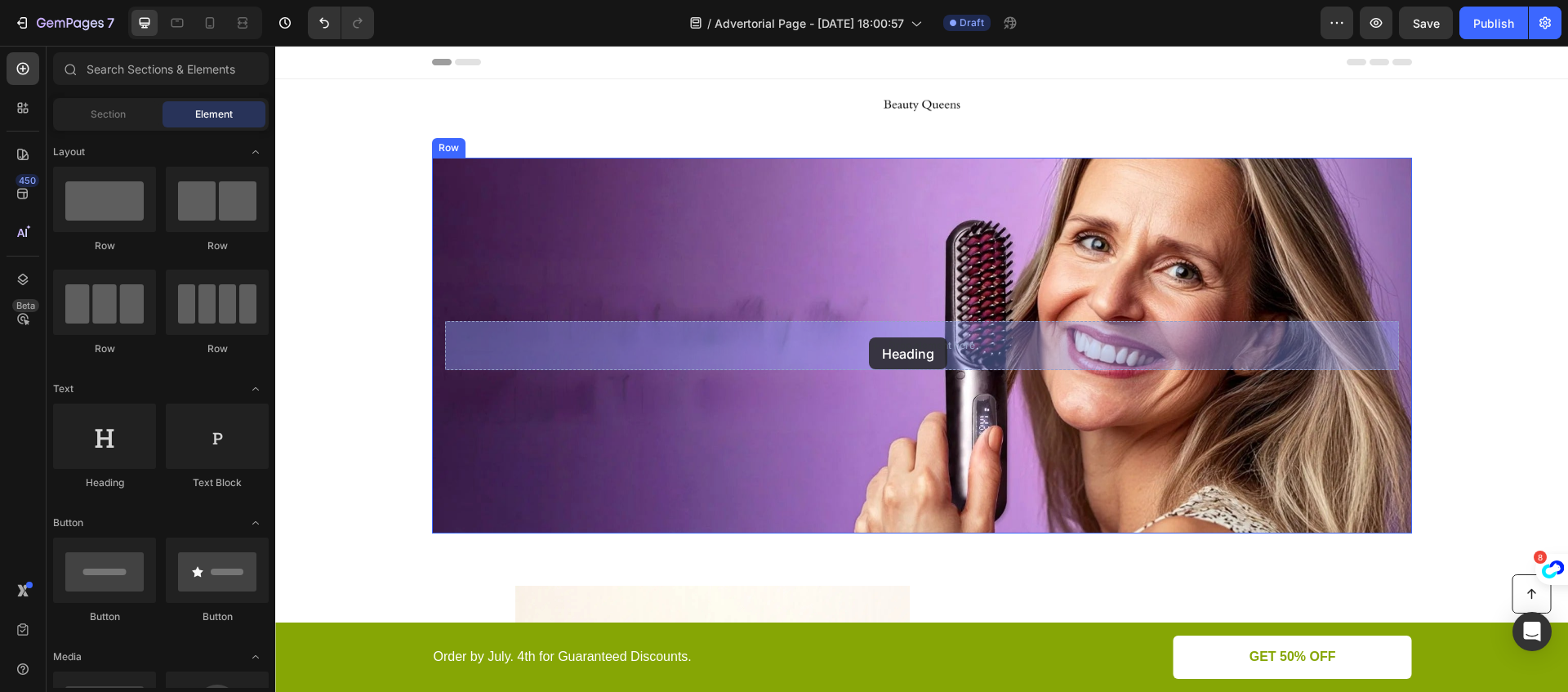
drag, startPoint x: 383, startPoint y: 484, endPoint x: 870, endPoint y: 336, distance: 509.0
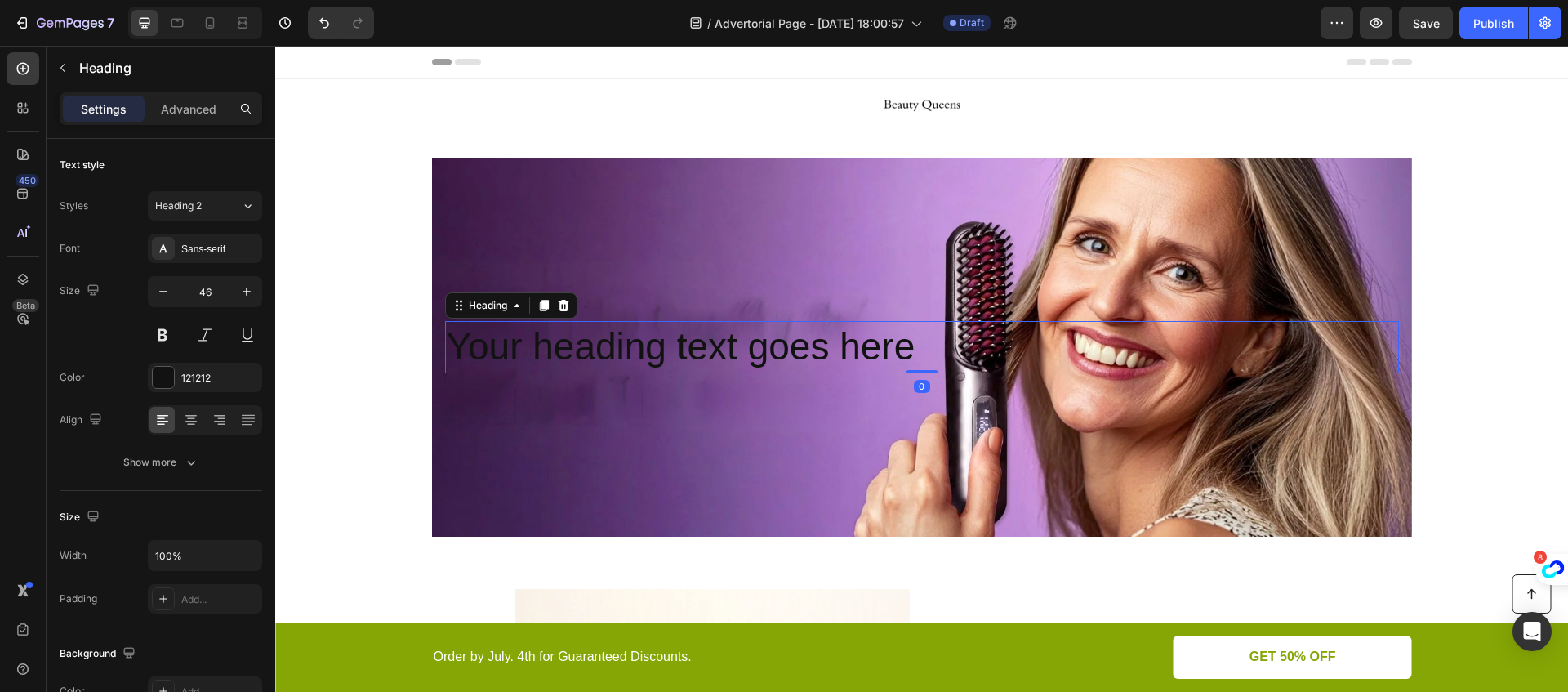
click at [861, 338] on h2 "Your heading text goes here" at bounding box center [922, 347] width 954 height 52
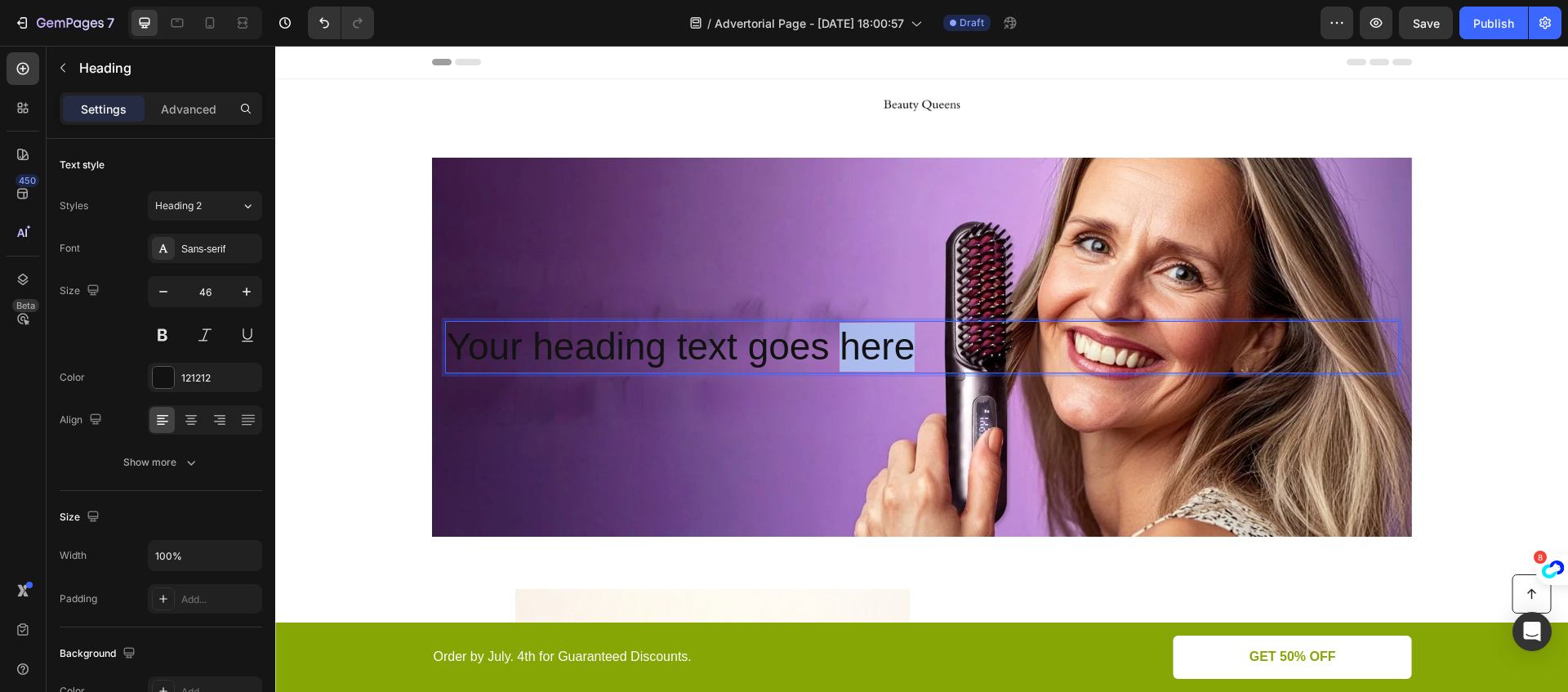
click at [861, 338] on p "Your heading text goes here" at bounding box center [922, 347] width 950 height 49
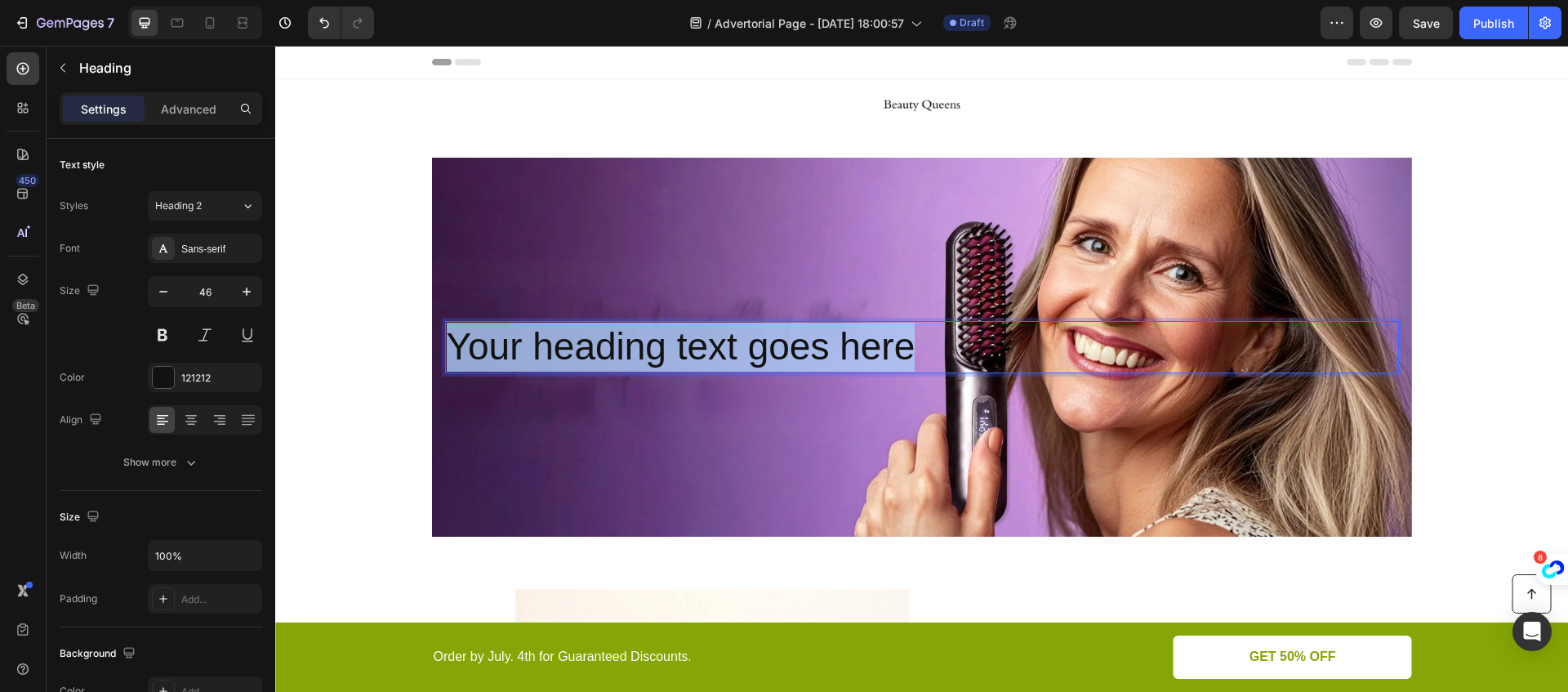
click at [861, 338] on p "Your heading text goes here" at bounding box center [922, 347] width 950 height 49
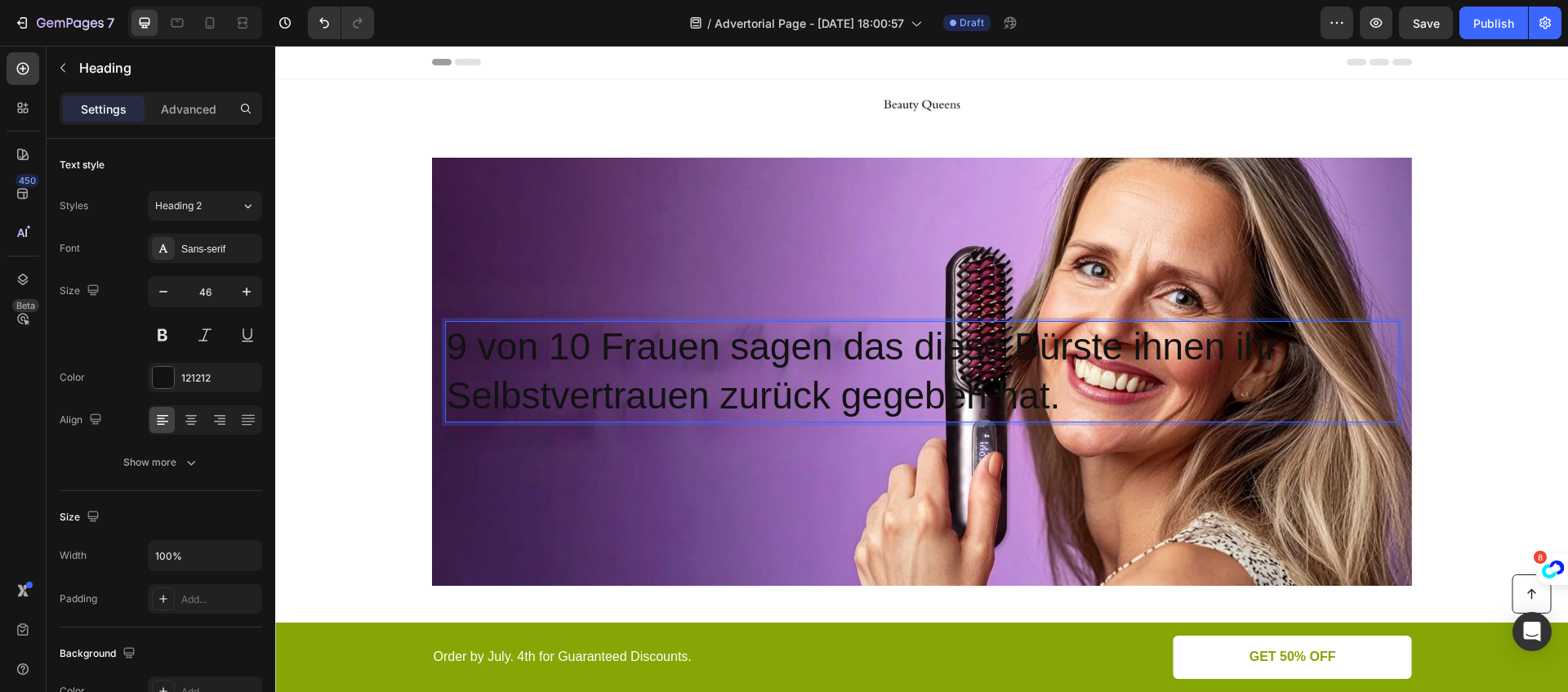
drag, startPoint x: 1073, startPoint y: 396, endPoint x: 453, endPoint y: 336, distance: 622.9
click at [453, 336] on p "9 von 10 Frauen sagen das diese Bürste ihnen ihr Selbstvertrauen zurück gegeben…" at bounding box center [922, 371] width 950 height 98
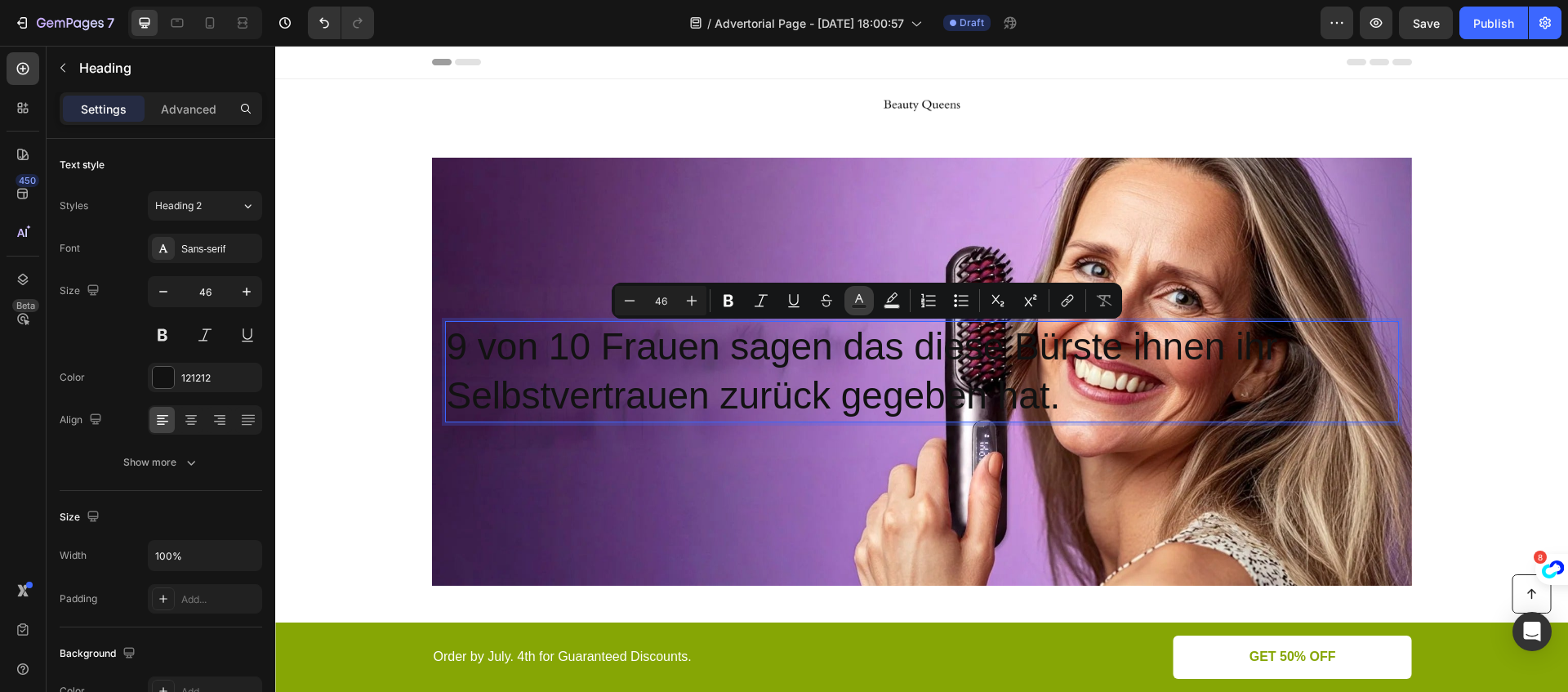
click at [846, 294] on button "Text Color" at bounding box center [859, 300] width 30 height 30
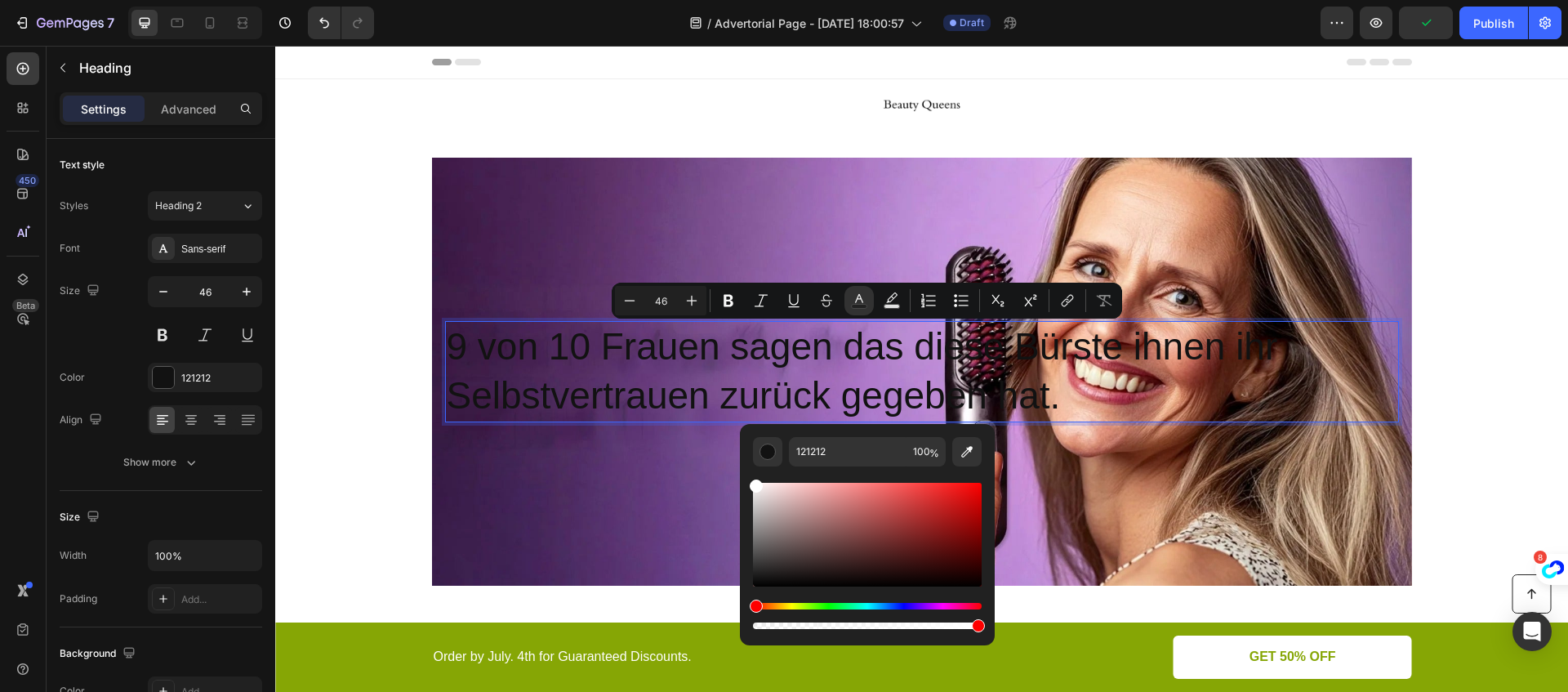
drag, startPoint x: 1051, startPoint y: 528, endPoint x: 728, endPoint y: 472, distance: 327.8
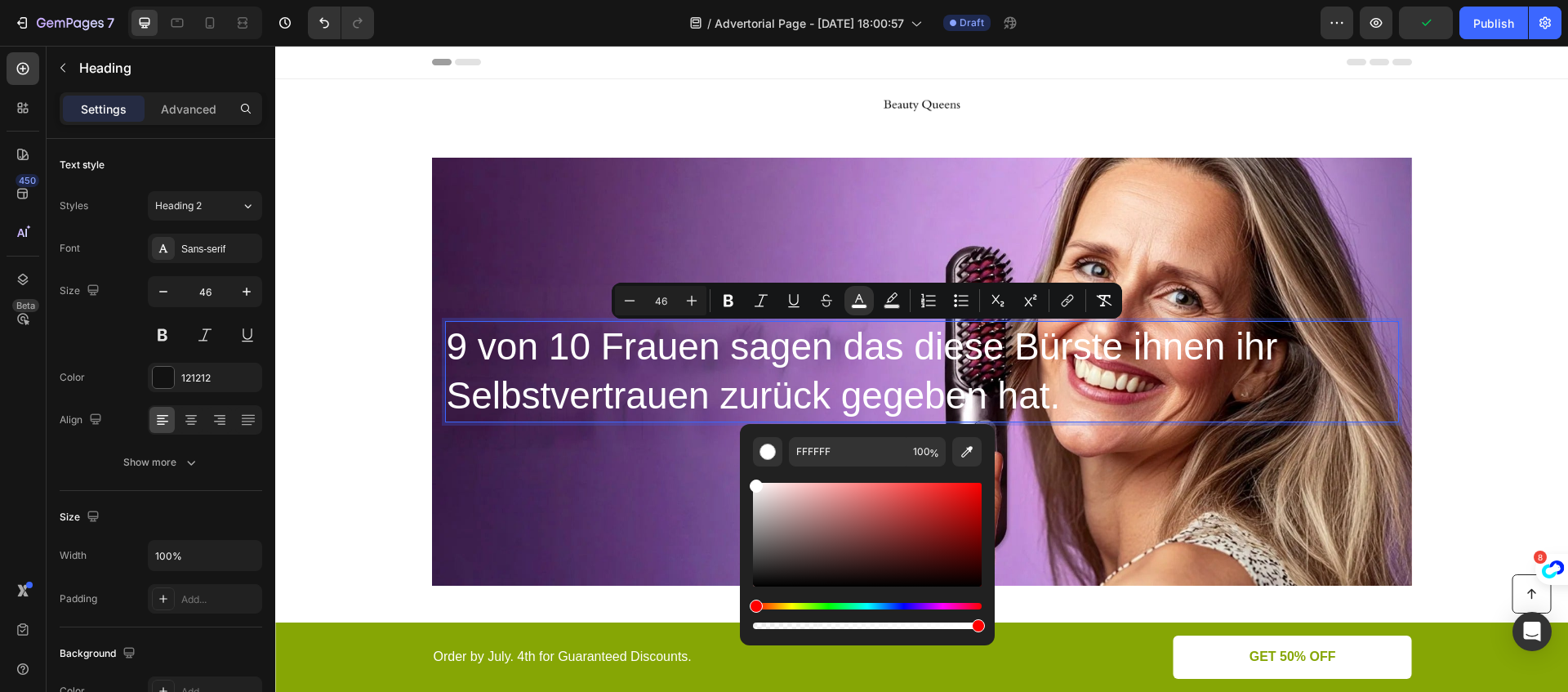
click at [1073, 399] on p "9 von 10 Frauen sagen das diese Bürste ihnen ihr Selbstvertrauen zurück gegeben…" at bounding box center [922, 371] width 950 height 98
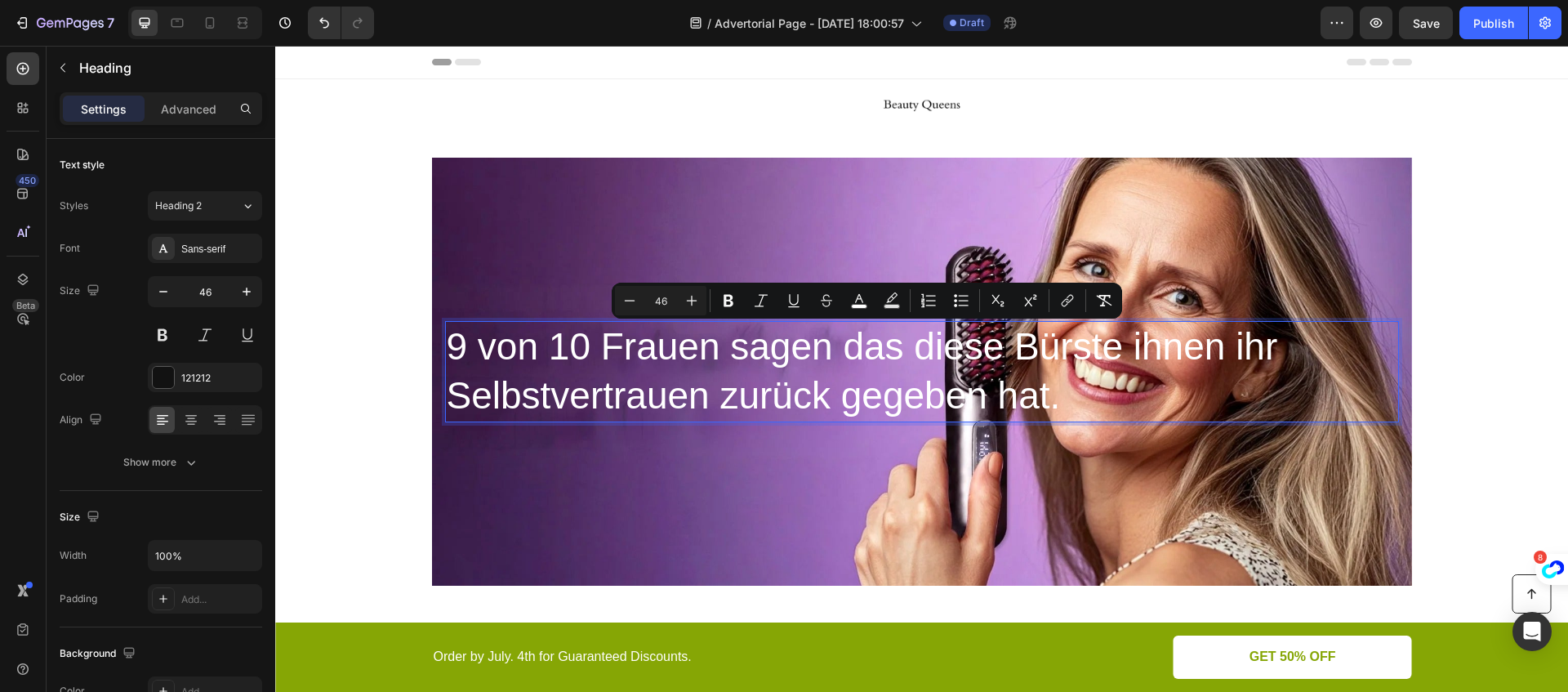
drag, startPoint x: 1069, startPoint y: 398, endPoint x: 449, endPoint y: 354, distance: 621.6
click at [449, 354] on p "9 von 10 Frauen sagen das diese Bürste ihnen ihr Selbstvertrauen zurück gegeben…" at bounding box center [922, 371] width 950 height 98
click at [733, 295] on icon "Editor contextual toolbar" at bounding box center [728, 301] width 16 height 16
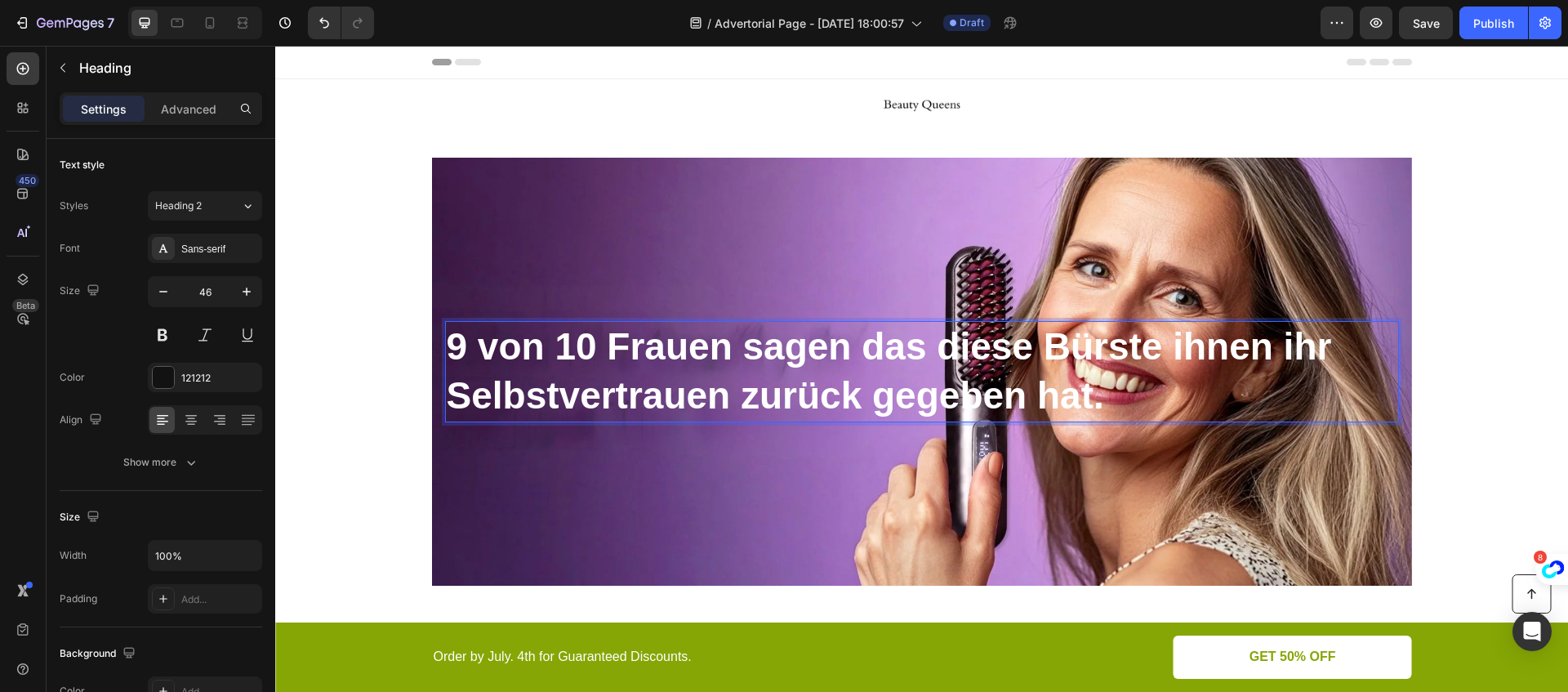
click at [1120, 397] on p "9 von 10 Frauen sagen das diese Bürste ihnen ihr Selbstvertrauen zurück gegeben…" at bounding box center [922, 371] width 950 height 98
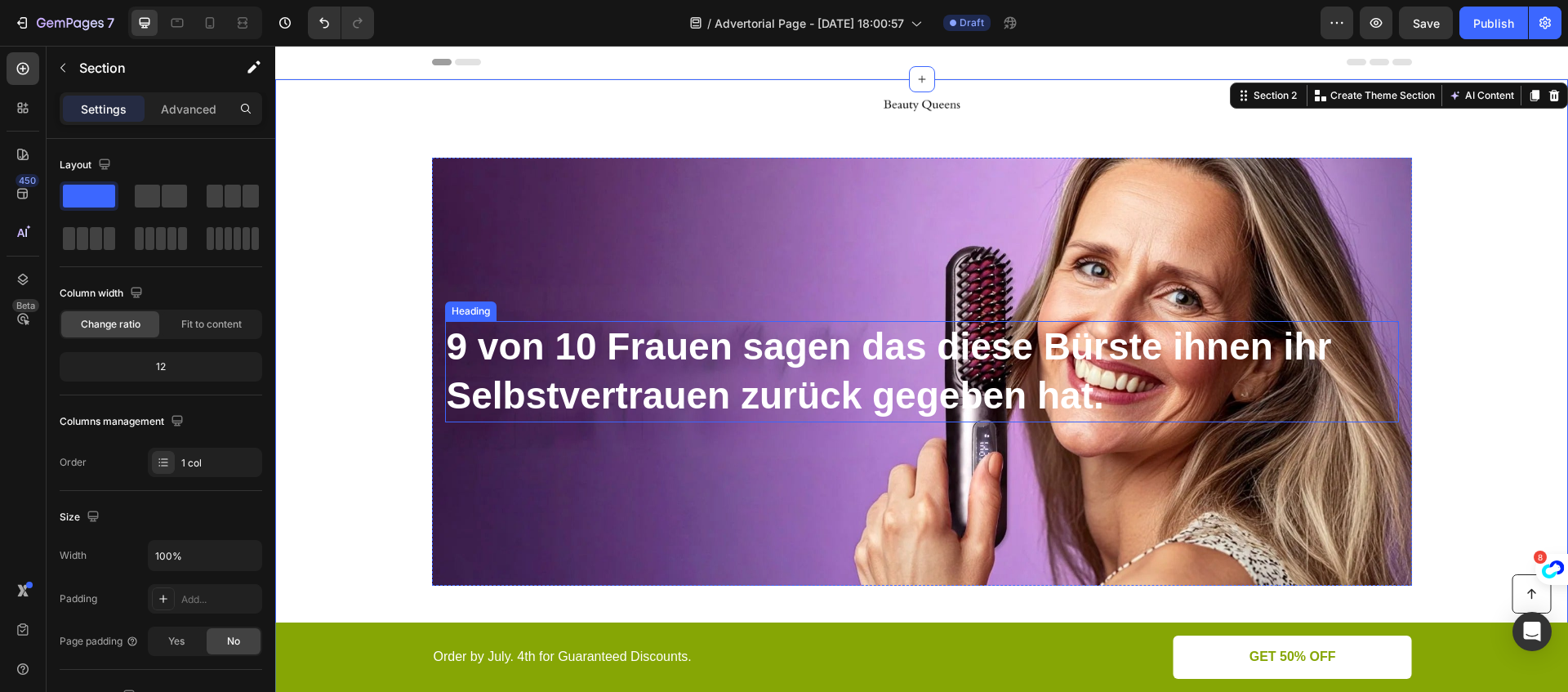
click at [522, 358] on strong "9 von 10 Frauen sagen das diese Bürste ihnen ihr" at bounding box center [890, 346] width 885 height 42
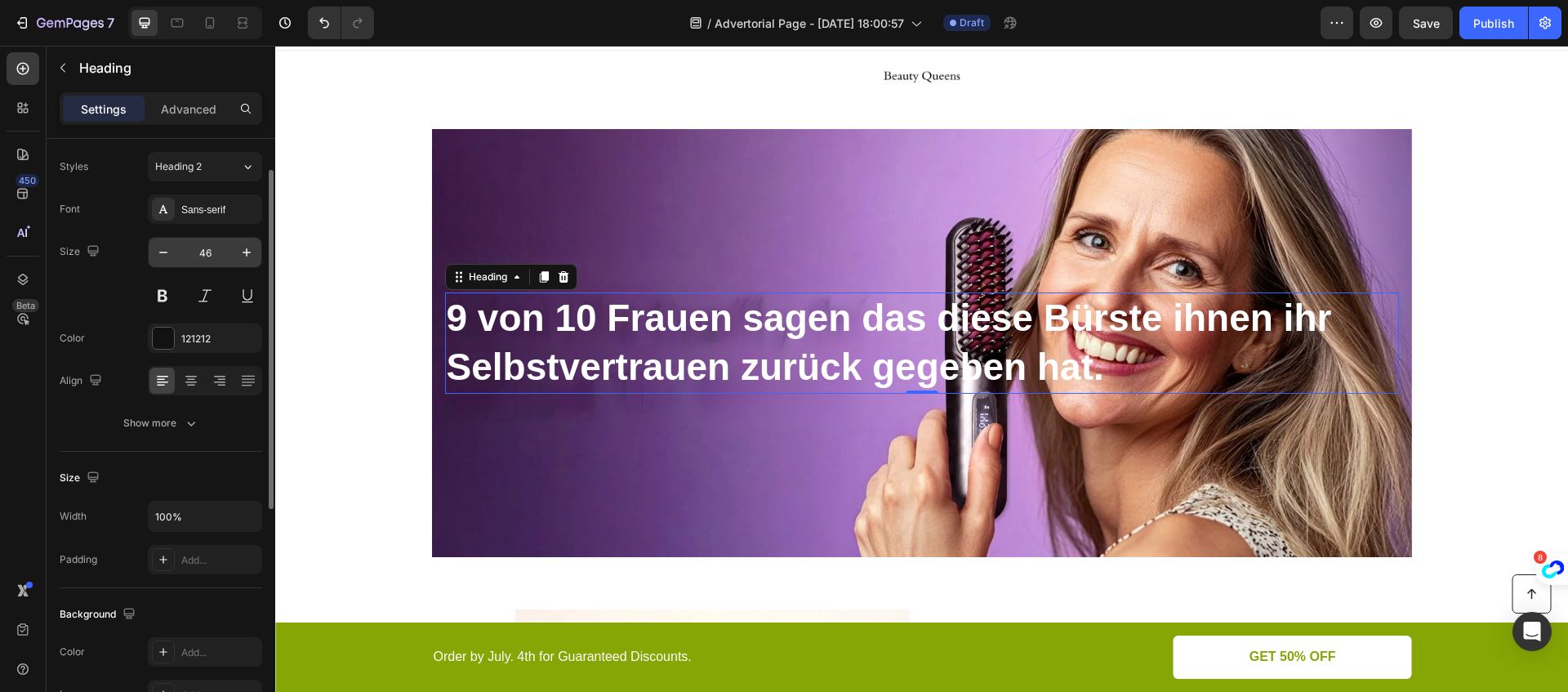
scroll to position [45, 0]
click at [176, 108] on p "Advanced" at bounding box center [188, 108] width 55 height 17
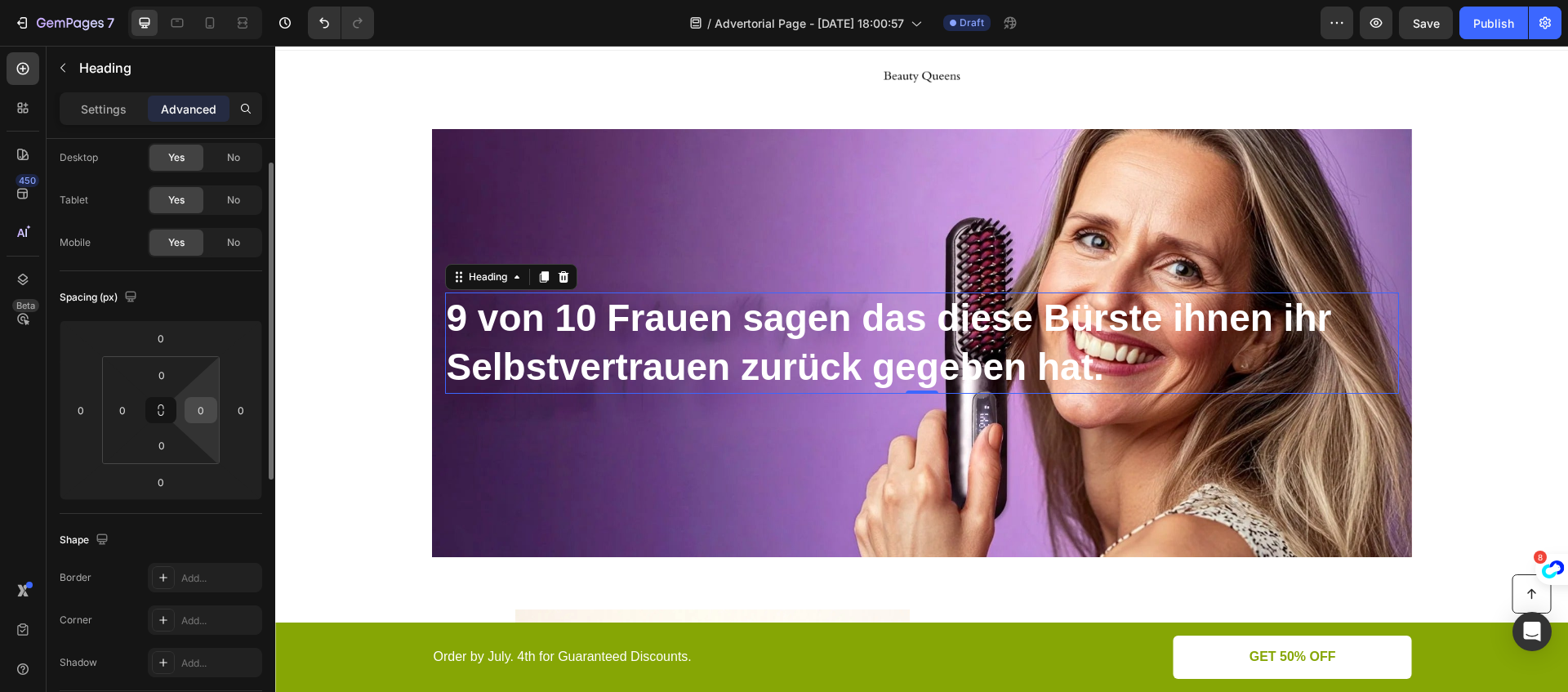
click at [205, 410] on input "0" at bounding box center [201, 409] width 24 height 24
click at [201, 289] on div "Spacing (px)" at bounding box center [161, 297] width 202 height 26
click at [197, 418] on input "30" at bounding box center [201, 409] width 24 height 24
click at [234, 410] on input "0" at bounding box center [240, 409] width 24 height 24
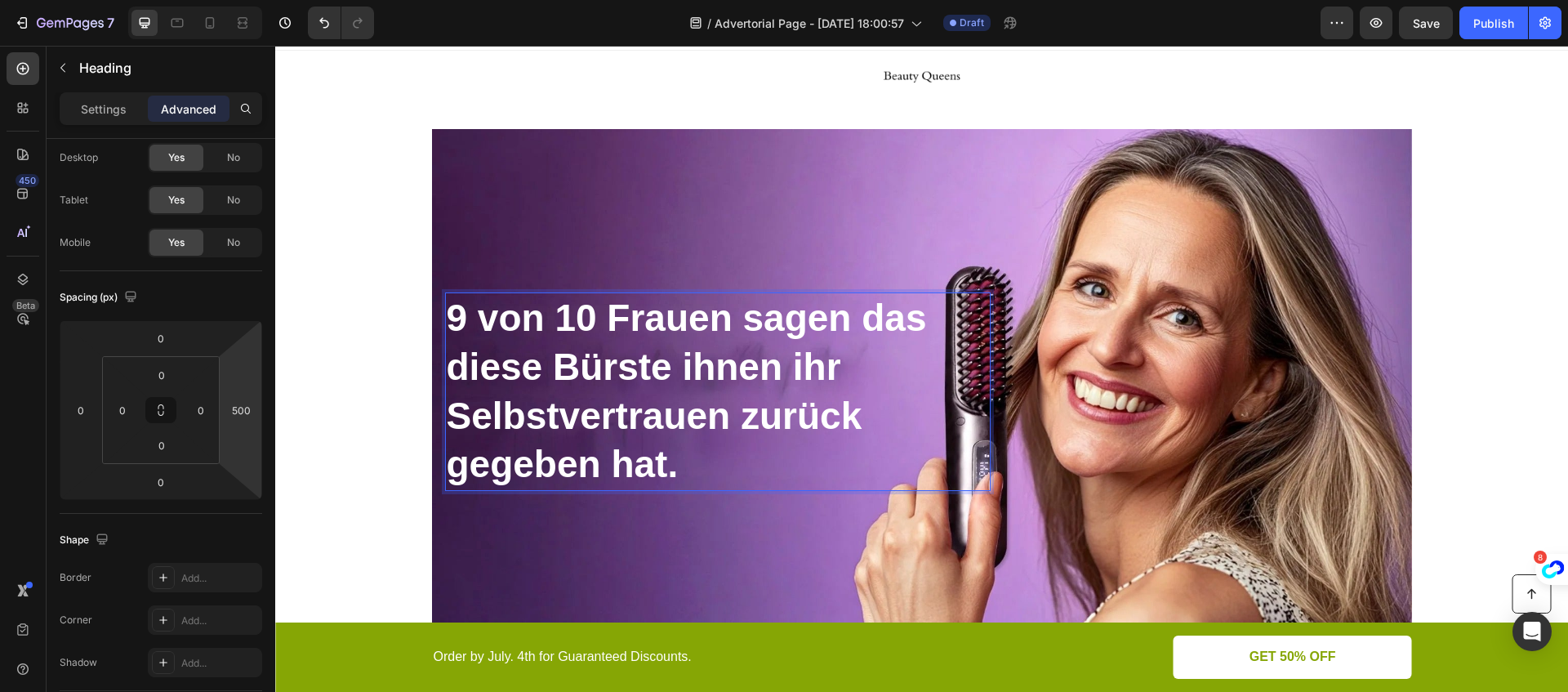
drag, startPoint x: 685, startPoint y: 464, endPoint x: 448, endPoint y: 307, distance: 284.3
click at [448, 307] on p "9 von 10 Frauen sagen das diese Bürste ihnen ihr Selbstvertrauen zurück gegeben…" at bounding box center [718, 391] width 542 height 195
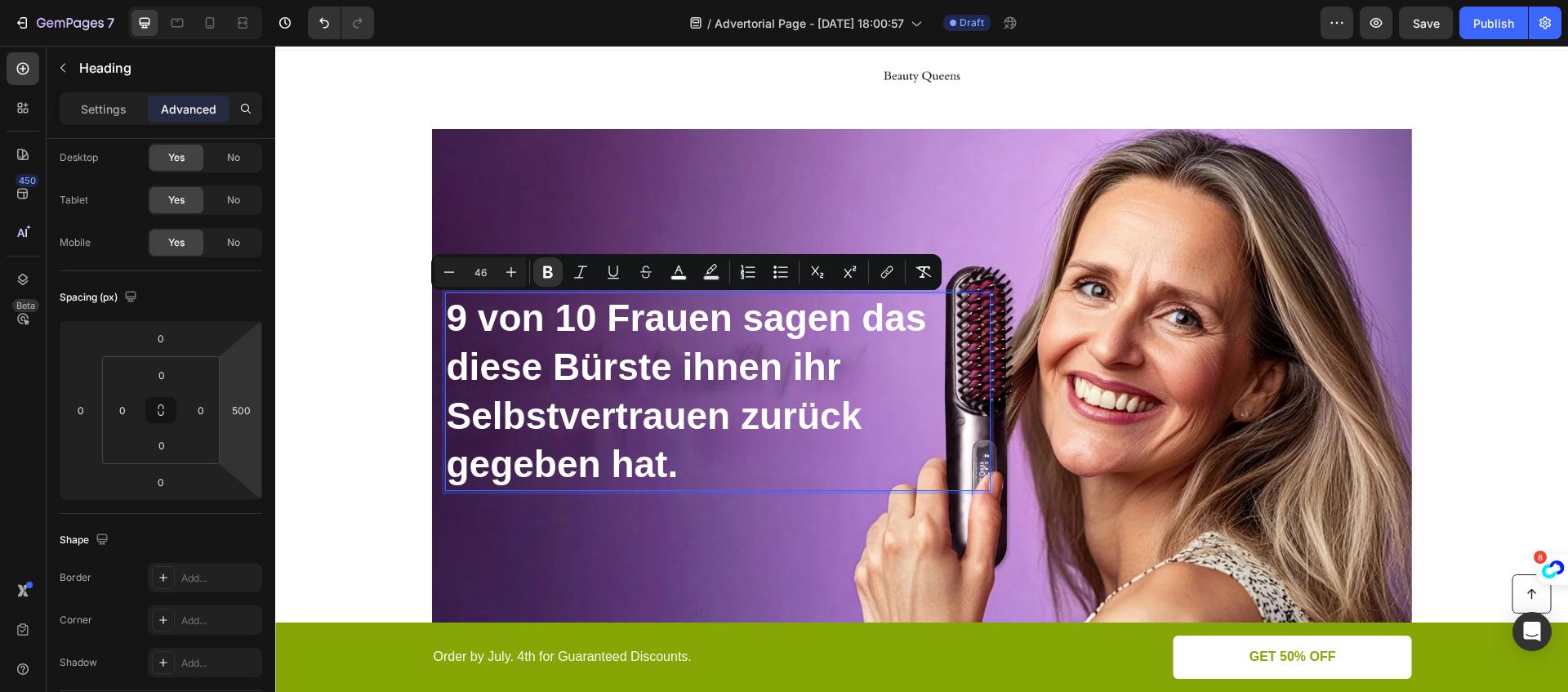
click at [686, 344] on p "9 von 10 Frauen sagen das diese Bürste ihnen ihr Selbstvertrauen zurück gegeben…" at bounding box center [718, 391] width 542 height 195
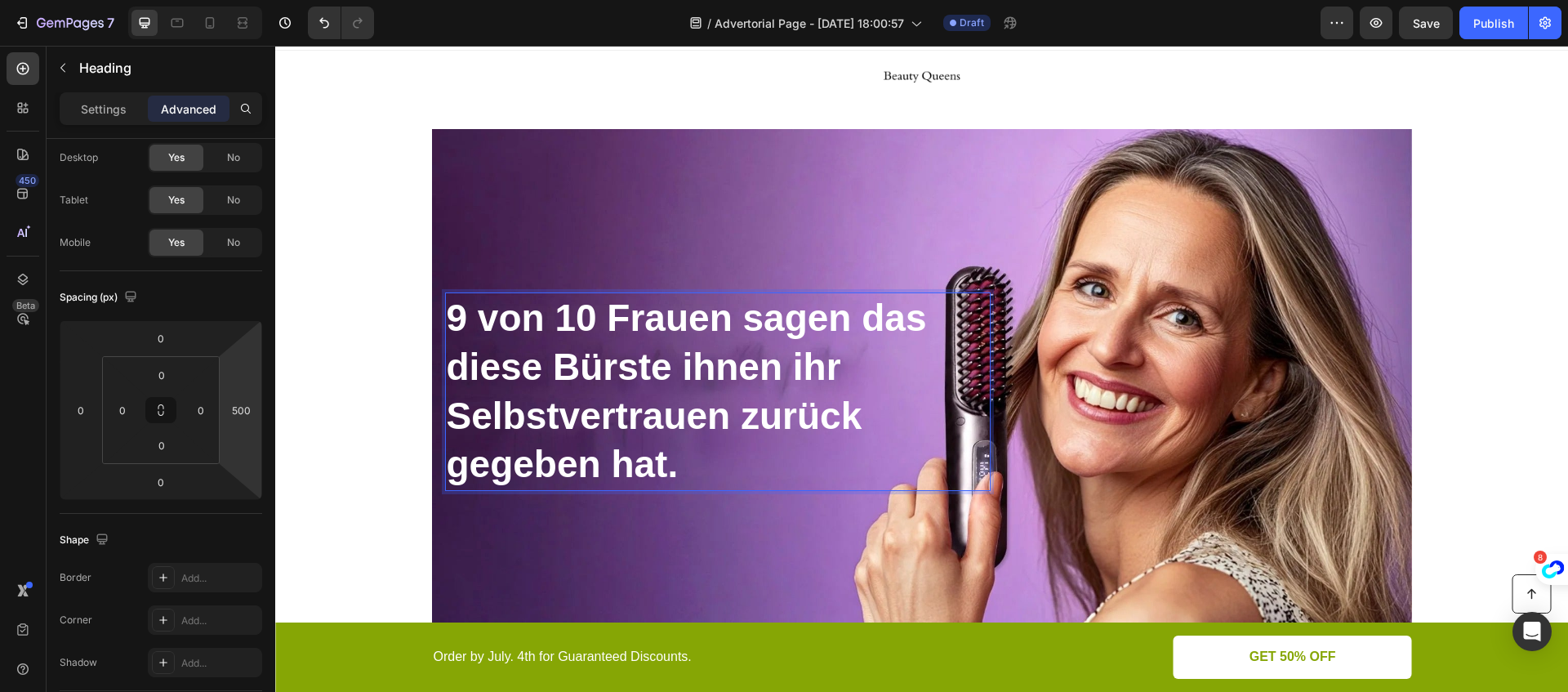
click at [462, 422] on strong "Selbstvertrauen zurück gegeben hat." at bounding box center [655, 440] width 415 height 91
click at [114, 116] on p "Settings" at bounding box center [104, 108] width 46 height 17
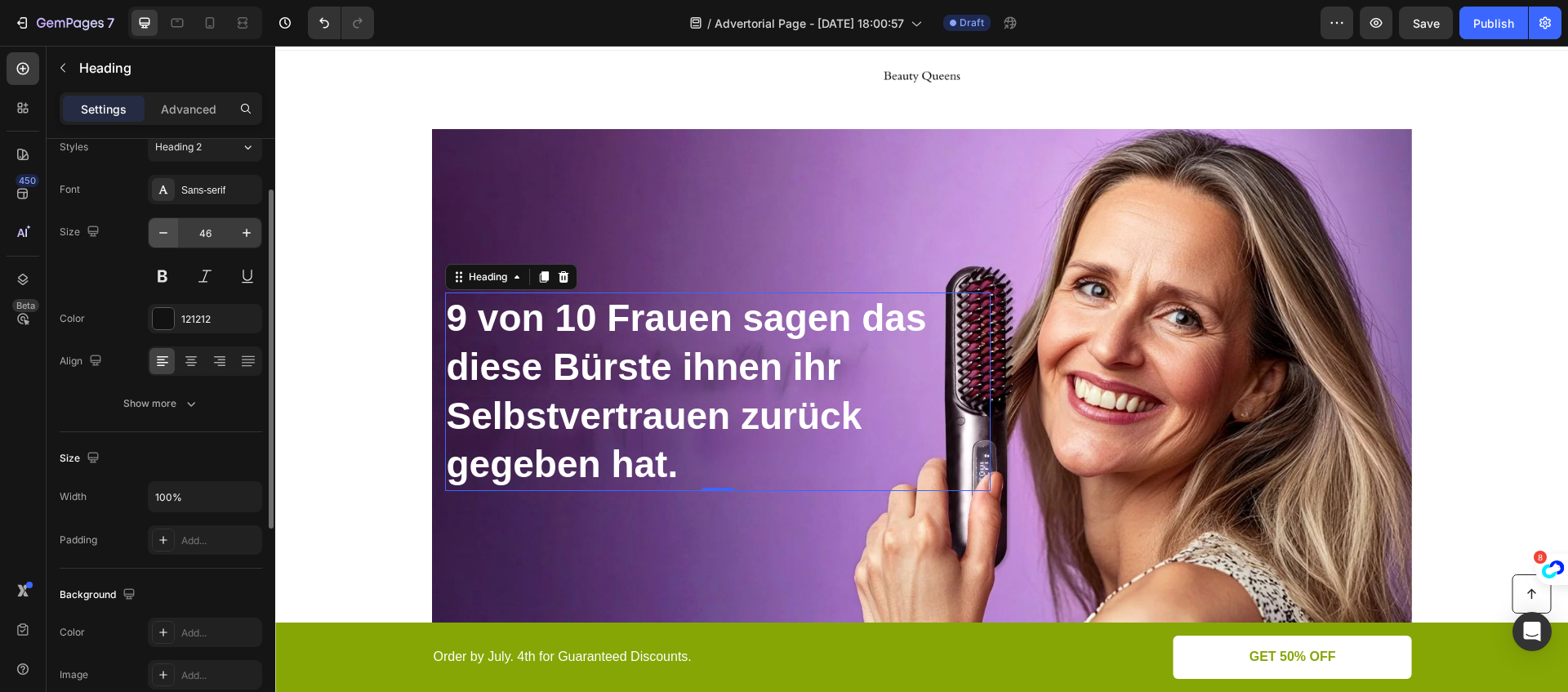
scroll to position [70, 0]
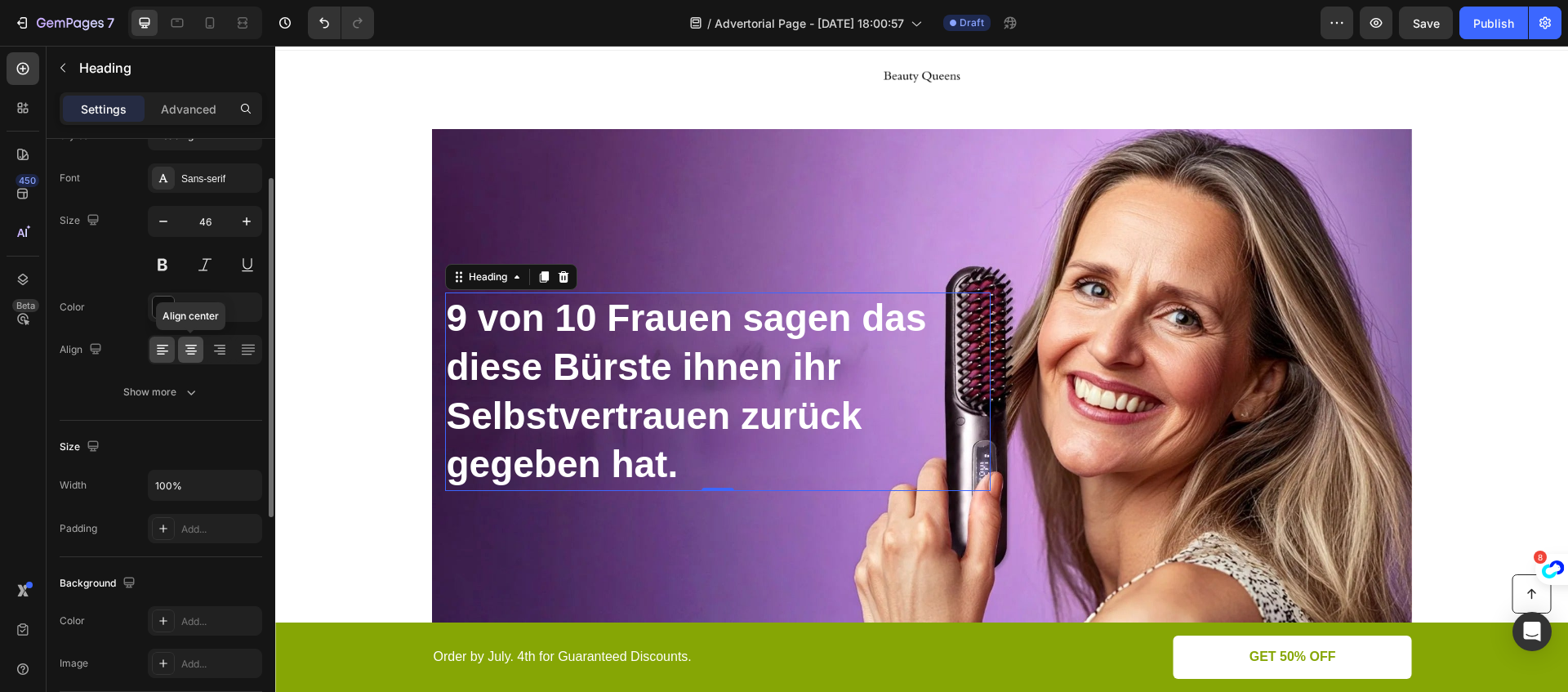
click at [191, 348] on icon at bounding box center [191, 349] width 8 height 2
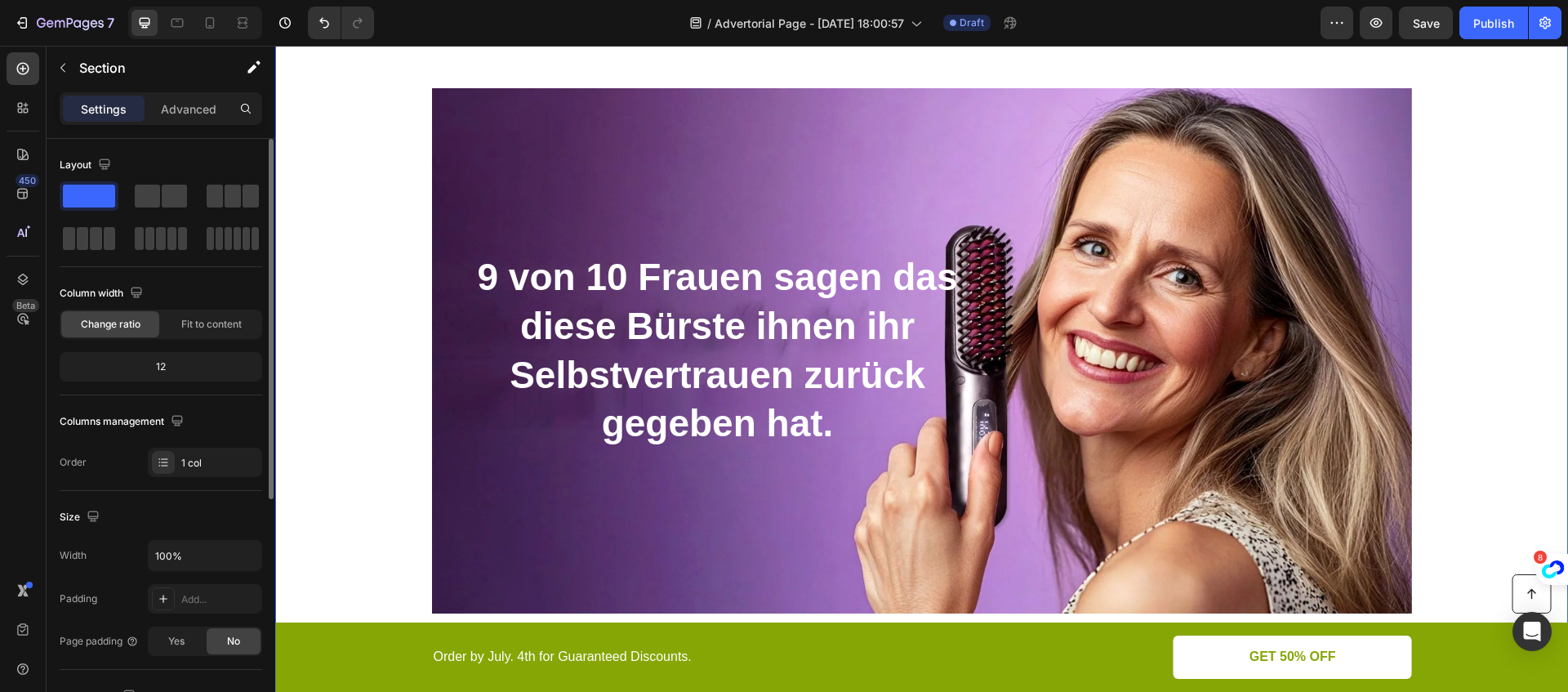
scroll to position [79, 0]
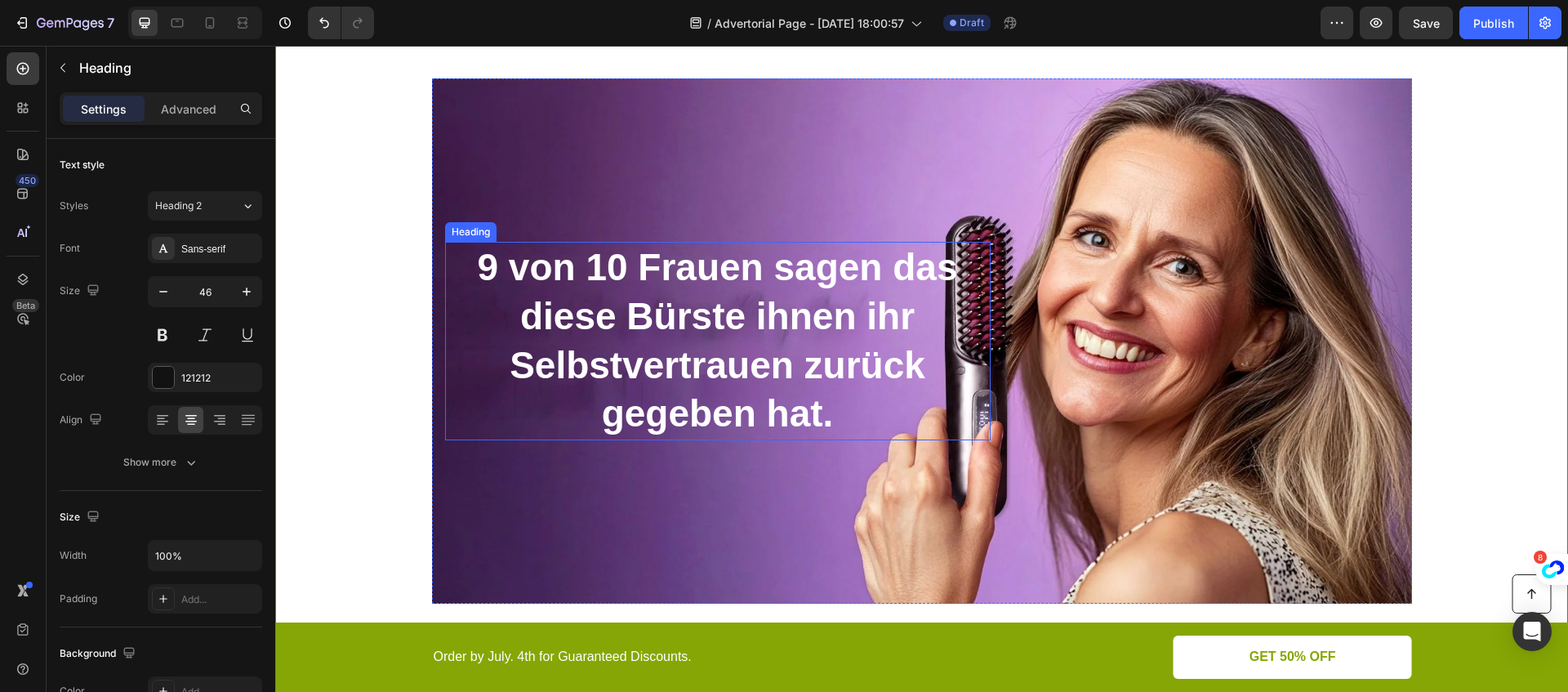
click at [676, 254] on strong "9 von 10 Frauen sagen das diese Bürste ihnen ihr" at bounding box center [717, 291] width 481 height 91
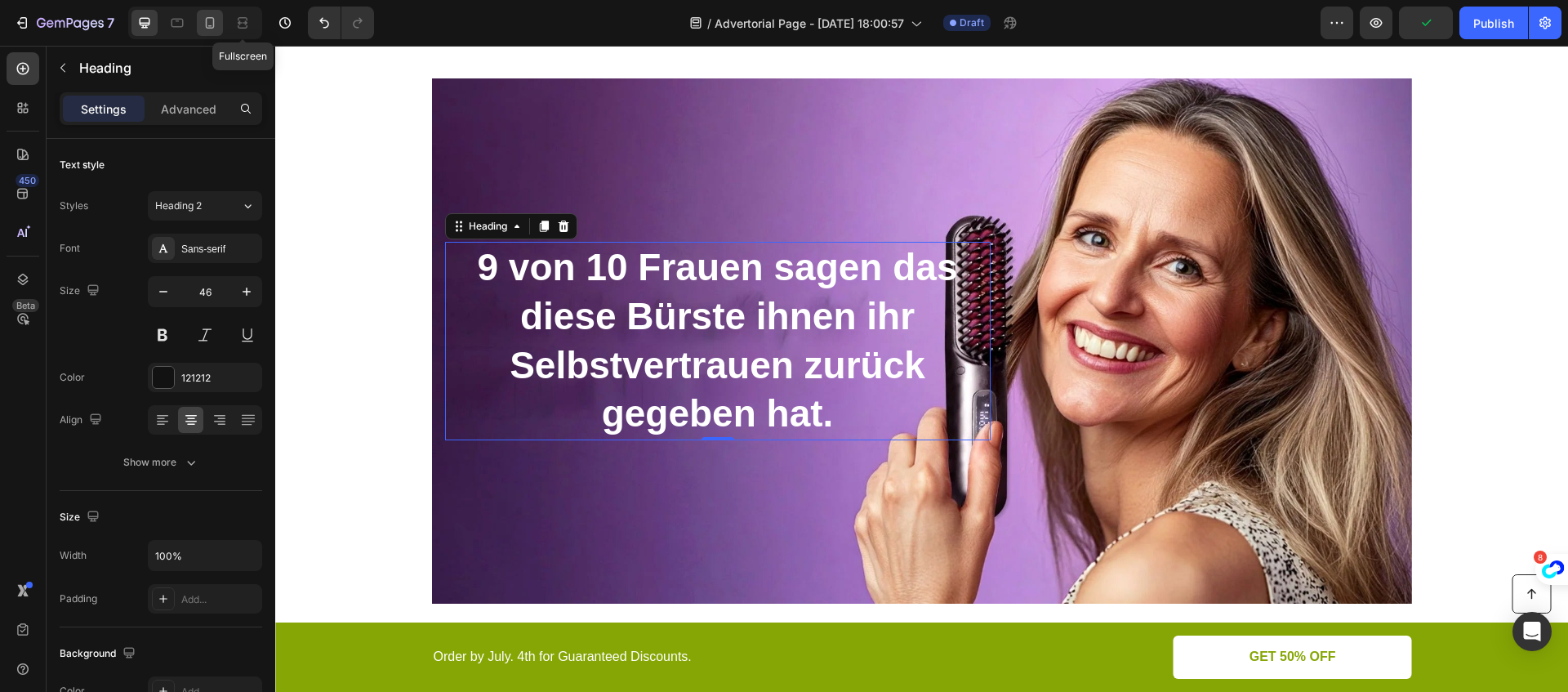
click at [210, 22] on icon at bounding box center [210, 23] width 16 height 16
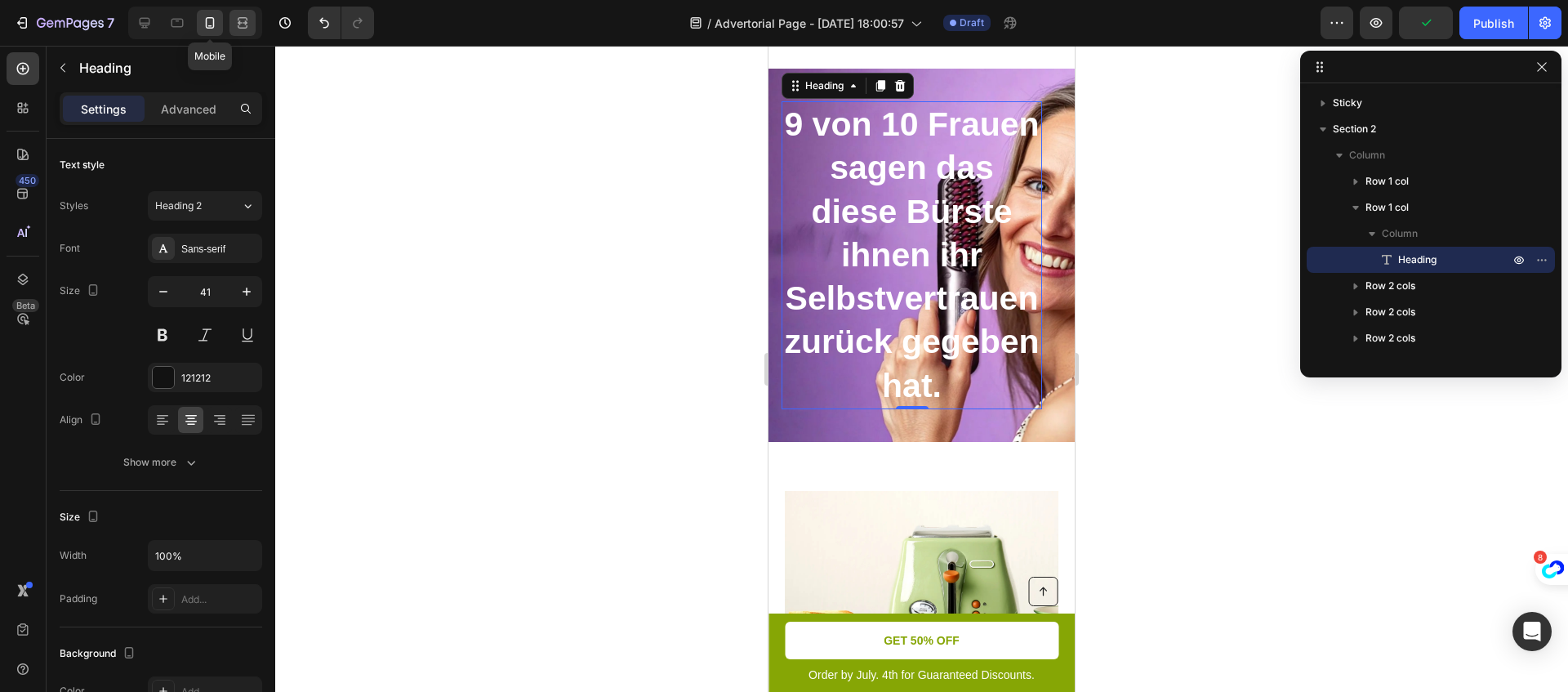
scroll to position [78, 0]
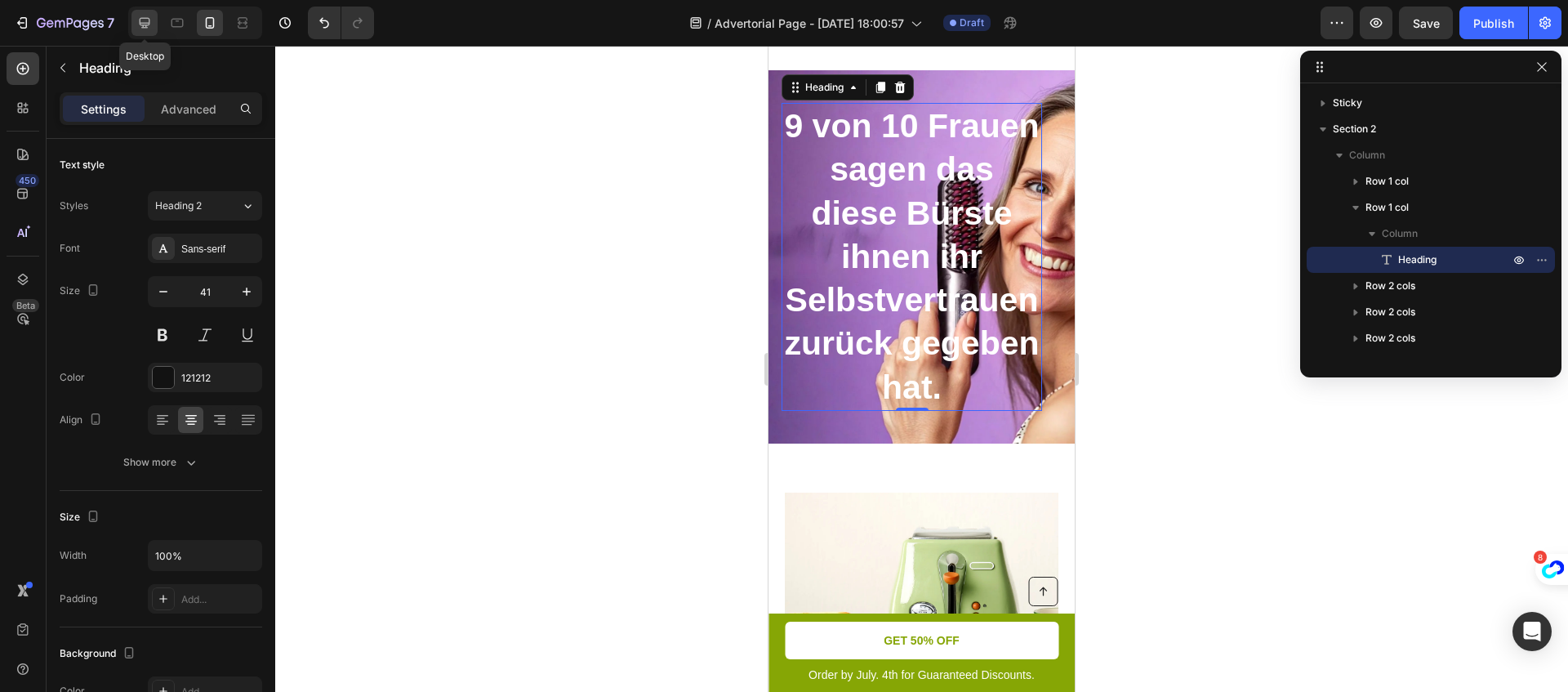
click at [137, 19] on icon at bounding box center [145, 23] width 16 height 16
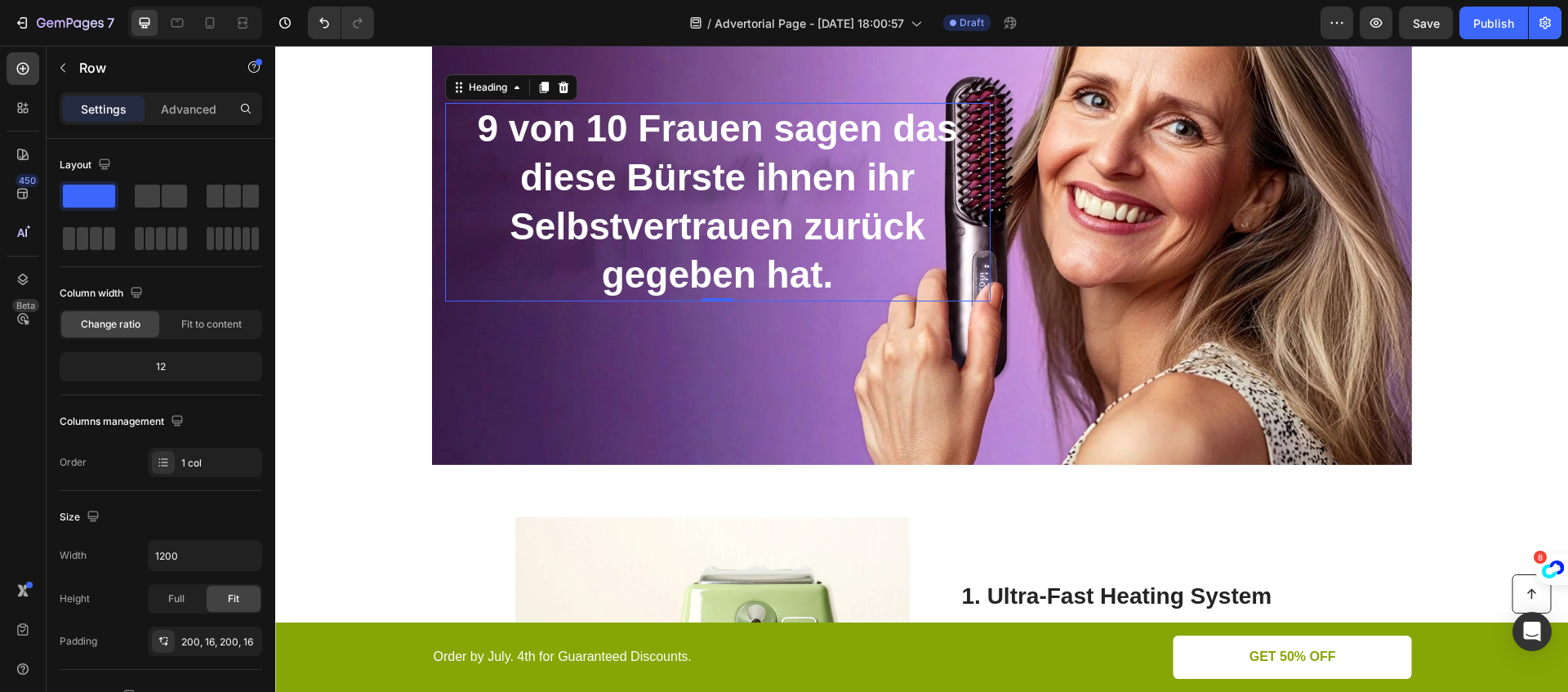
click at [680, 312] on div "⁠⁠⁠⁠⁠⁠⁠ 9 von 10 Frauen sagen das diese Bürste ihnen ihr Selbstvertrauen zurück…" at bounding box center [921, 201] width 980 height 525
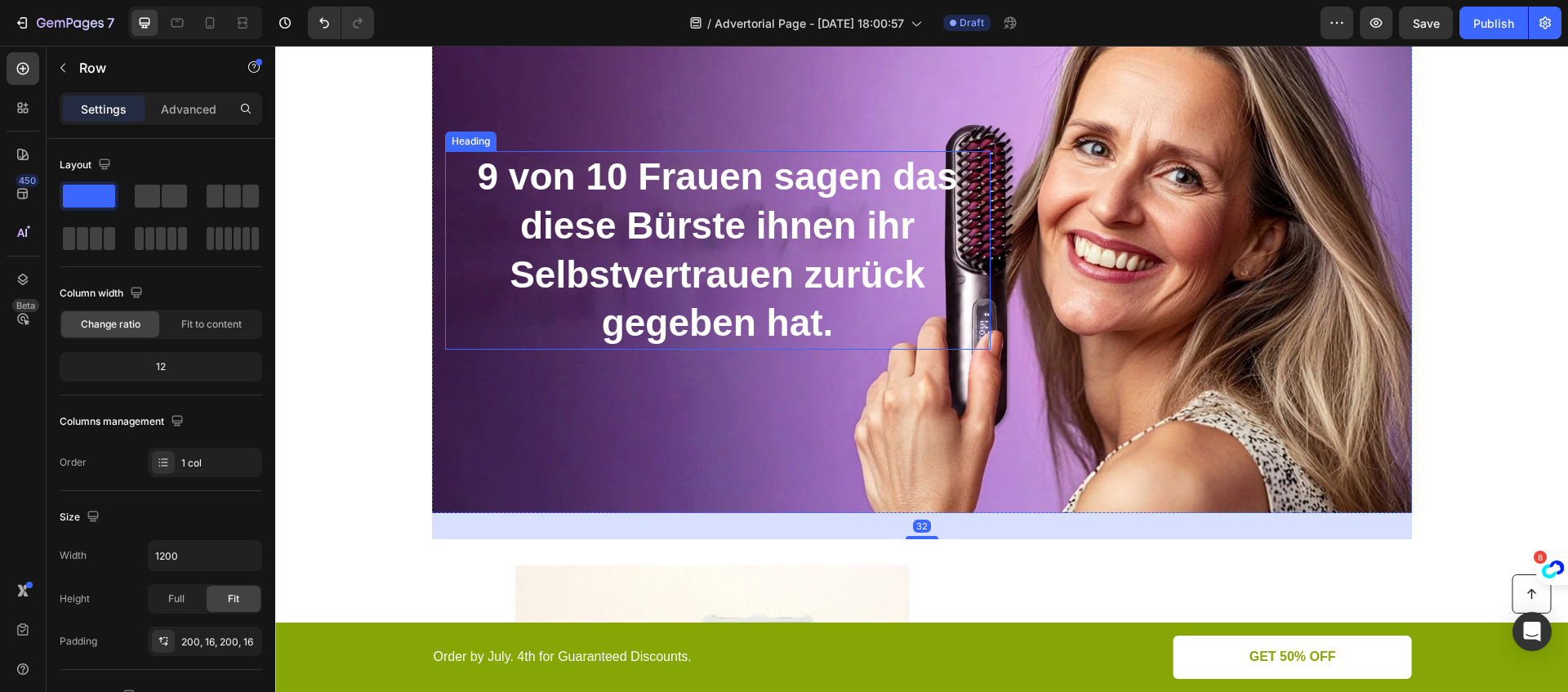
scroll to position [113, 0]
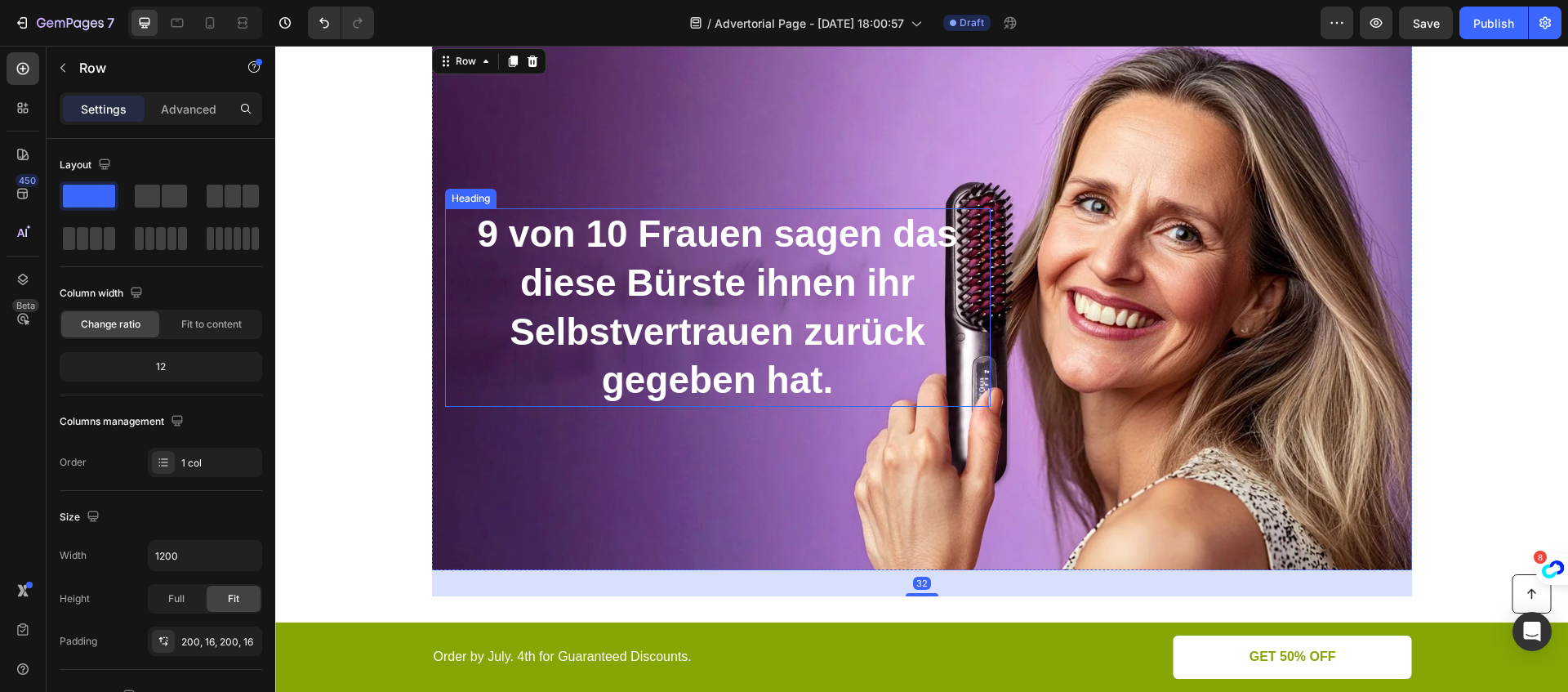
click at [769, 309] on p "⁠⁠⁠⁠⁠⁠⁠ 9 von 10 Frauen sagen das diese Bürste ihnen ihr Selbstvertrauen zurück…" at bounding box center [718, 307] width 542 height 195
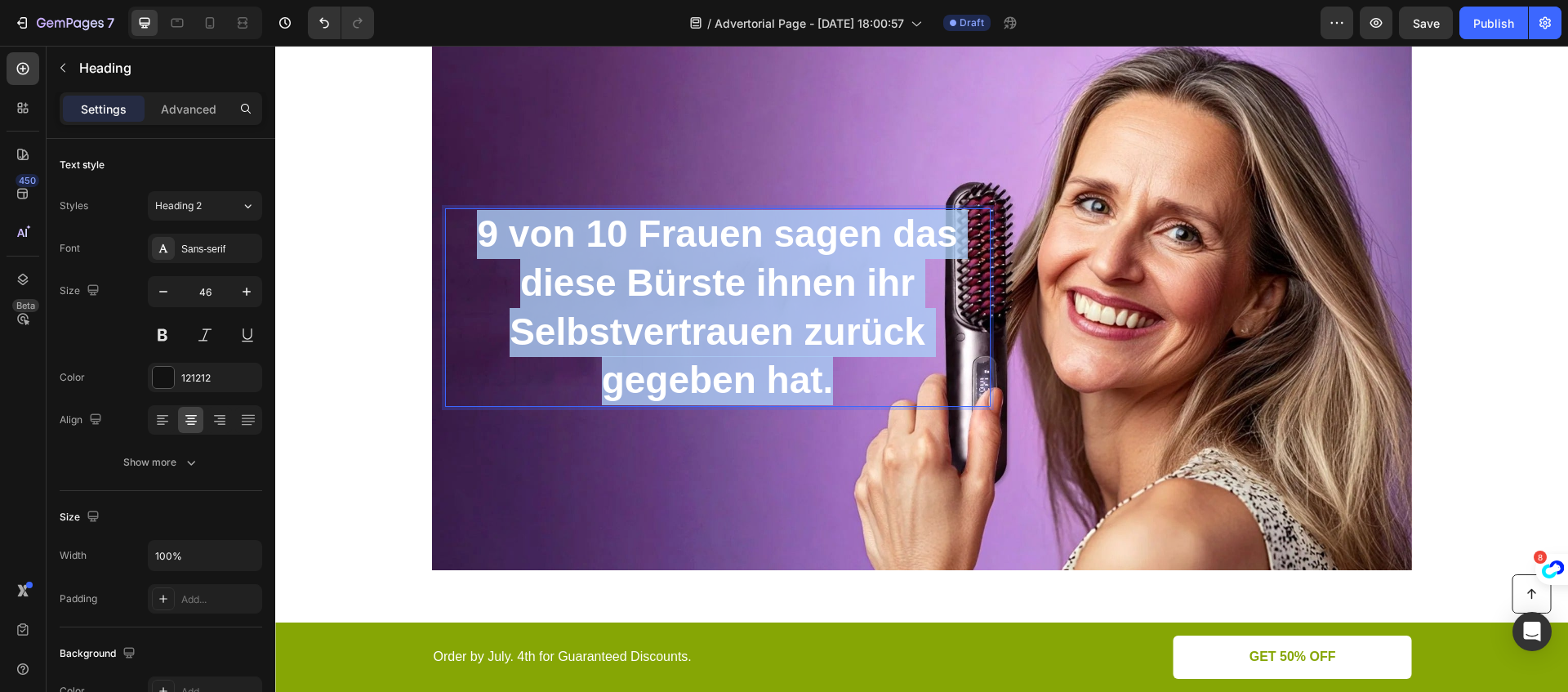
drag, startPoint x: 847, startPoint y: 377, endPoint x: 472, endPoint y: 216, distance: 408.1
click at [472, 216] on p "9 von 10 Frauen sagen das diese Bürste ihnen ihr Selbstvertrauen zurück gegeben…" at bounding box center [718, 307] width 542 height 195
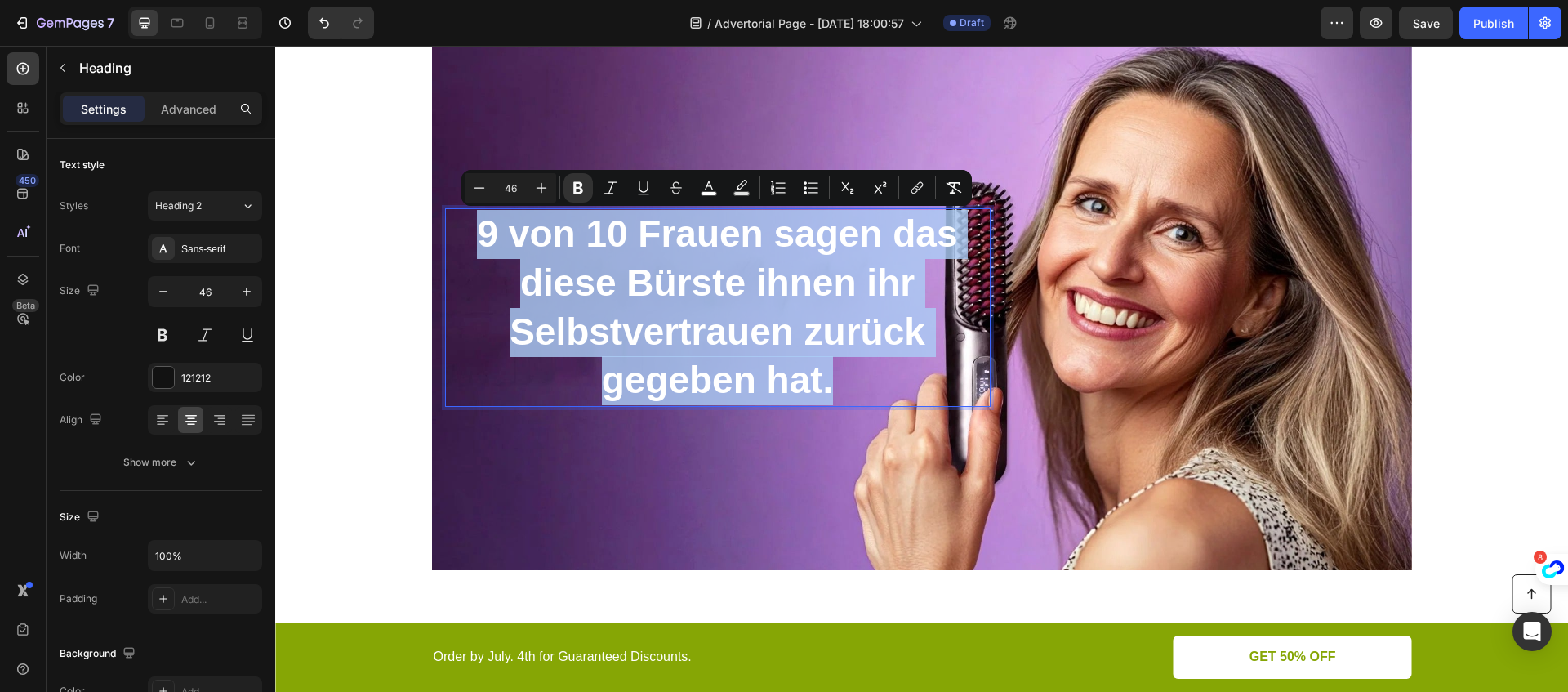
click at [472, 216] on p "9 von 10 Frauen sagen das diese Bürste ihnen ihr Selbstvertrauen zurück gegeben…" at bounding box center [718, 307] width 542 height 195
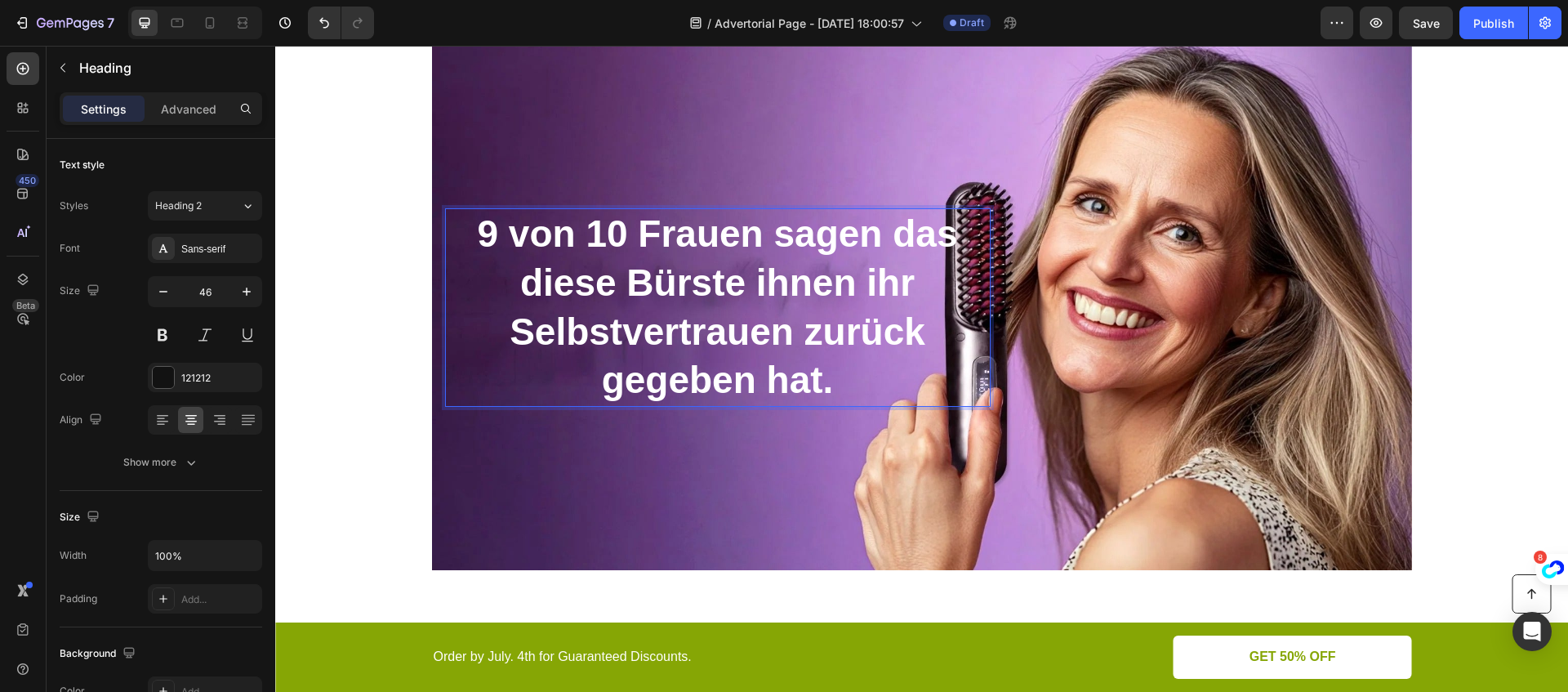
click at [904, 287] on strong "9 von 10 Frauen sagen das diese Bürste ihnen ihr" at bounding box center [717, 257] width 481 height 91
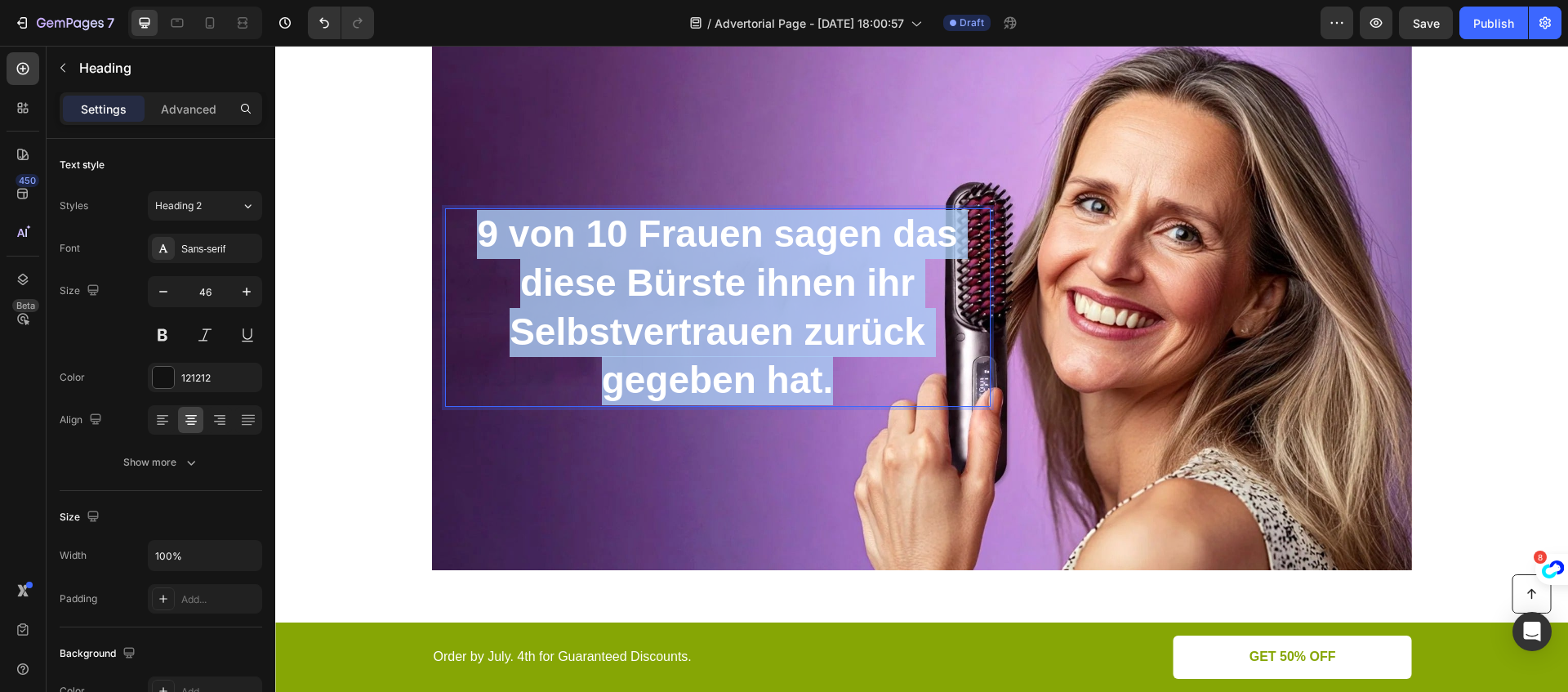
drag, startPoint x: 812, startPoint y: 380, endPoint x: 473, endPoint y: 242, distance: 366.0
click at [473, 242] on p "9 von 10 Frauen sagen das diese Bürste ihnen ihr Selbstvertrauen zurück gegeben…" at bounding box center [718, 307] width 542 height 195
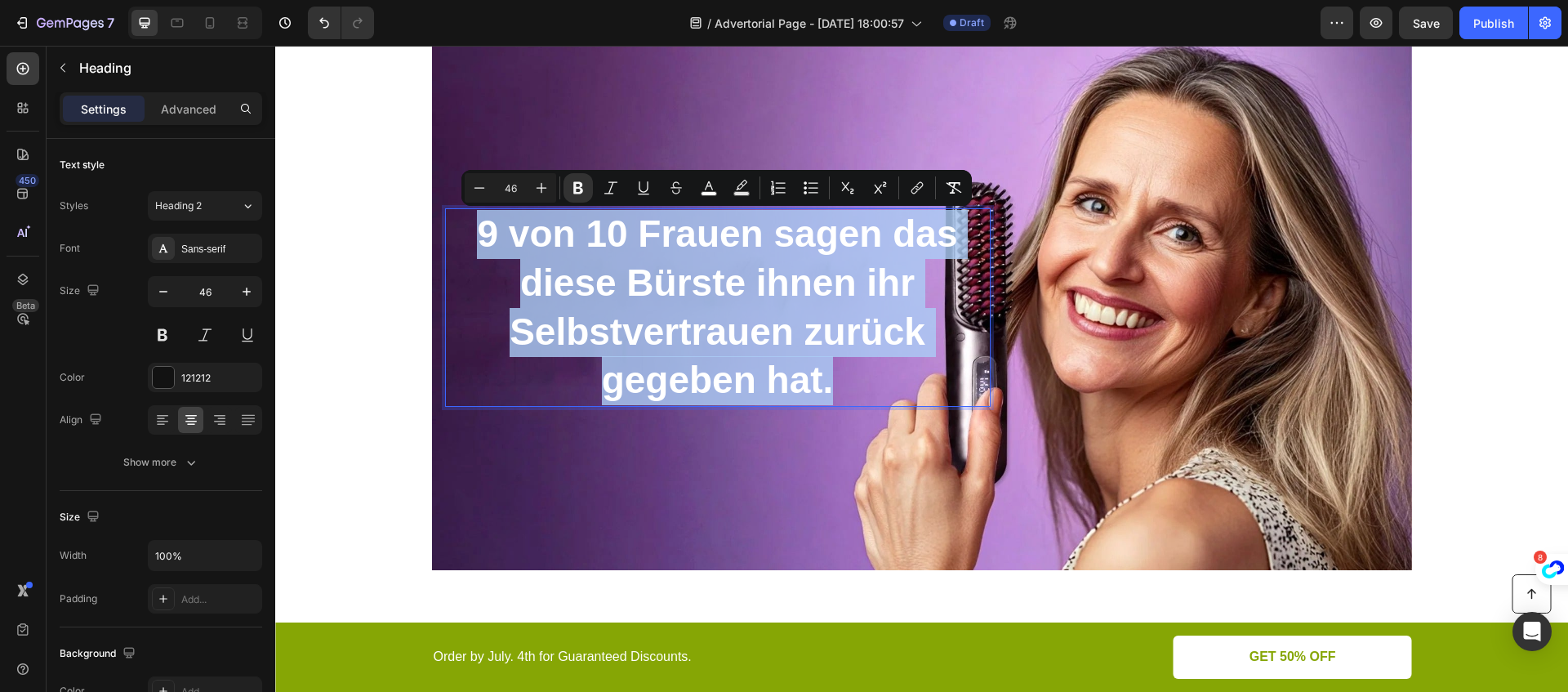
click at [473, 242] on p "9 von 10 Frauen sagen das diese Bürste ihnen ihr Selbstvertrauen zurück gegeben…" at bounding box center [718, 307] width 542 height 195
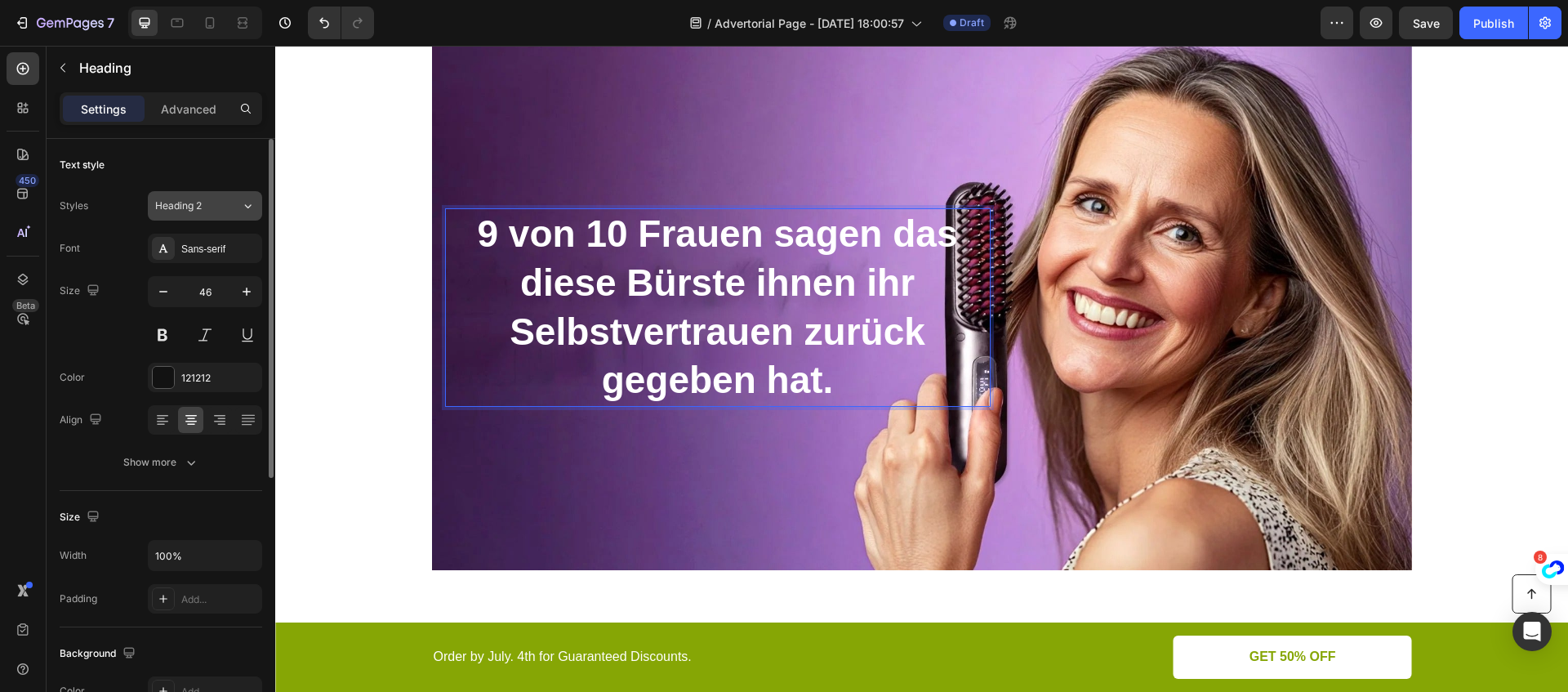
click at [200, 210] on span "Heading 2" at bounding box center [179, 206] width 47 height 14
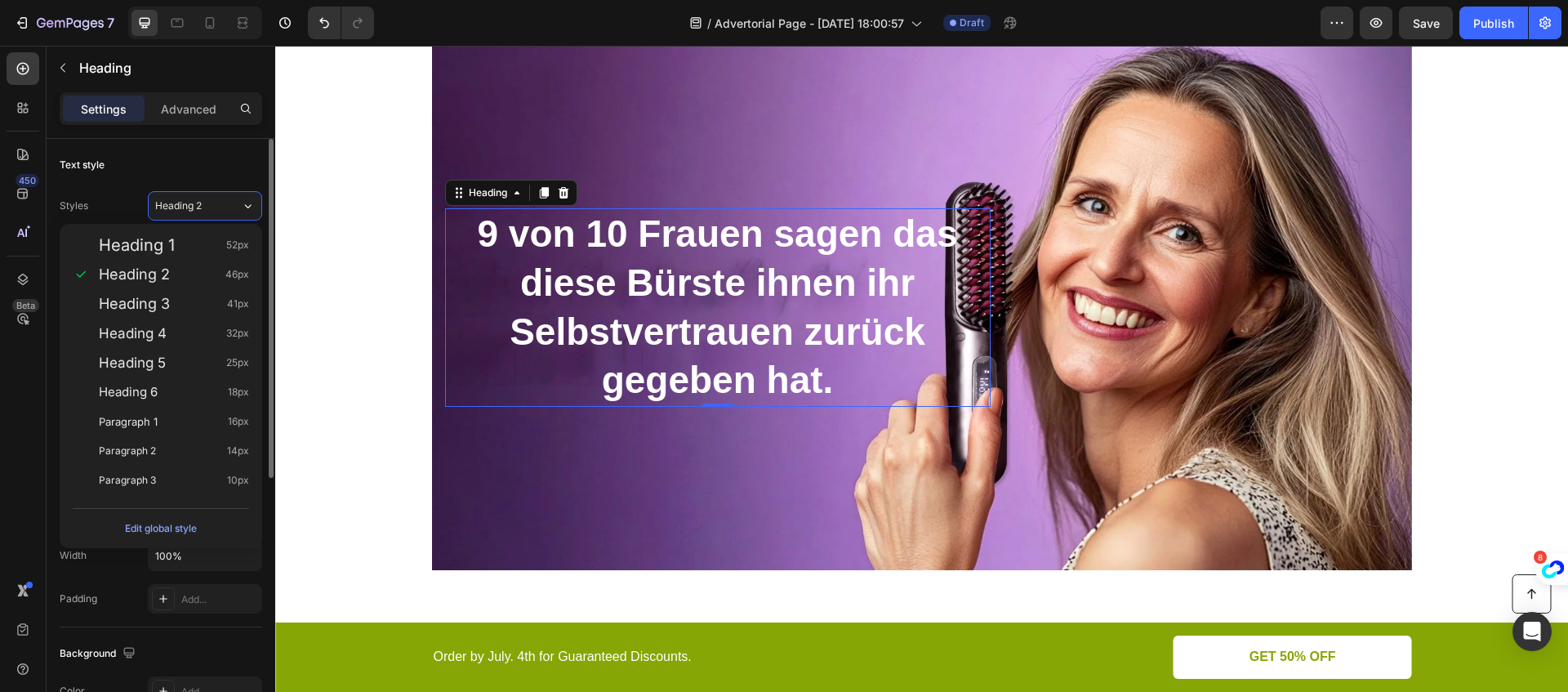
click at [133, 209] on div "Styles Heading 2" at bounding box center [161, 206] width 202 height 30
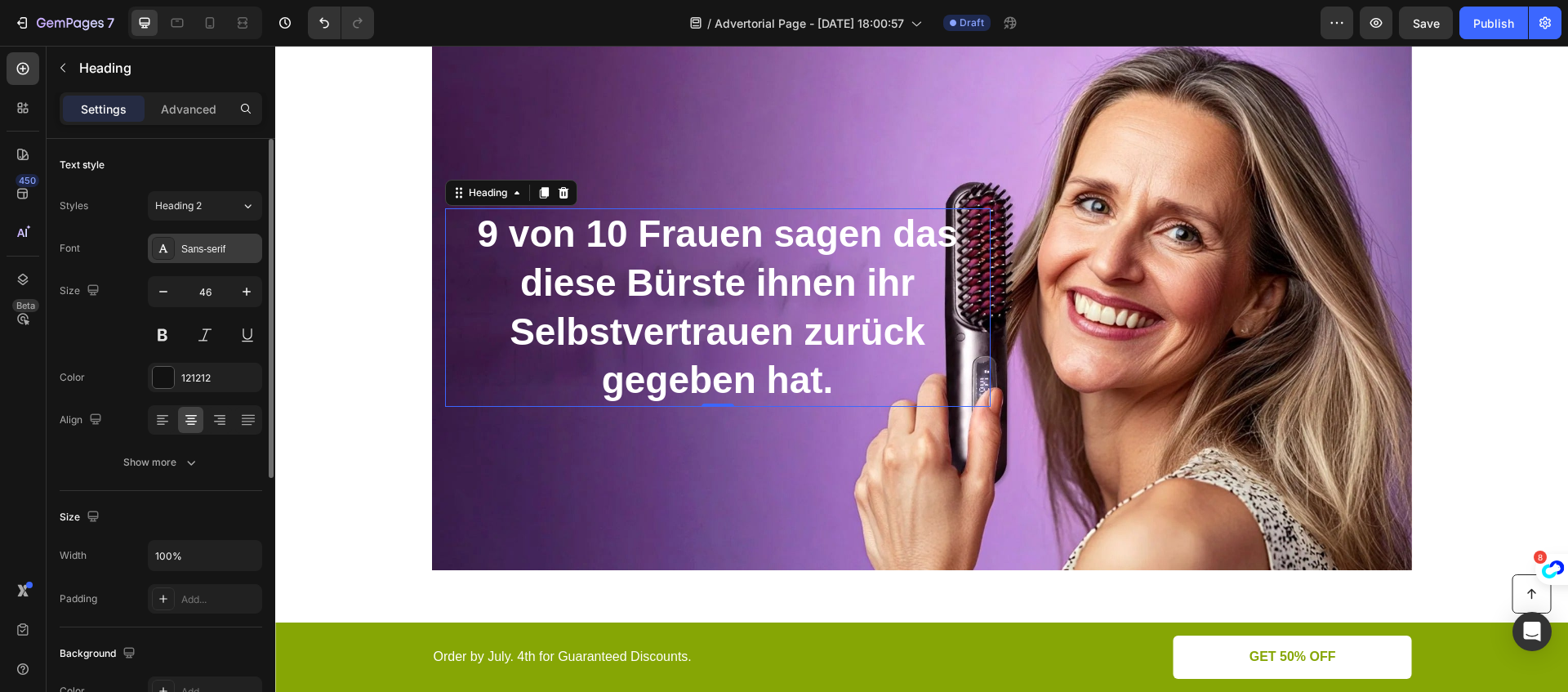
click at [157, 247] on icon at bounding box center [163, 248] width 13 height 13
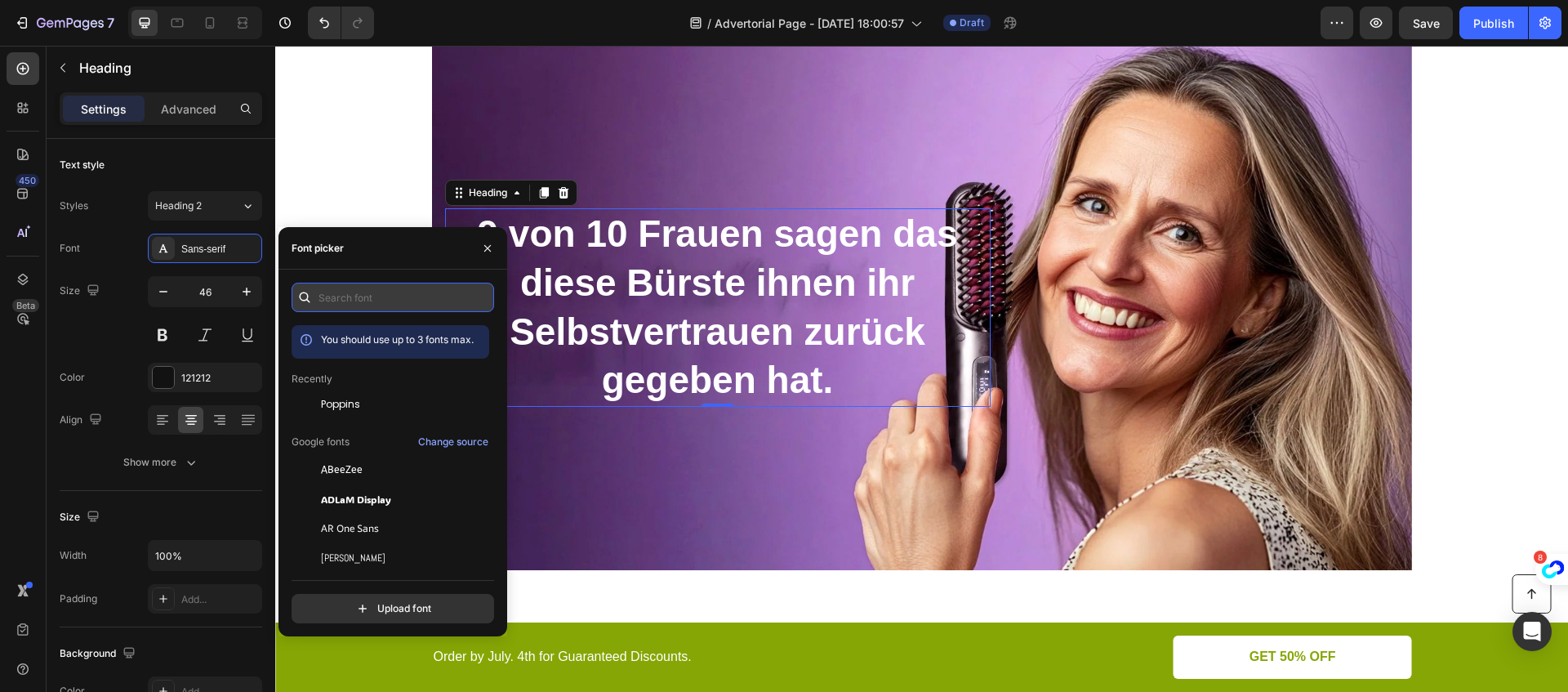
click at [351, 295] on input "text" at bounding box center [393, 297] width 202 height 30
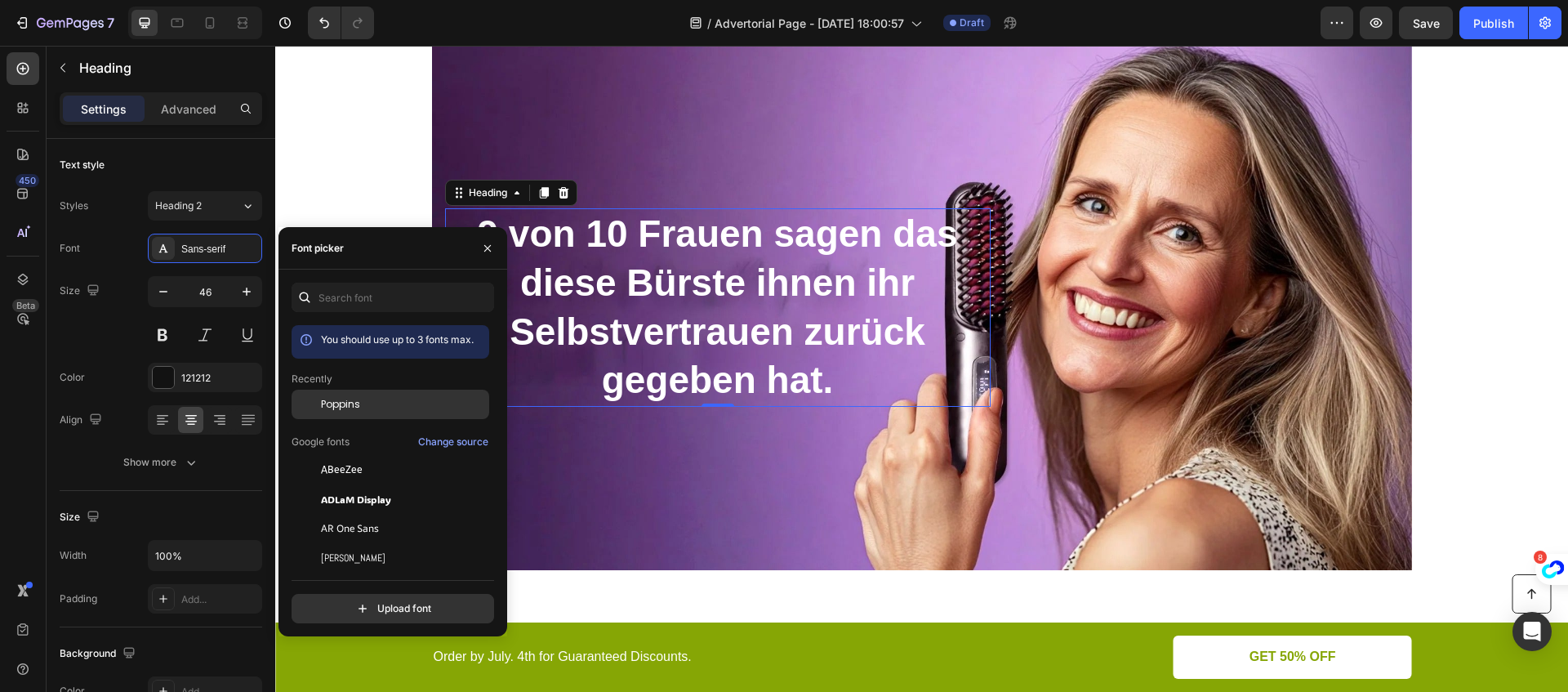
click at [346, 408] on span "Poppins" at bounding box center [340, 404] width 39 height 14
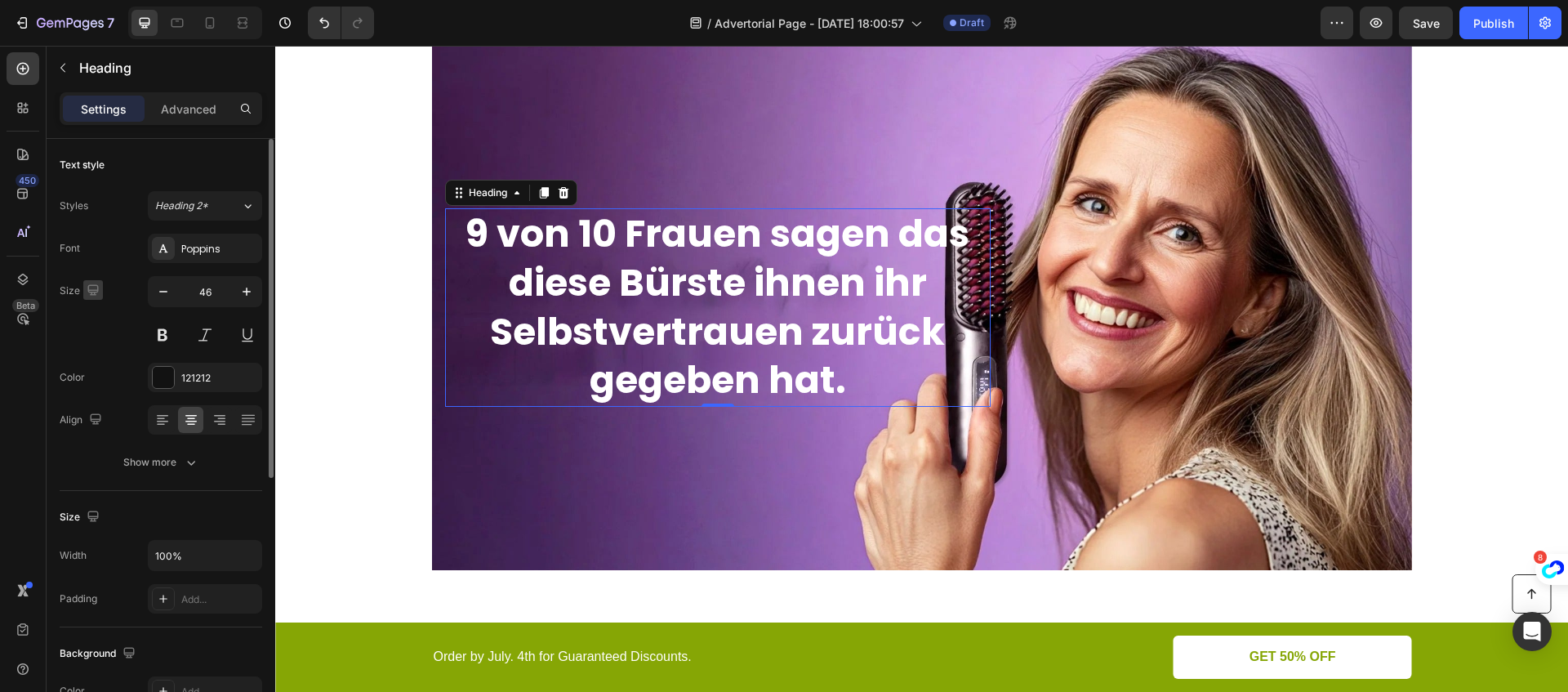
click at [95, 297] on button "button" at bounding box center [93, 290] width 20 height 20
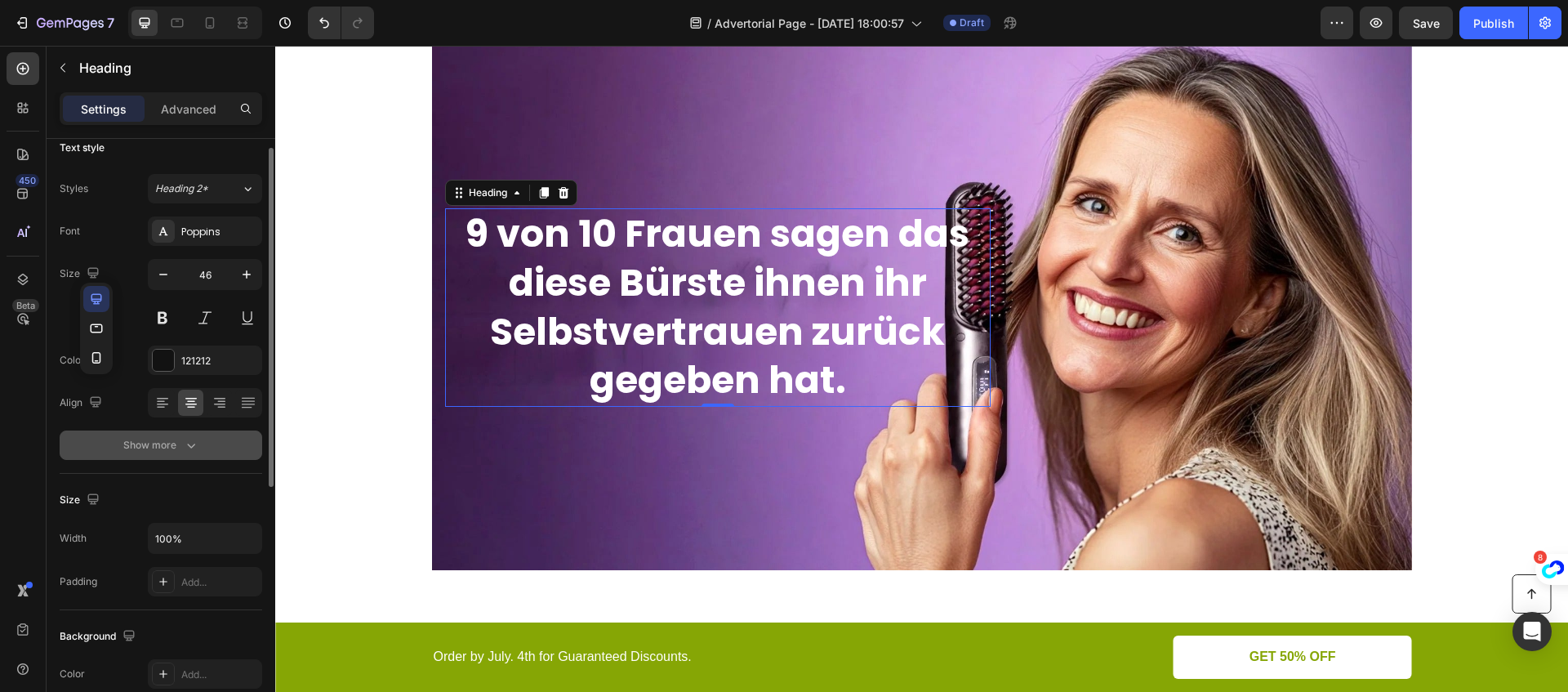
click at [177, 446] on div "Show more" at bounding box center [162, 445] width 76 height 16
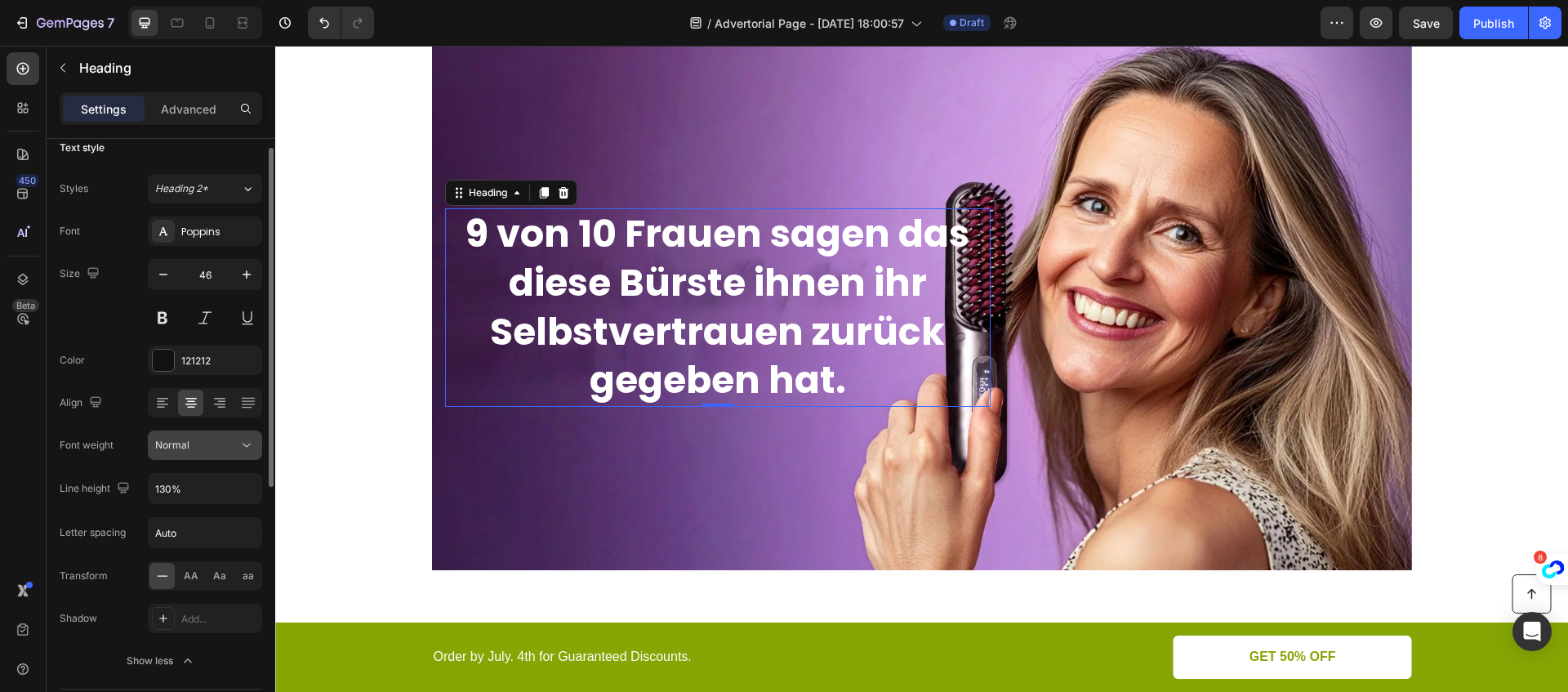
click at [174, 450] on span "Normal" at bounding box center [173, 444] width 34 height 13
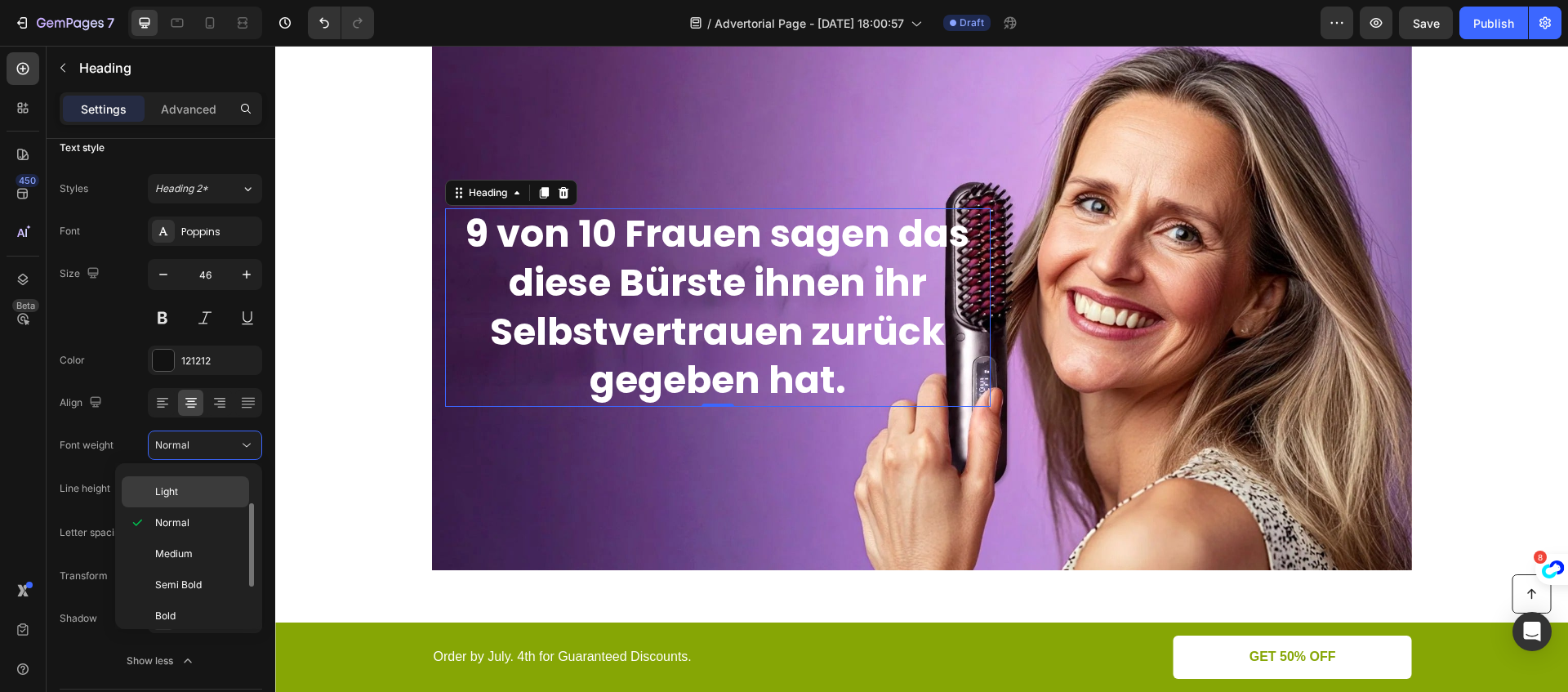
scroll to position [64, 0]
click at [166, 565] on div "Semi Bold" at bounding box center [185, 576] width 127 height 31
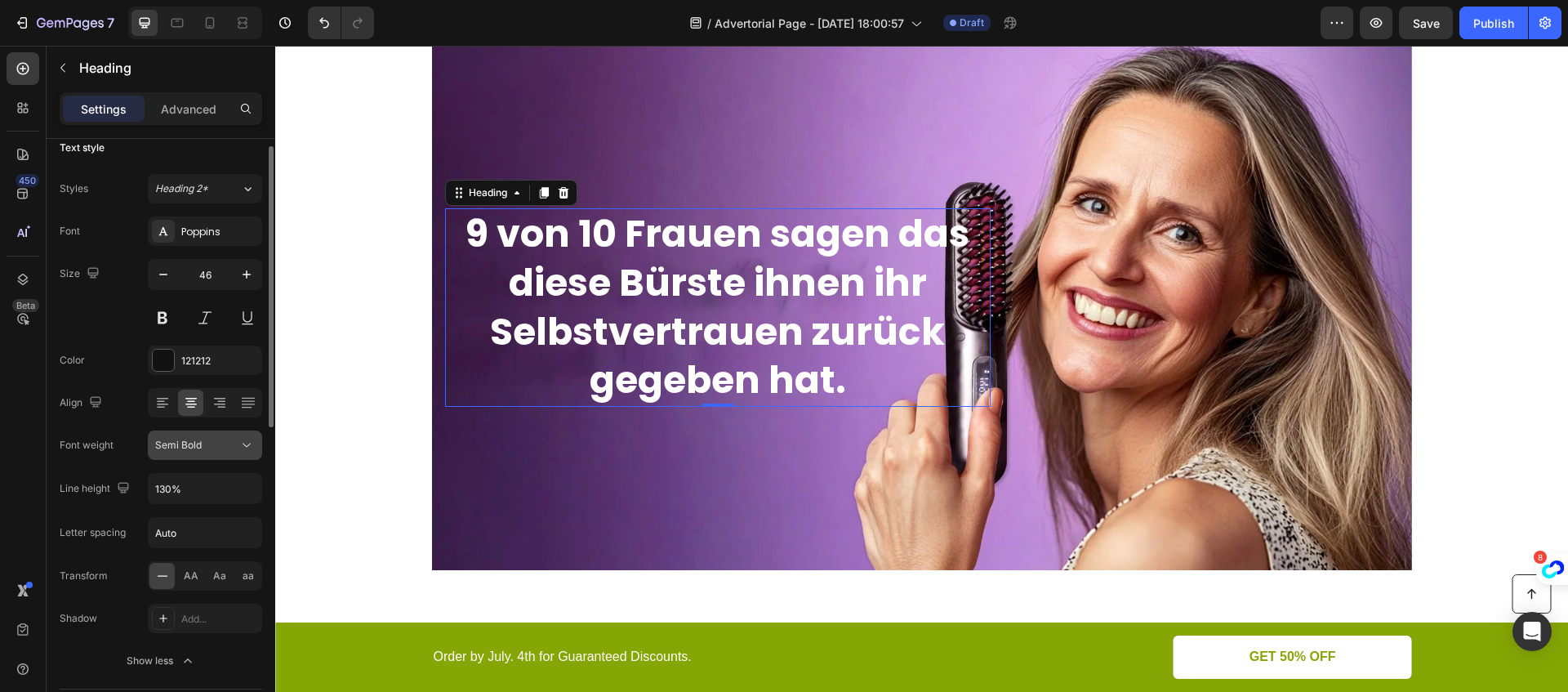
click at [164, 455] on button "Semi Bold" at bounding box center [205, 444] width 115 height 30
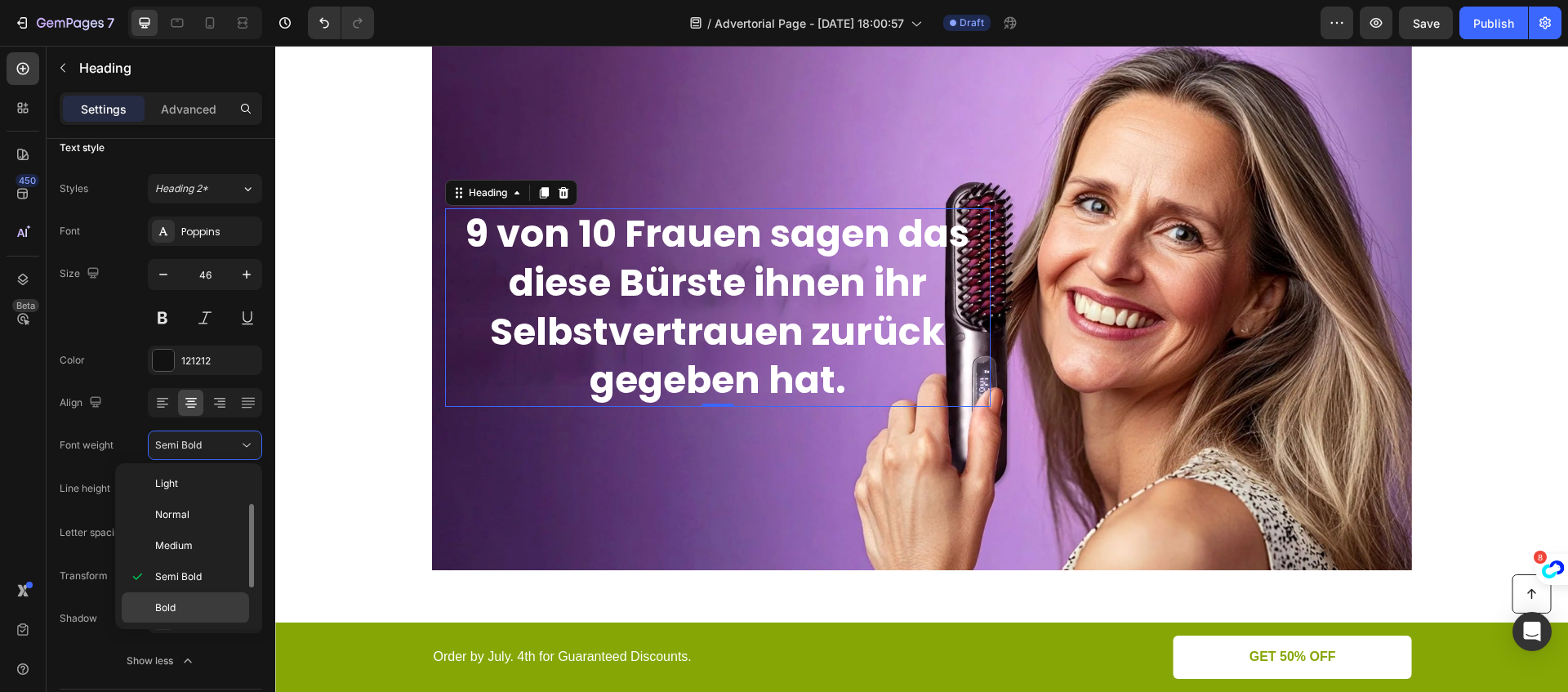
click at [163, 603] on span "Bold" at bounding box center [165, 607] width 21 height 14
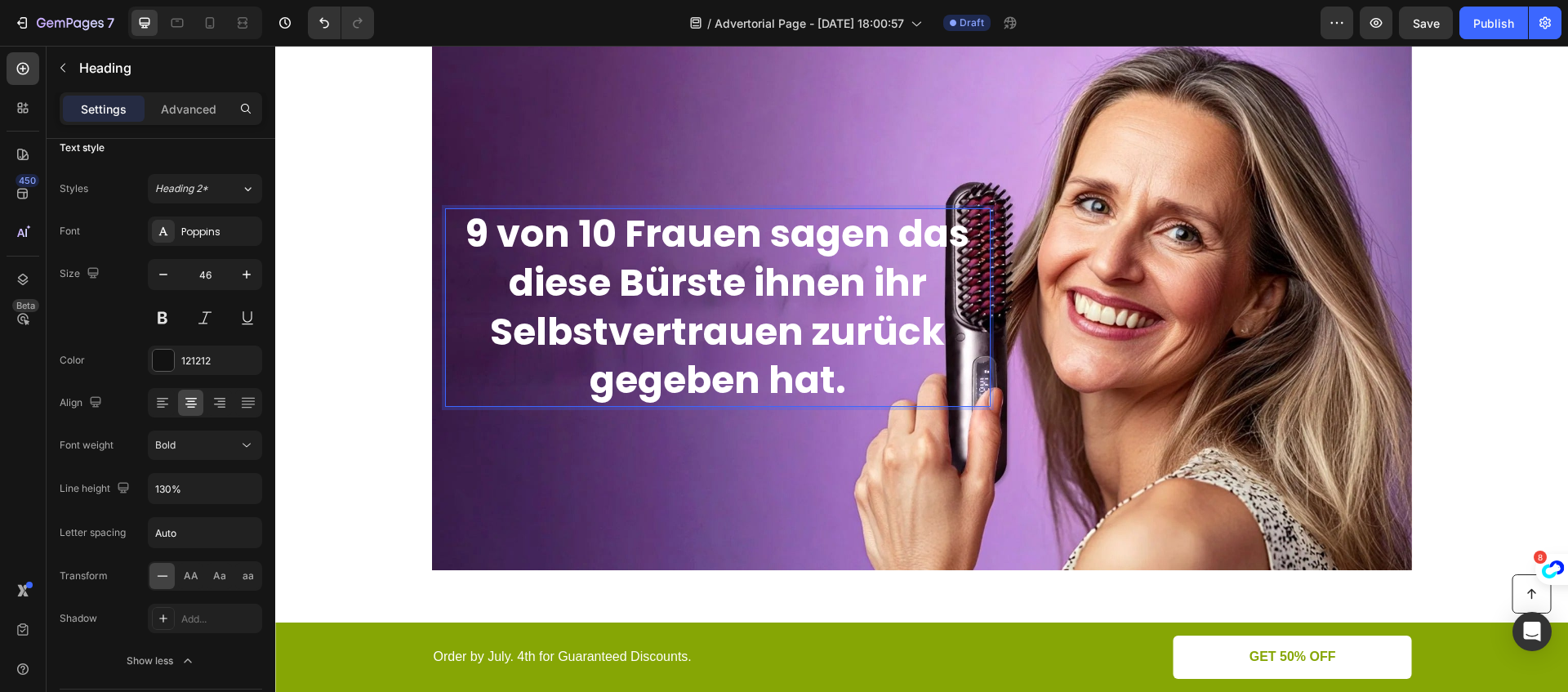
click at [711, 355] on strong "Selbstvertrauen zurück gegeben hat." at bounding box center [717, 356] width 455 height 101
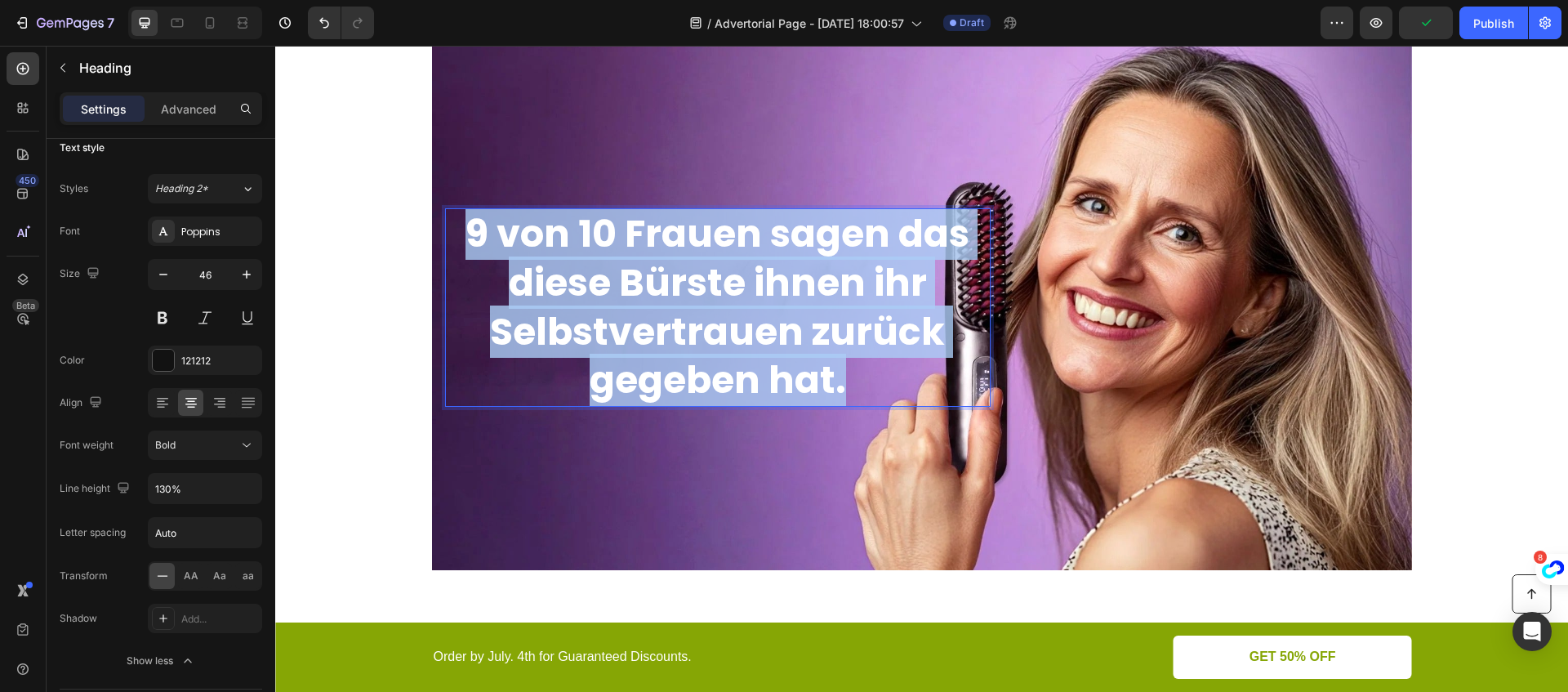
drag, startPoint x: 852, startPoint y: 379, endPoint x: 474, endPoint y: 226, distance: 407.8
click at [475, 226] on p "9 von 10 Frauen sagen das diese Bürste ihnen ihr Selbstvertrauen zurück gegeben…" at bounding box center [718, 307] width 542 height 195
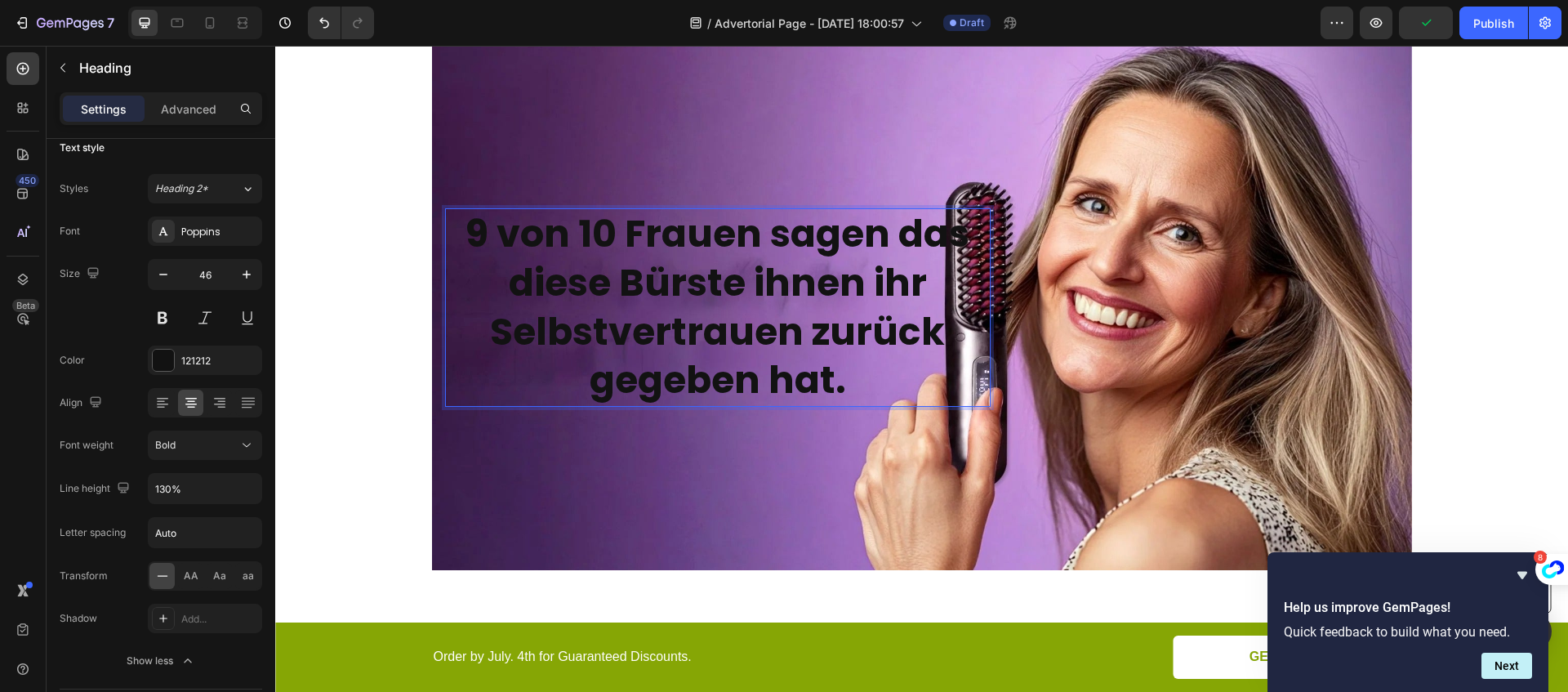
drag, startPoint x: 846, startPoint y: 379, endPoint x: 471, endPoint y: 220, distance: 407.3
click at [471, 220] on p "9 von 10 Frauen sagen das diese Bürste ihnen ihr Selbstvertrauen zurück gegeben…" at bounding box center [718, 307] width 542 height 195
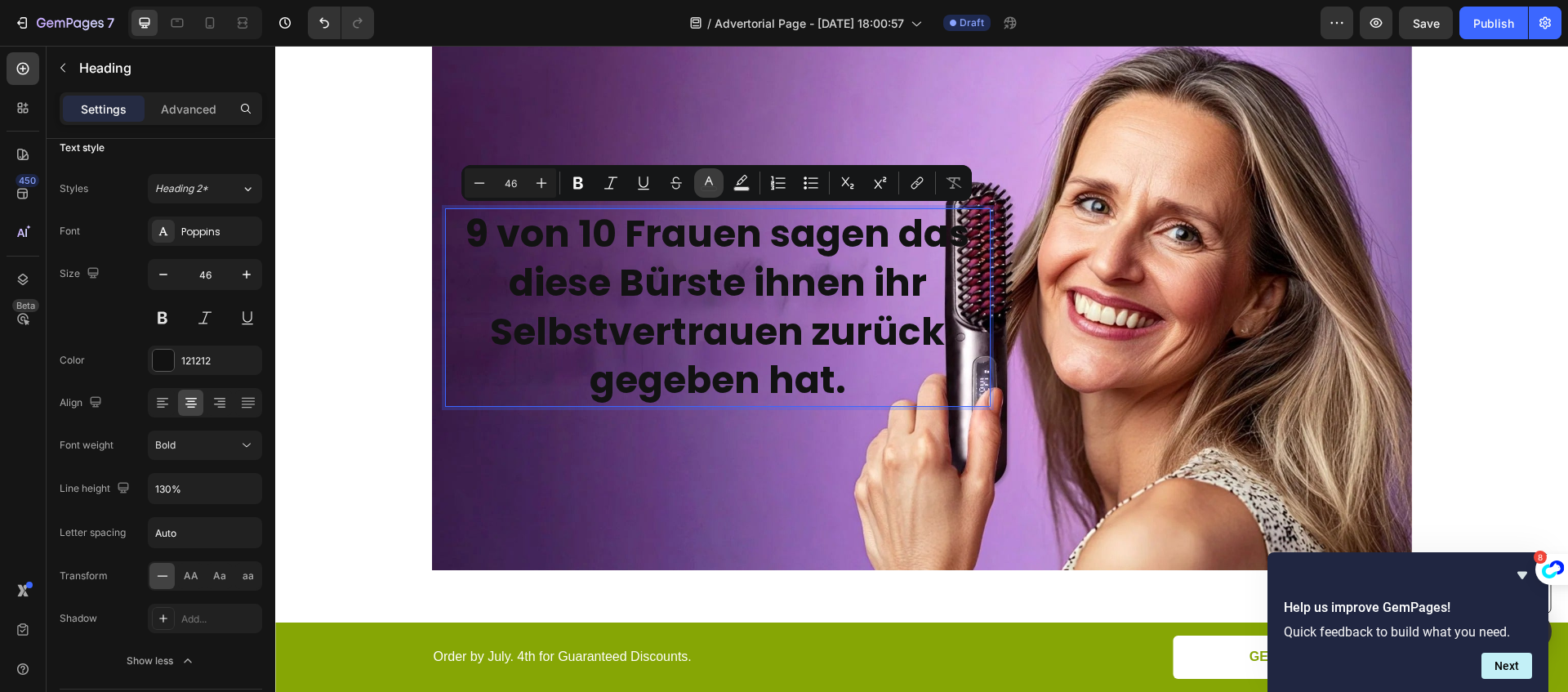
drag, startPoint x: 718, startPoint y: 185, endPoint x: 394, endPoint y: 176, distance: 324.1
click at [718, 185] on button "color" at bounding box center [708, 182] width 30 height 30
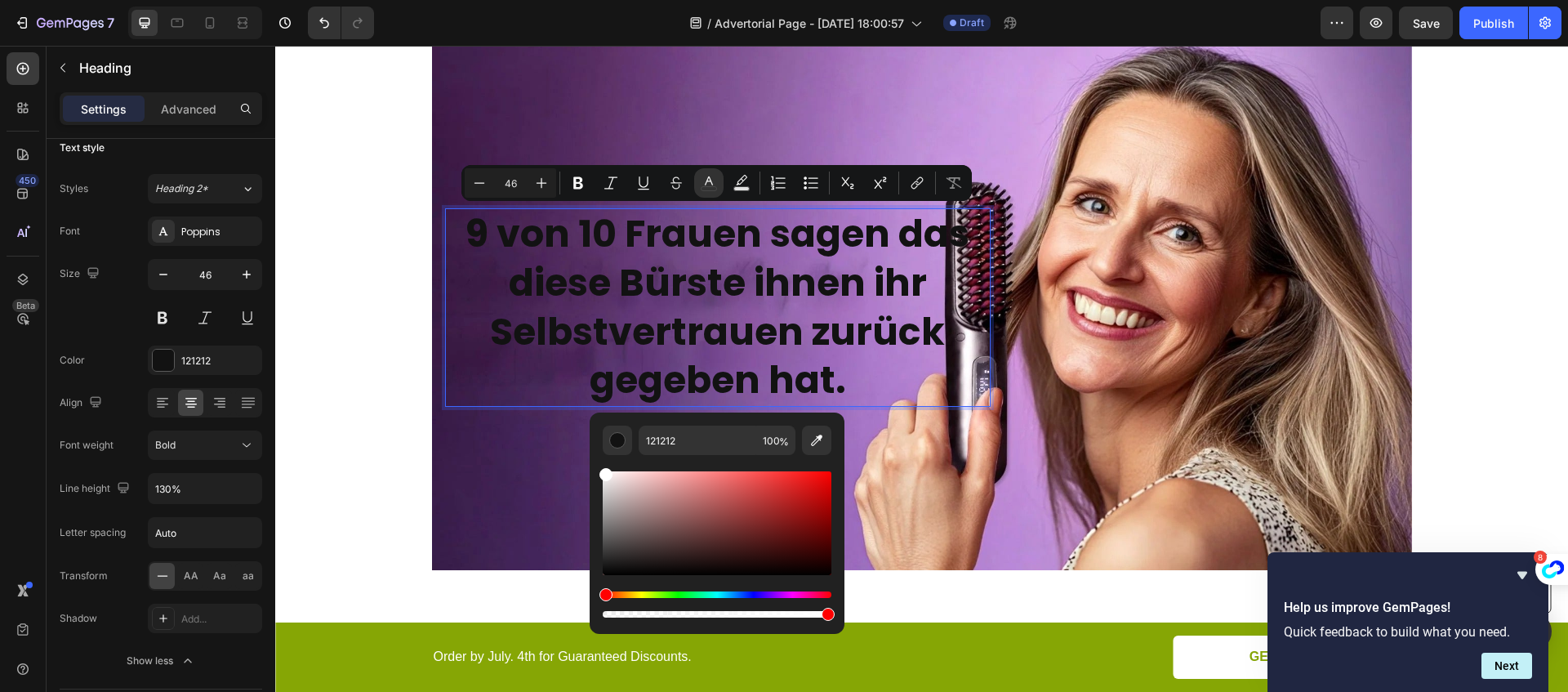
drag, startPoint x: 628, startPoint y: 498, endPoint x: 597, endPoint y: 460, distance: 49.0
click at [597, 460] on div "121212 100 %" at bounding box center [717, 517] width 255 height 209
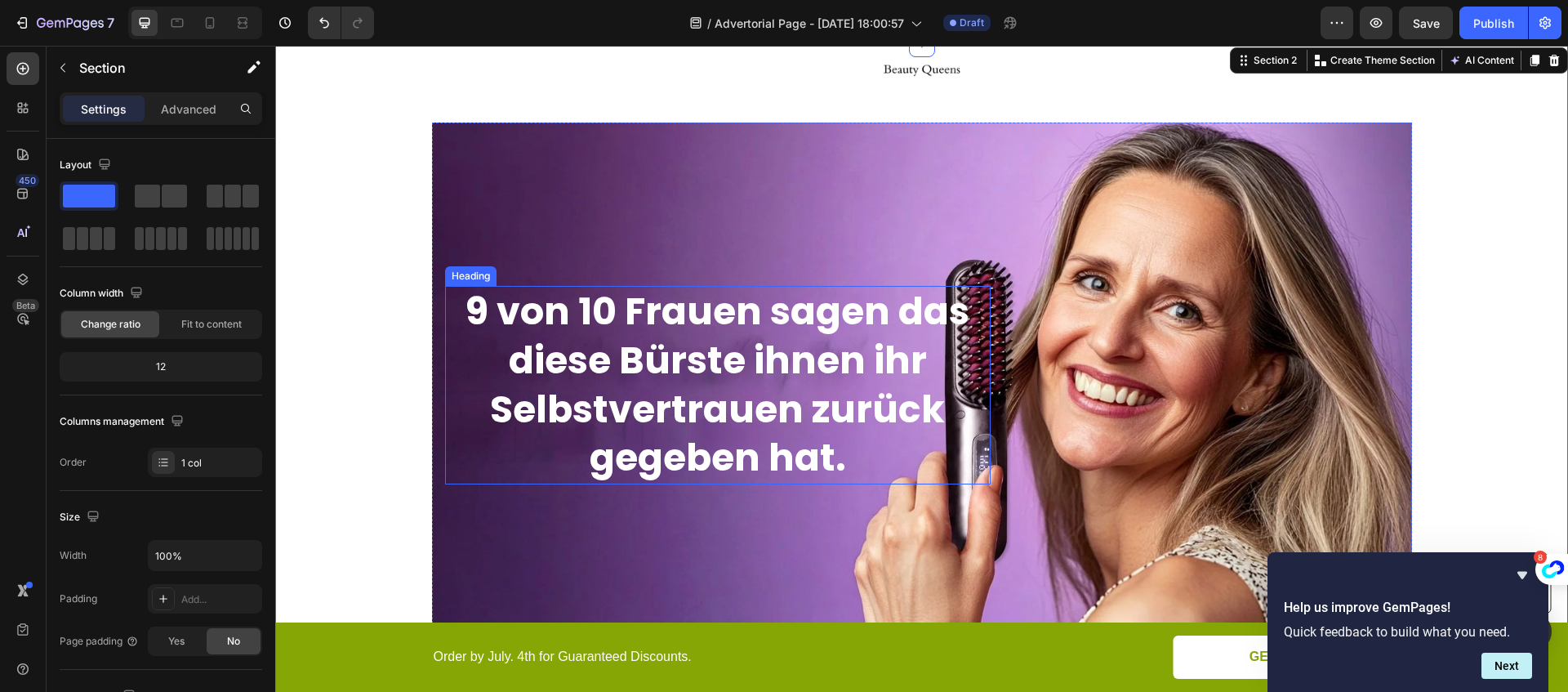
scroll to position [0, 0]
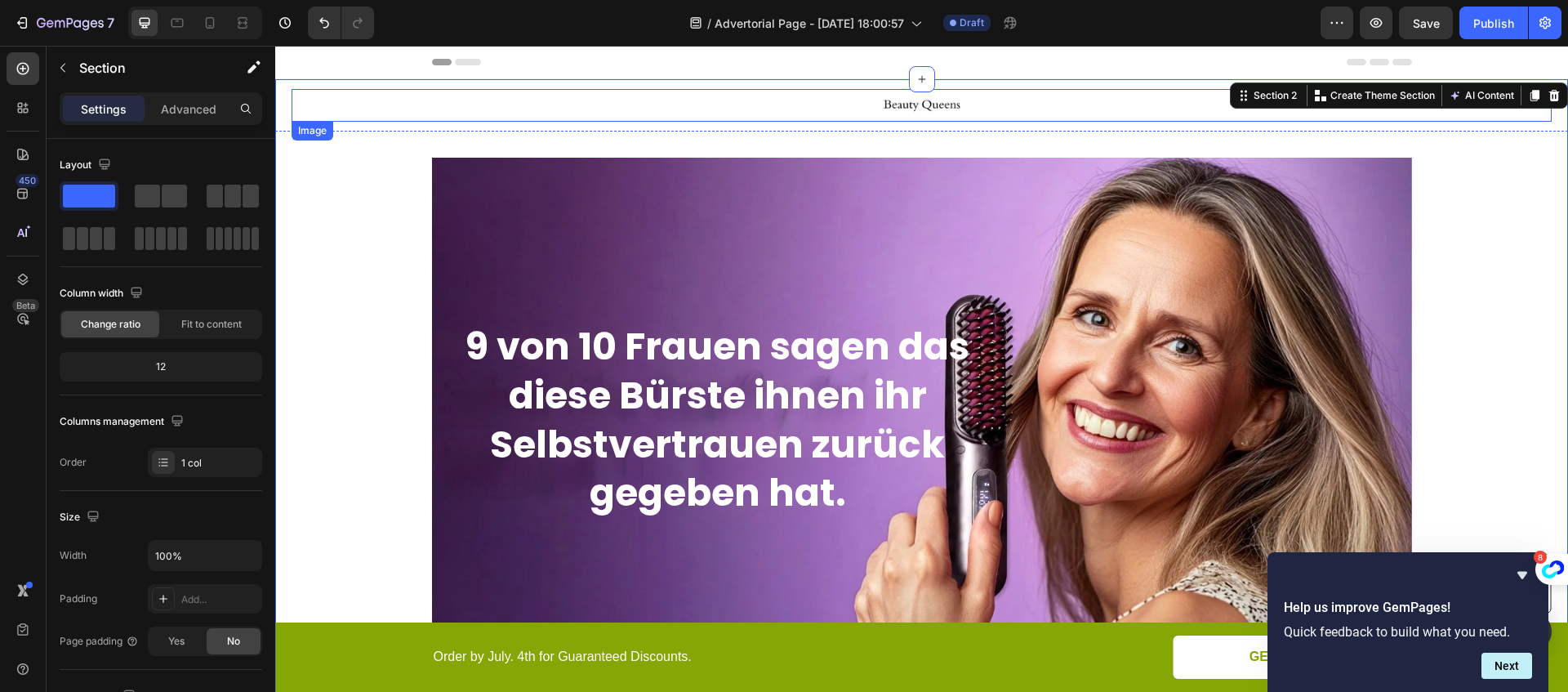
click at [912, 104] on img at bounding box center [921, 106] width 81 height 33
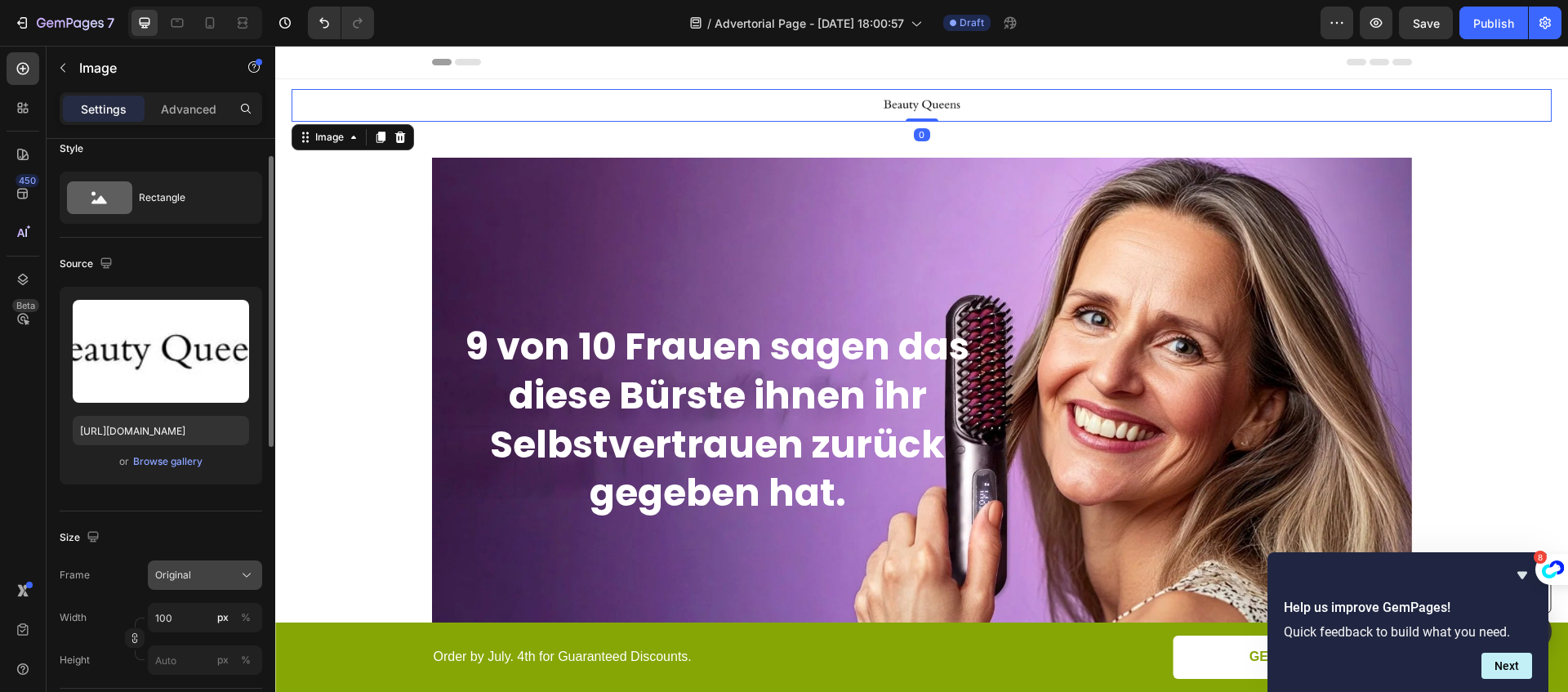
scroll to position [30, 0]
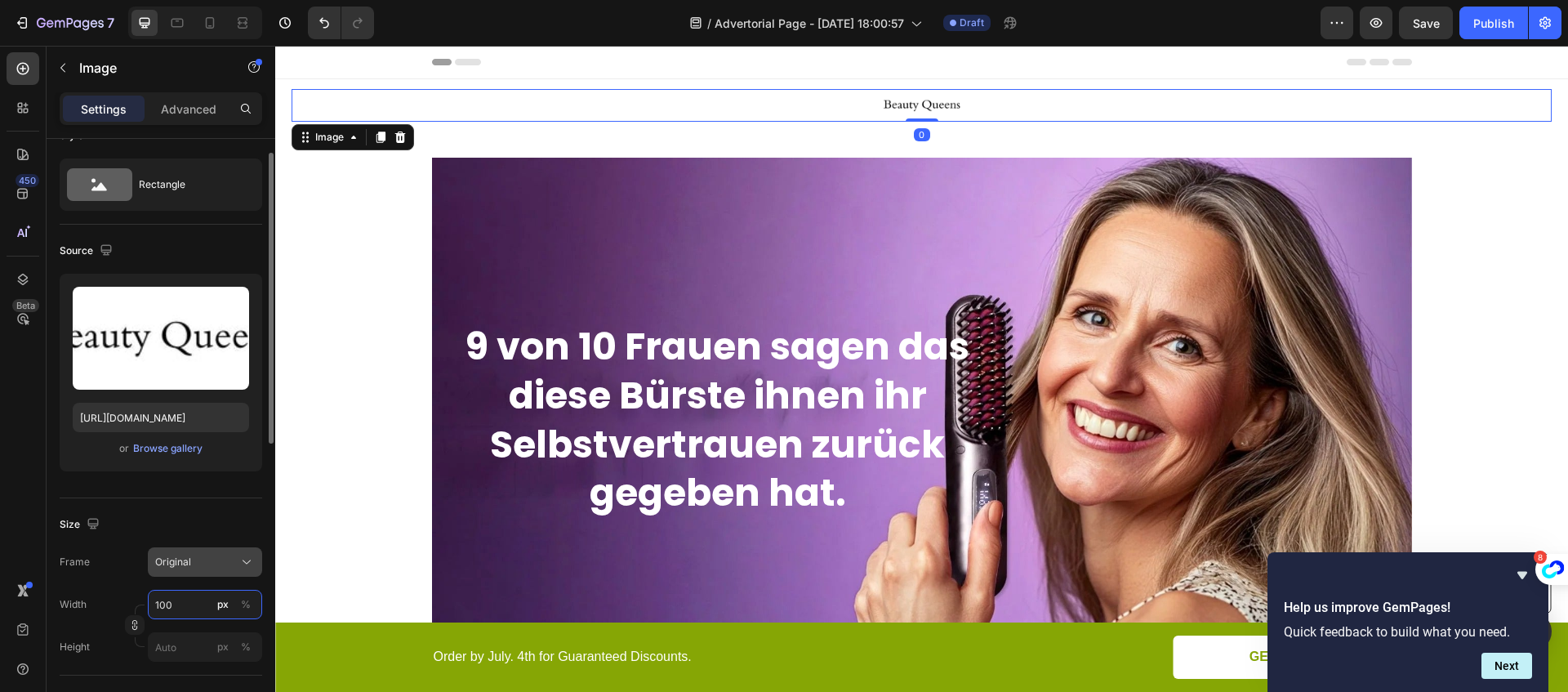
click at [180, 604] on input "100" at bounding box center [205, 604] width 115 height 30
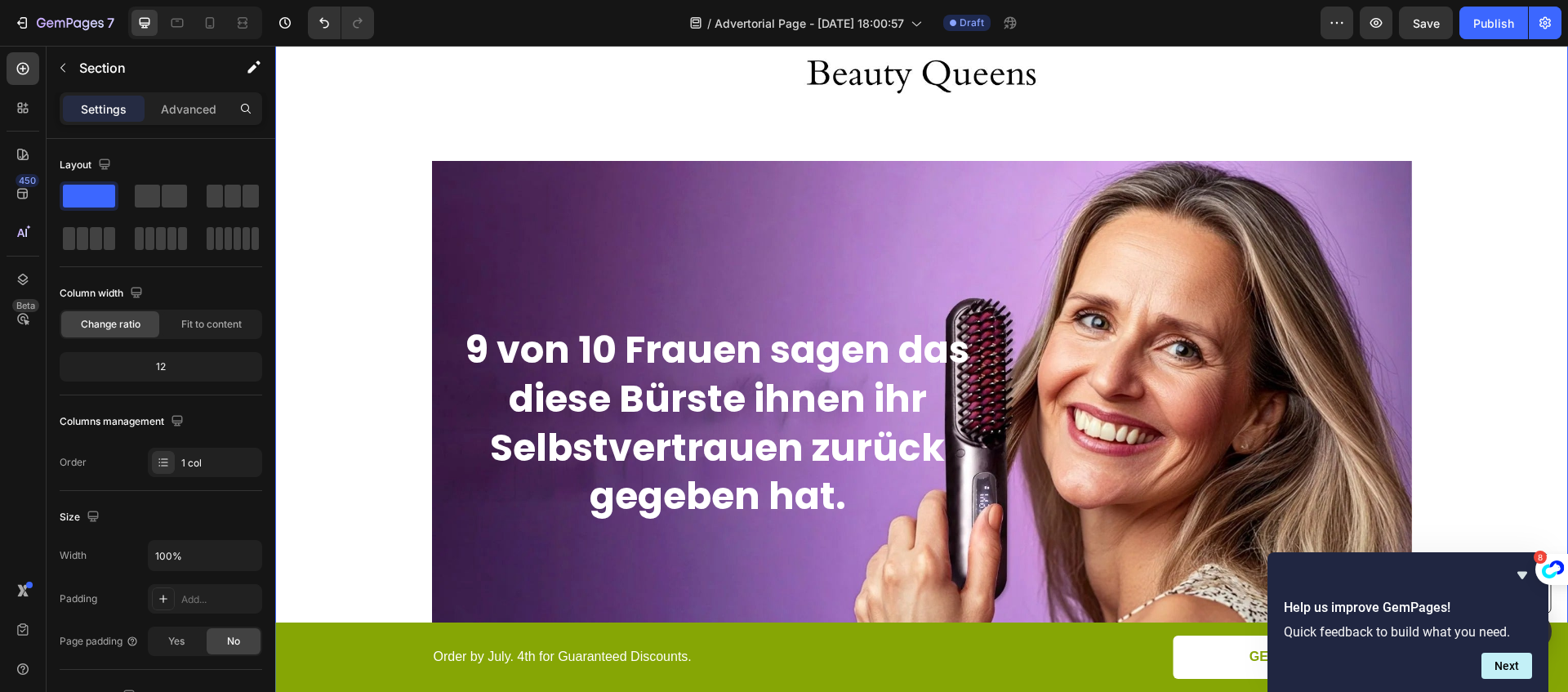
scroll to position [68, 0]
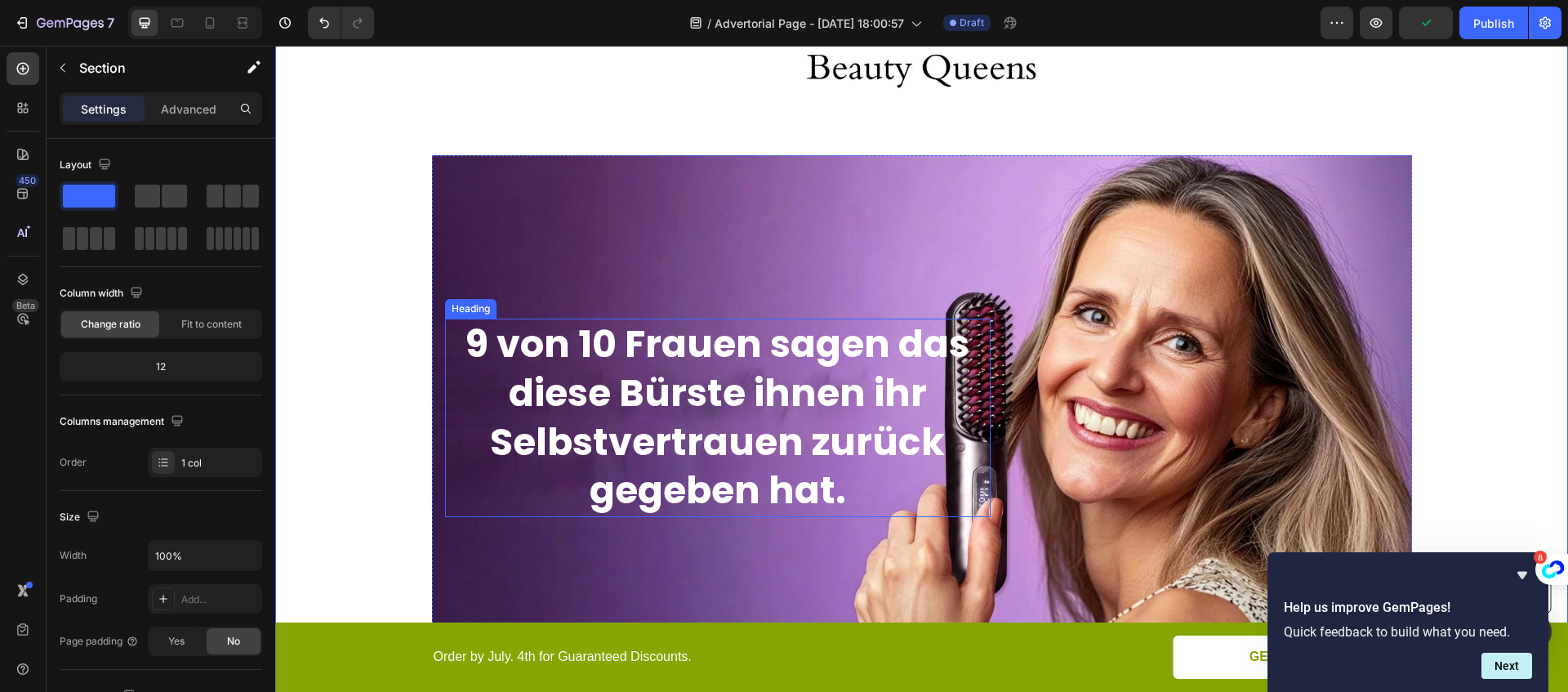
click at [621, 377] on span "9 von 10 Frauen sagen das diese Bürste ihnen ihr Selbstvertrauen zurück gegeben…" at bounding box center [717, 417] width 504 height 199
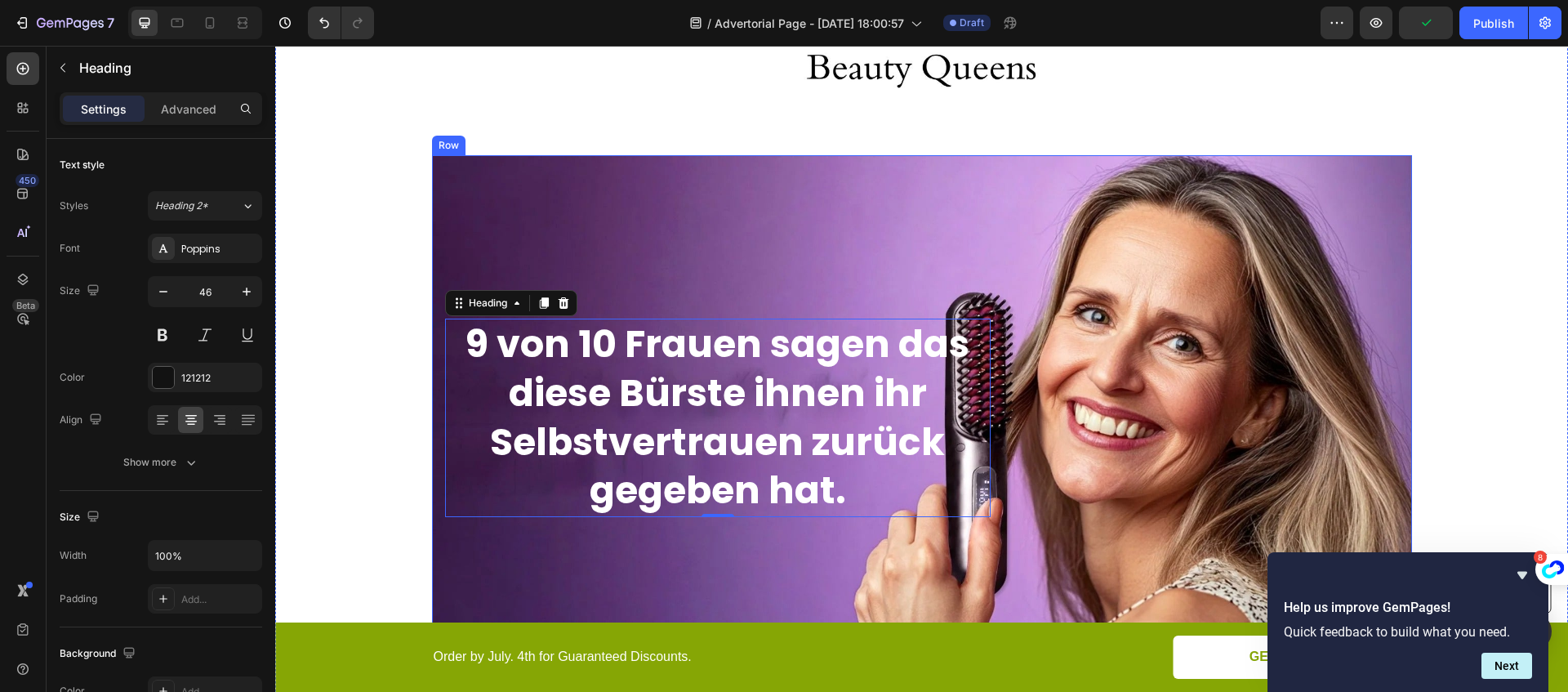
click at [576, 222] on div "⁠⁠⁠⁠⁠⁠⁠ 9 von 10 Frauen sagen das diese Bürste ihnen ihr Selbstvertrauen zurück…" at bounding box center [921, 417] width 980 height 525
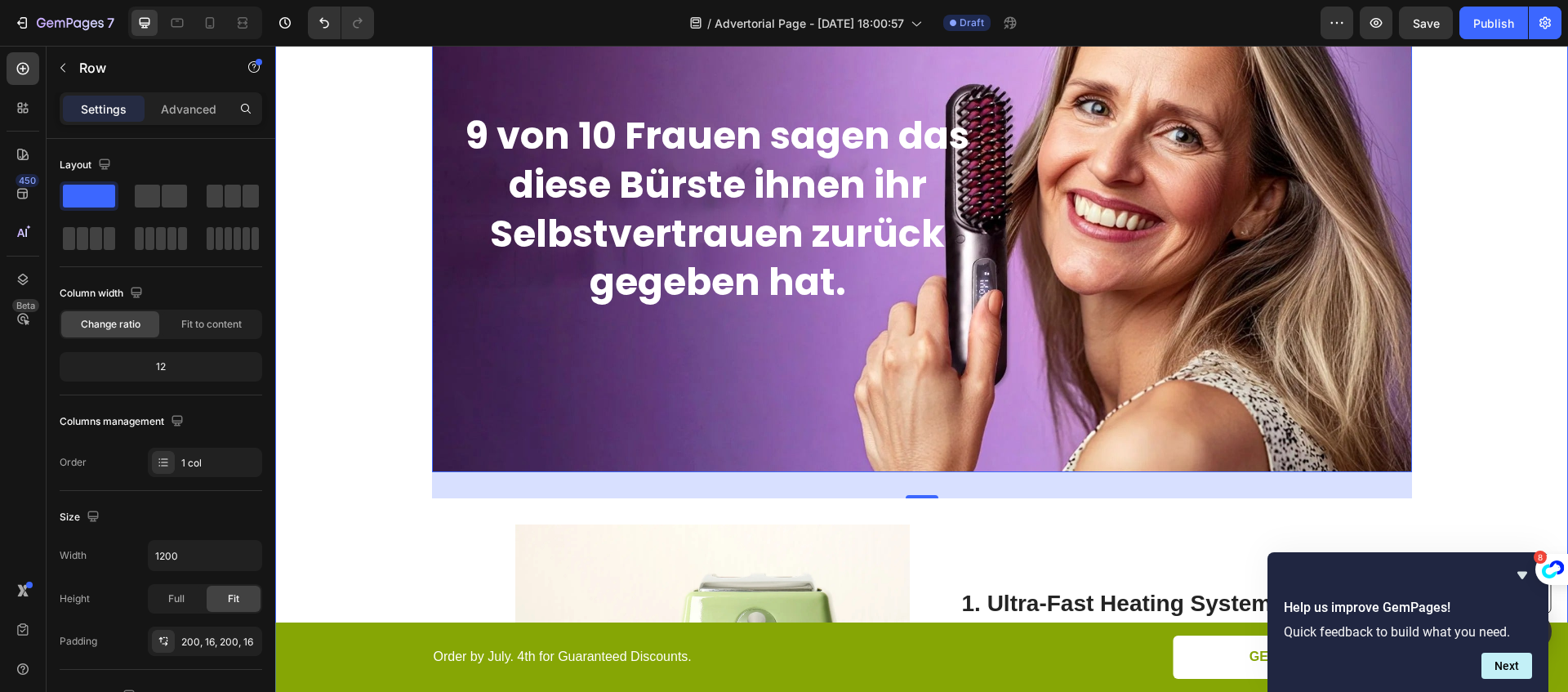
scroll to position [281, 0]
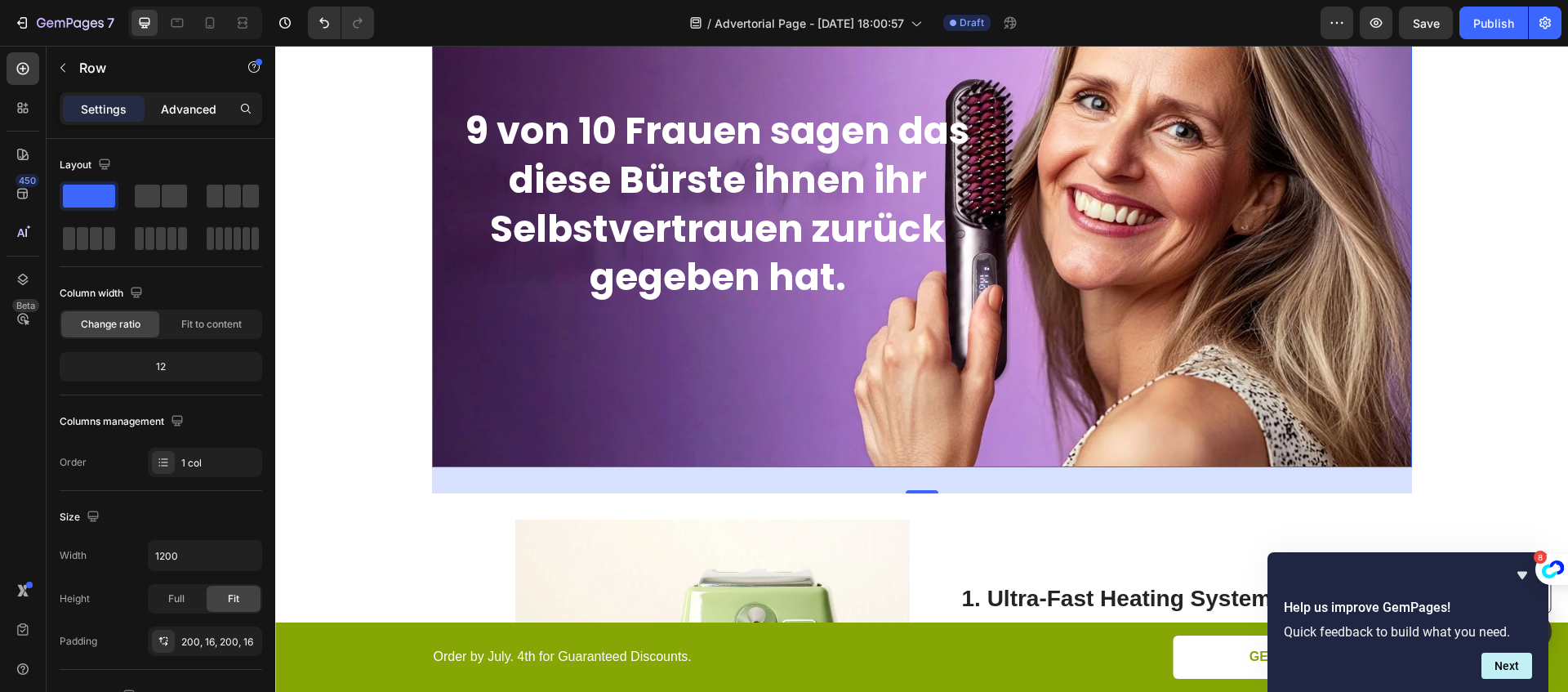
click at [201, 115] on p "Advanced" at bounding box center [188, 108] width 55 height 17
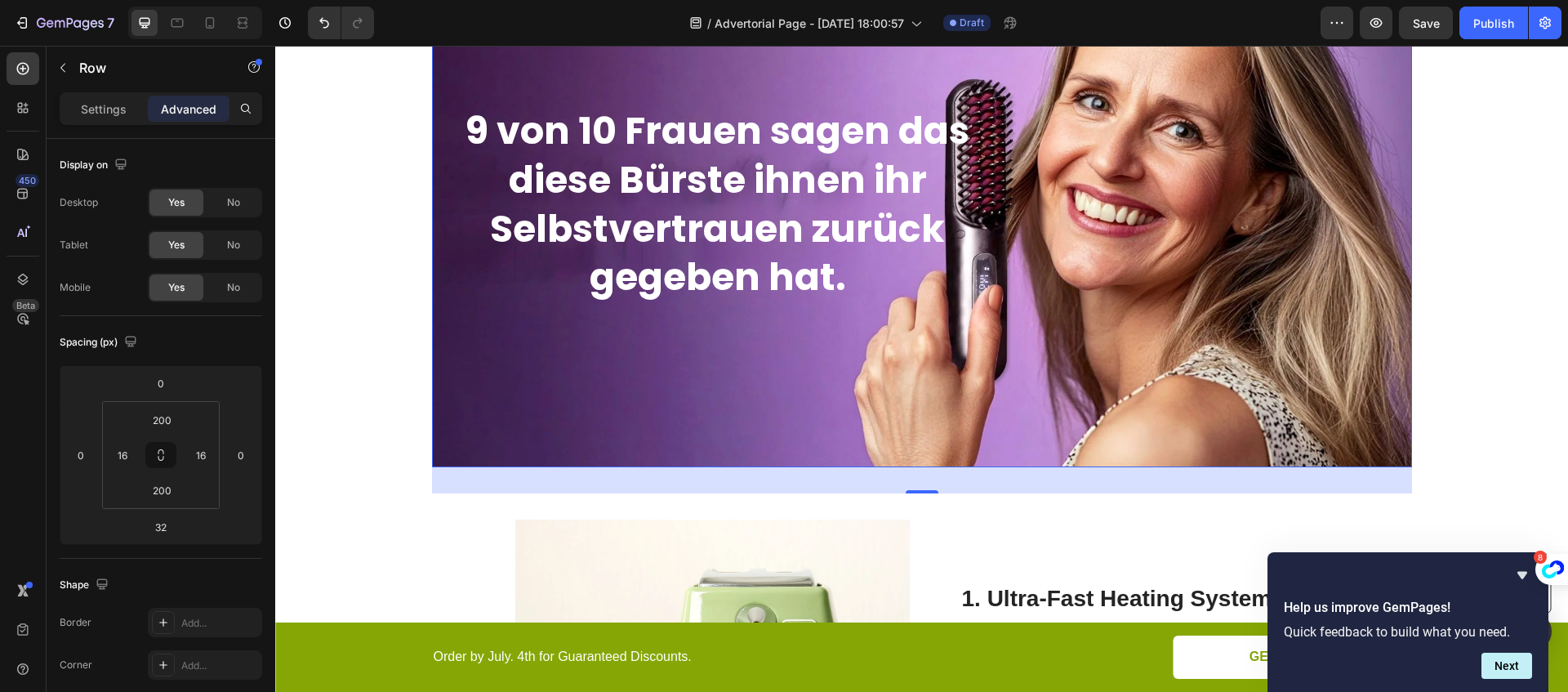
click at [92, 122] on div "Settings Advanced" at bounding box center [161, 108] width 202 height 33
click at [89, 108] on p "Settings" at bounding box center [104, 108] width 46 height 17
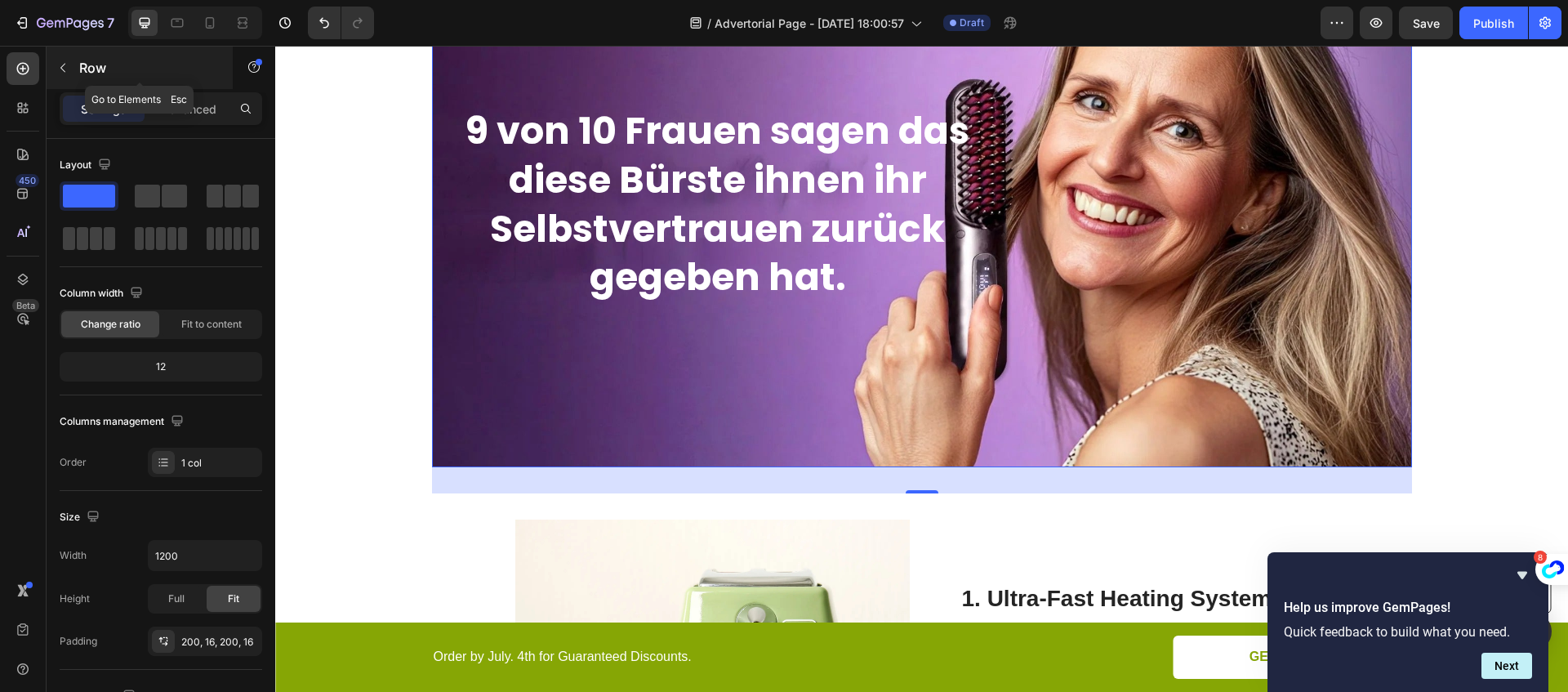
click at [63, 64] on icon "button" at bounding box center [62, 69] width 5 height 9
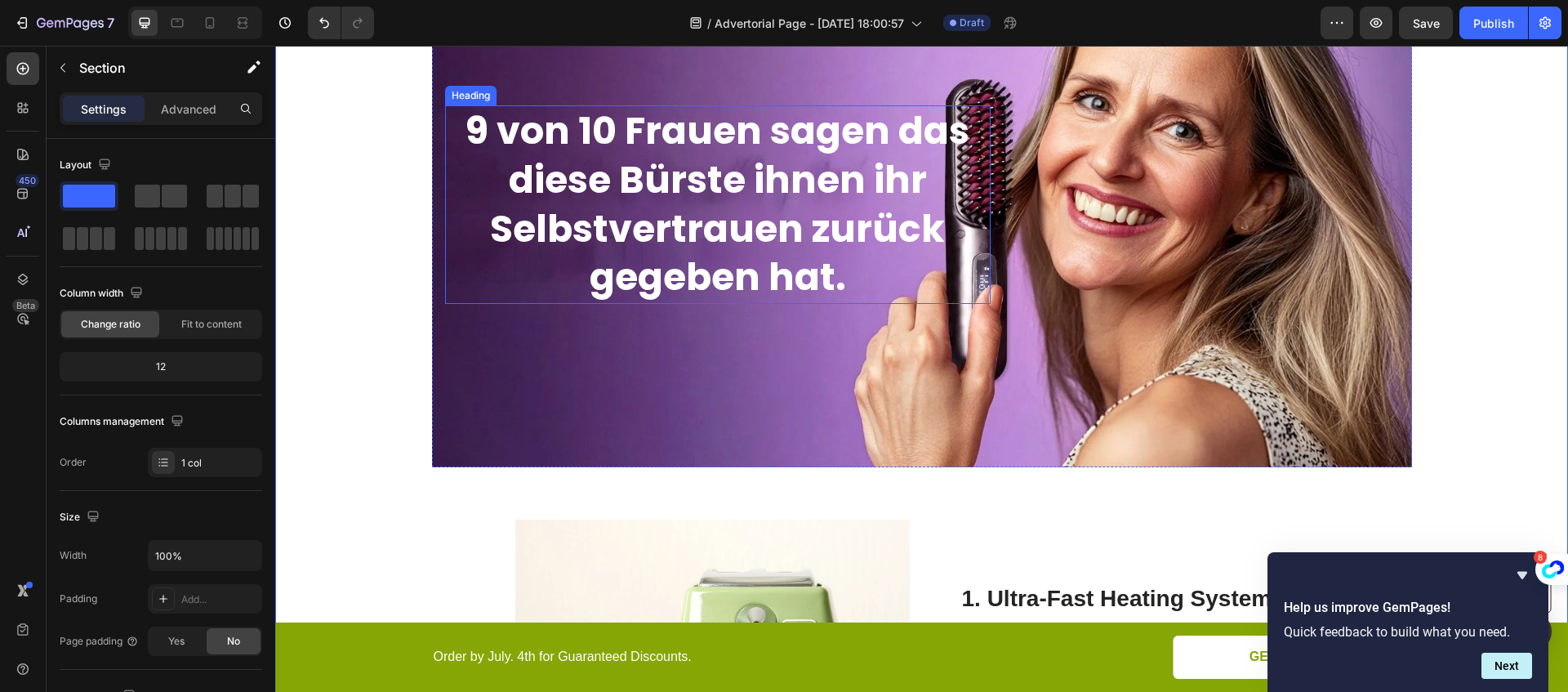
click at [469, 350] on div "⁠⁠⁠⁠⁠⁠⁠ 9 von 10 Frauen sagen das diese Bürste ihnen ihr Selbstvertrauen zurück…" at bounding box center [921, 204] width 980 height 525
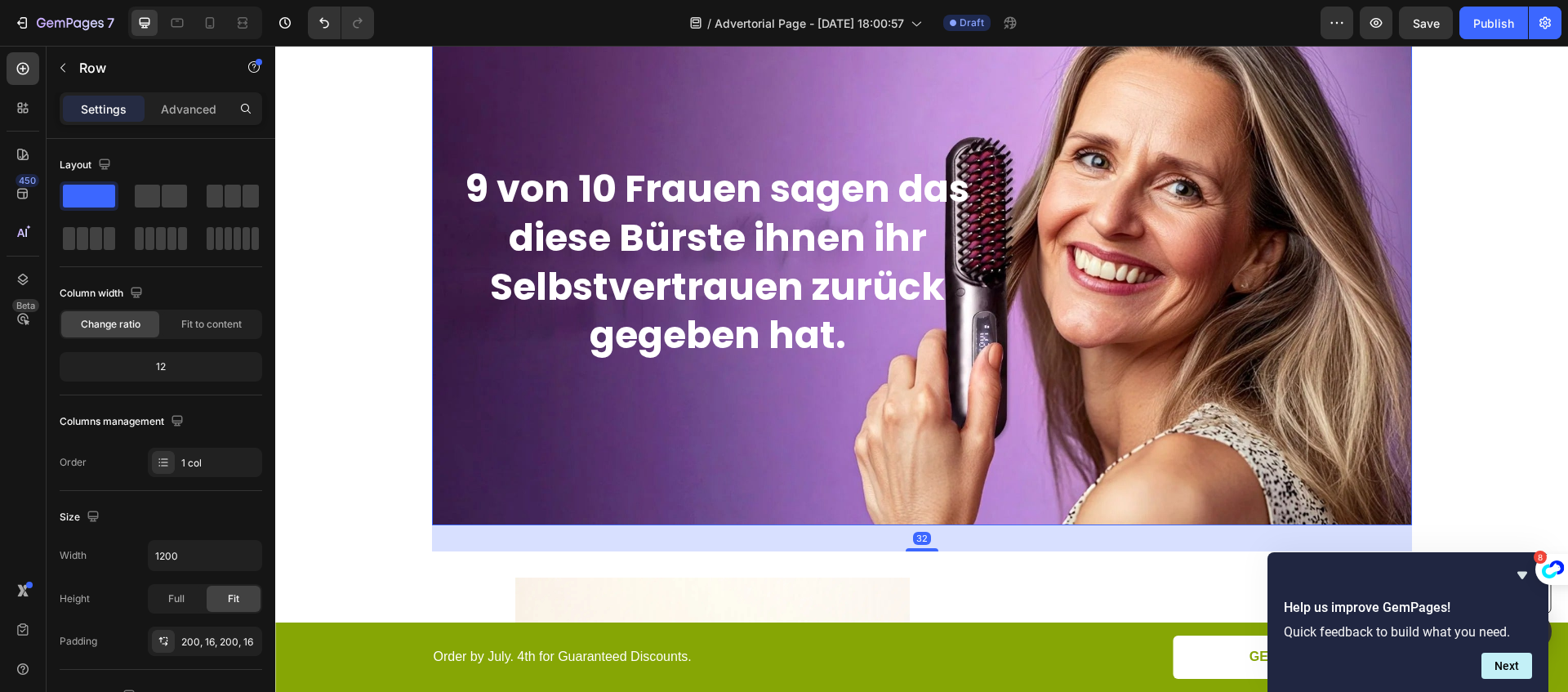
scroll to position [177, 0]
